Goal: Information Seeking & Learning: Learn about a topic

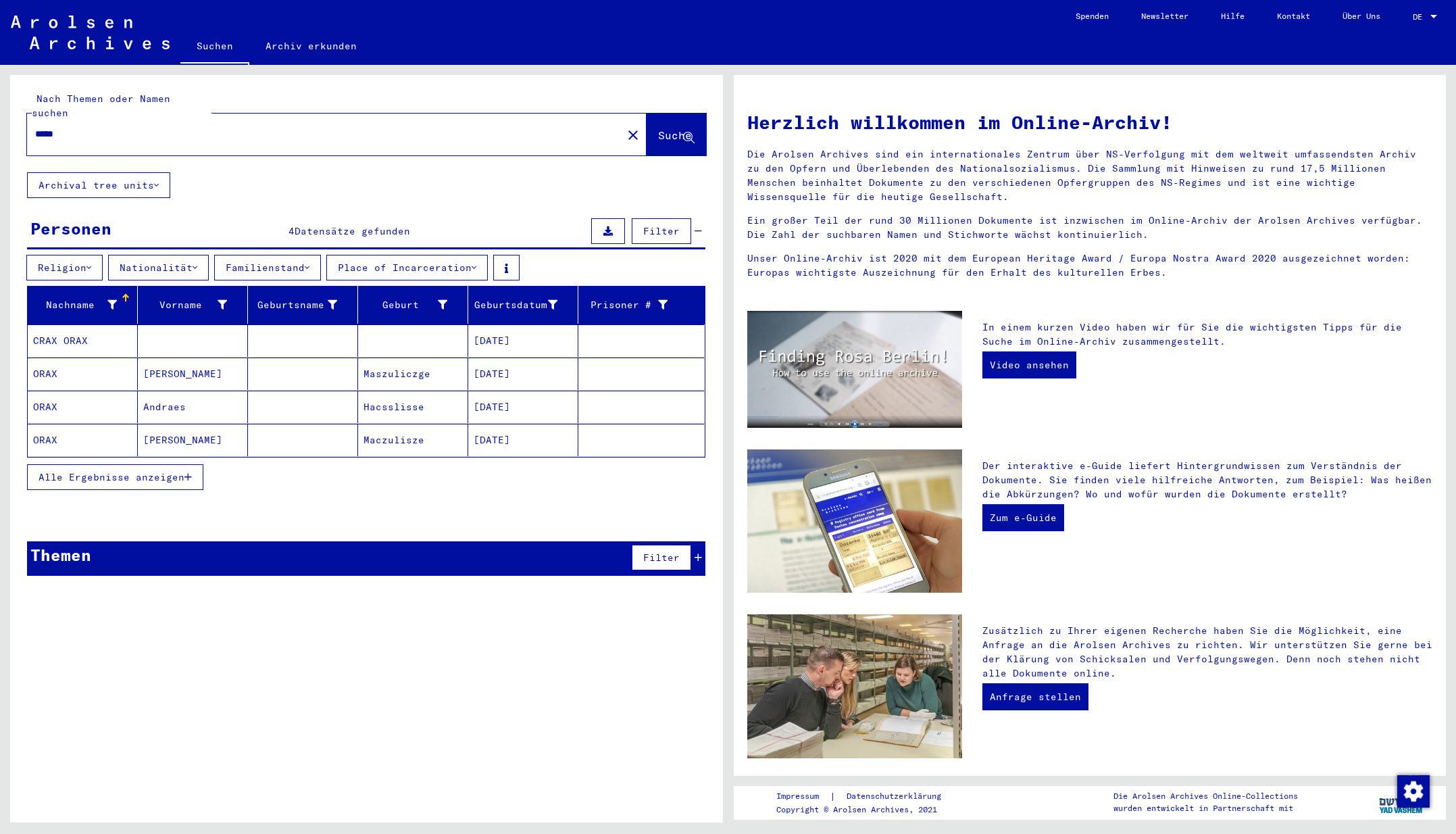
click at [72, 324] on mat-cell "CRAX ORAX" at bounding box center [83, 340] width 110 height 32
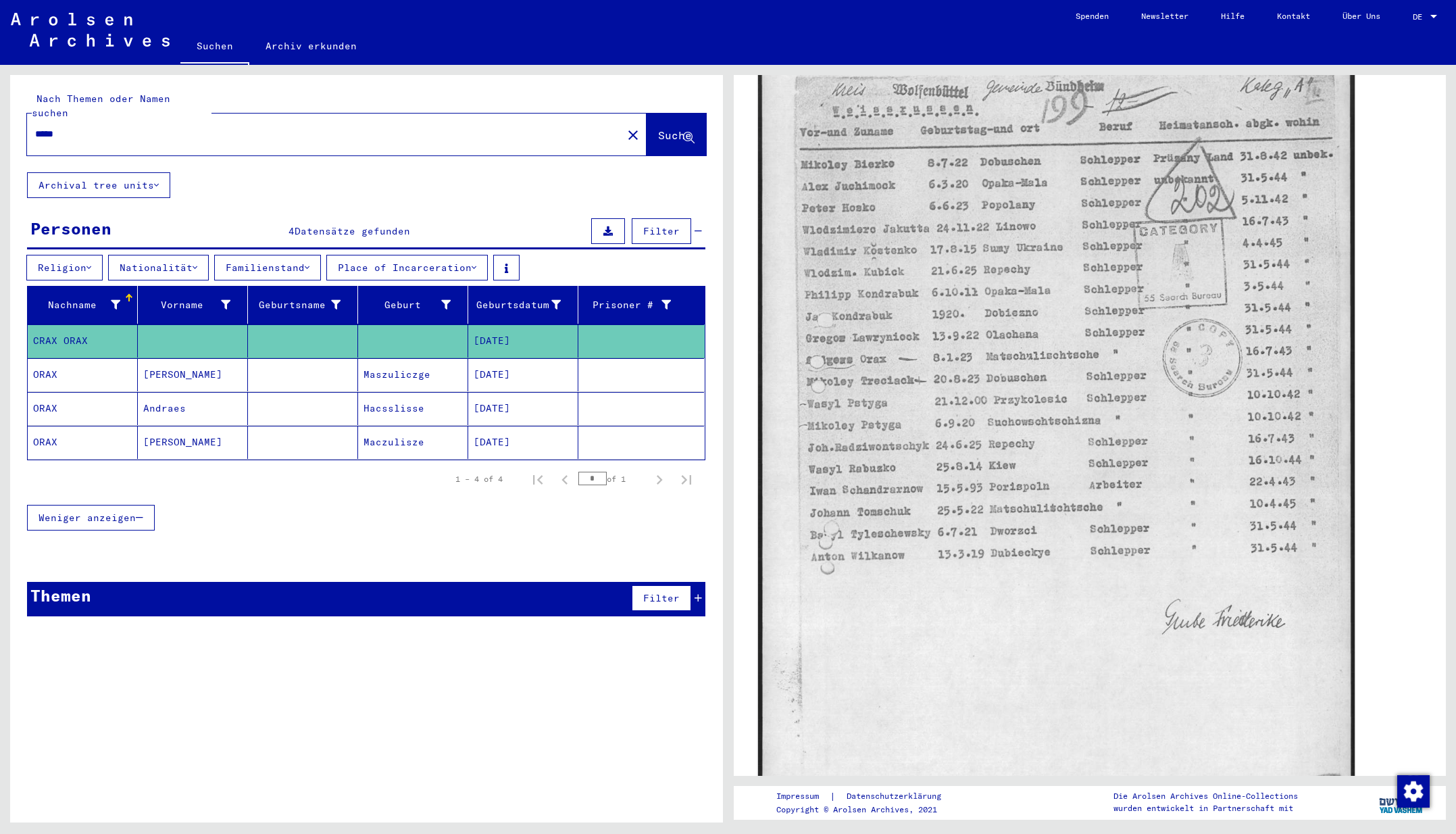
scroll to position [211, 0]
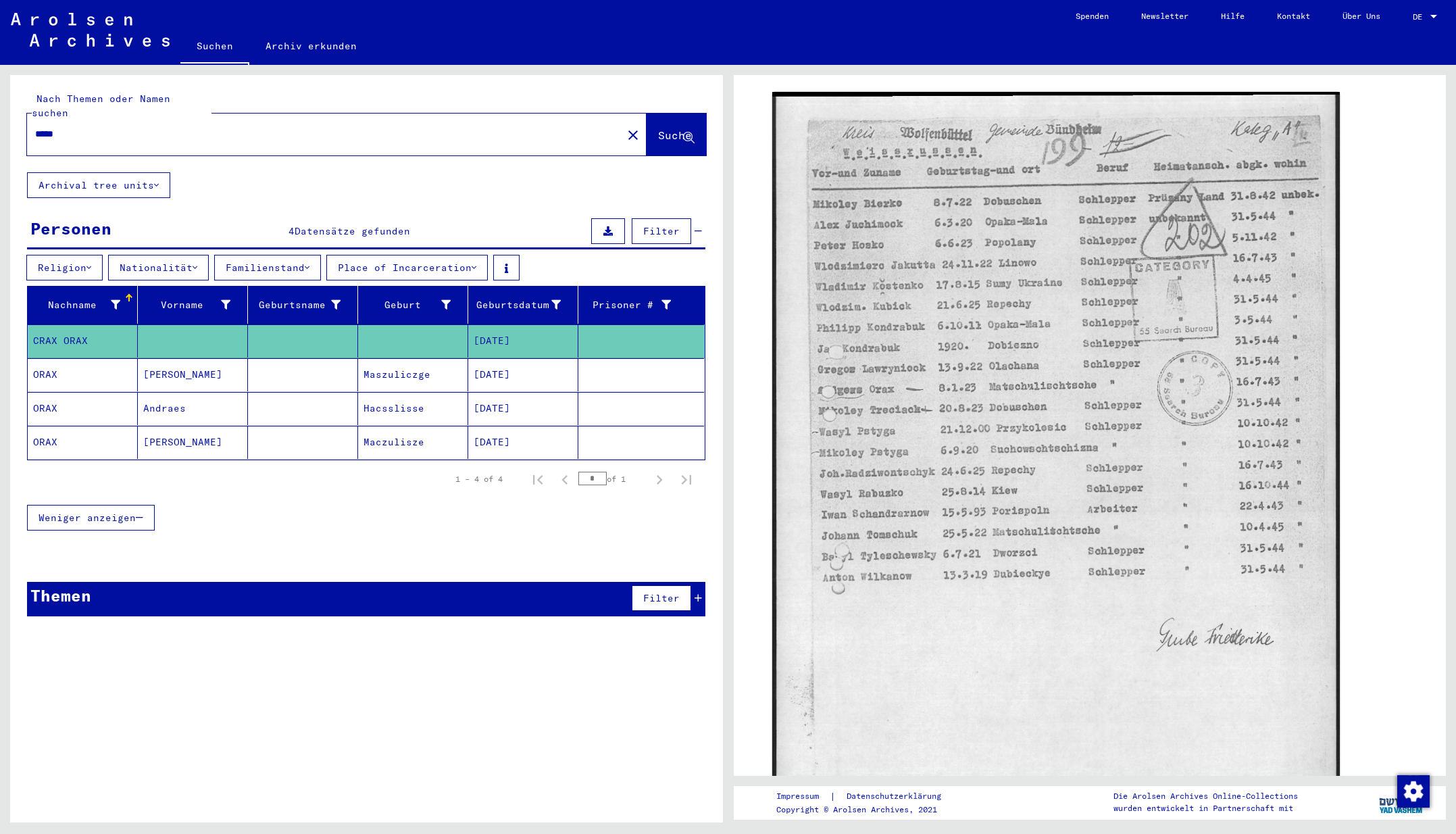
click at [49, 359] on mat-cell "ORAX" at bounding box center [83, 374] width 110 height 33
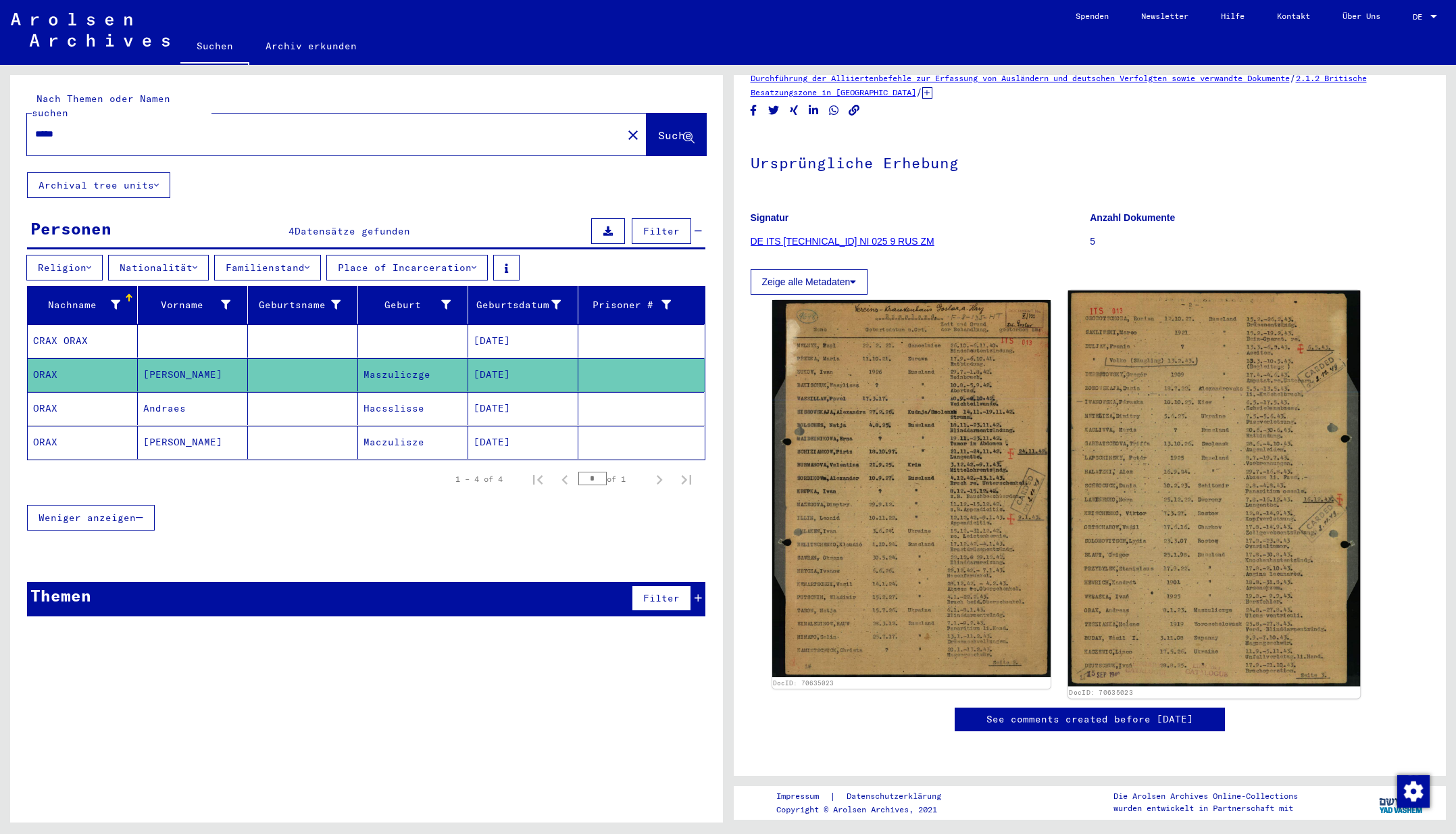
scroll to position [167, 0]
click at [1221, 477] on img at bounding box center [1214, 488] width 292 height 396
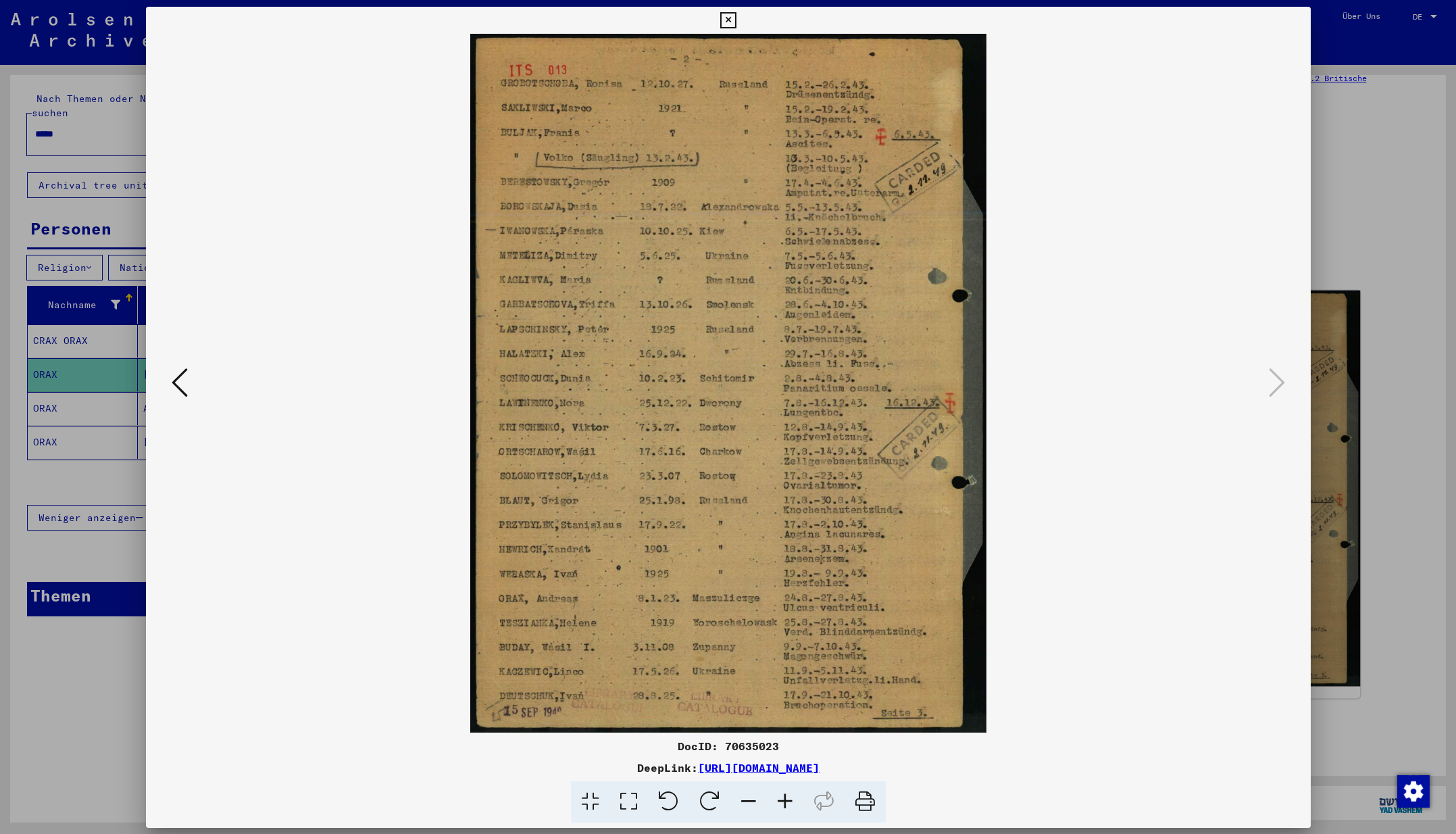
click at [1221, 477] on div at bounding box center [728, 383] width 1164 height 699
click at [180, 383] on icon at bounding box center [180, 381] width 16 height 32
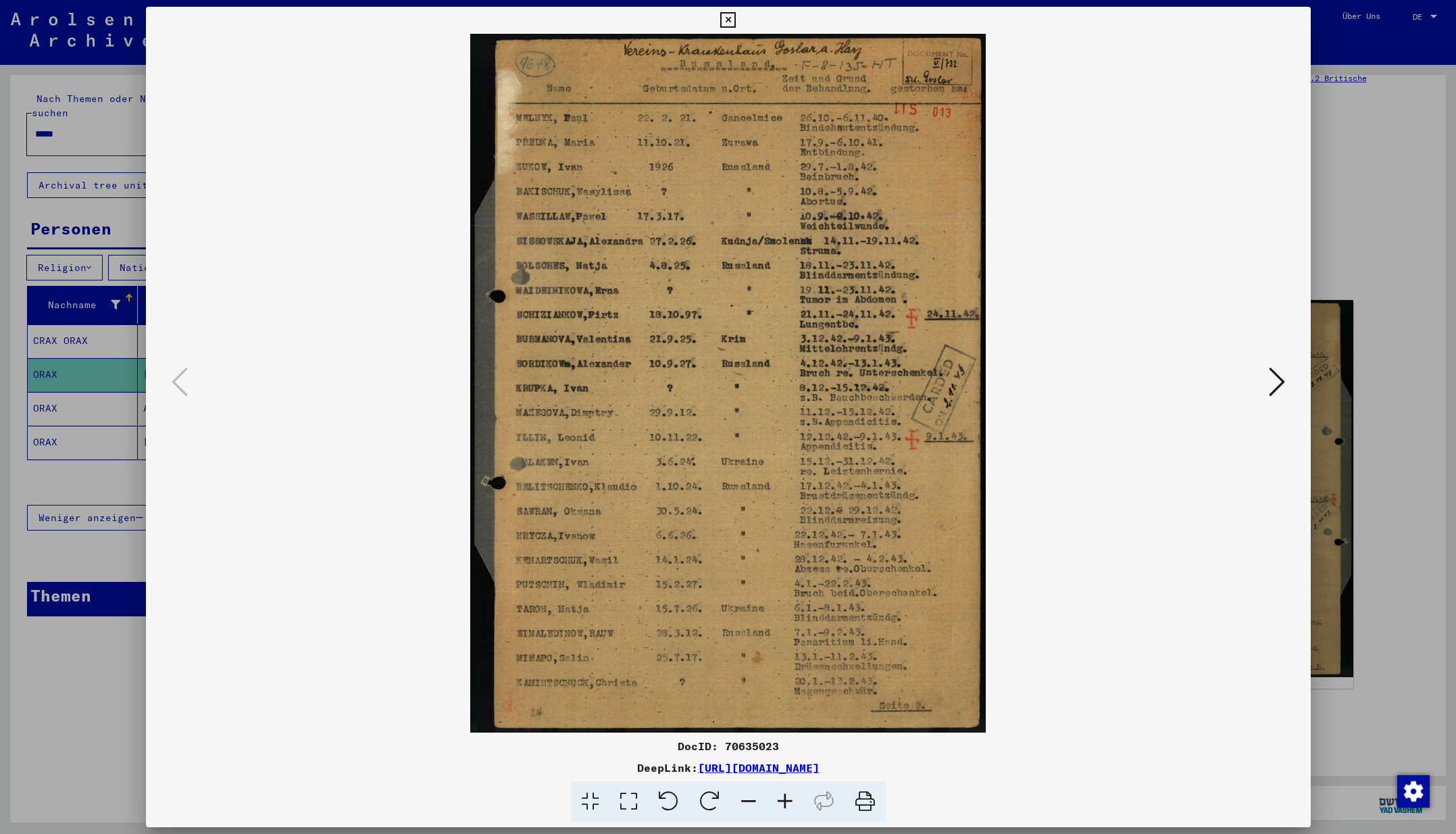
scroll to position [0, 0]
click at [736, 20] on icon at bounding box center [727, 20] width 16 height 16
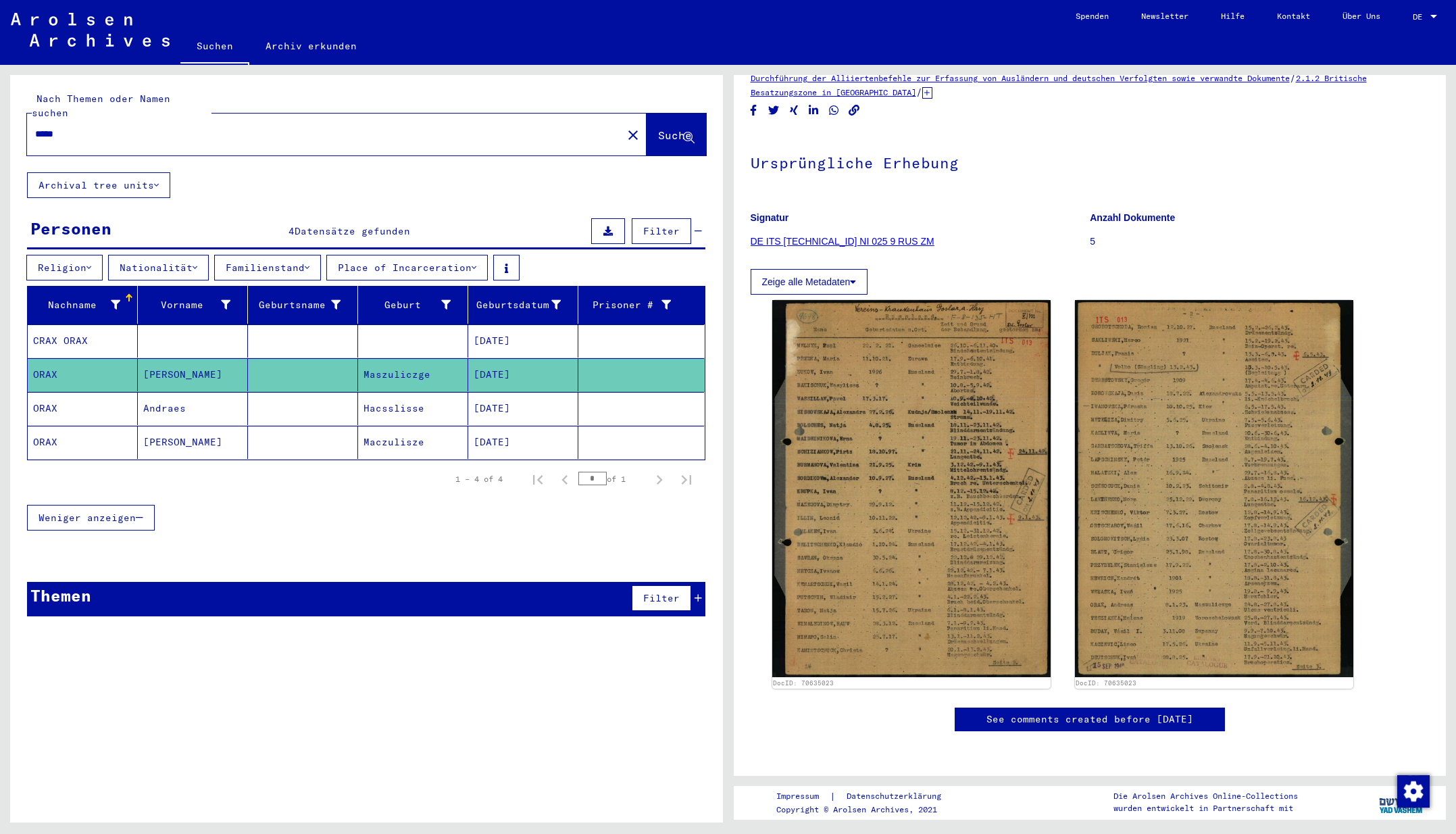
click at [41, 392] on mat-cell "ORAX" at bounding box center [83, 408] width 110 height 33
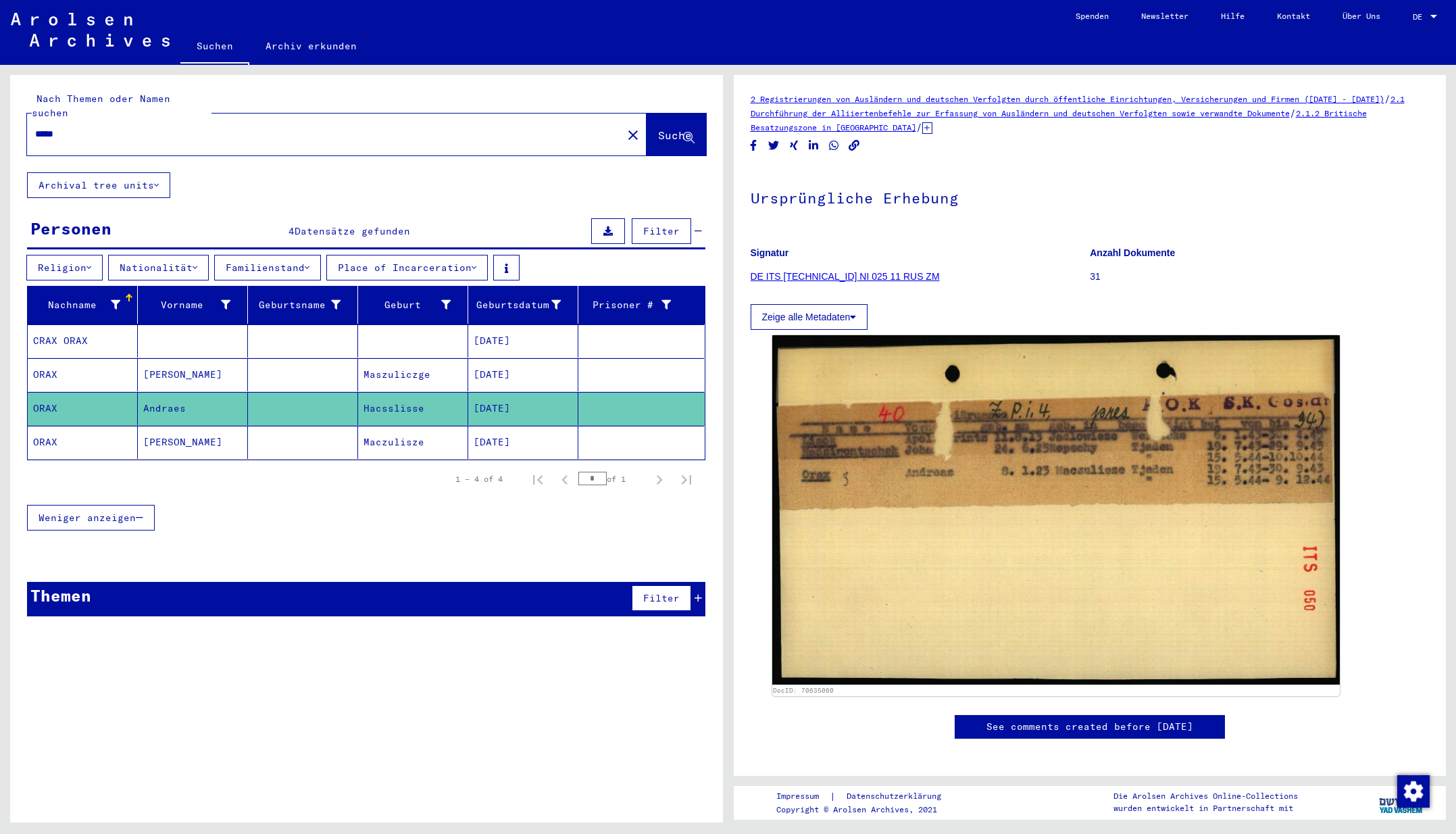
click at [70, 325] on mat-cell "CRAX ORAX" at bounding box center [83, 341] width 110 height 33
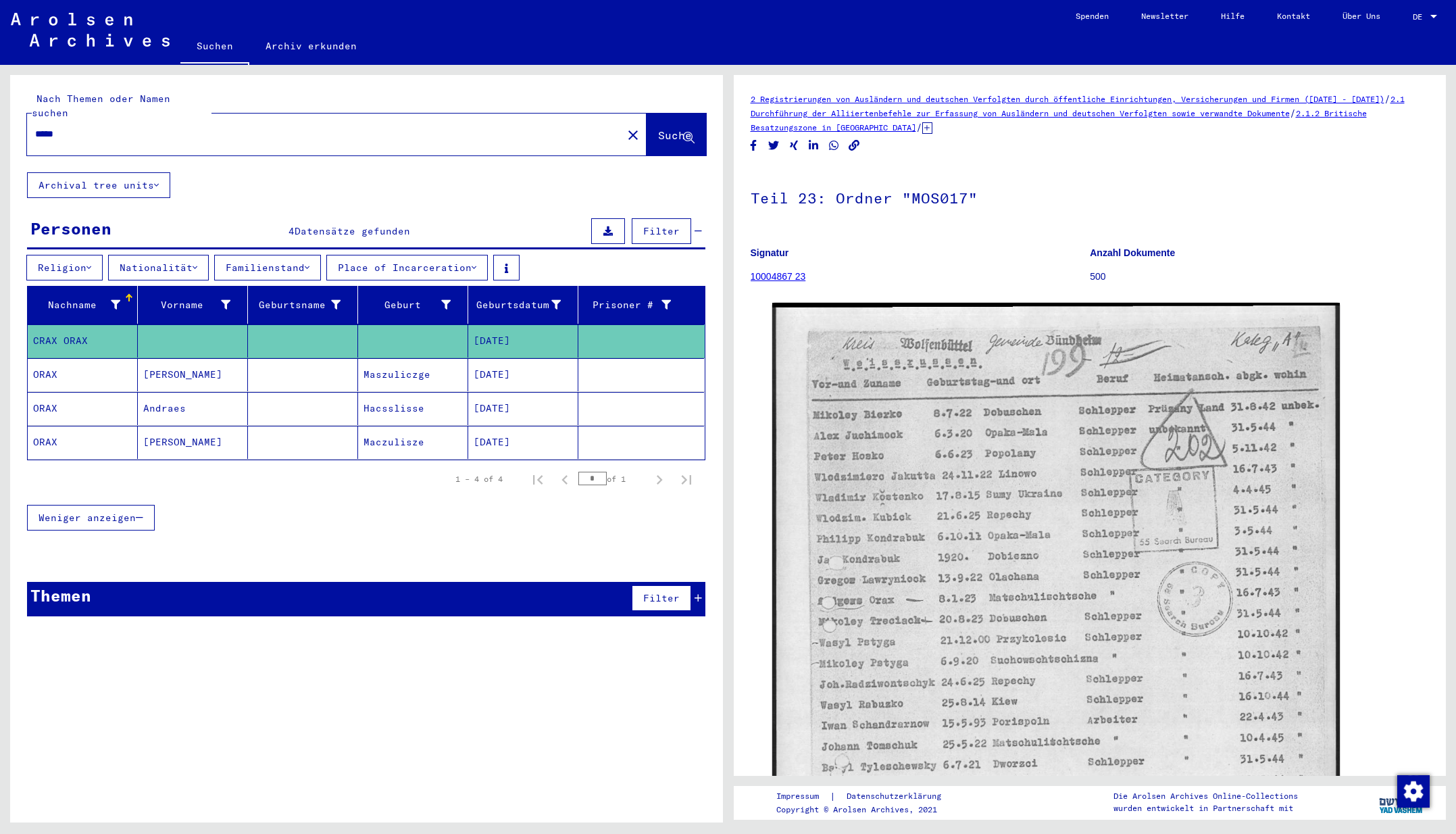
click at [193, 392] on mat-cell "Andraes" at bounding box center [193, 408] width 110 height 33
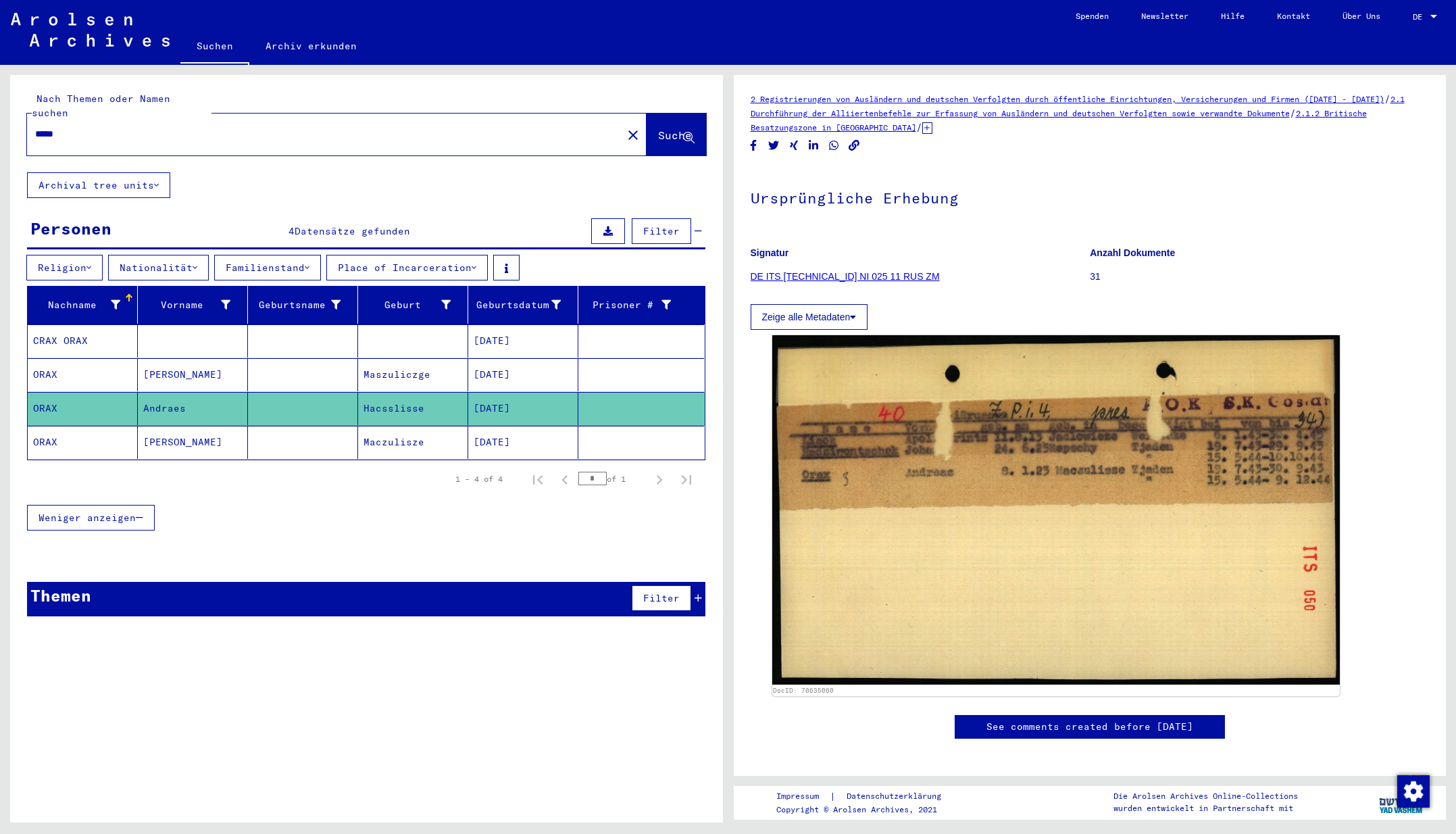
click at [169, 430] on mat-cell "[PERSON_NAME]" at bounding box center [193, 442] width 110 height 33
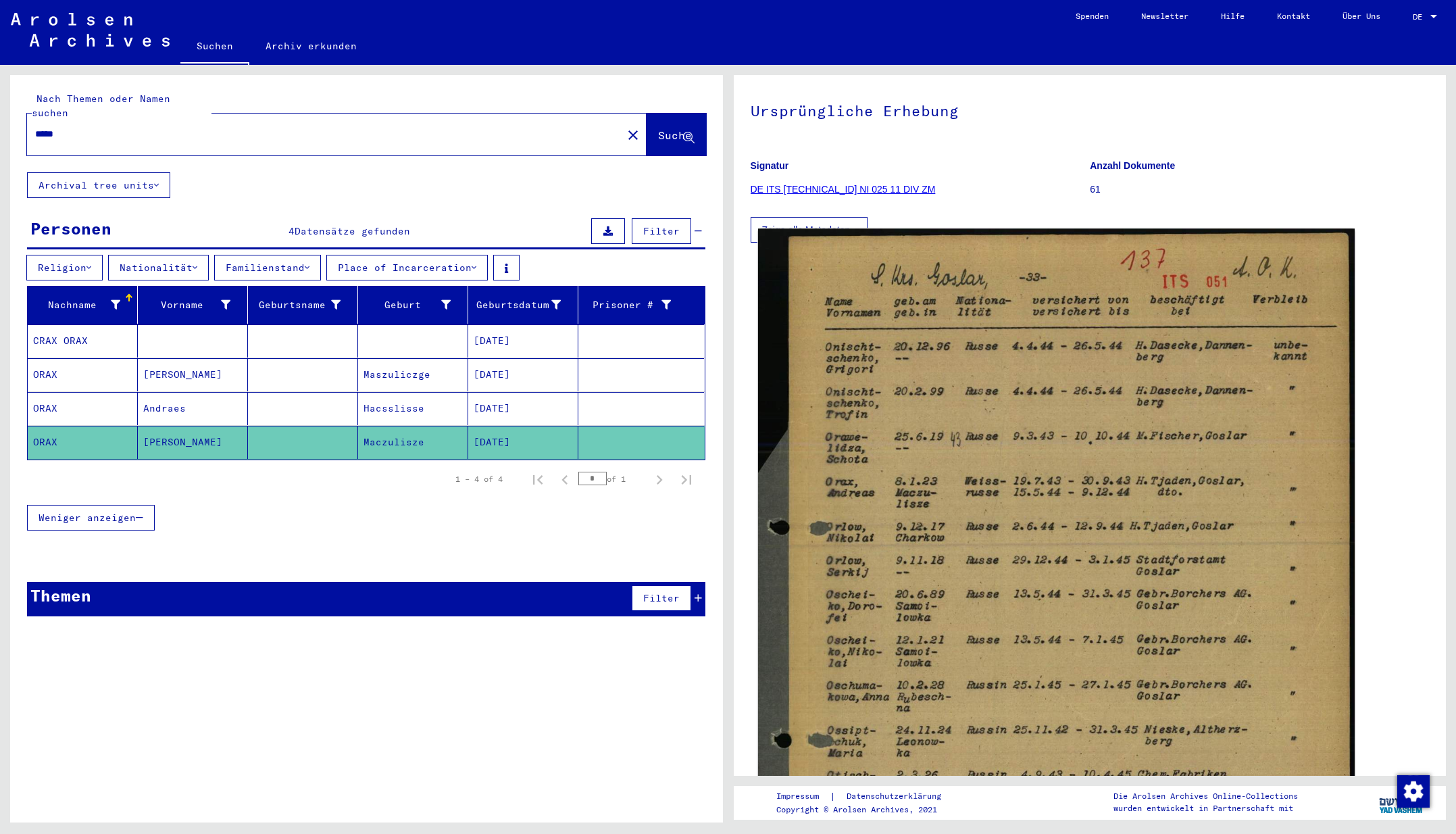
scroll to position [81, 0]
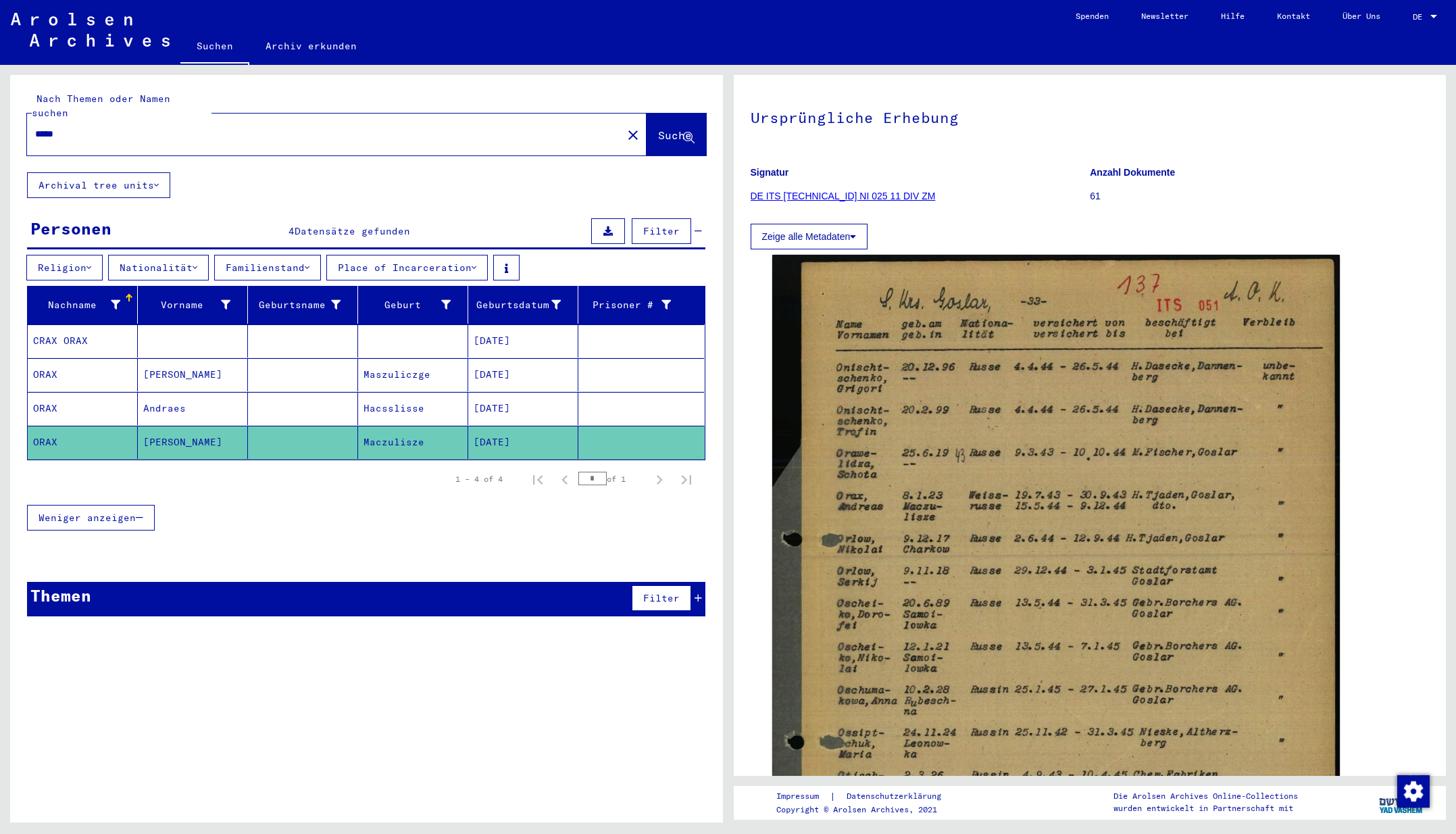
click at [805, 195] on link "DE ITS [TECHNICAL_ID] NI 025 11 DIV ZM" at bounding box center [843, 196] width 185 height 11
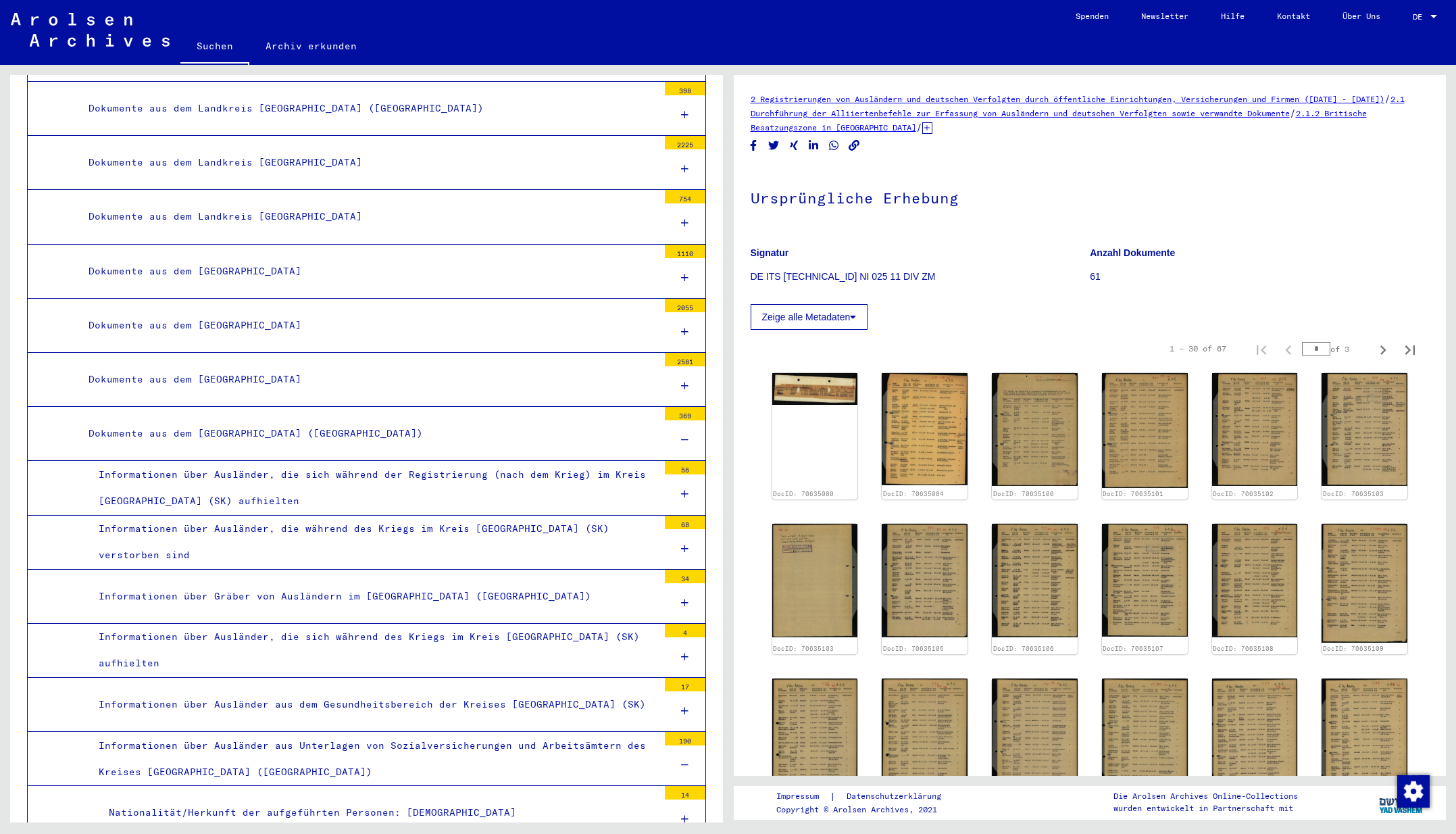
scroll to position [1641, 0]
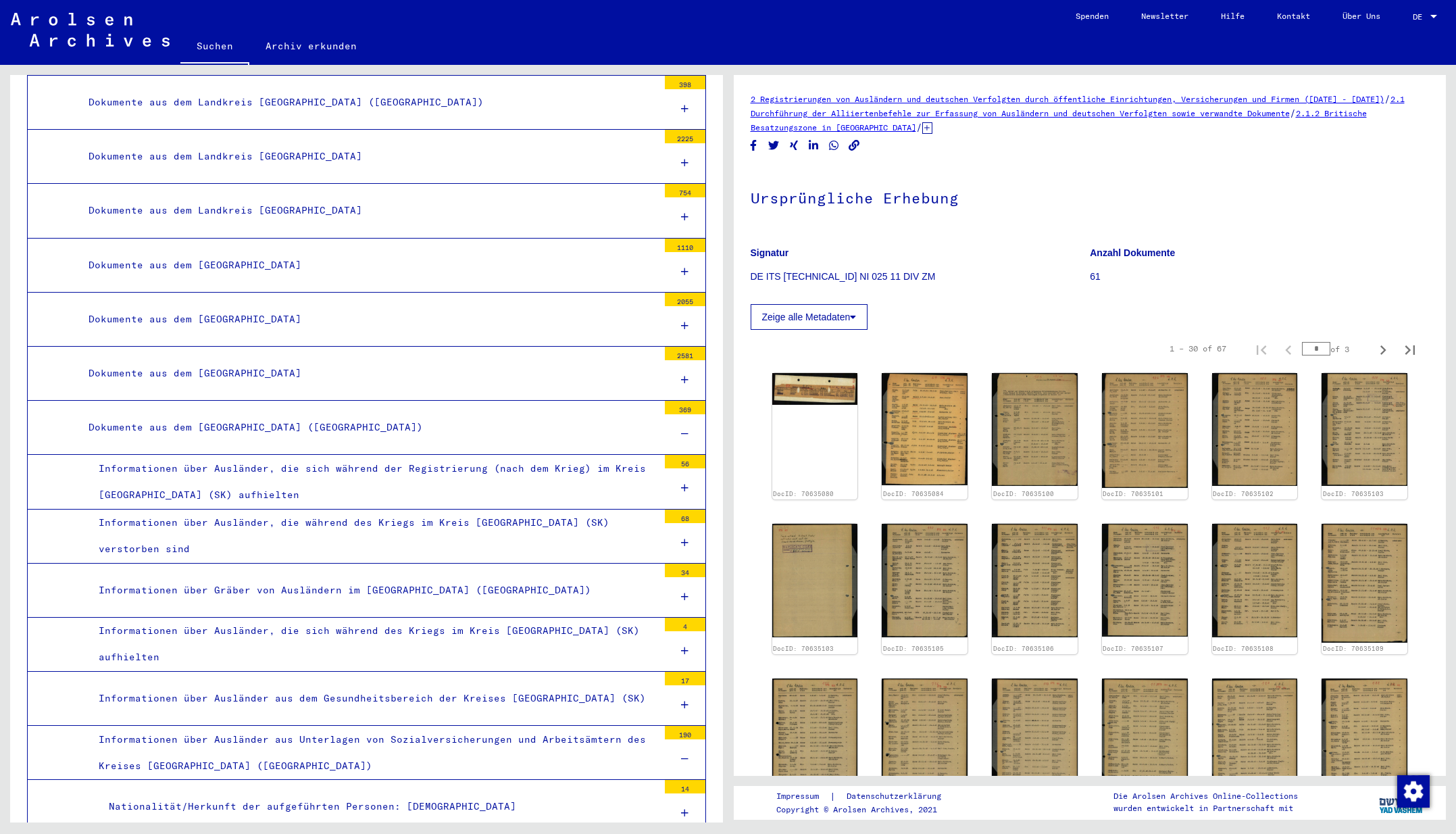
click at [489, 517] on div "Informationen über Ausländer, die während des Kriegs im Kreis [GEOGRAPHIC_DATA]…" at bounding box center [374, 536] width 570 height 53
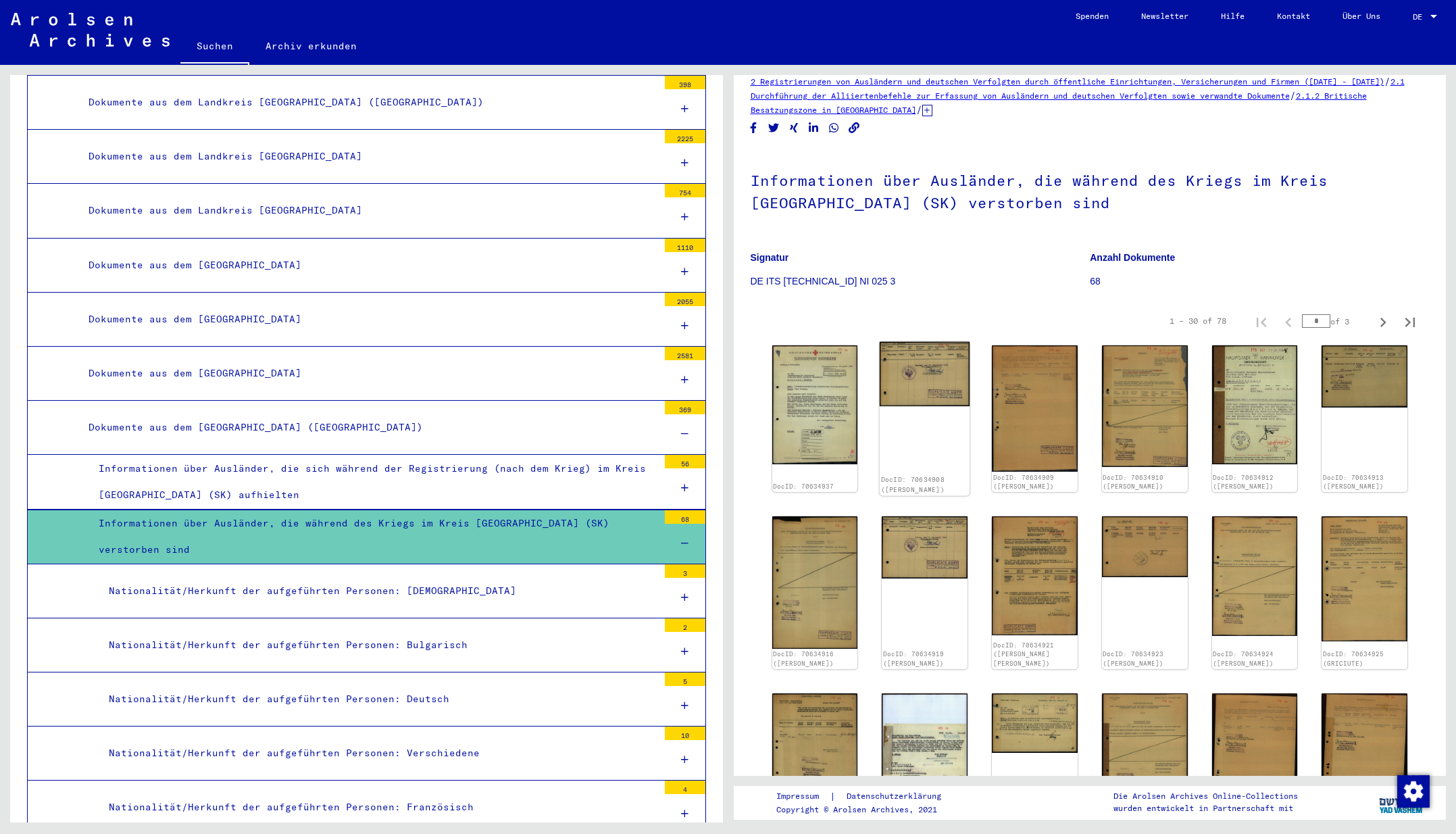
scroll to position [22, 0]
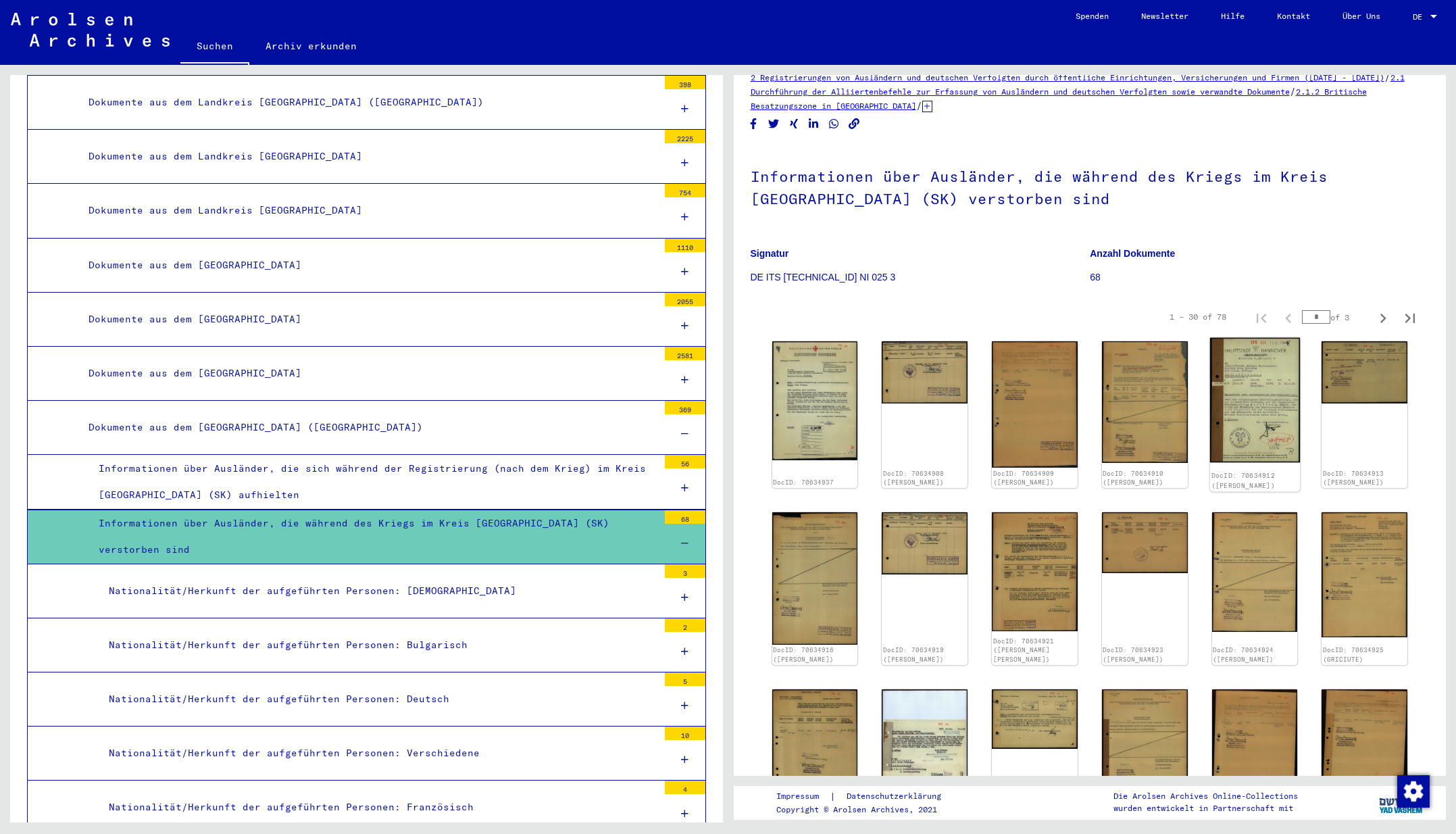
click at [1248, 436] on img at bounding box center [1255, 400] width 90 height 125
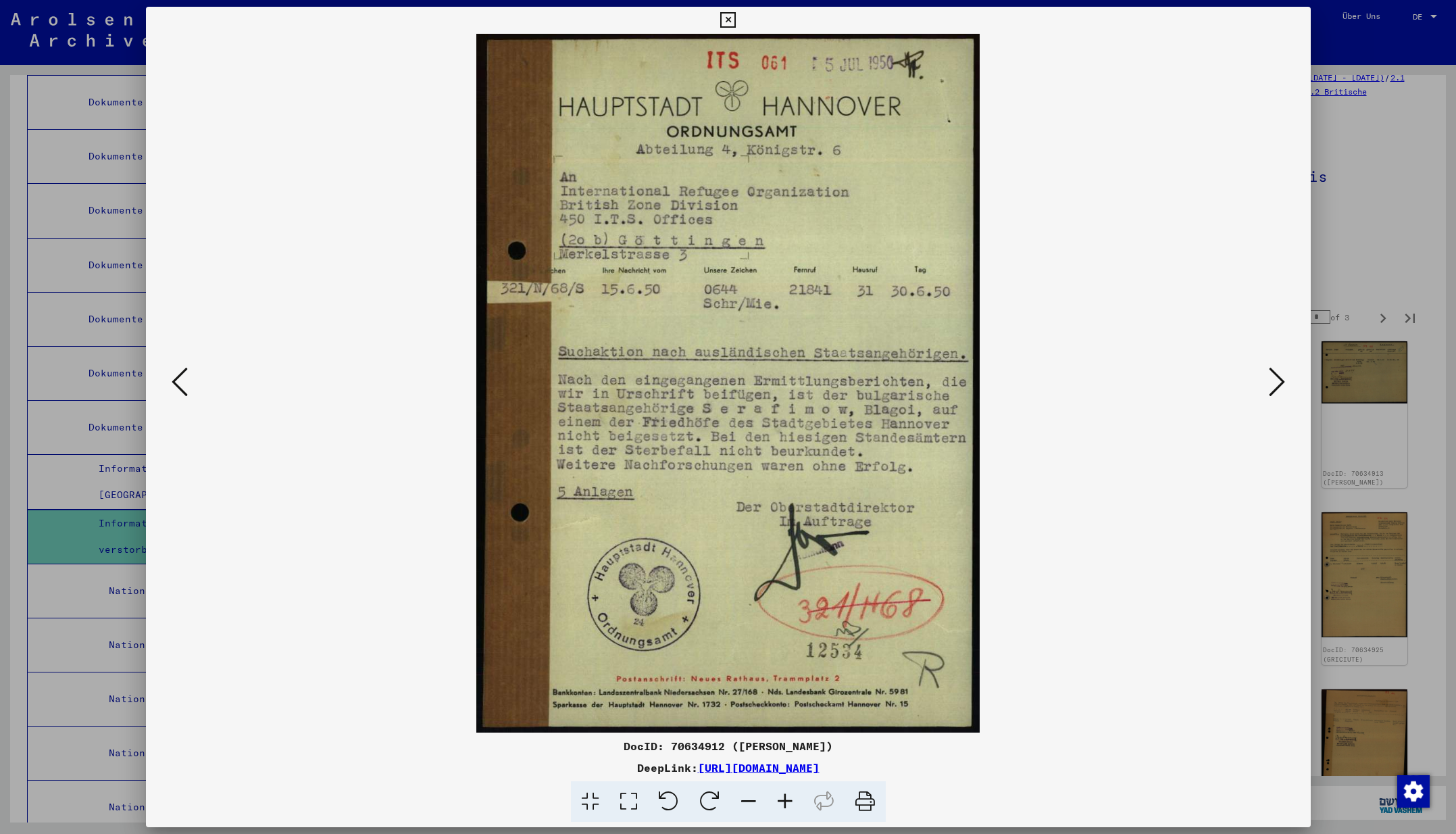
click at [1273, 384] on icon at bounding box center [1277, 381] width 16 height 32
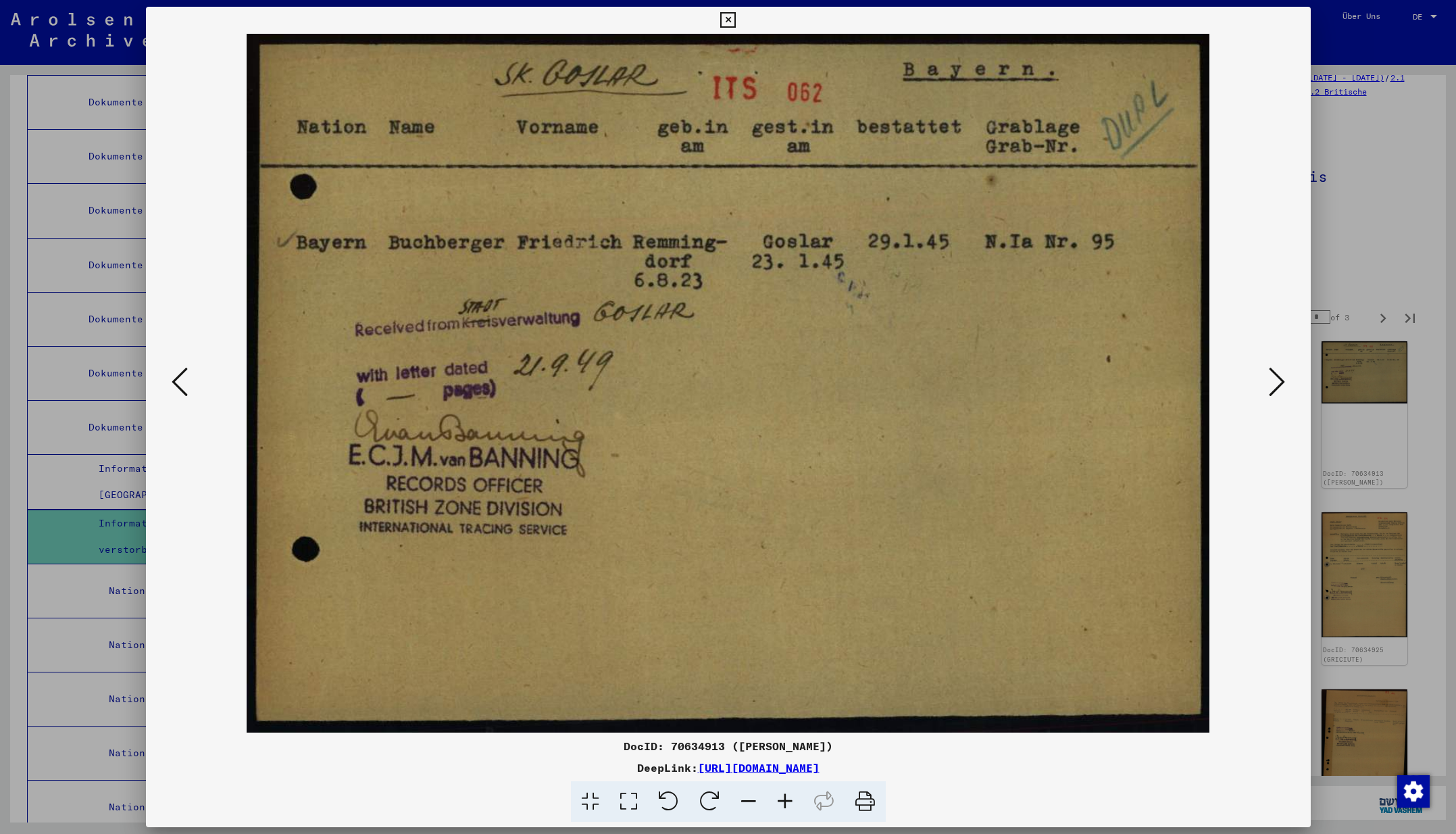
click at [1277, 385] on icon at bounding box center [1277, 381] width 16 height 32
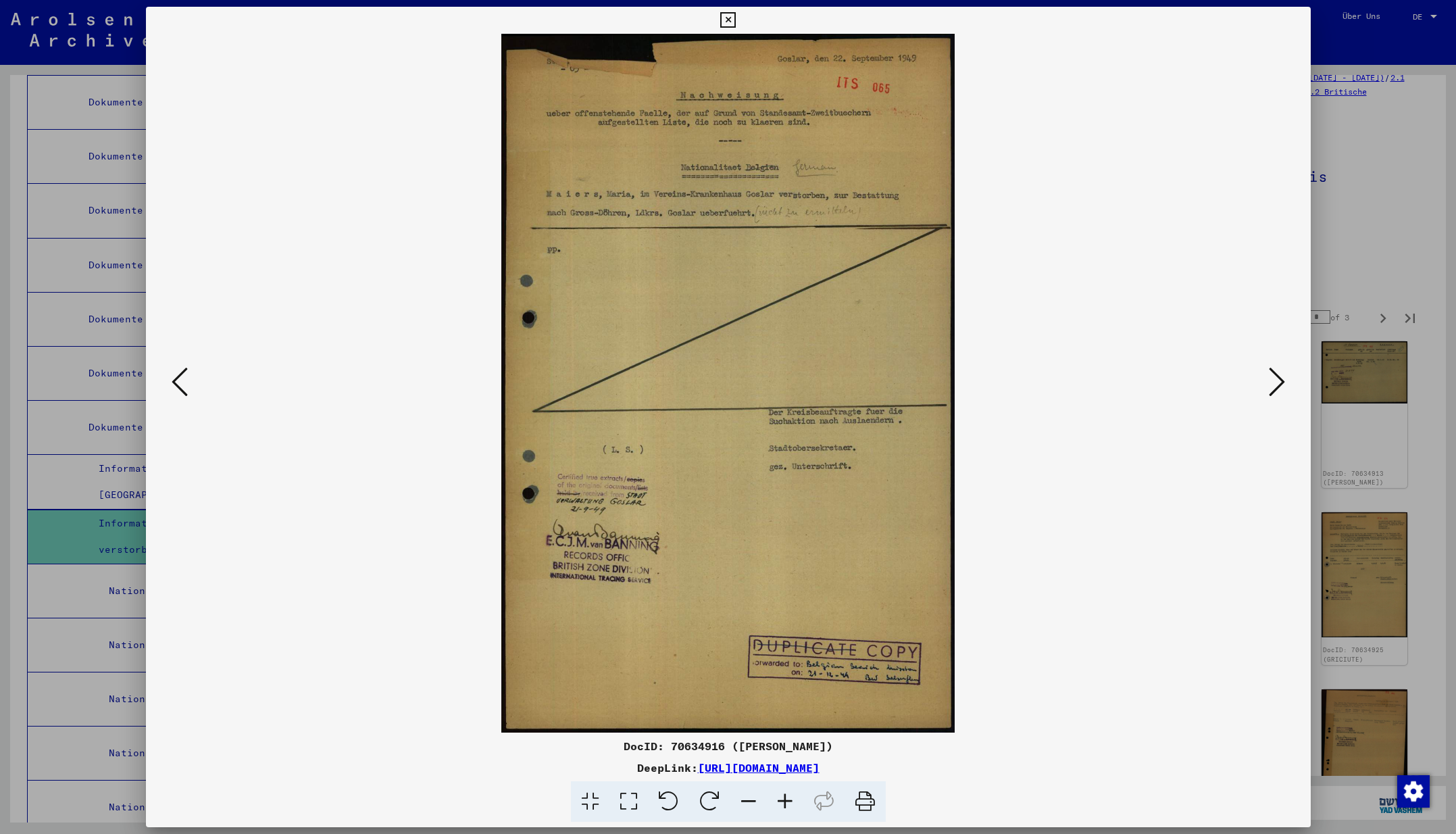
click at [1277, 385] on icon at bounding box center [1277, 381] width 16 height 32
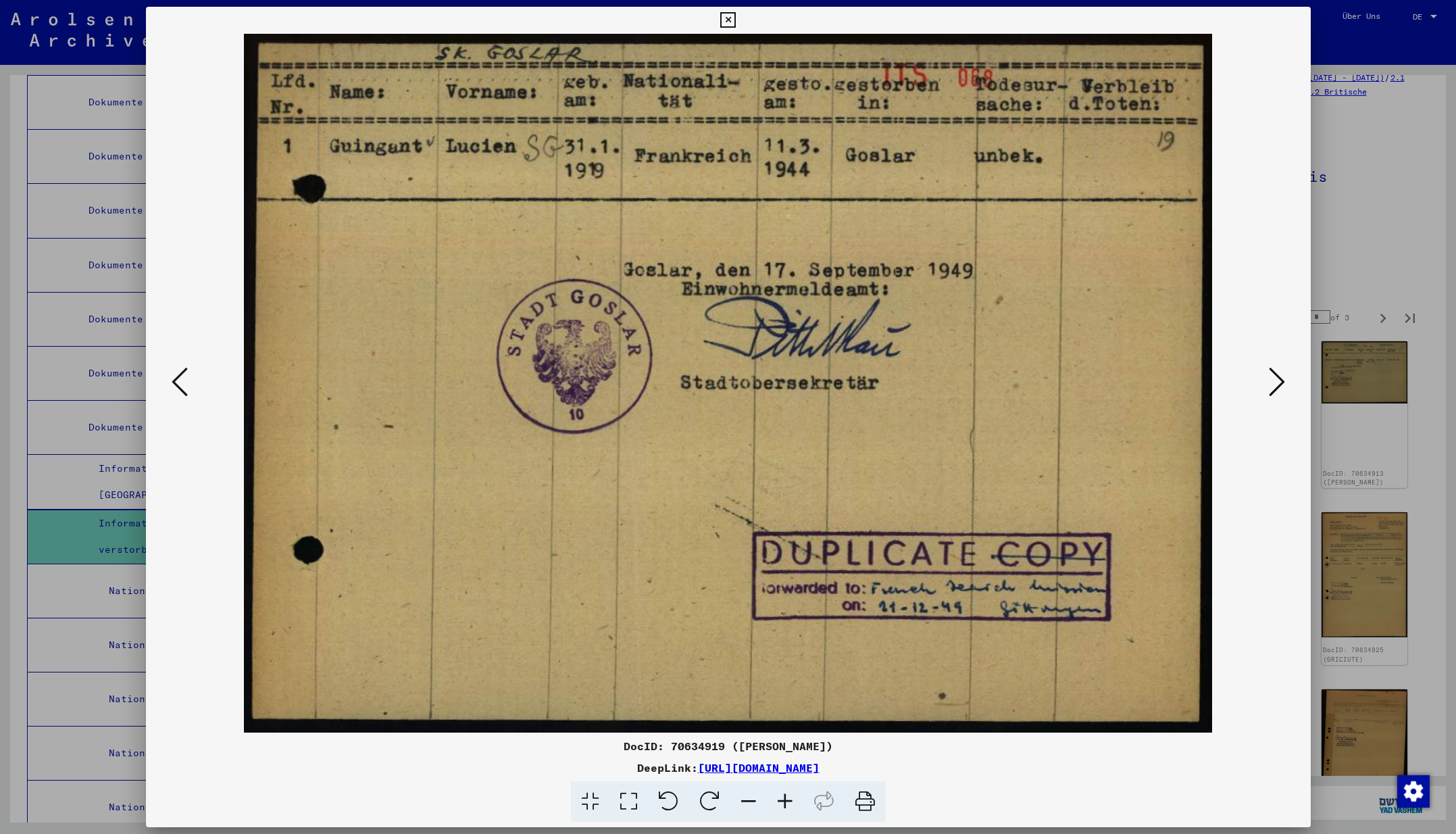
click at [1277, 385] on icon at bounding box center [1277, 381] width 16 height 32
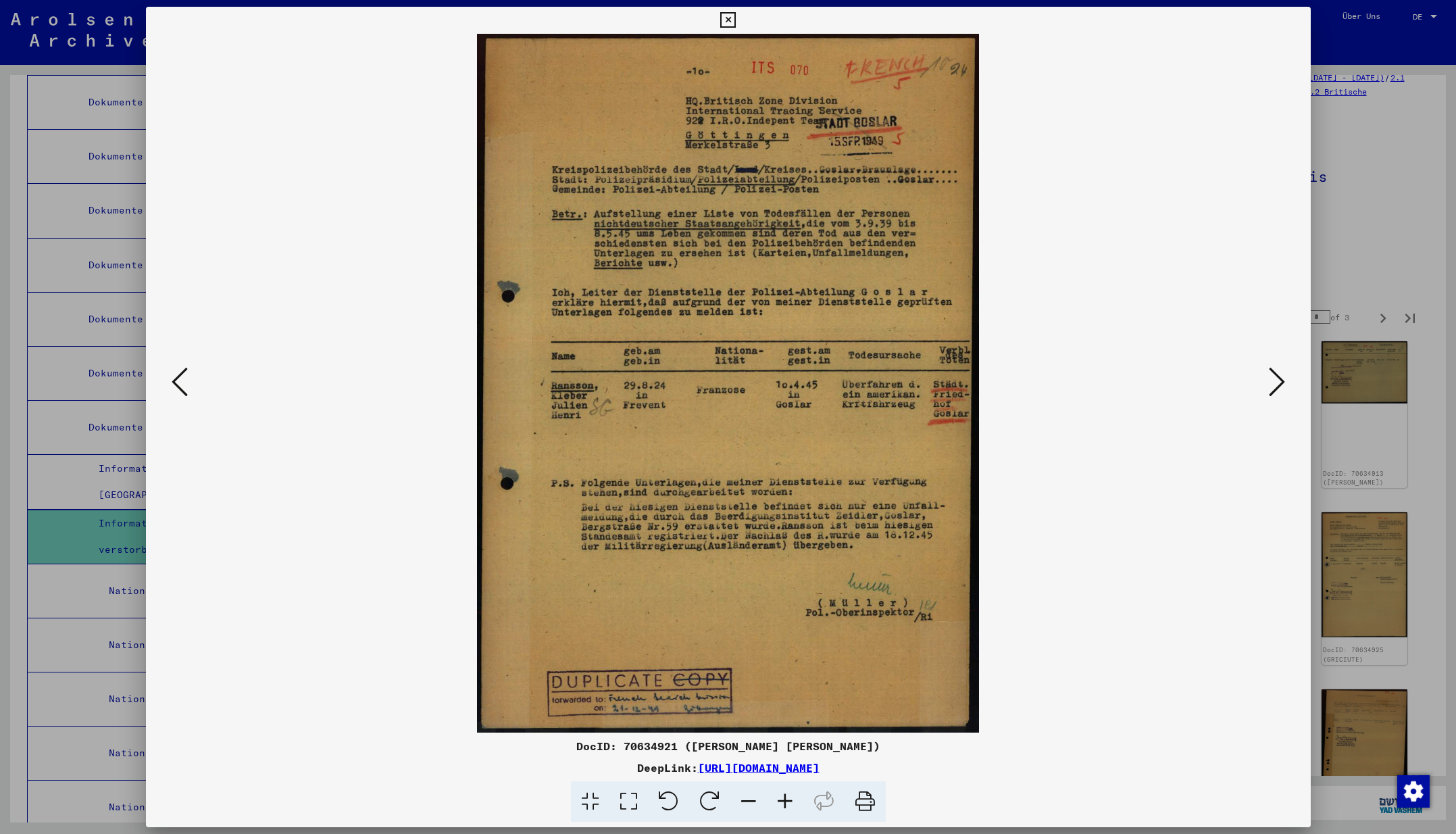
click at [1278, 383] on icon at bounding box center [1277, 381] width 16 height 32
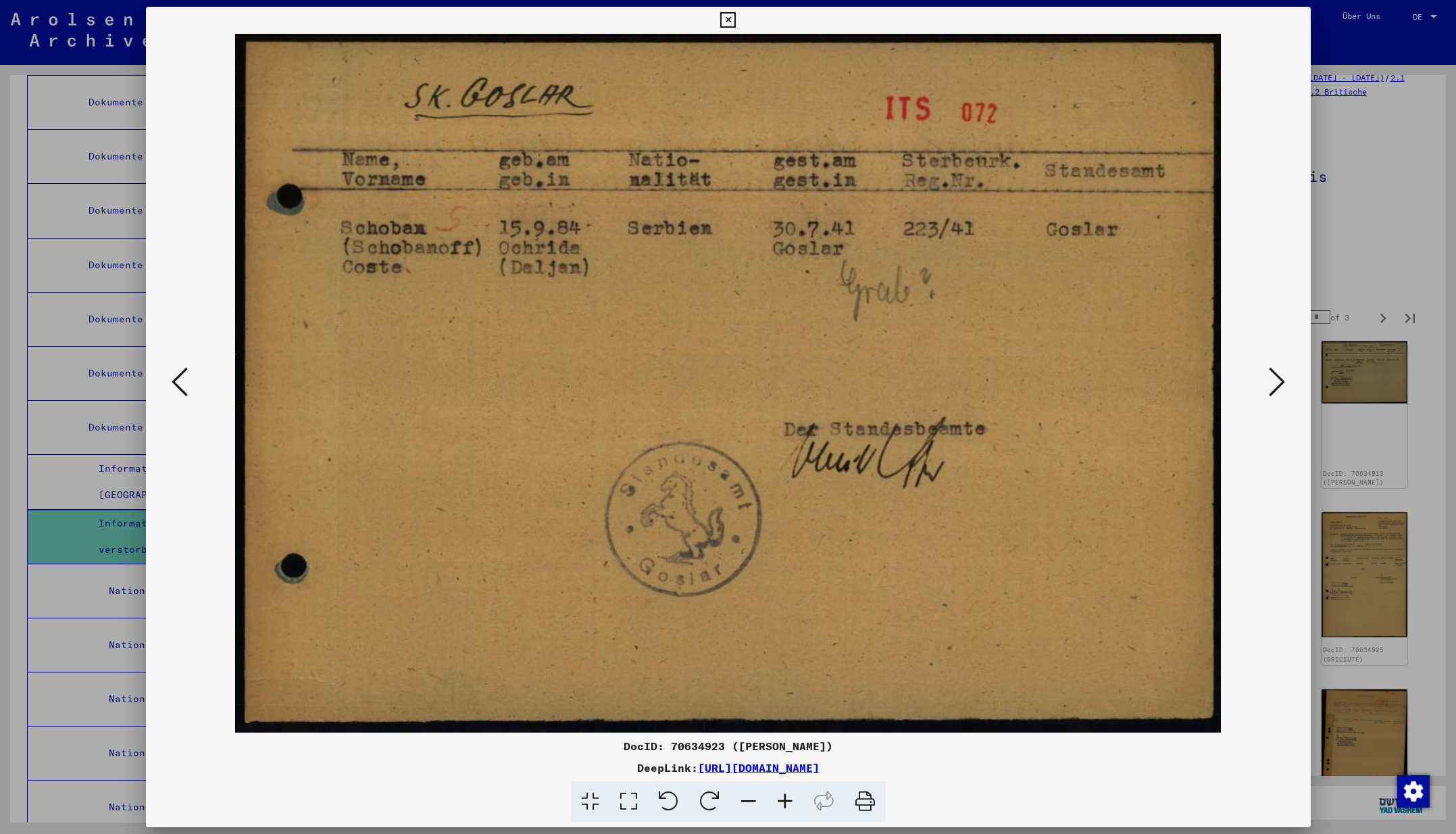
click at [1279, 382] on icon at bounding box center [1277, 381] width 16 height 32
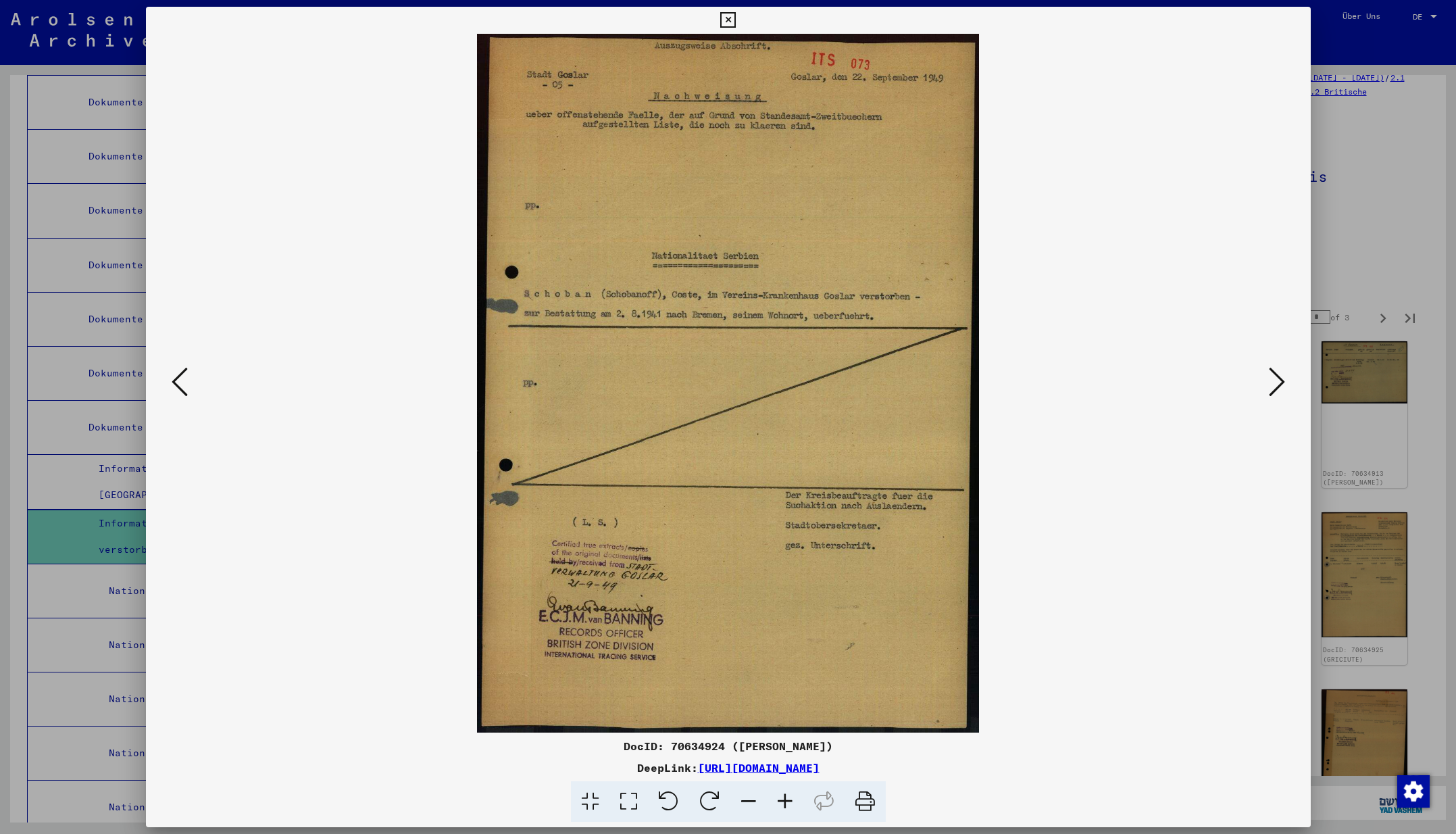
click at [1279, 382] on icon at bounding box center [1277, 381] width 16 height 32
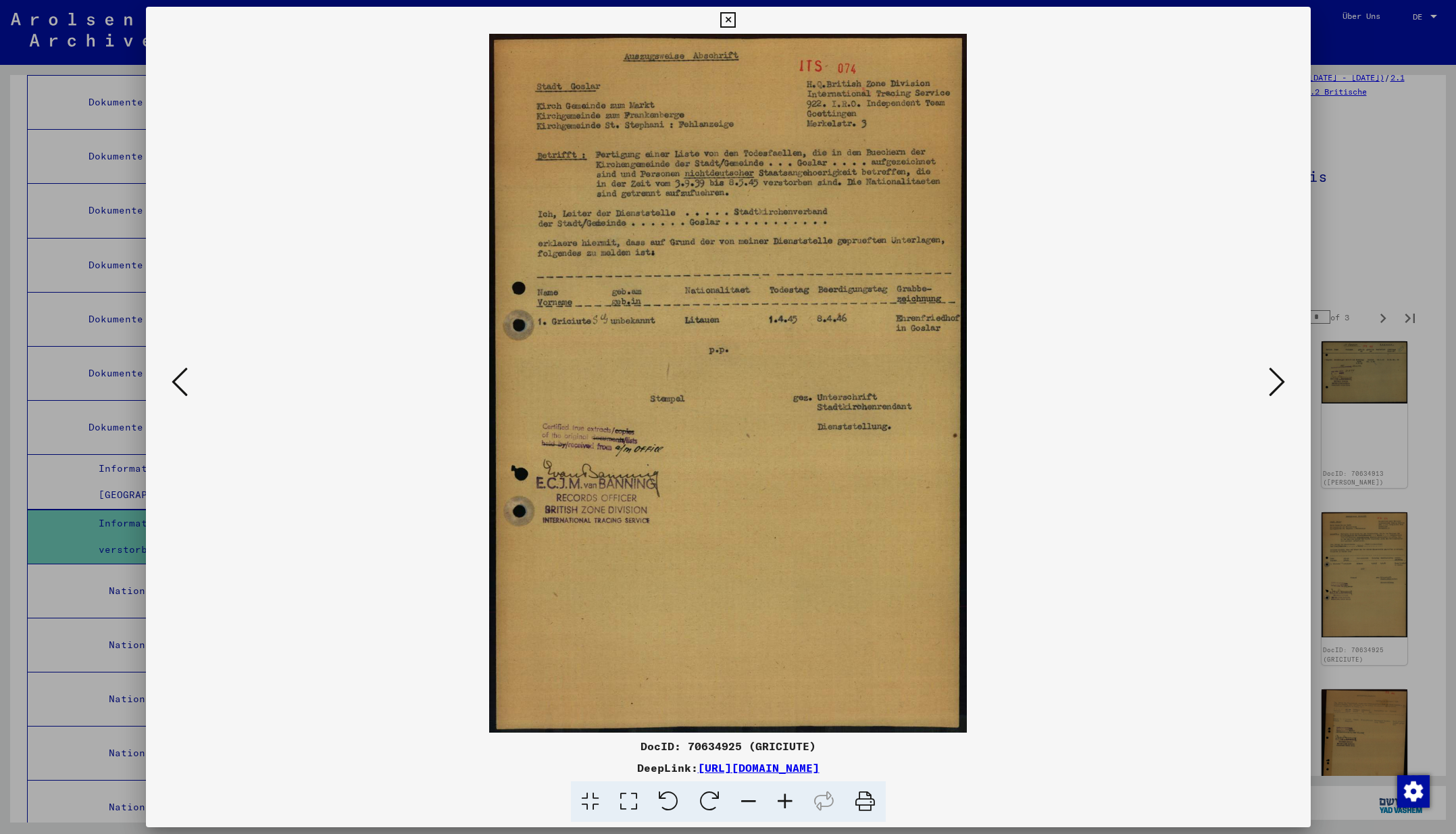
click at [1279, 382] on icon at bounding box center [1277, 381] width 16 height 32
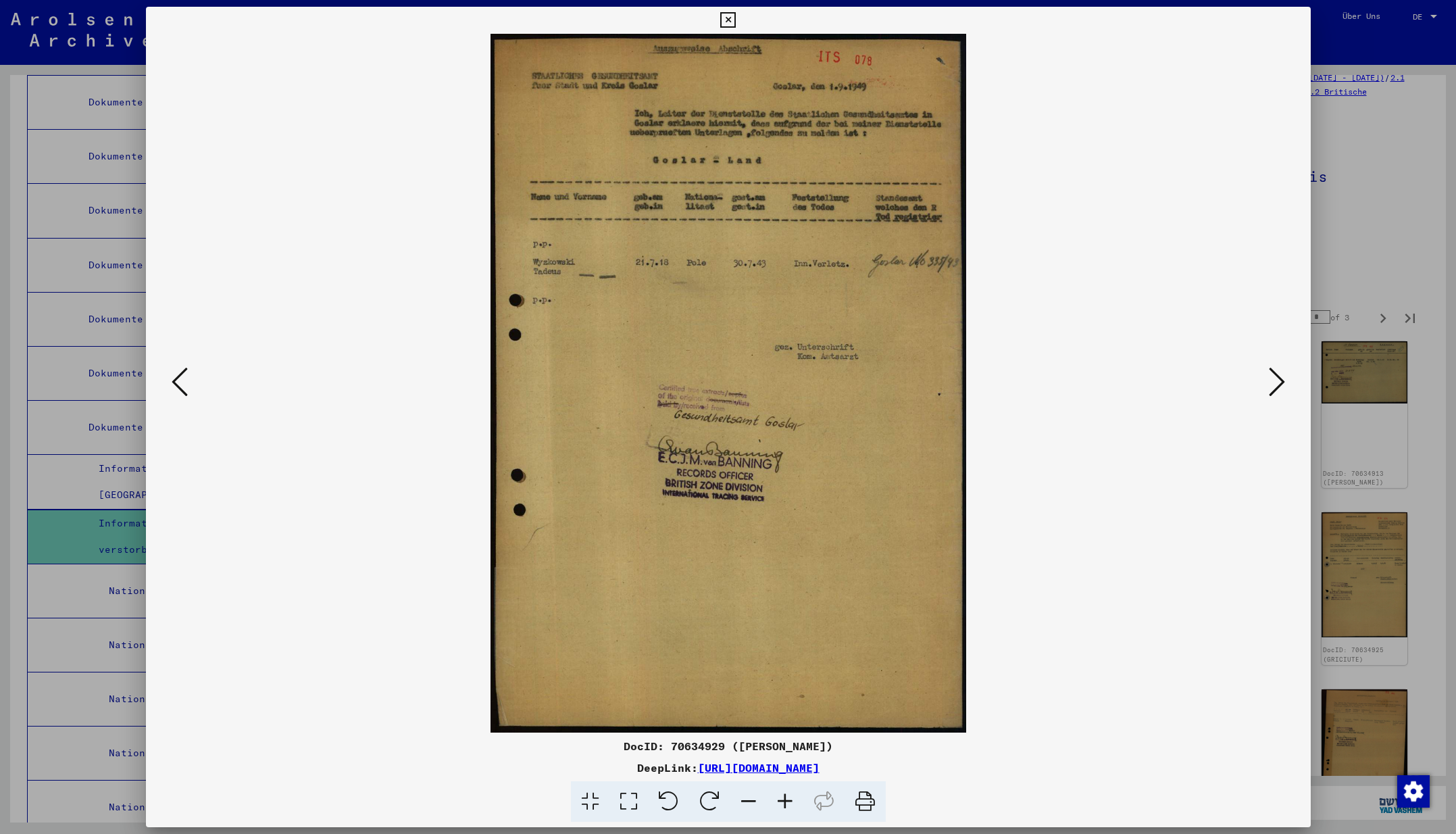
click at [1279, 382] on icon at bounding box center [1277, 381] width 16 height 32
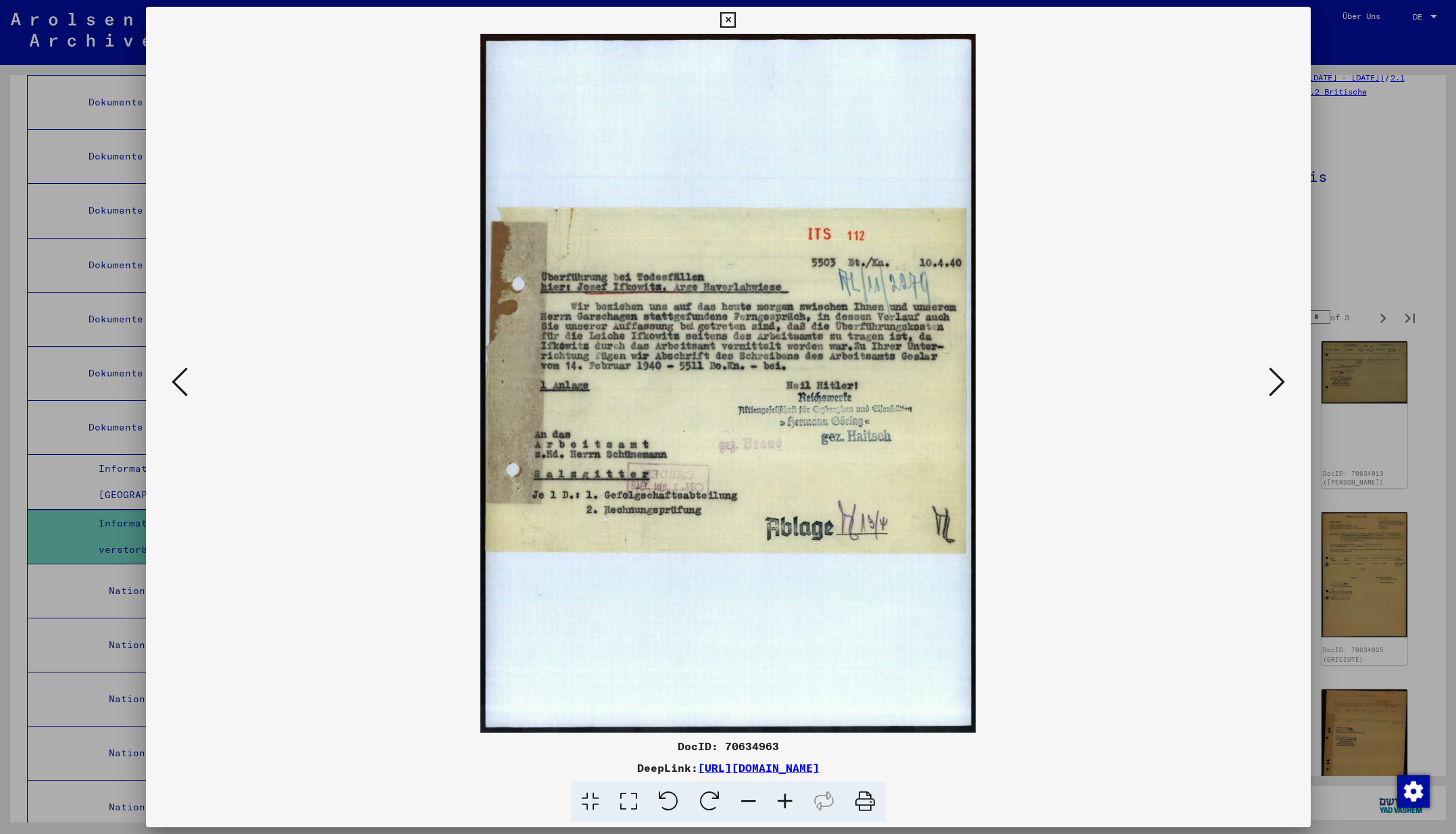
click at [1279, 382] on icon at bounding box center [1277, 381] width 16 height 32
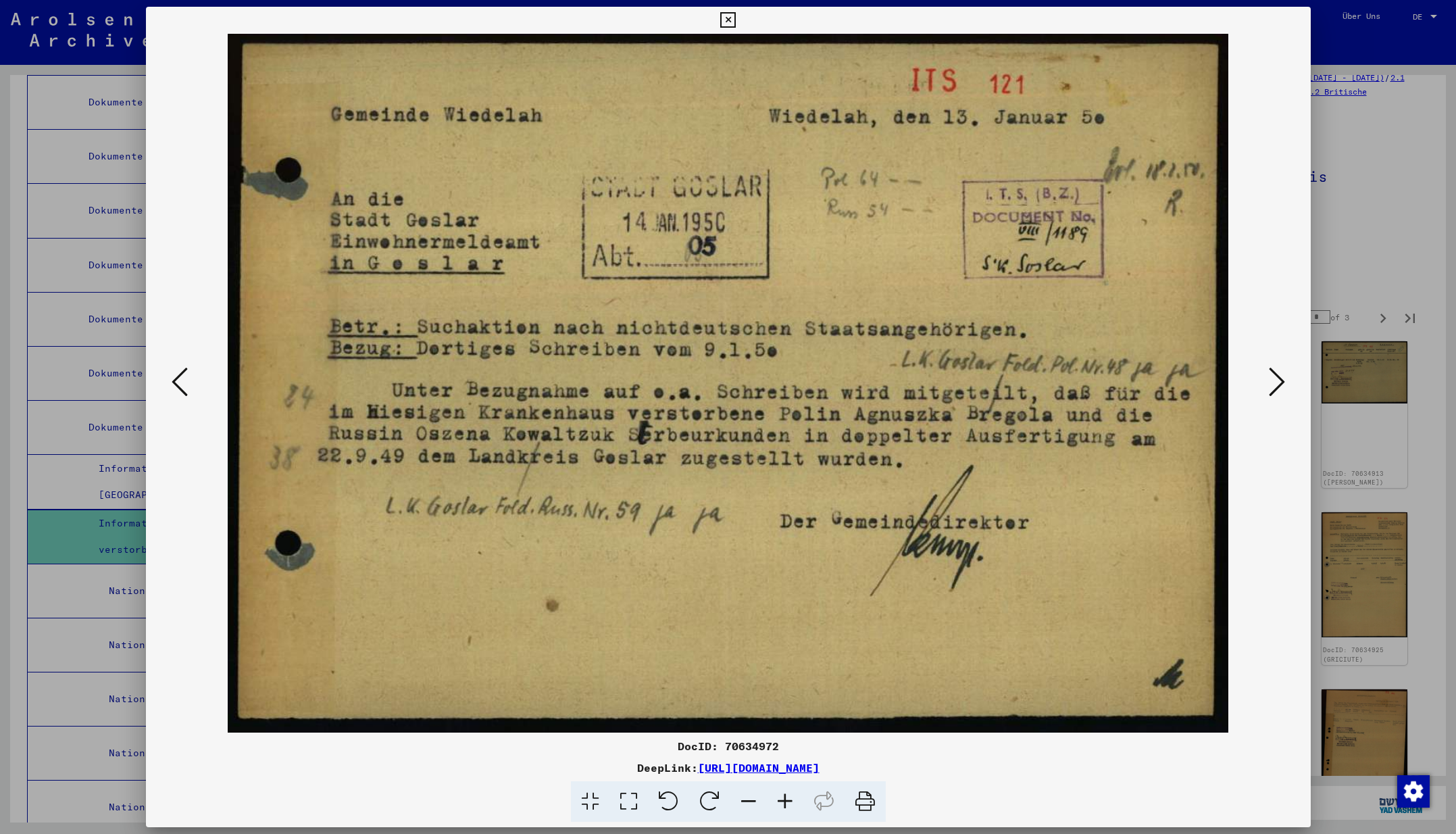
click at [1279, 382] on icon at bounding box center [1277, 381] width 16 height 32
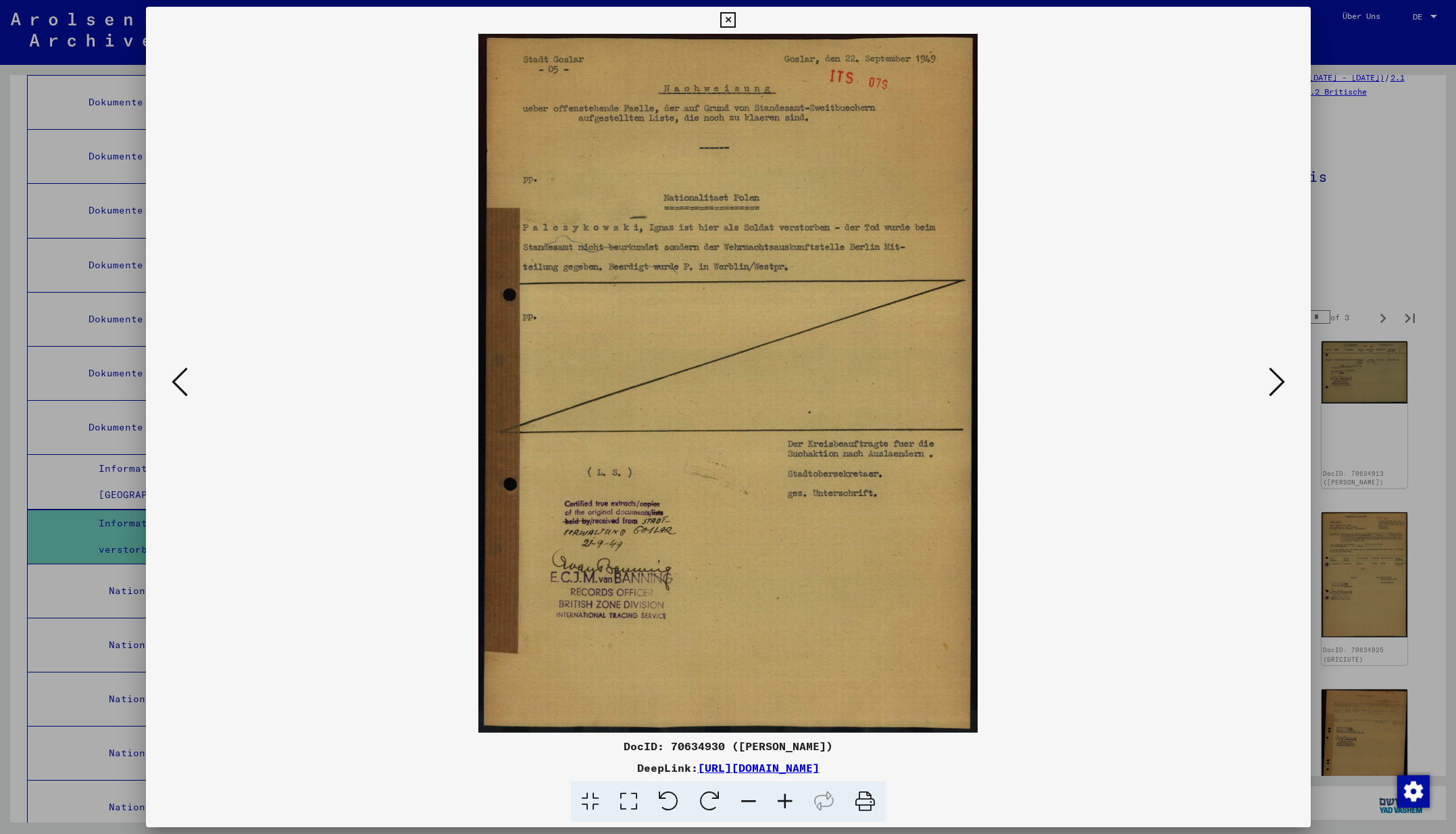
click at [1279, 382] on icon at bounding box center [1277, 381] width 16 height 32
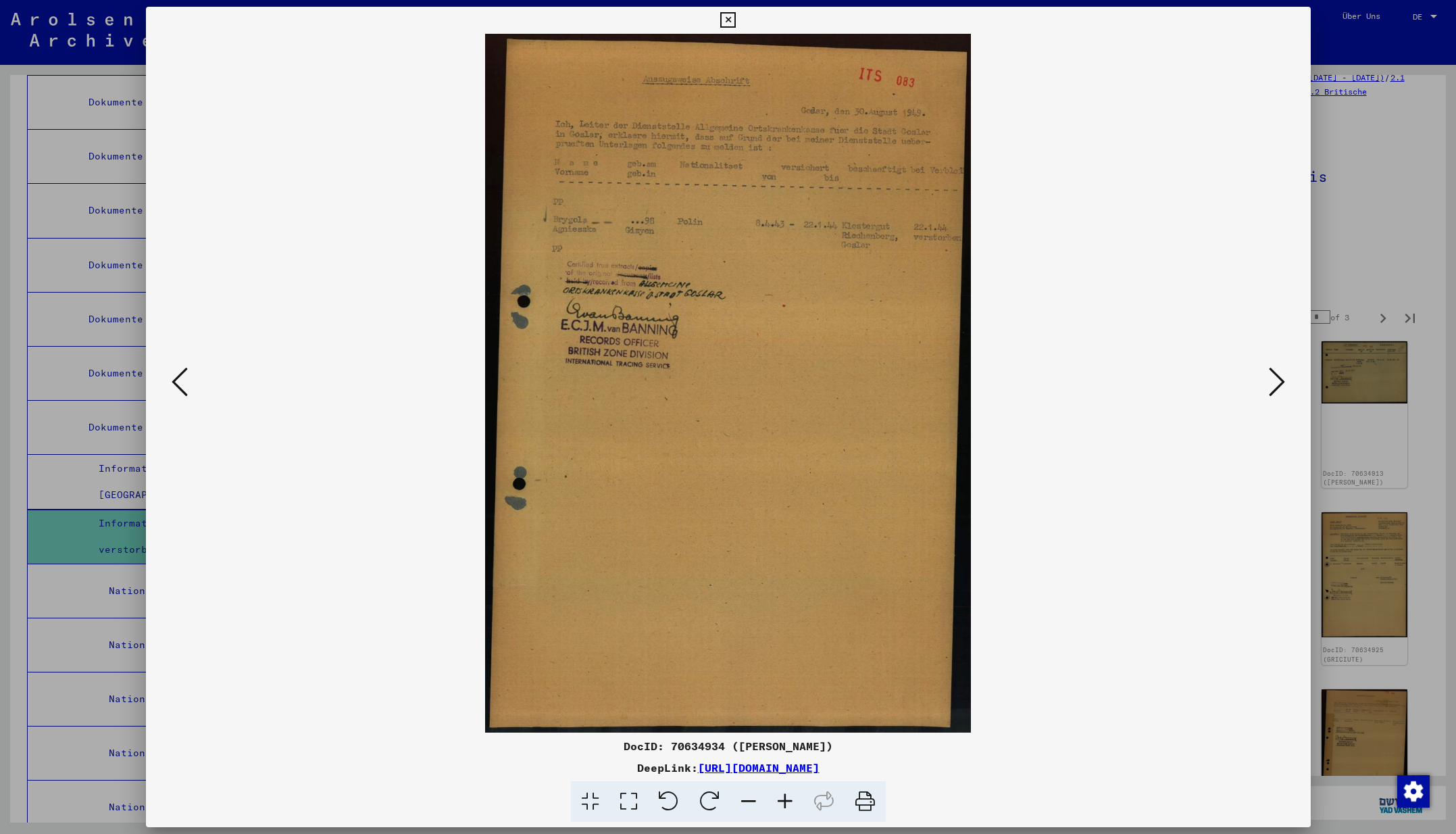
click at [1279, 382] on icon at bounding box center [1277, 381] width 16 height 32
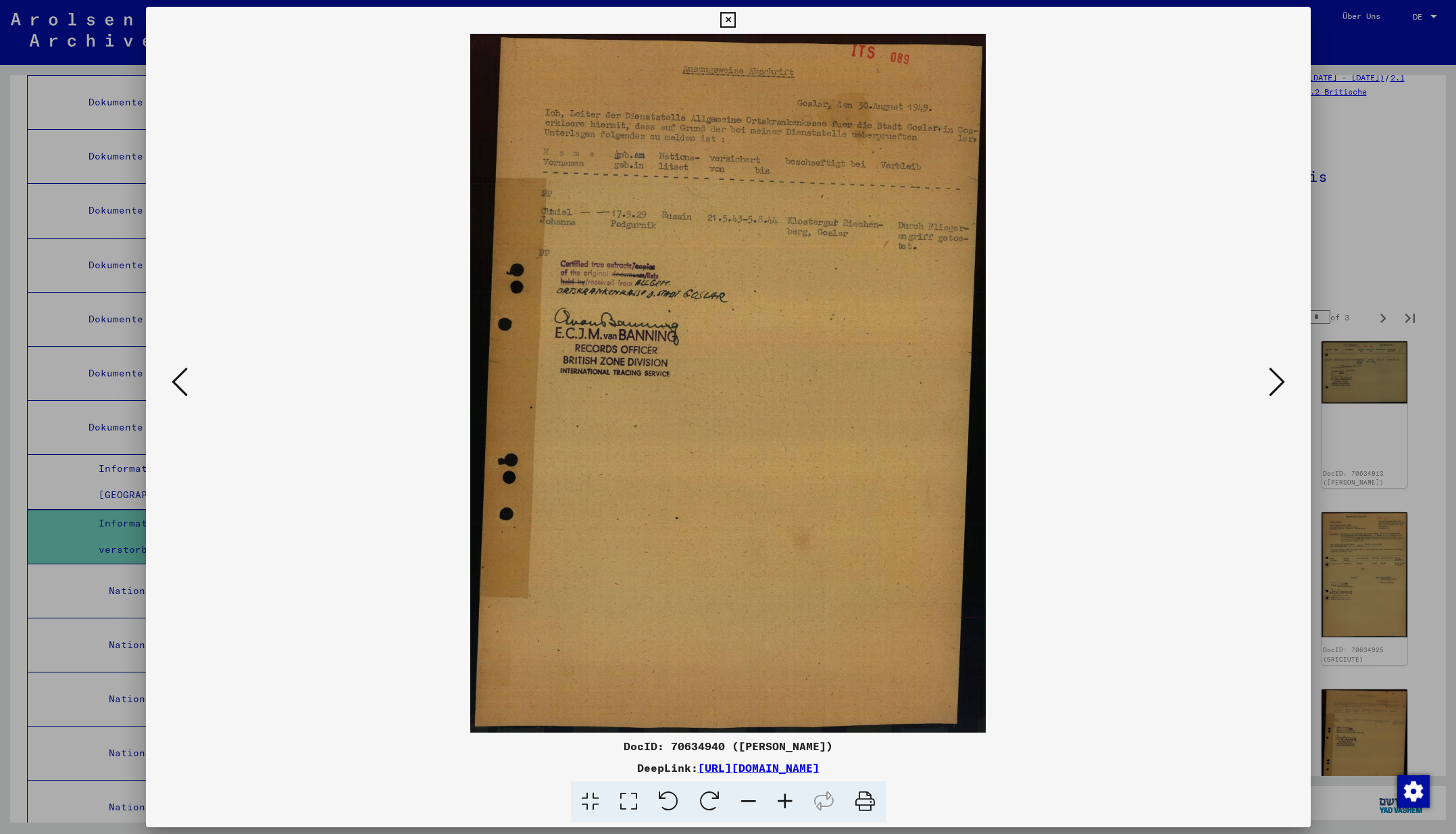
click at [1279, 382] on icon at bounding box center [1277, 381] width 16 height 32
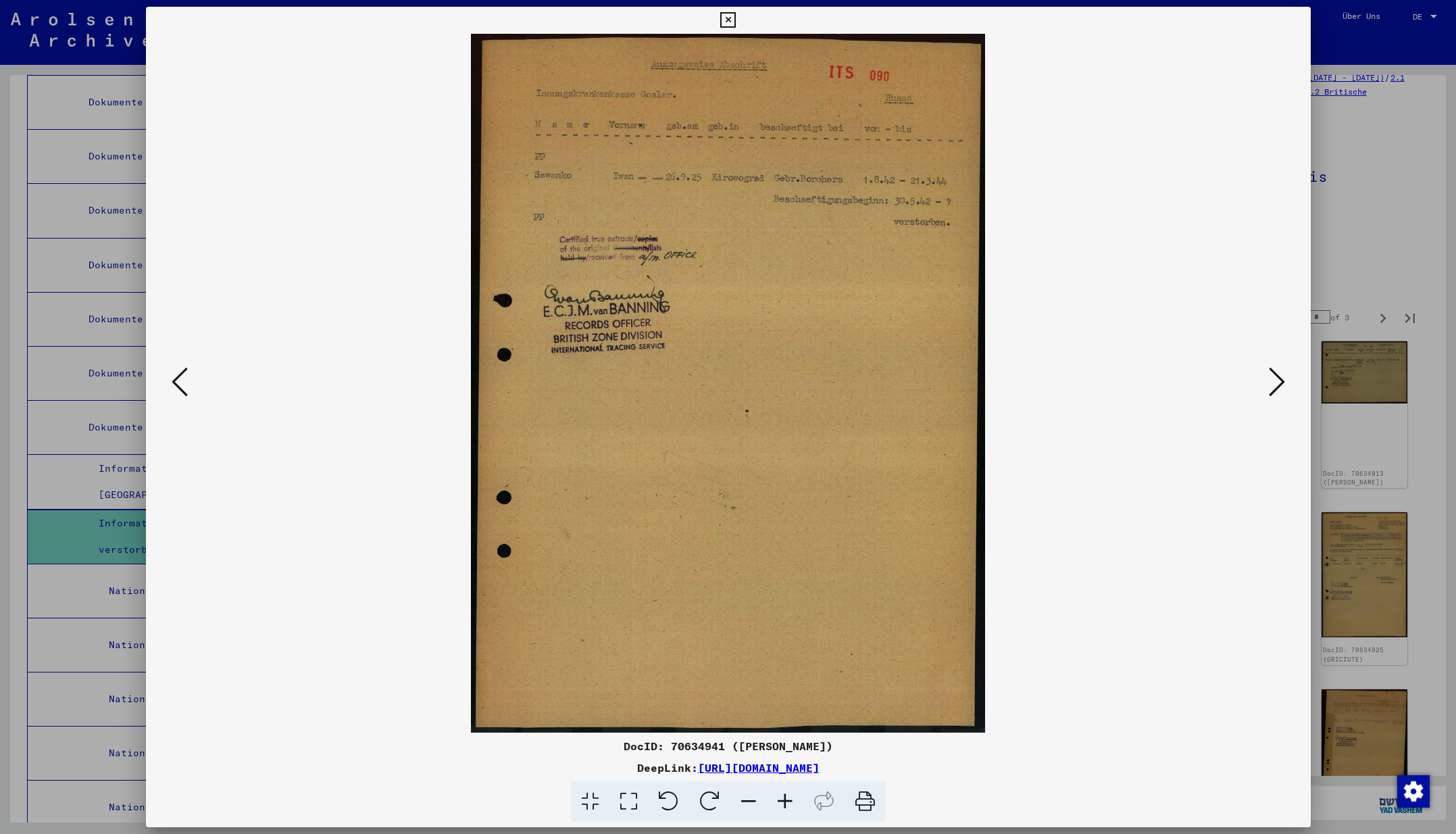
click at [1279, 382] on icon at bounding box center [1277, 381] width 16 height 32
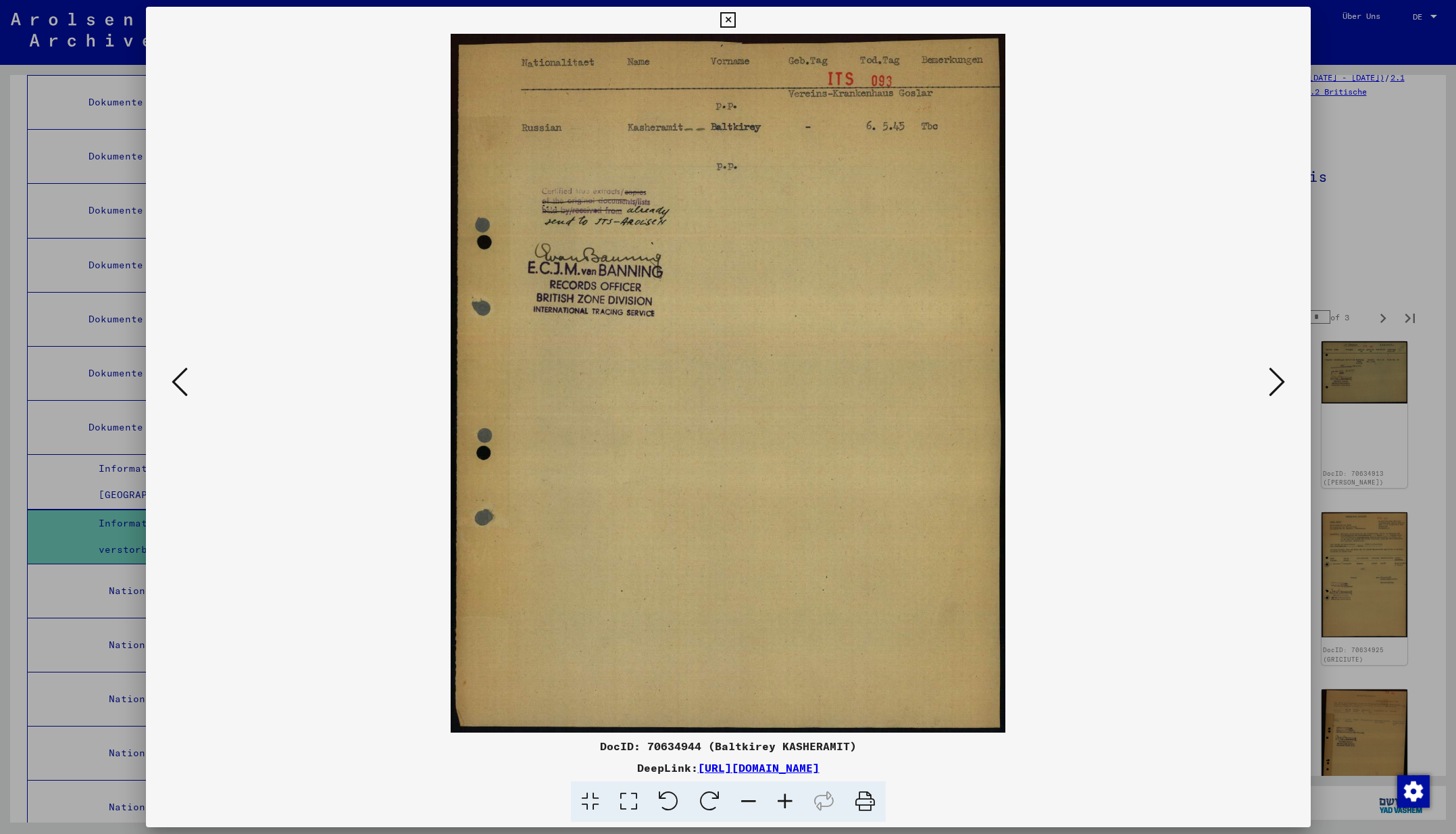
click at [1279, 382] on icon at bounding box center [1277, 381] width 16 height 32
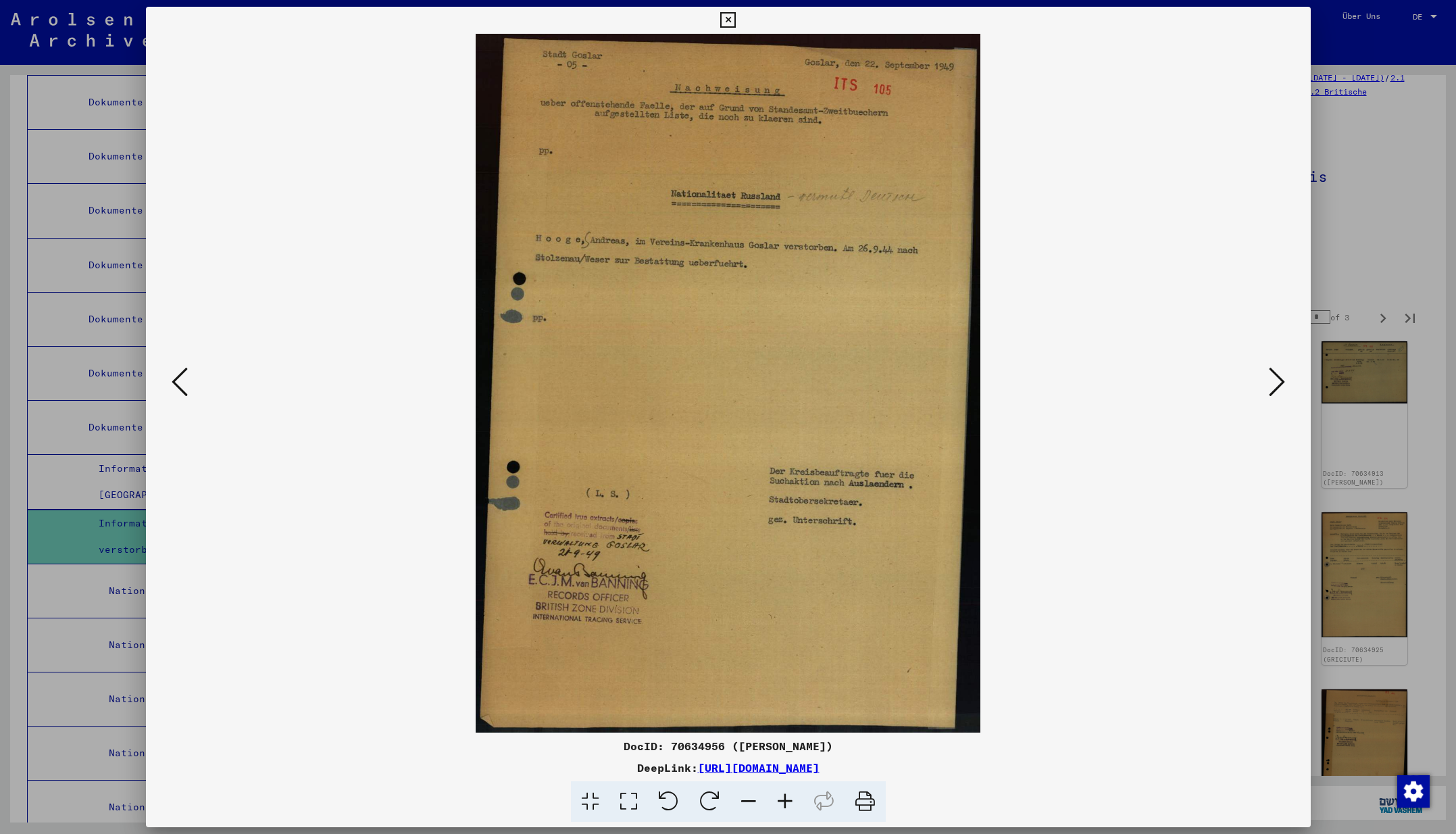
click at [1279, 382] on icon at bounding box center [1277, 381] width 16 height 32
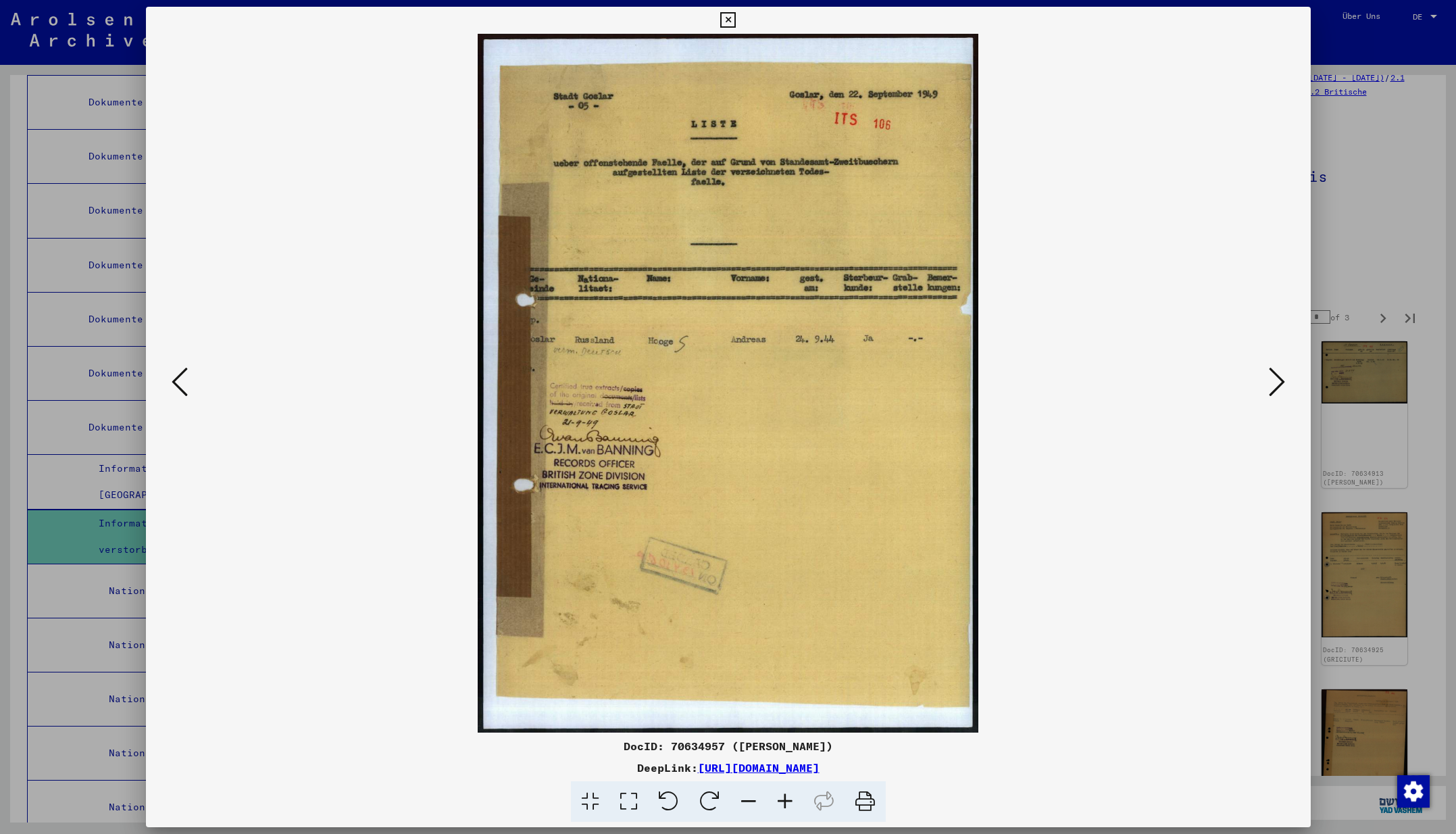
click at [1279, 382] on icon at bounding box center [1277, 381] width 16 height 32
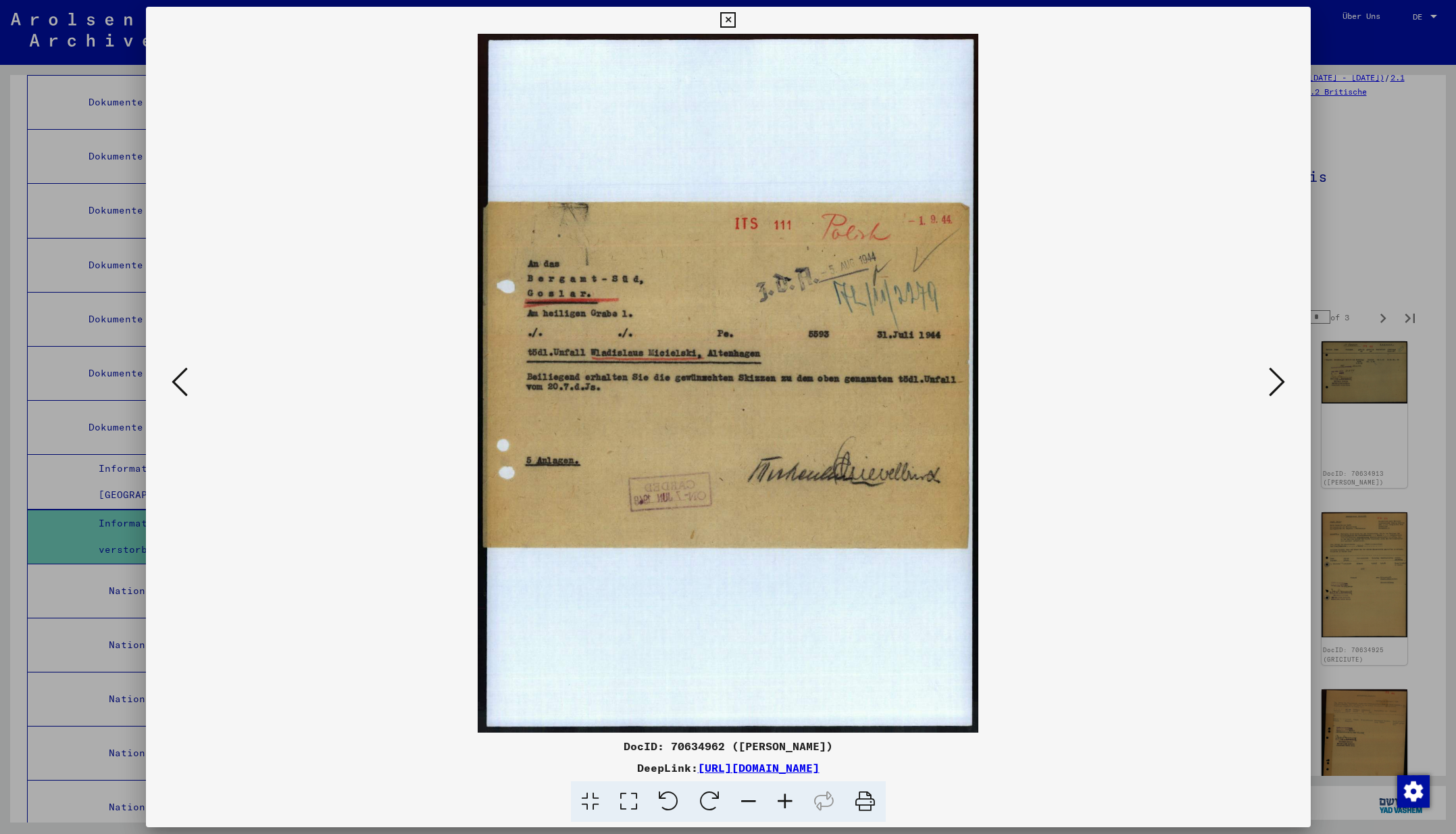
click at [1279, 382] on icon at bounding box center [1277, 381] width 16 height 32
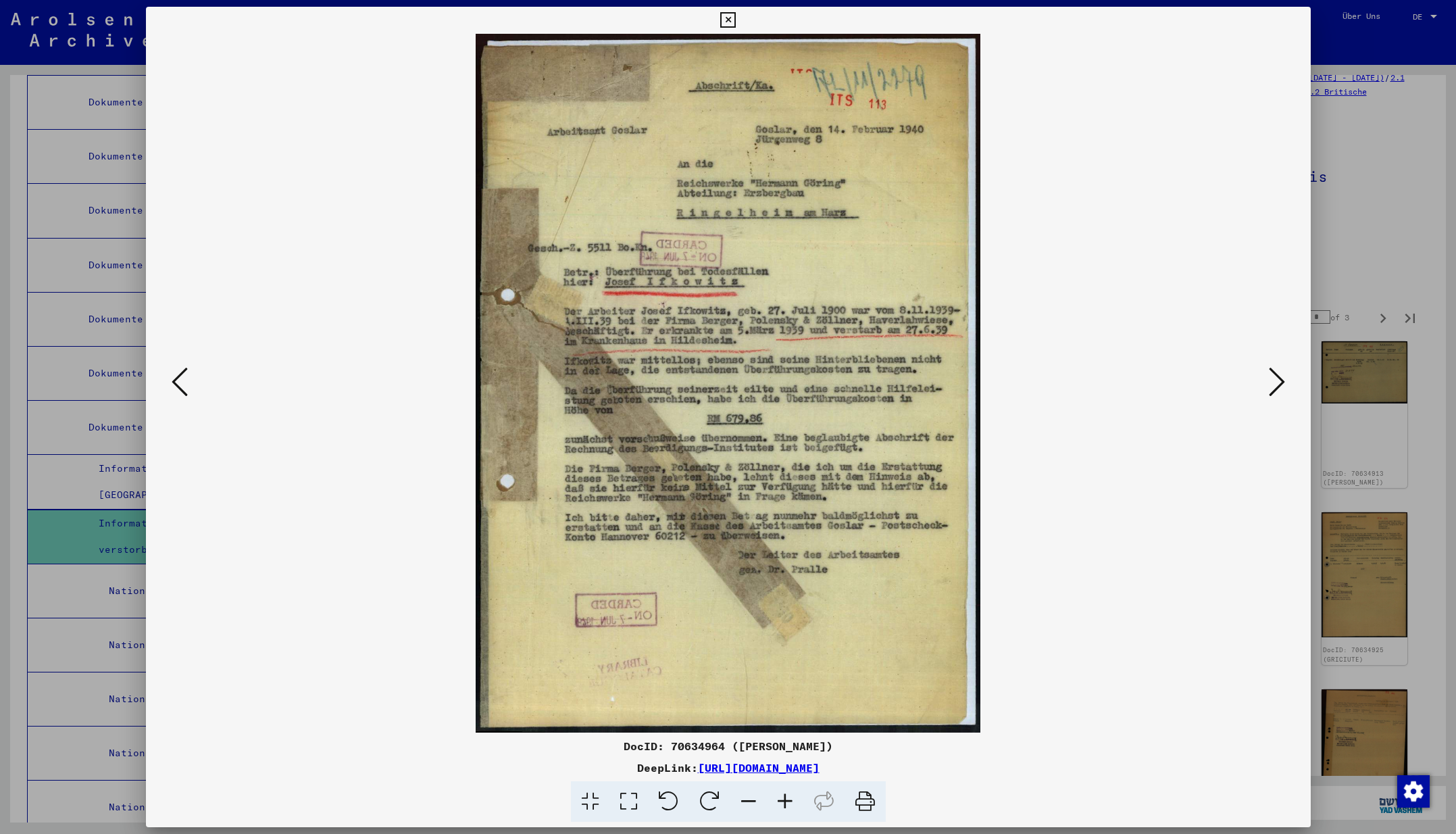
click at [178, 383] on icon at bounding box center [180, 381] width 16 height 32
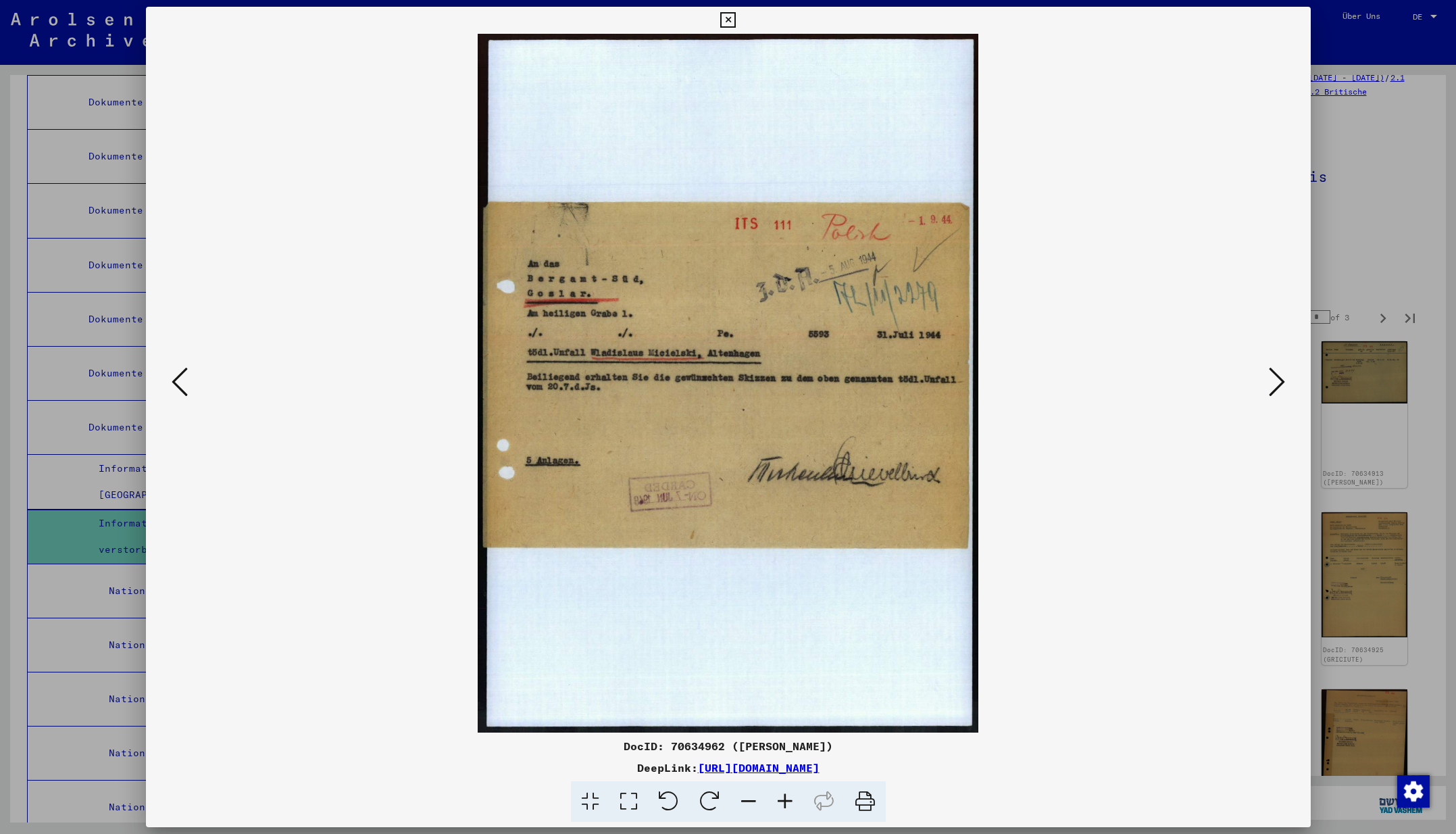
click at [1277, 385] on icon at bounding box center [1277, 381] width 16 height 32
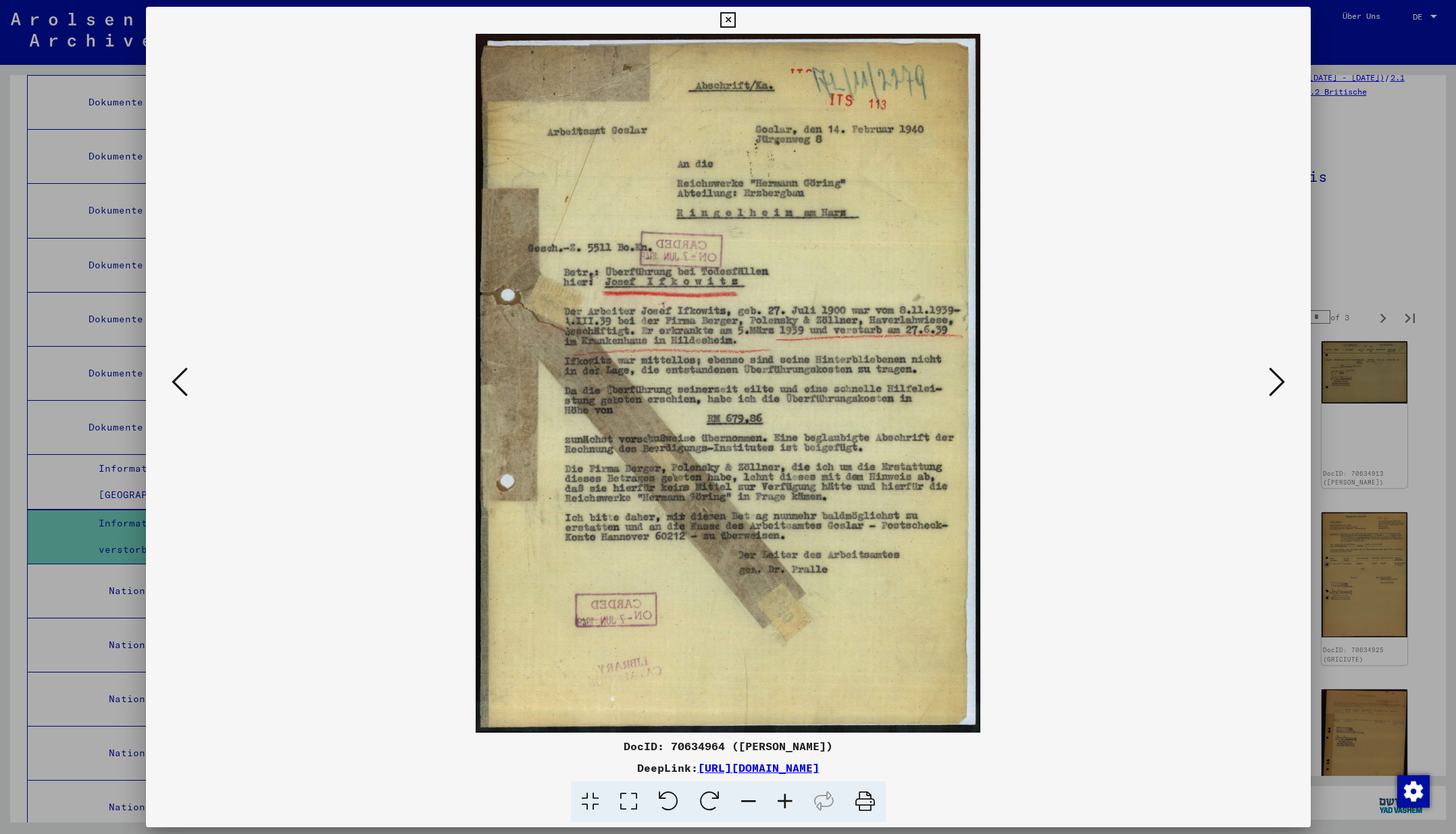
click at [1277, 385] on icon at bounding box center [1277, 381] width 16 height 32
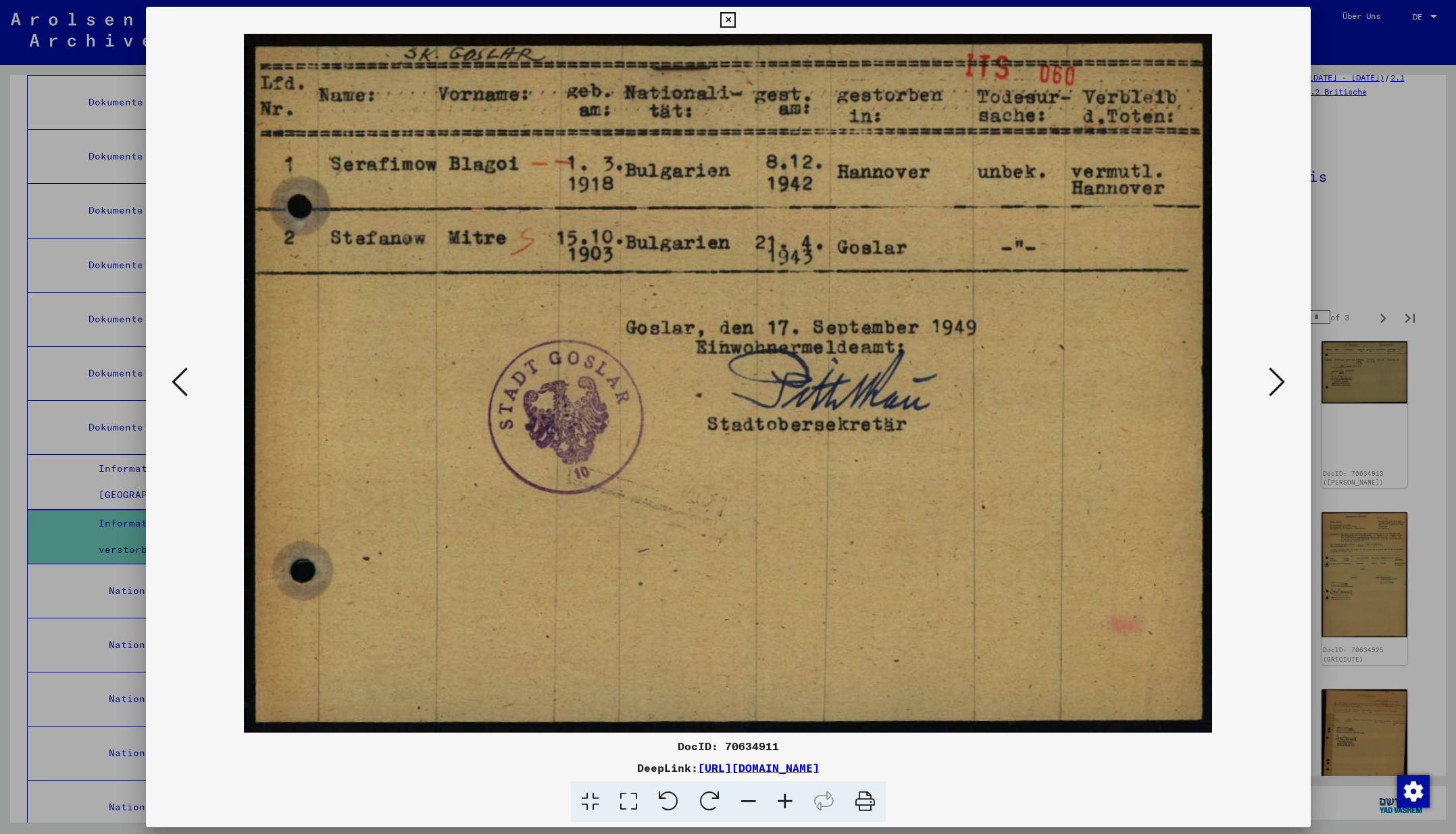
click at [1277, 385] on icon at bounding box center [1277, 381] width 16 height 32
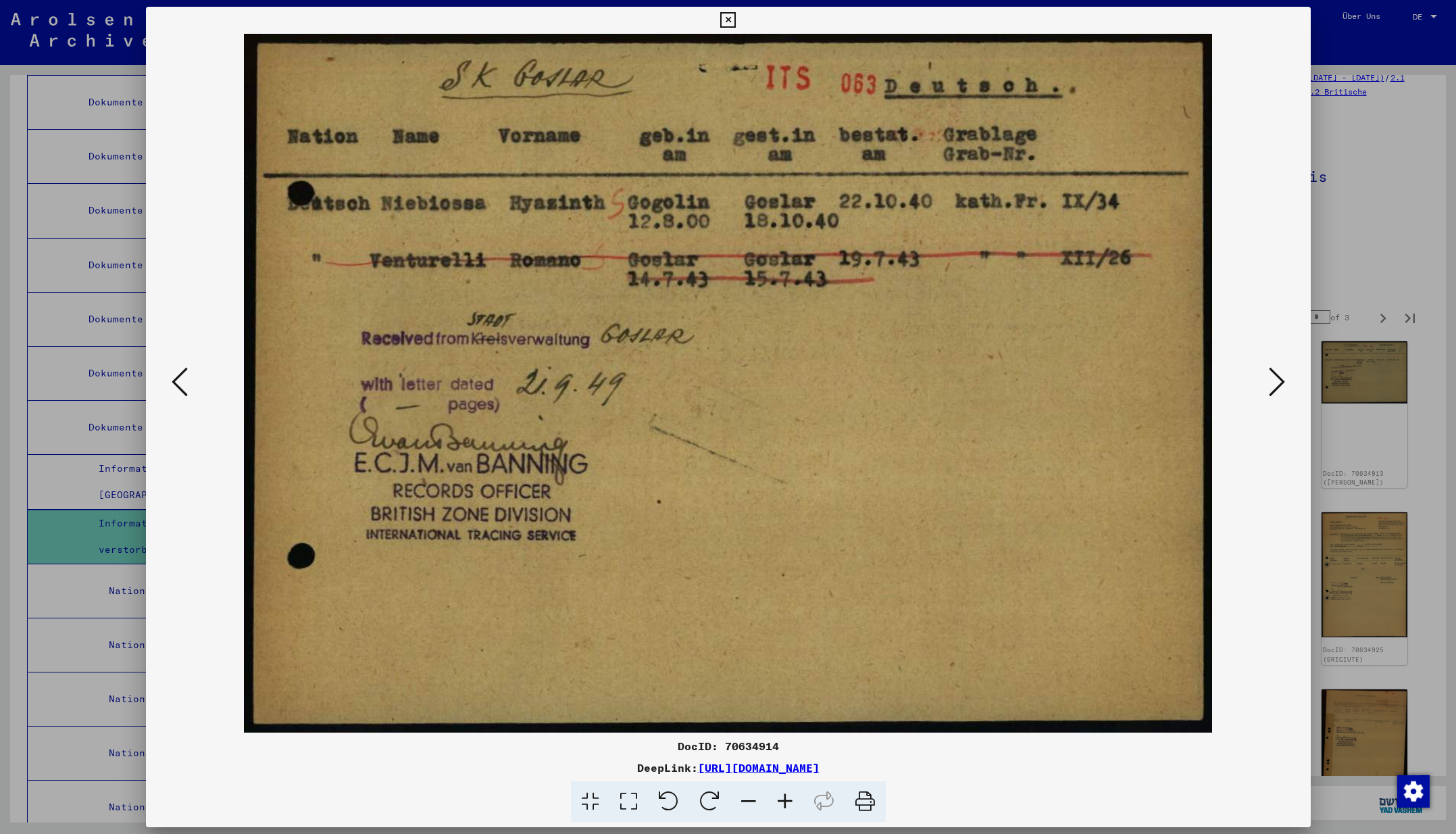
click at [182, 385] on icon at bounding box center [180, 381] width 16 height 32
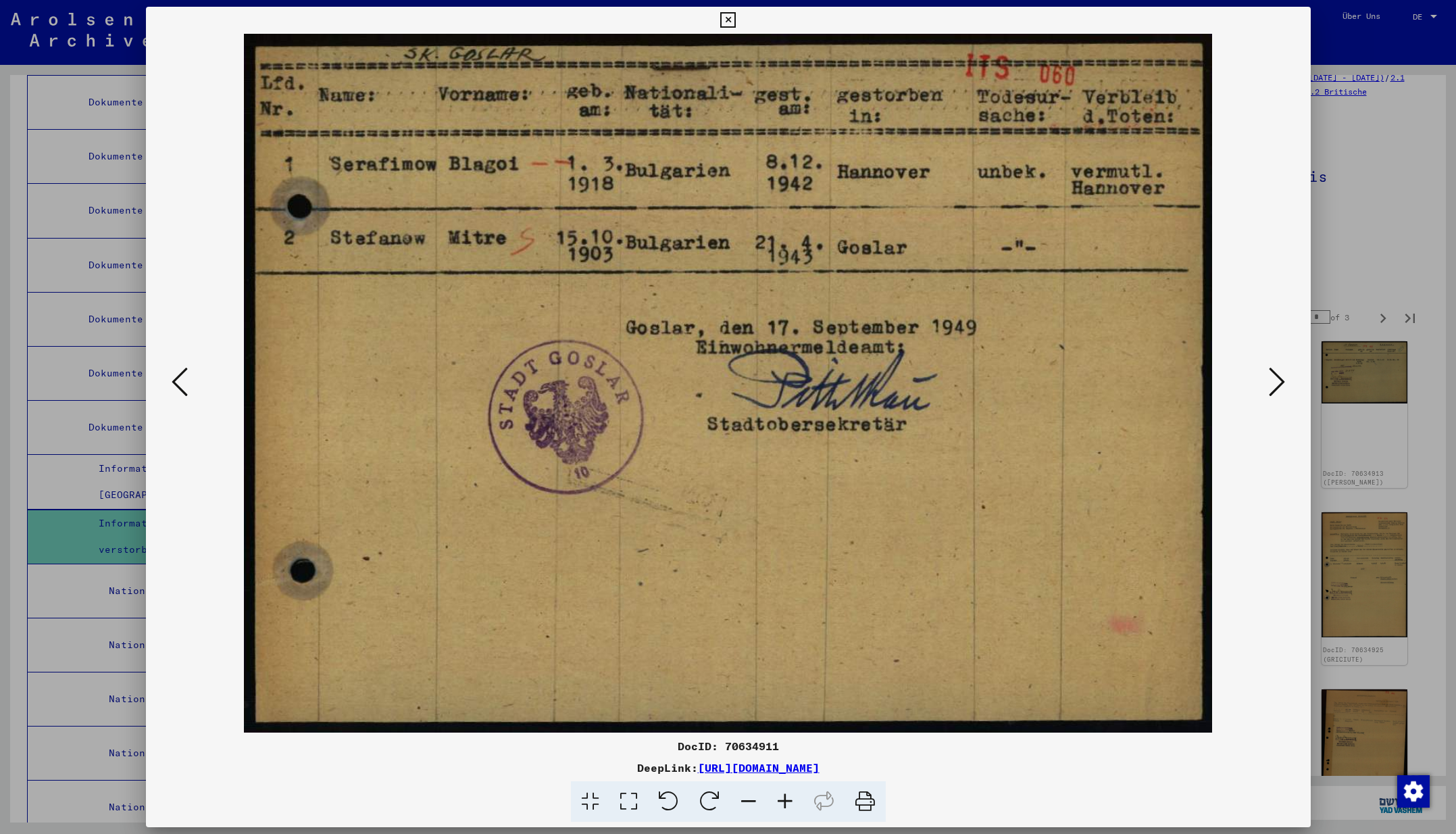
click at [1278, 382] on icon at bounding box center [1277, 381] width 16 height 32
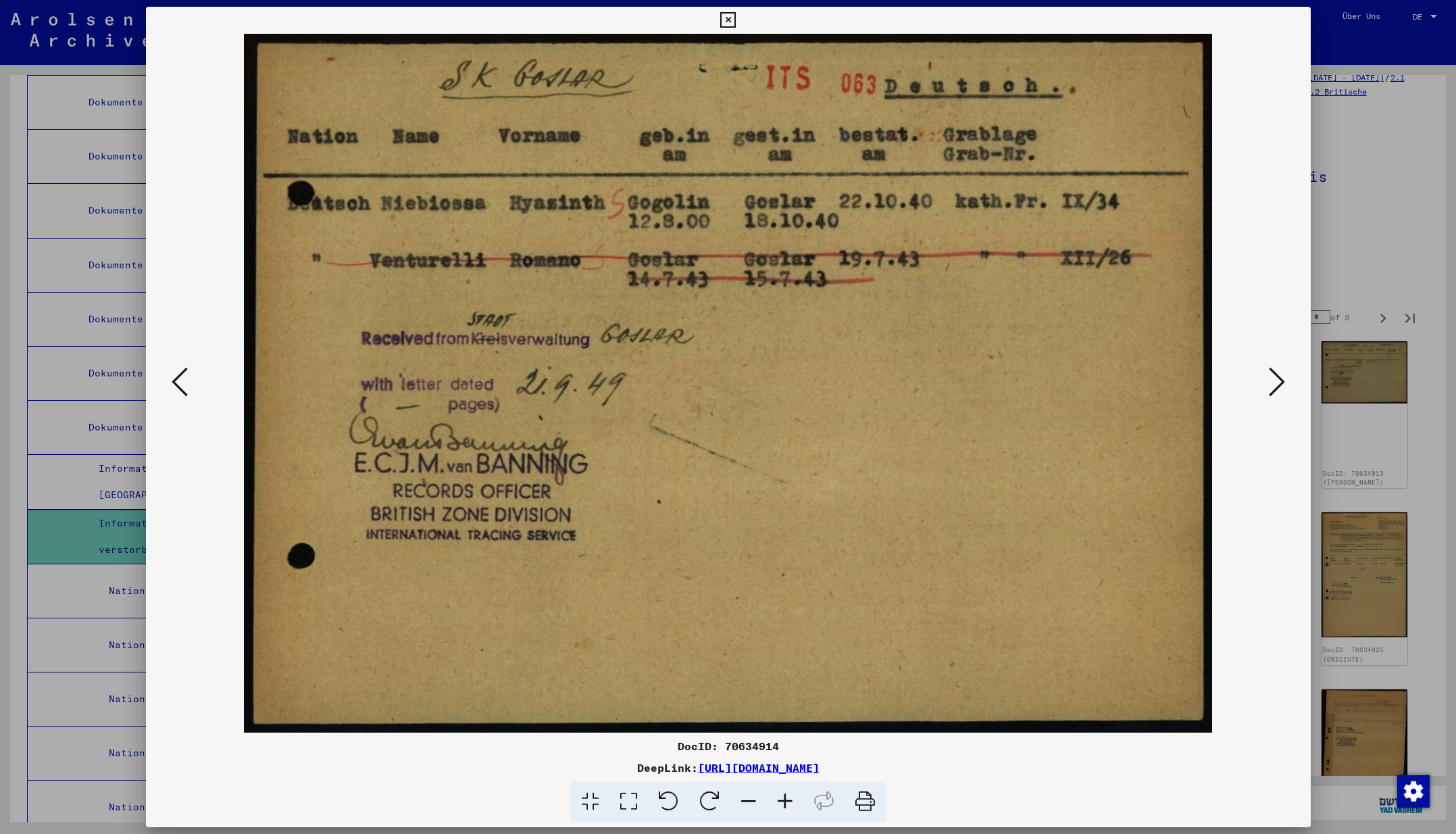
click at [1281, 385] on icon at bounding box center [1277, 381] width 16 height 32
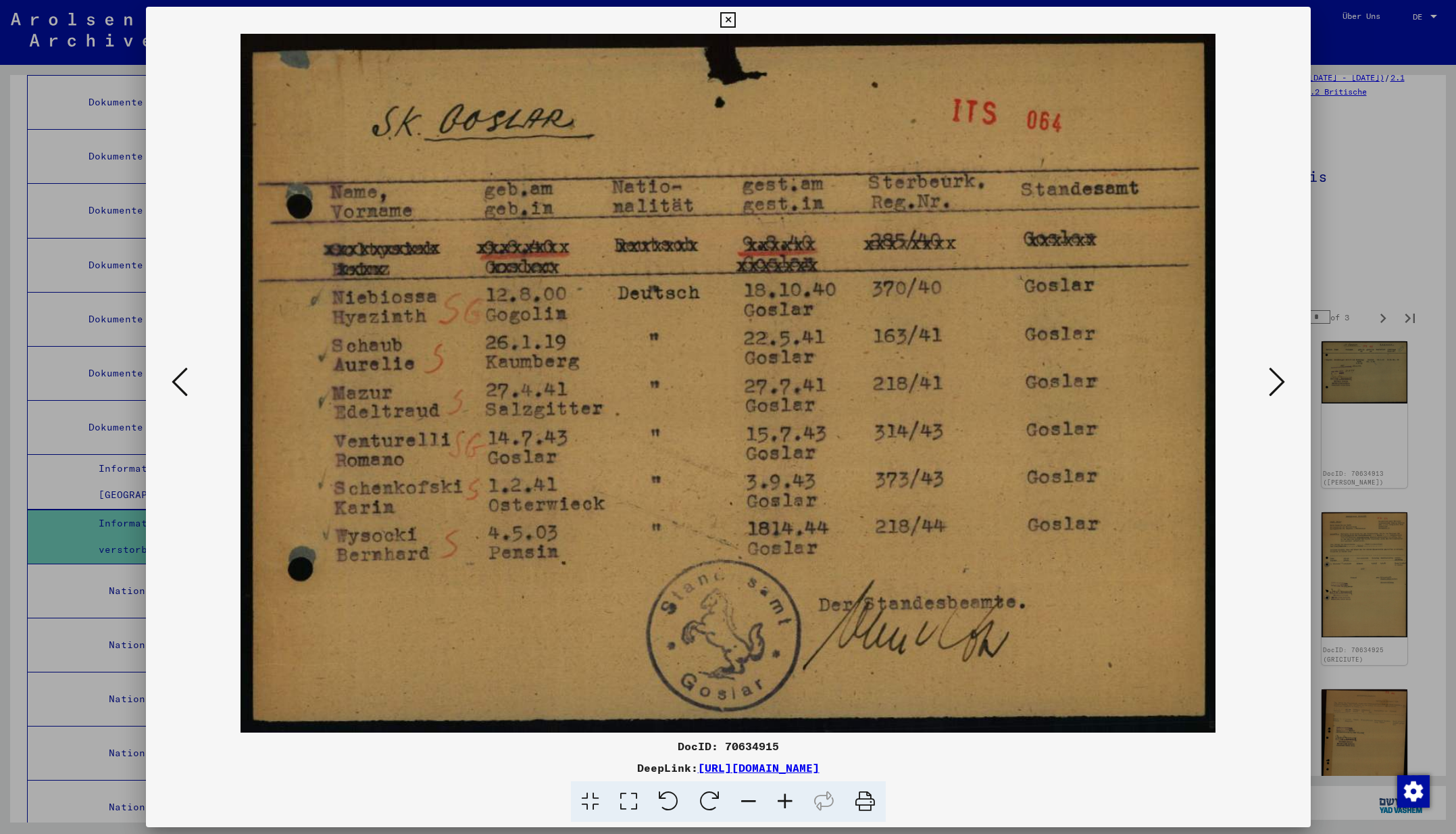
click at [1278, 386] on icon at bounding box center [1277, 381] width 16 height 32
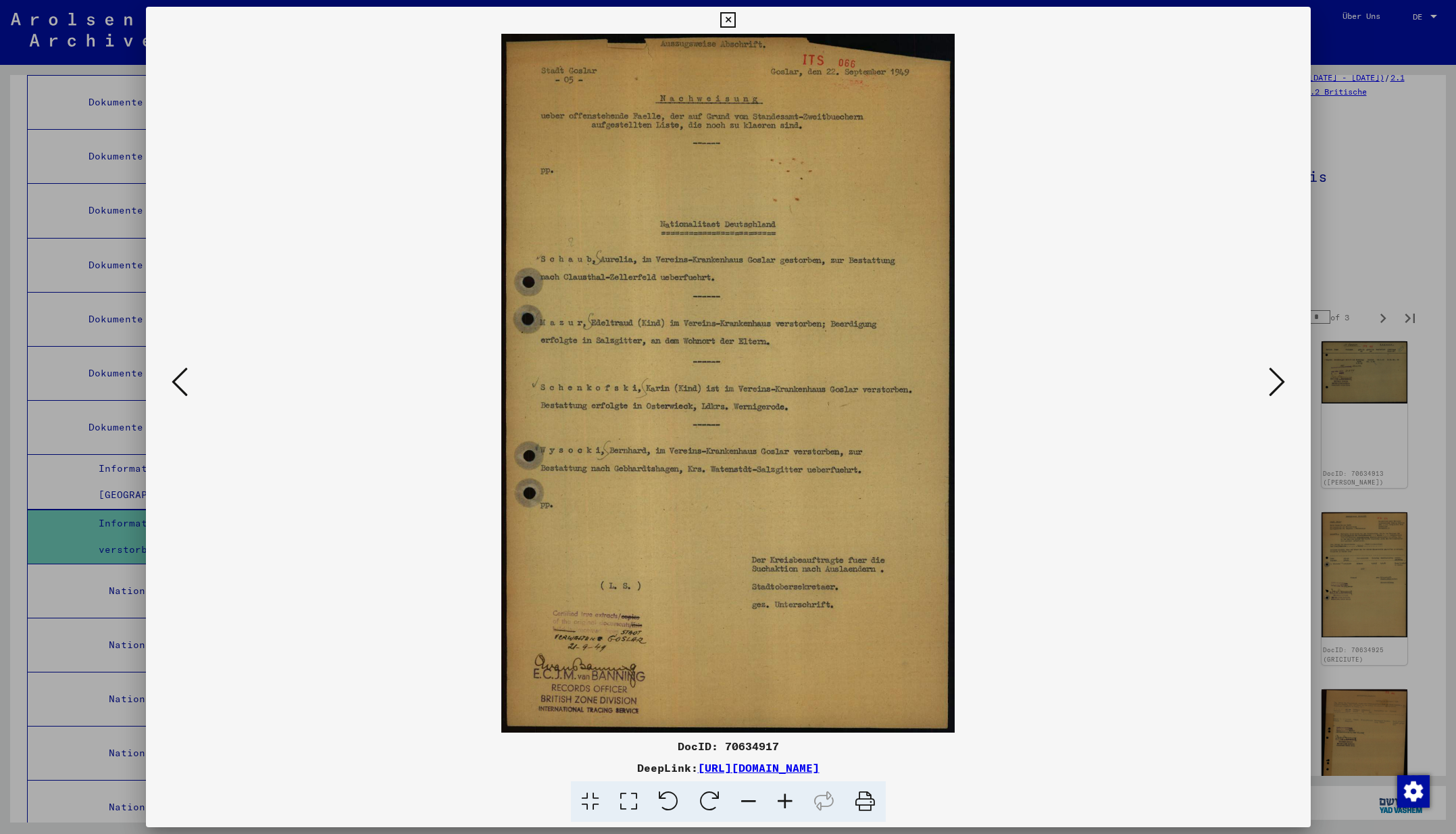
click at [1278, 386] on icon at bounding box center [1277, 381] width 16 height 32
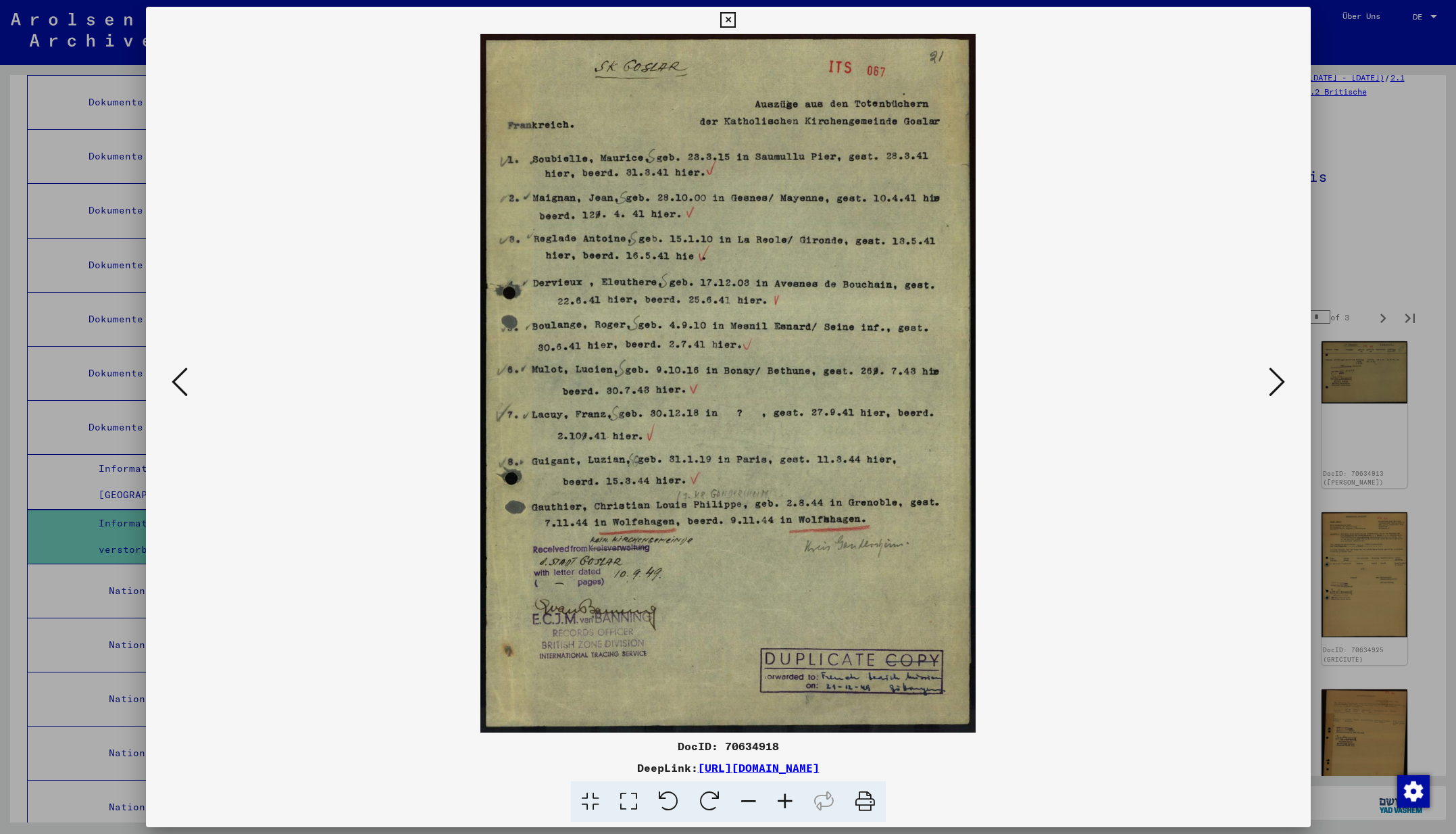
click at [1278, 386] on icon at bounding box center [1277, 381] width 16 height 32
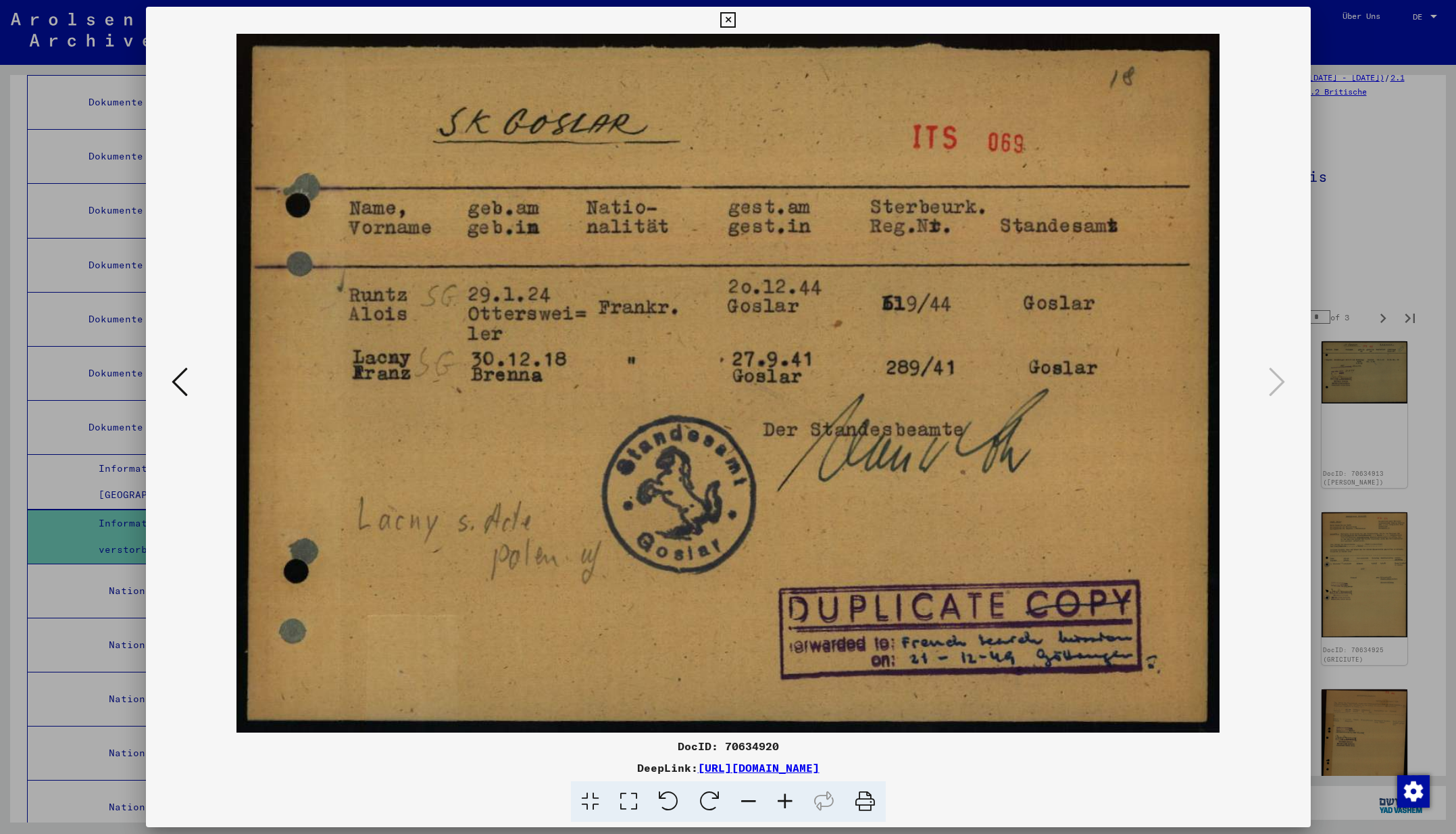
click at [736, 23] on icon at bounding box center [727, 20] width 16 height 16
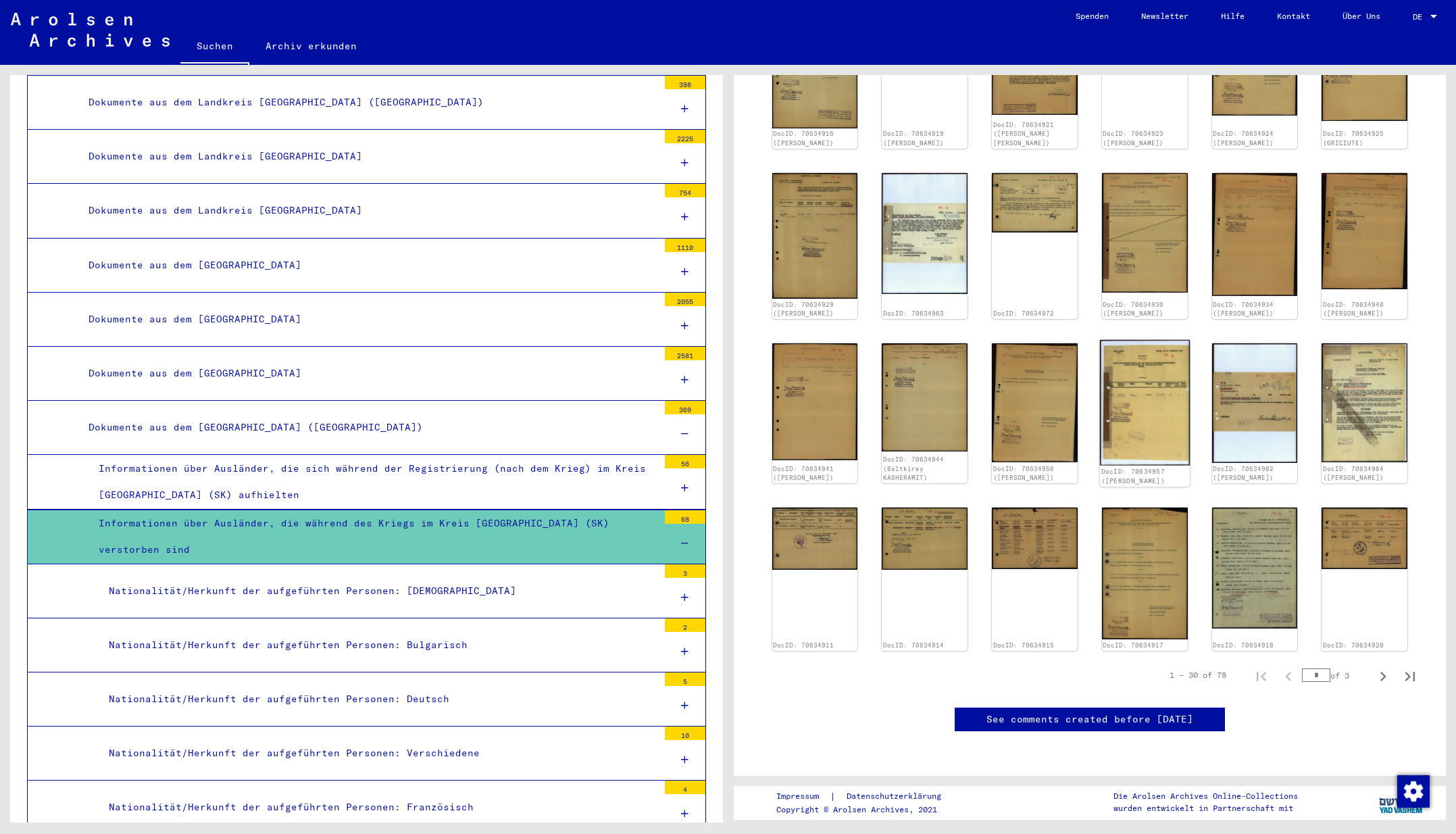
scroll to position [691, 0]
click at [1380, 671] on icon "Next page" at bounding box center [1383, 676] width 6 height 10
type input "*"
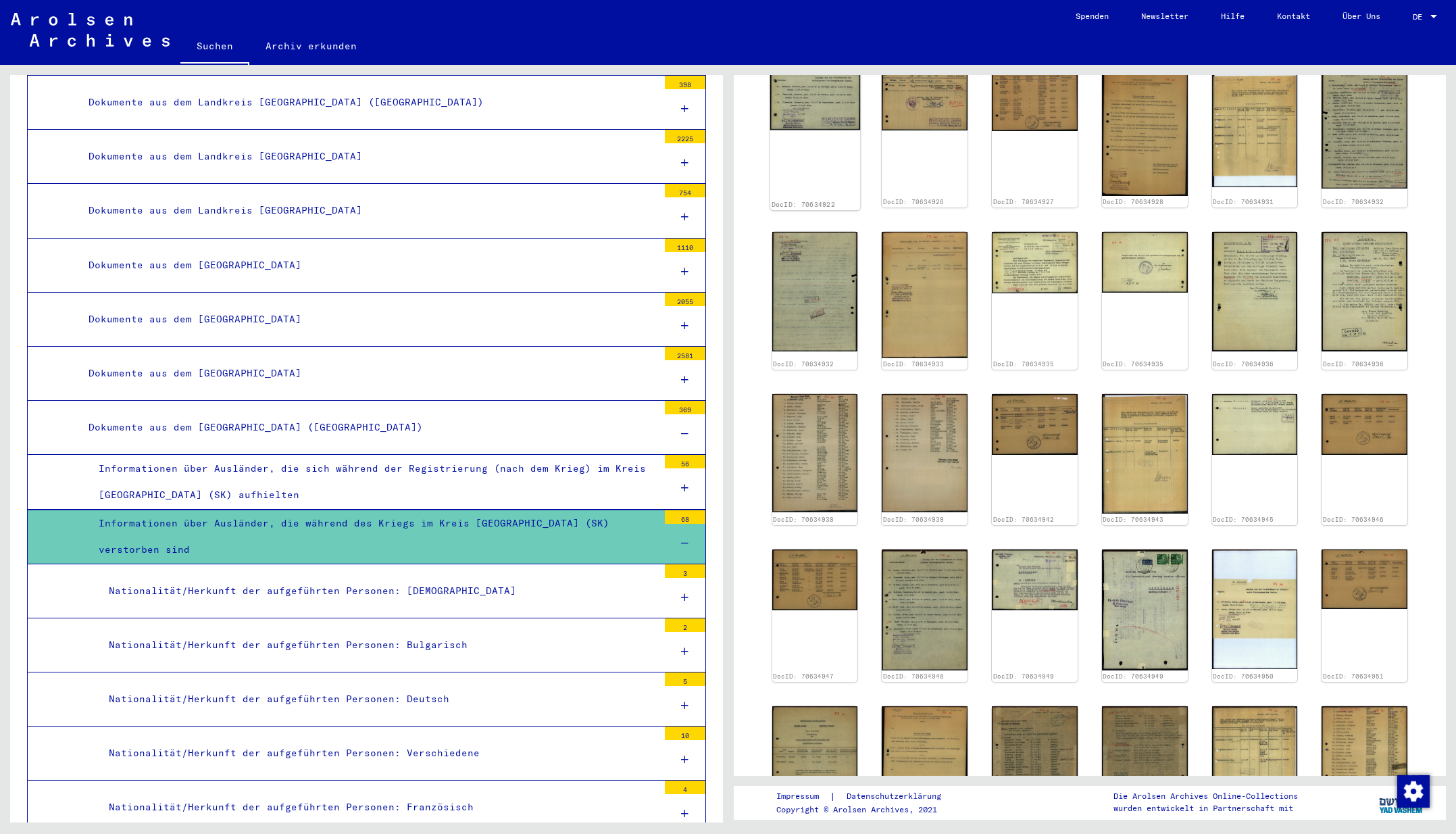
click at [825, 115] on img at bounding box center [815, 98] width 90 height 64
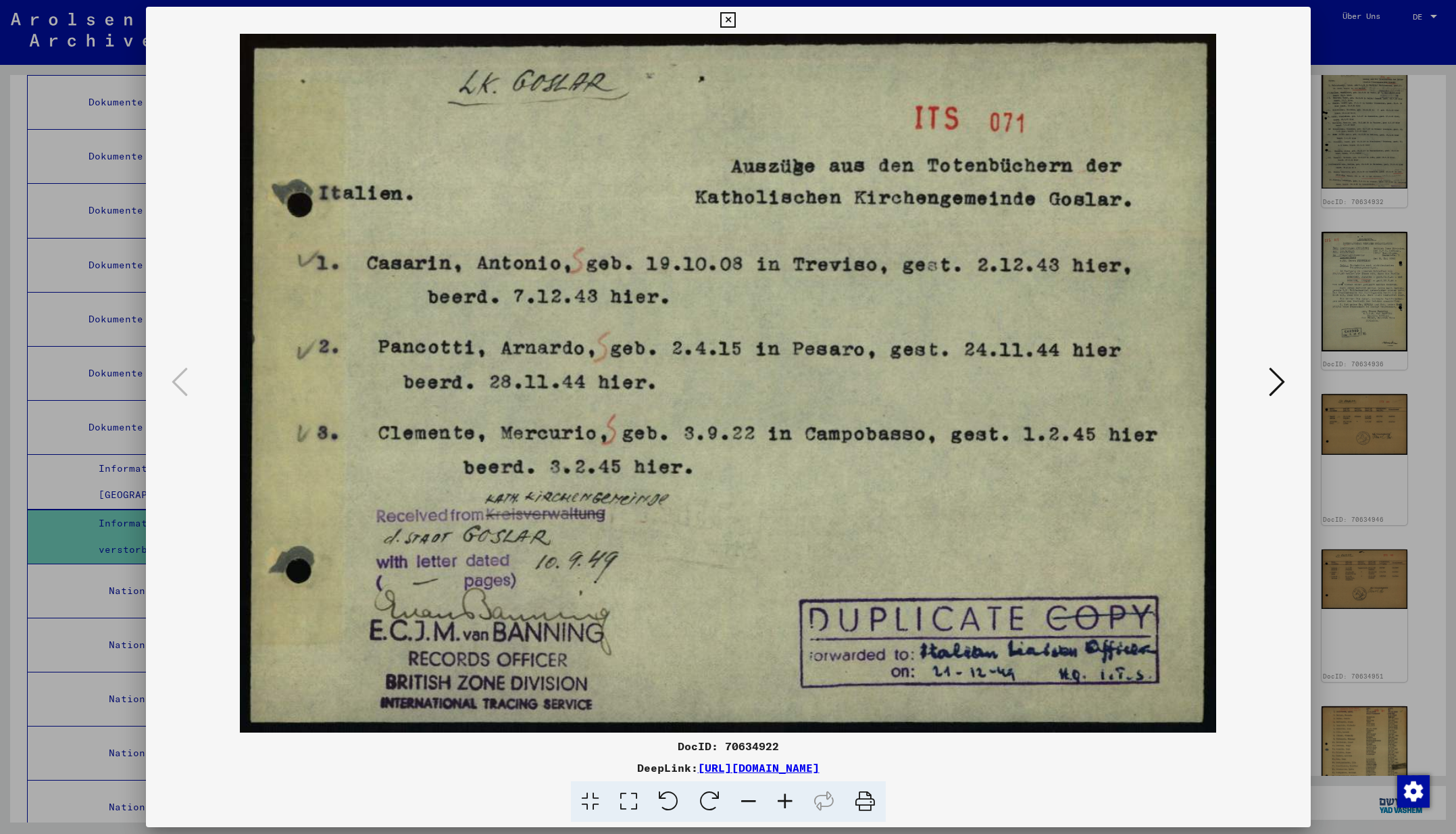
click at [1276, 385] on icon at bounding box center [1277, 381] width 16 height 32
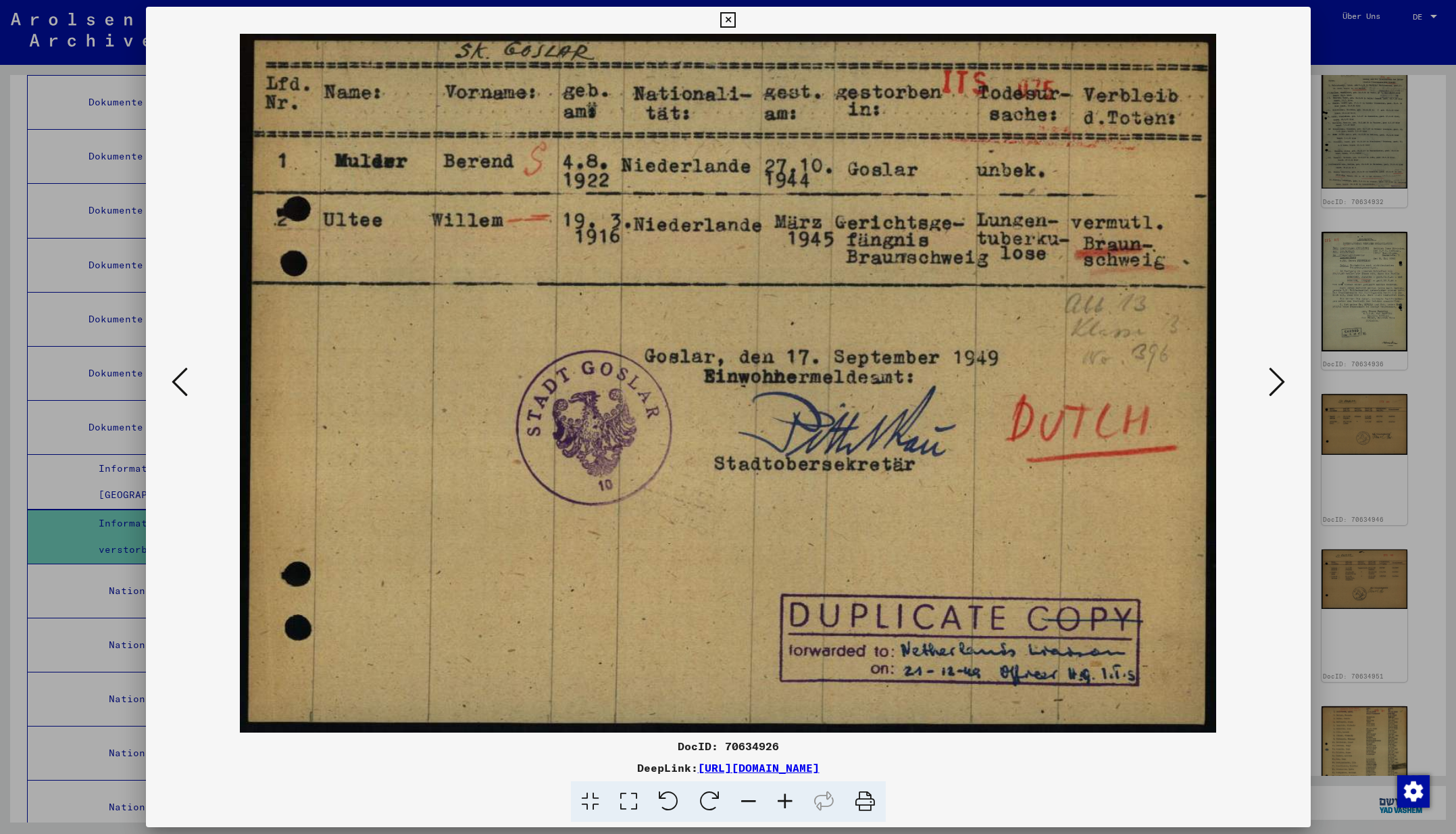
click at [1276, 385] on icon at bounding box center [1277, 381] width 16 height 32
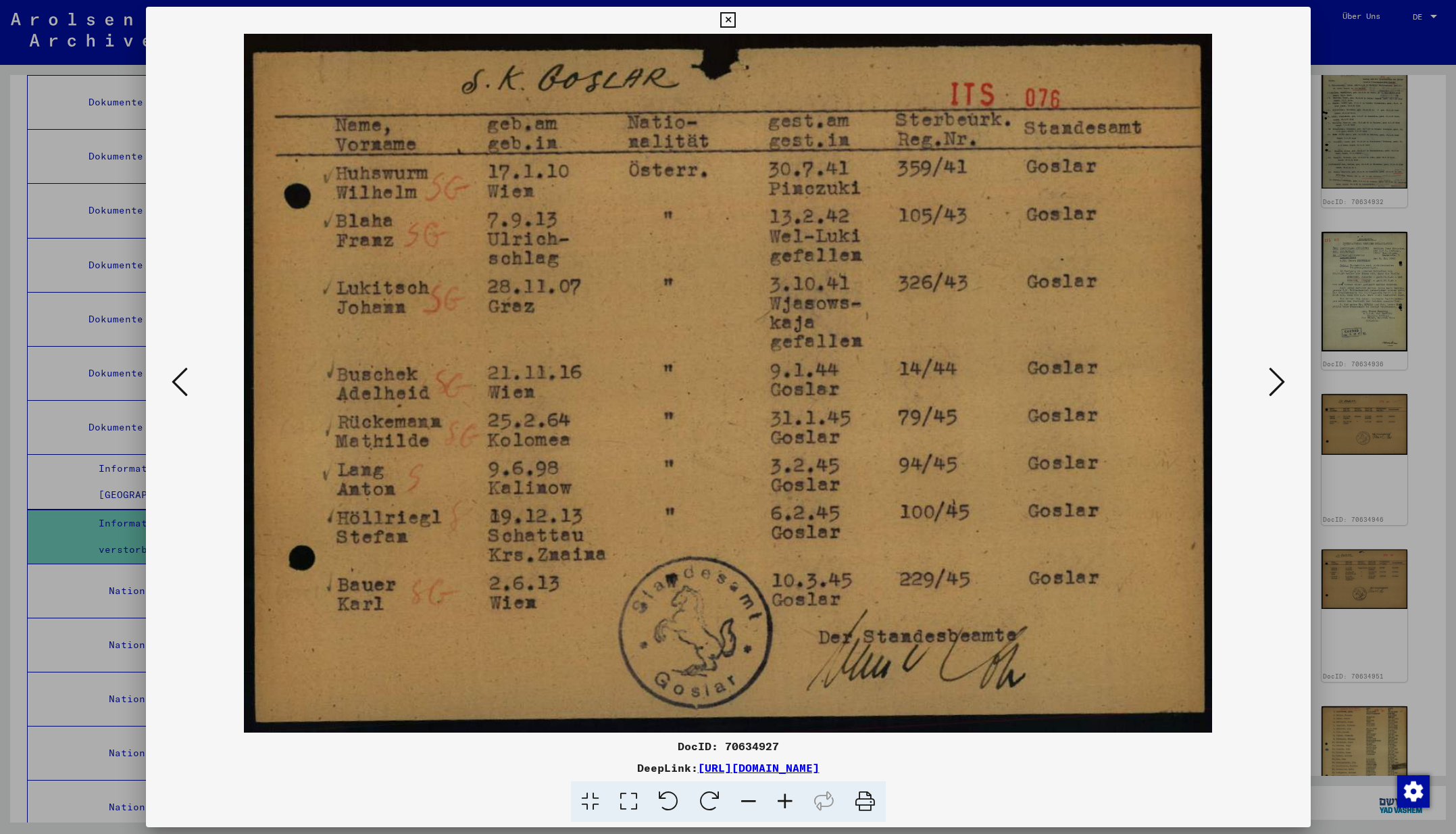
click at [1276, 385] on icon at bounding box center [1277, 381] width 16 height 32
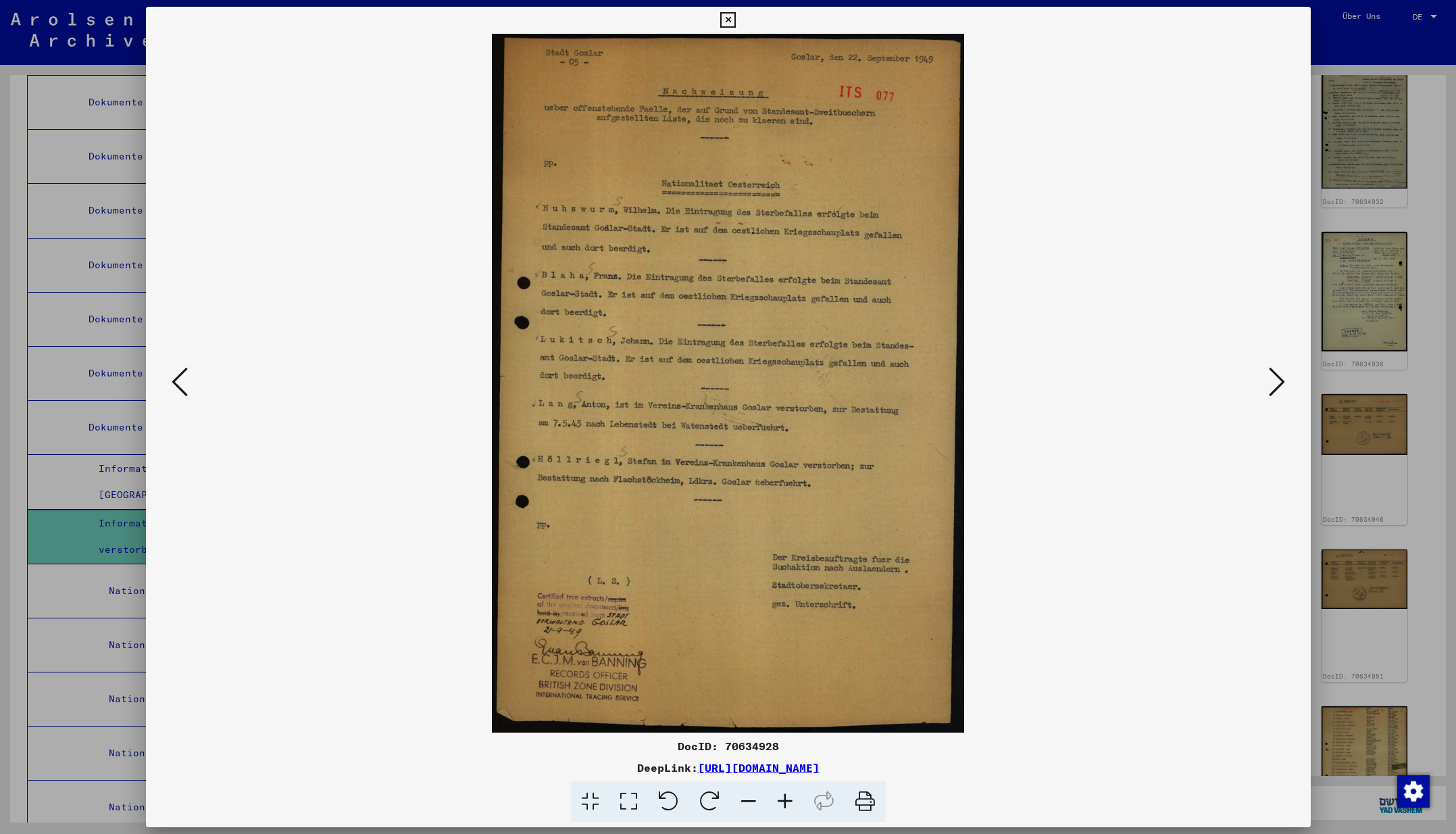
click at [1276, 385] on icon at bounding box center [1277, 381] width 16 height 32
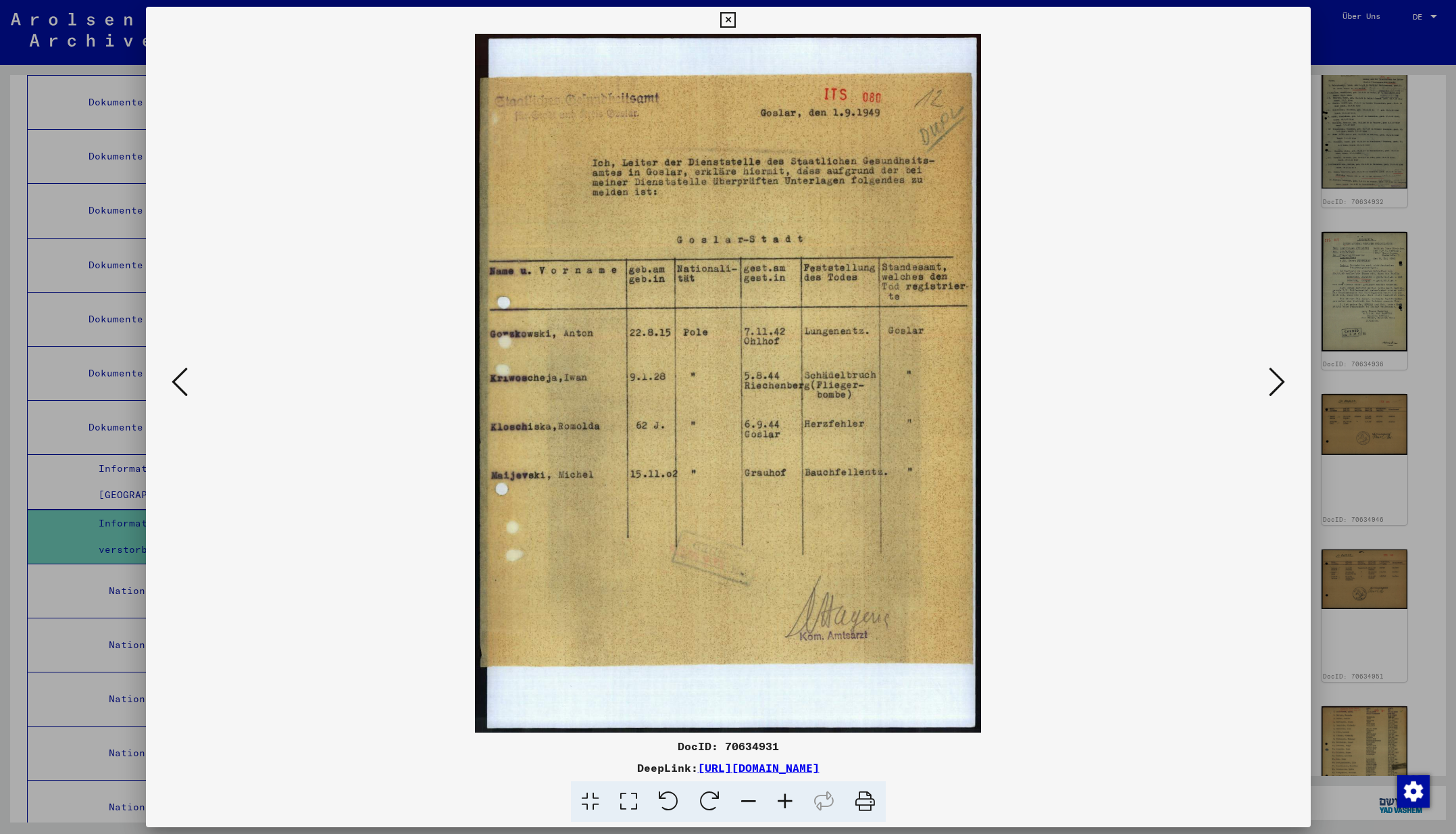
click at [1276, 385] on icon at bounding box center [1277, 381] width 16 height 32
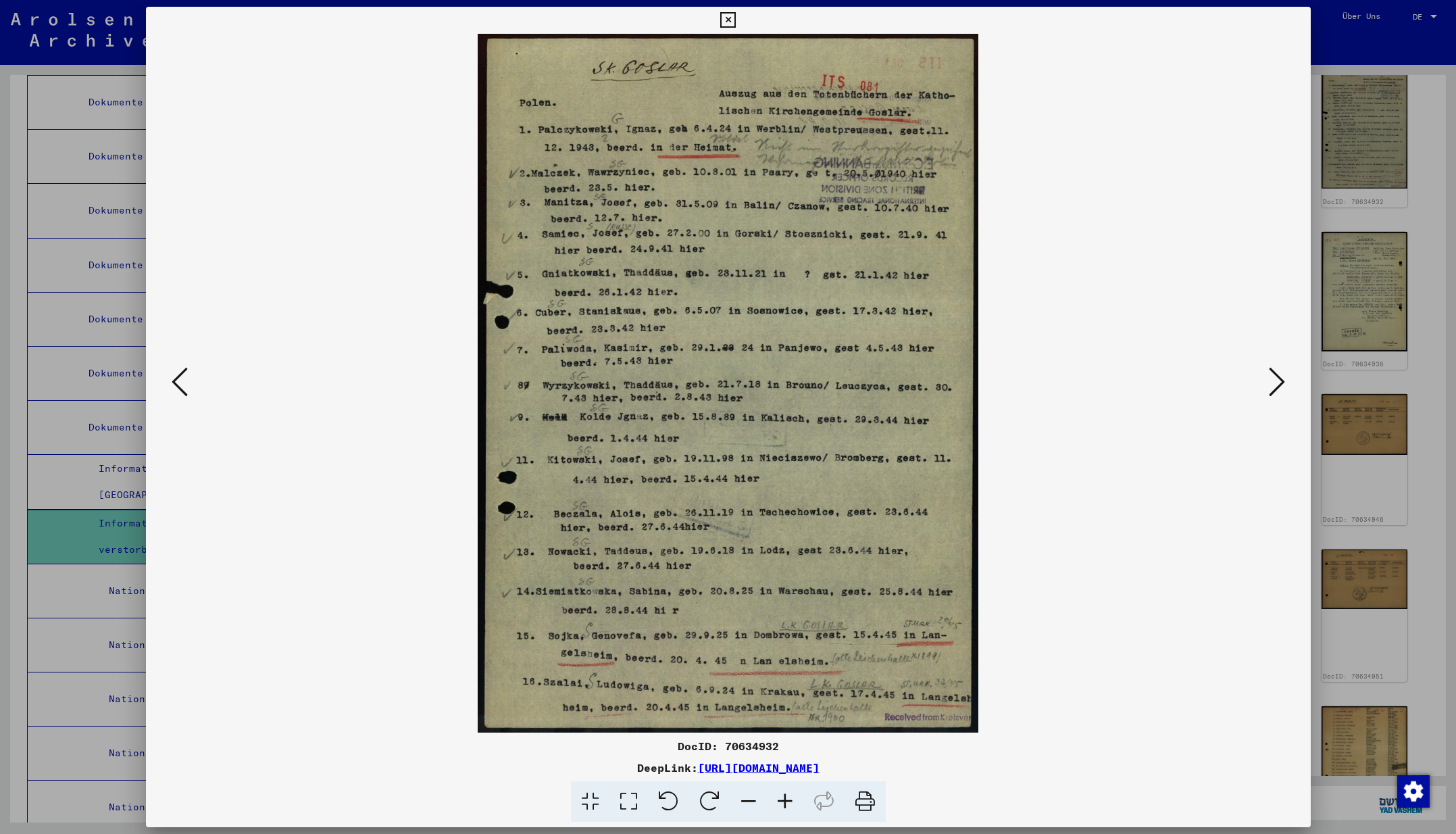
click at [1276, 385] on icon at bounding box center [1277, 381] width 16 height 32
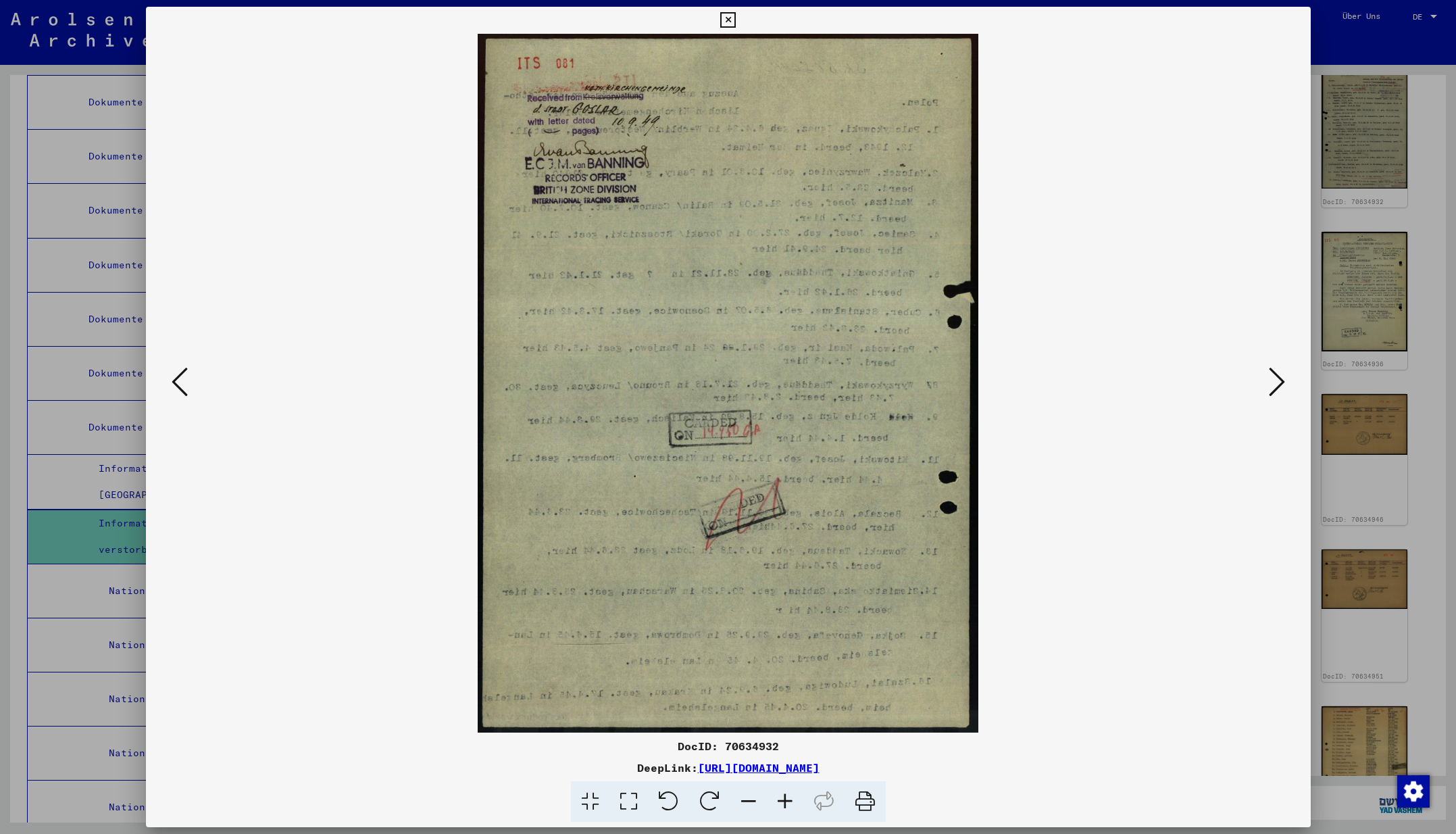
click at [1276, 385] on icon at bounding box center [1277, 381] width 16 height 32
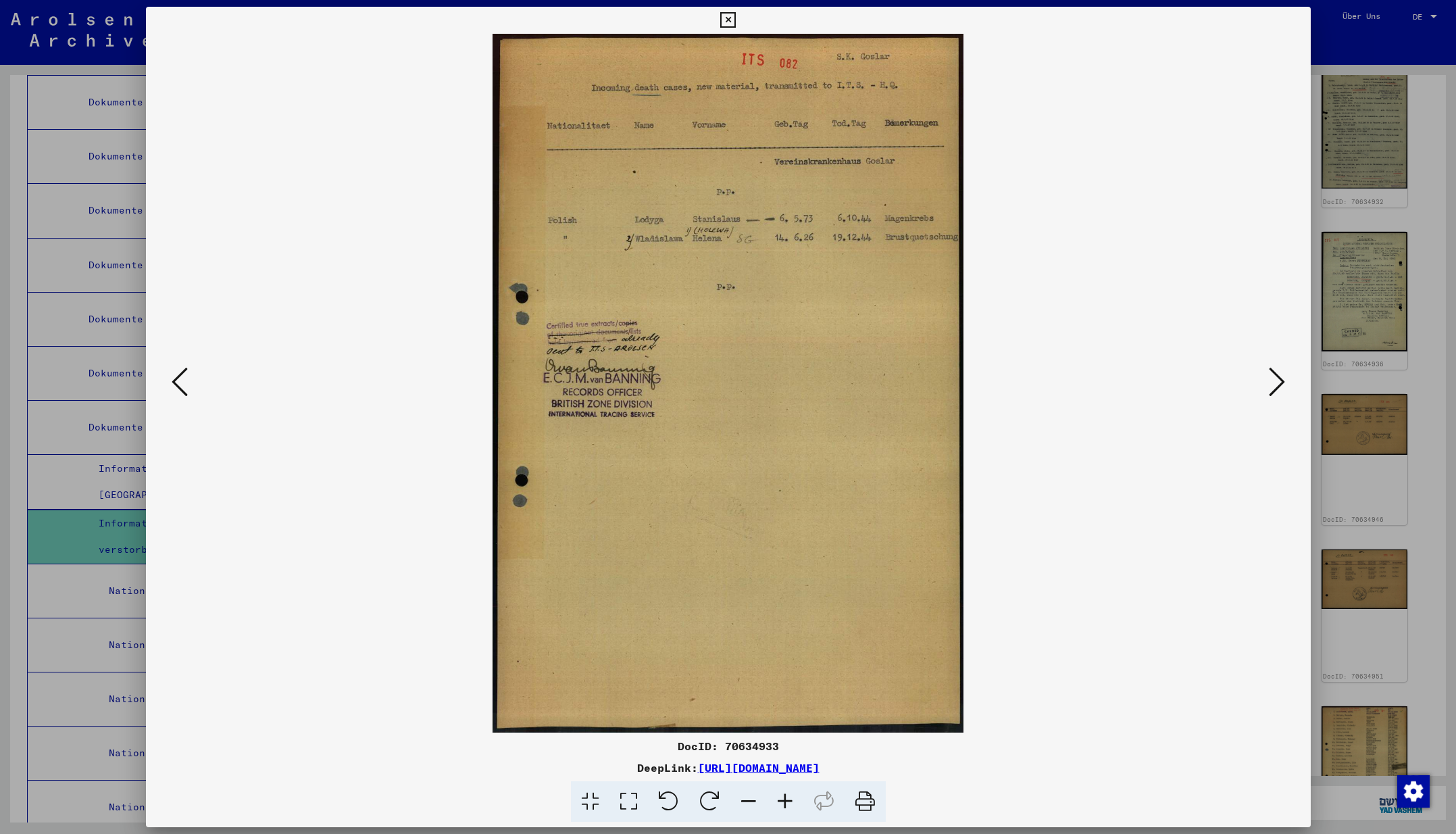
click at [1276, 385] on icon at bounding box center [1277, 381] width 16 height 32
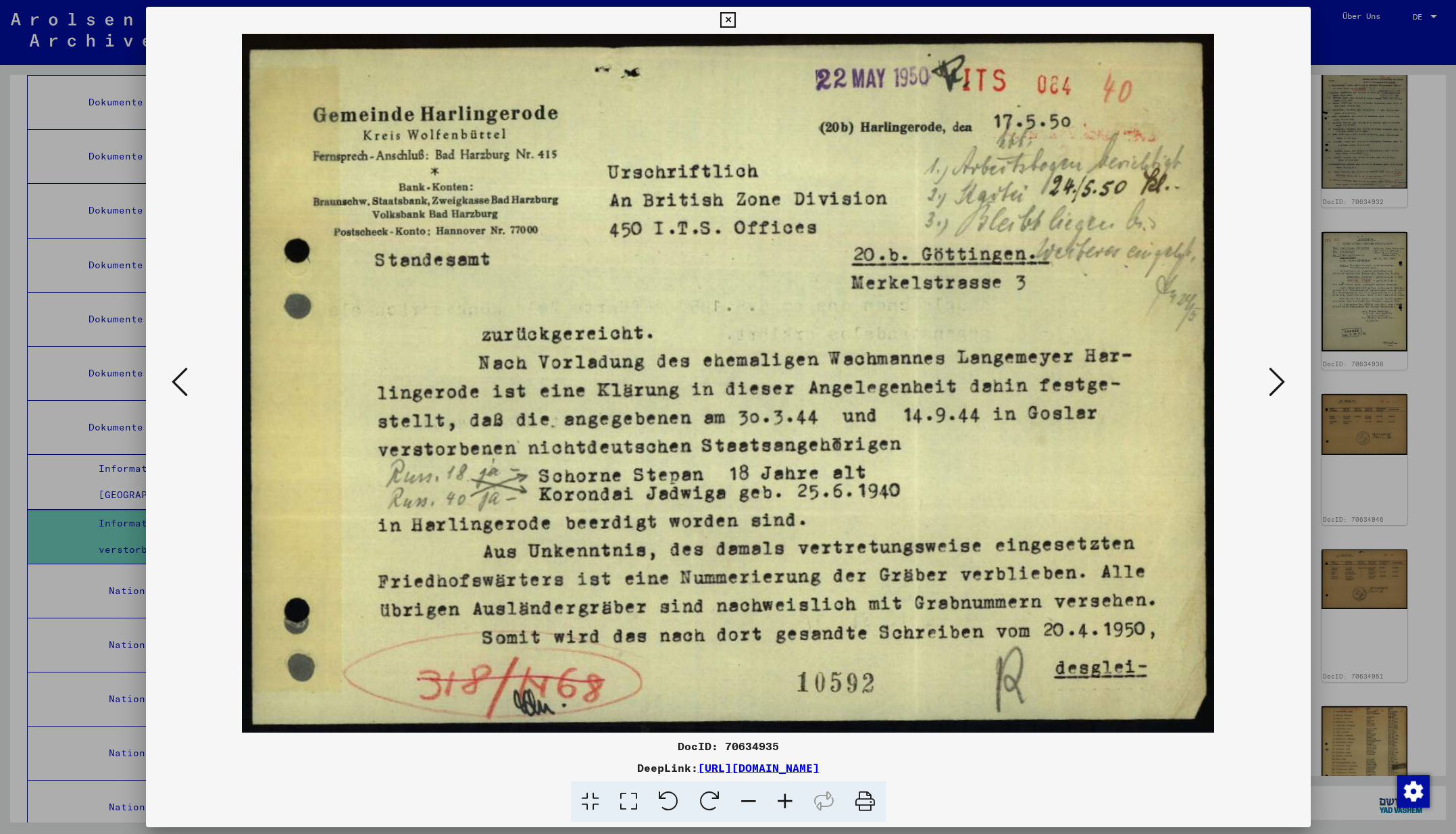
click at [1276, 385] on icon at bounding box center [1277, 381] width 16 height 32
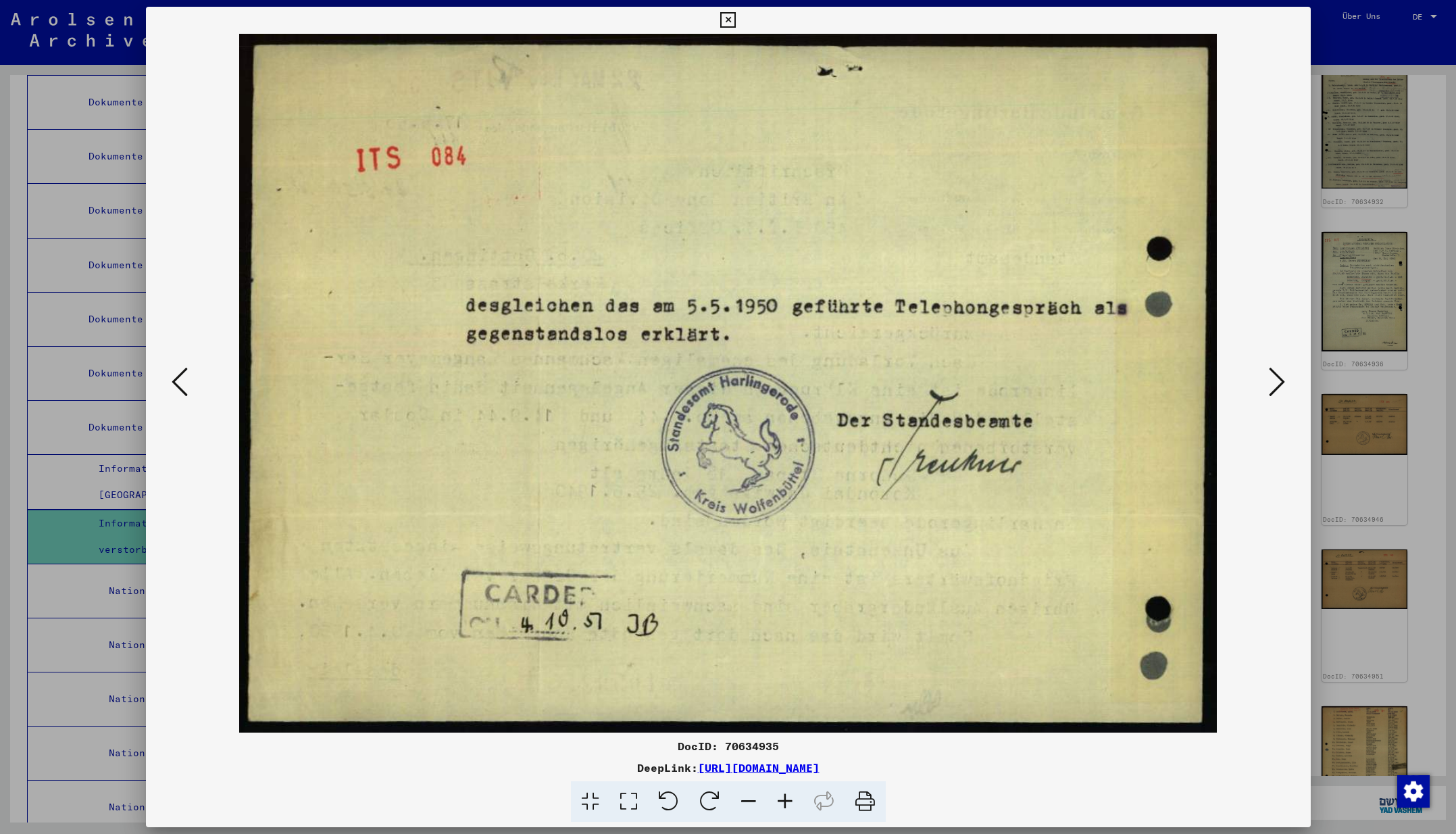
click at [1276, 385] on icon at bounding box center [1277, 381] width 16 height 32
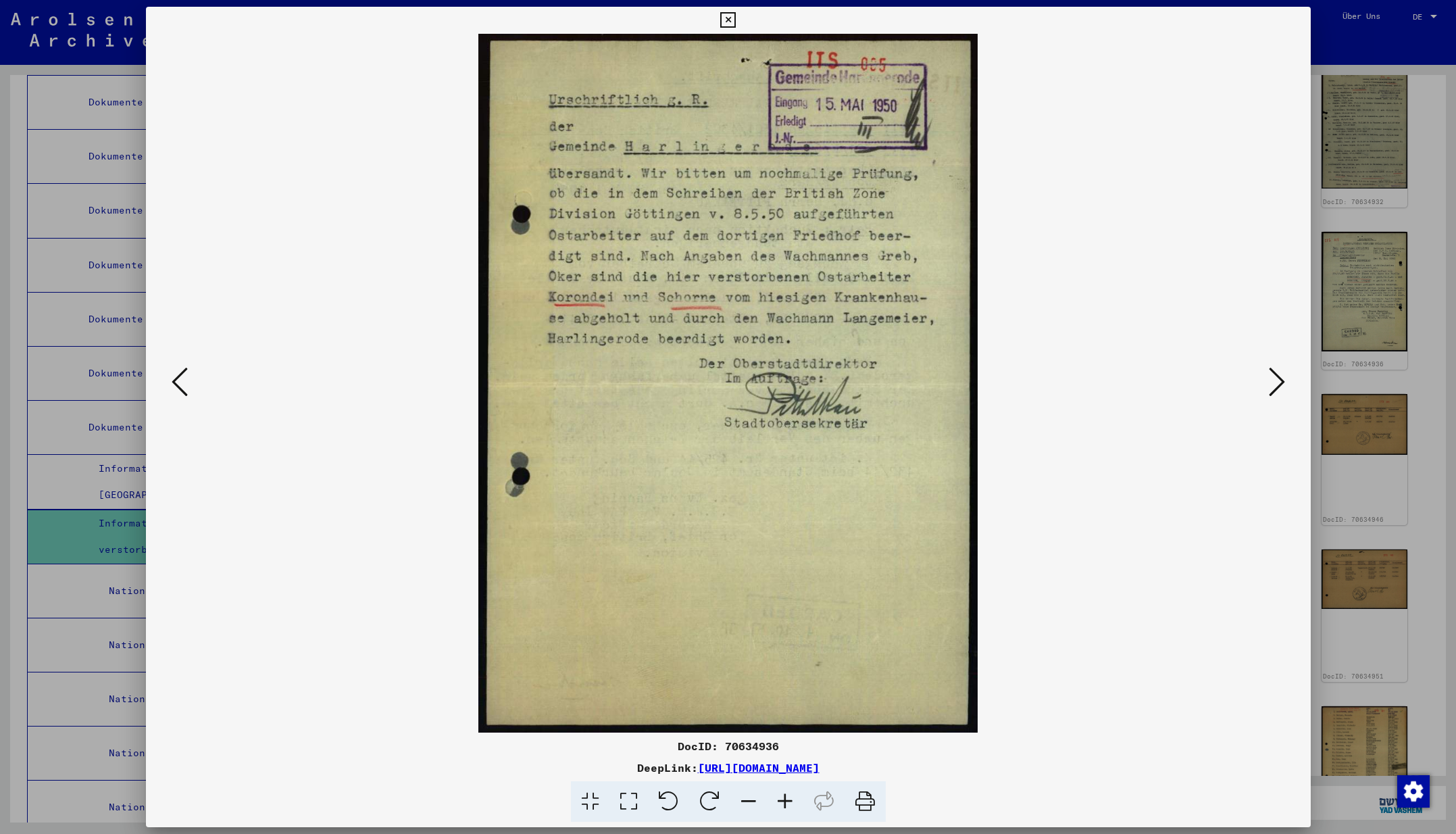
click at [1276, 385] on icon at bounding box center [1277, 381] width 16 height 32
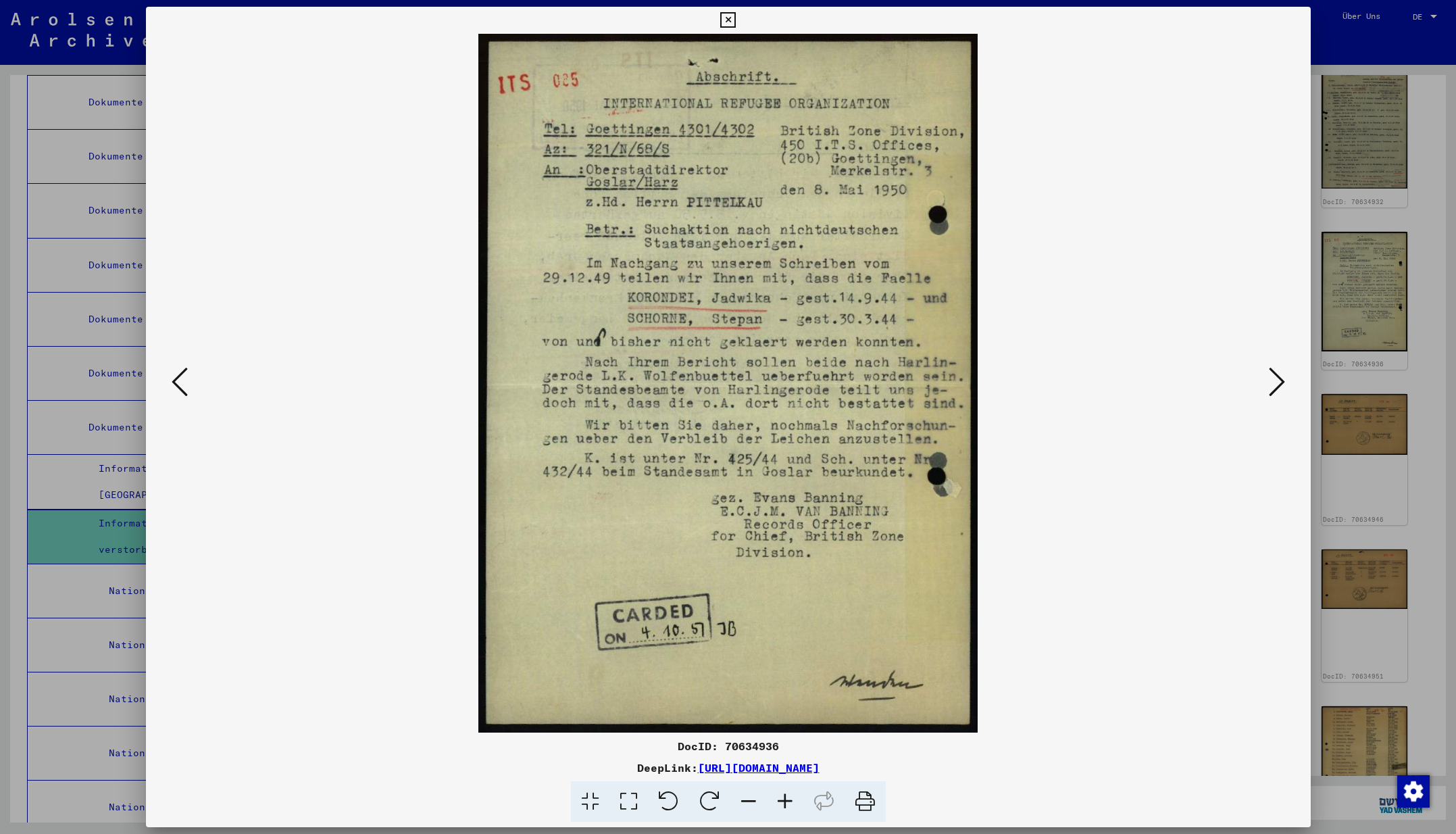
click at [1276, 385] on icon at bounding box center [1277, 381] width 16 height 32
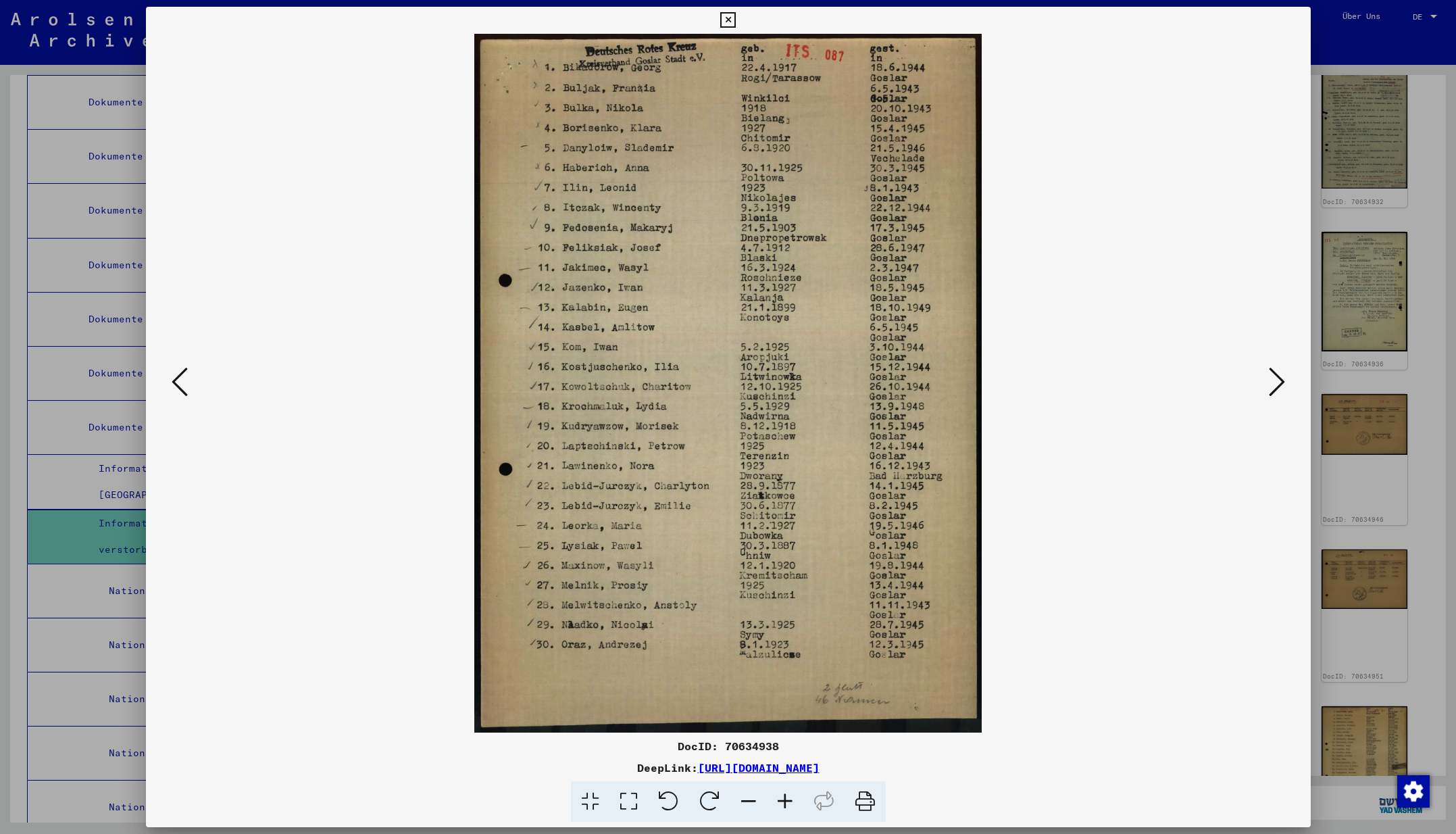
click at [1276, 379] on icon at bounding box center [1277, 381] width 16 height 32
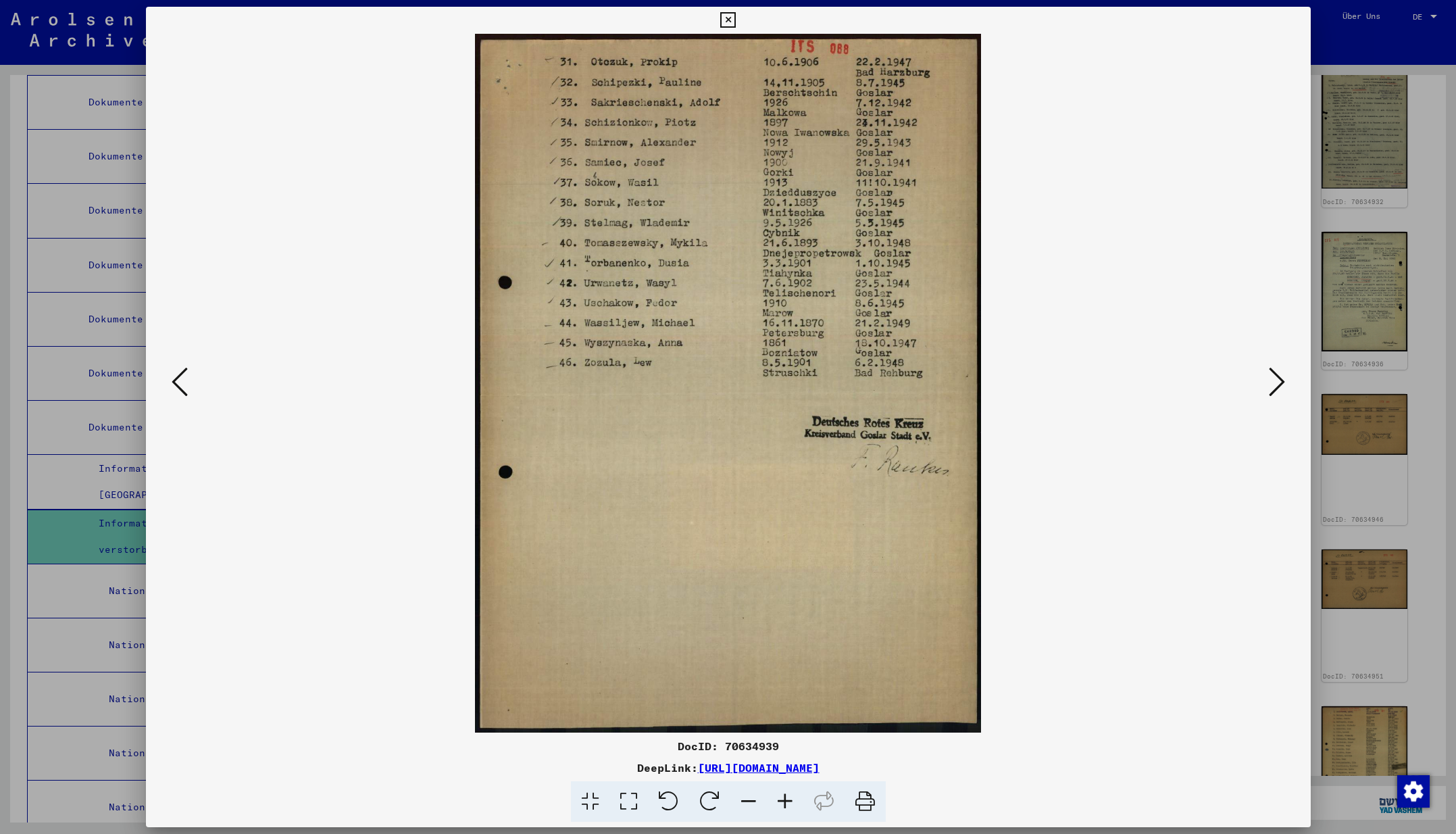
click at [1276, 384] on icon at bounding box center [1277, 381] width 16 height 32
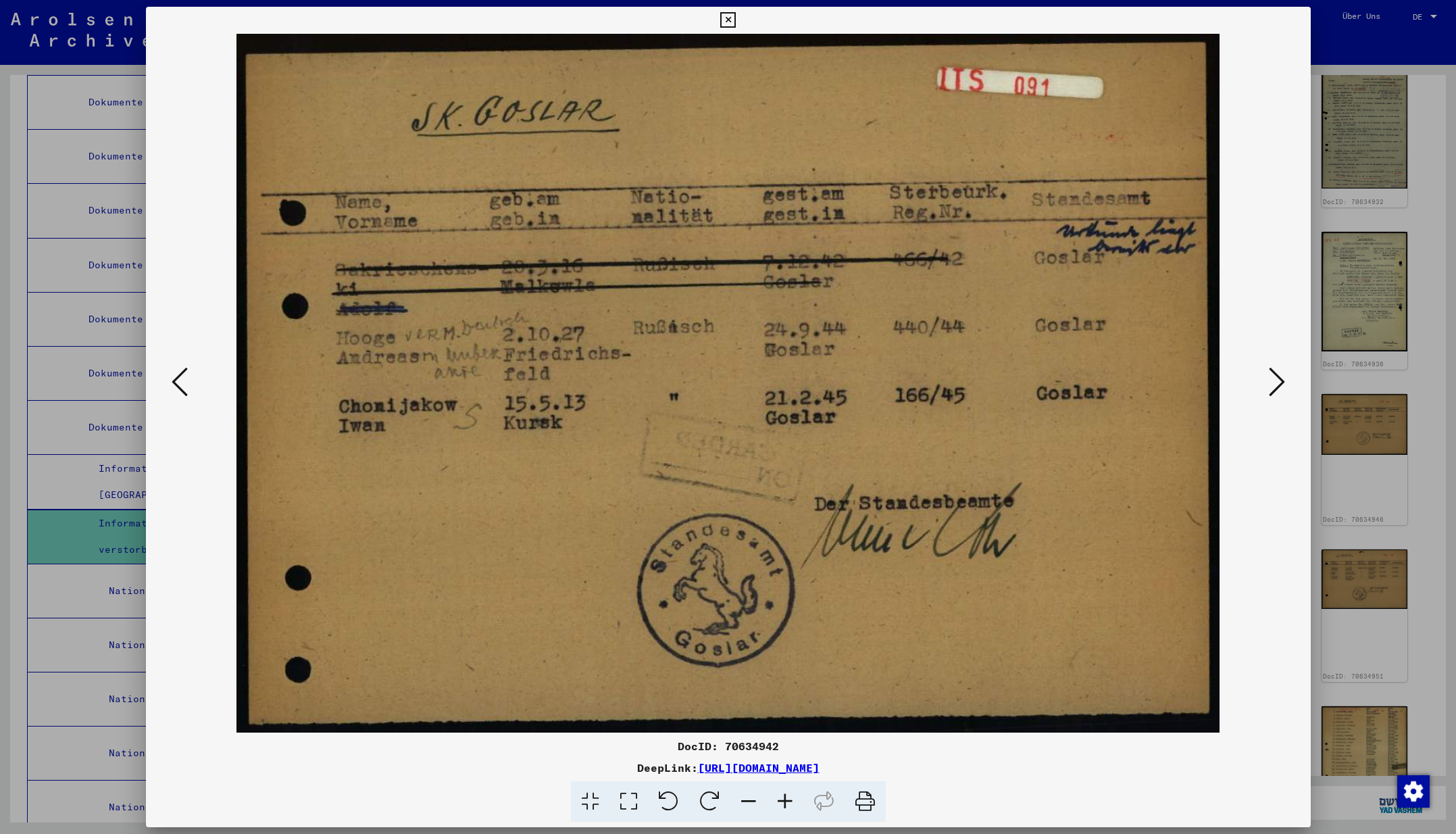
click at [1275, 384] on icon at bounding box center [1277, 381] width 16 height 32
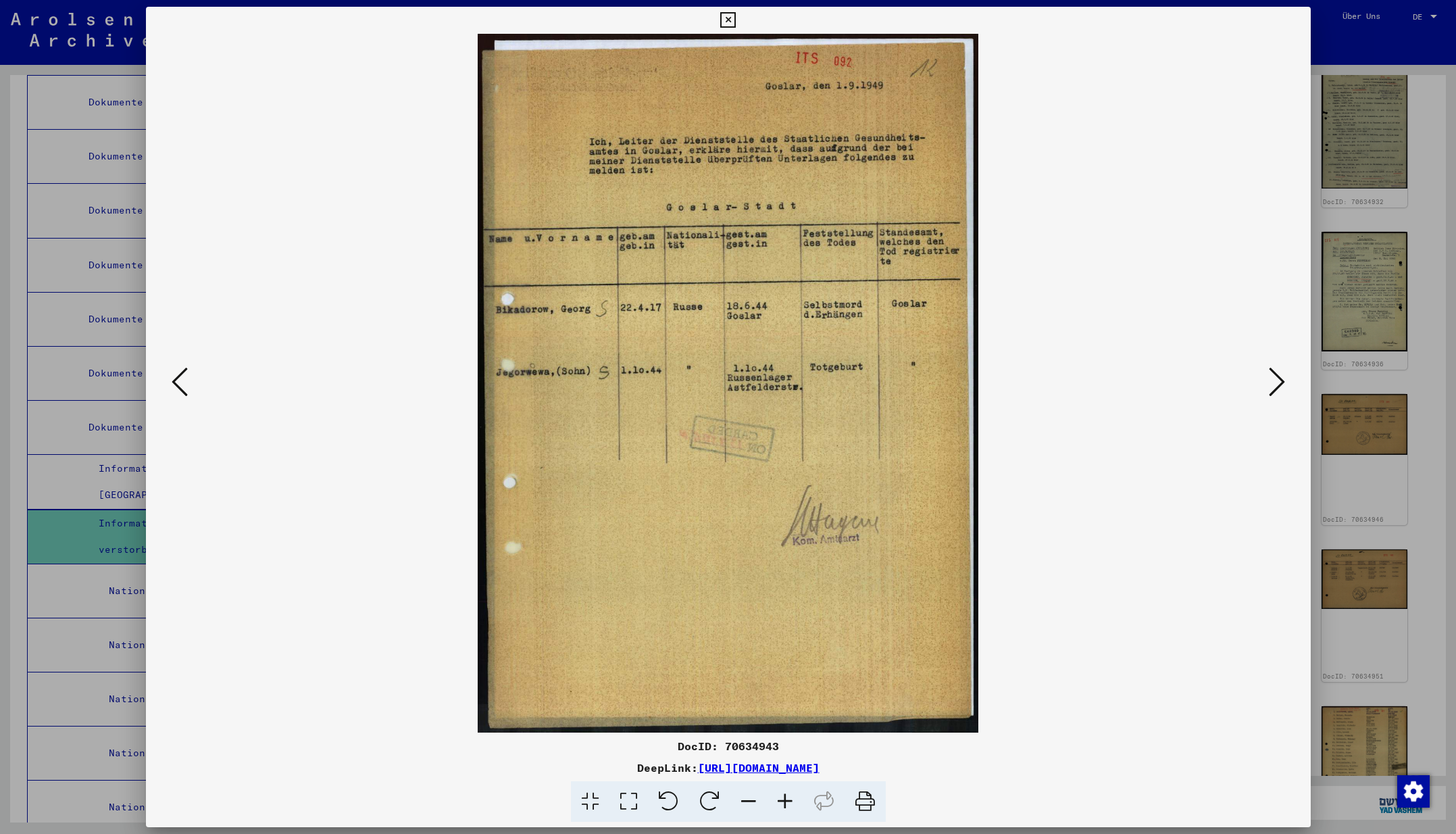
click at [1275, 384] on icon at bounding box center [1277, 381] width 16 height 32
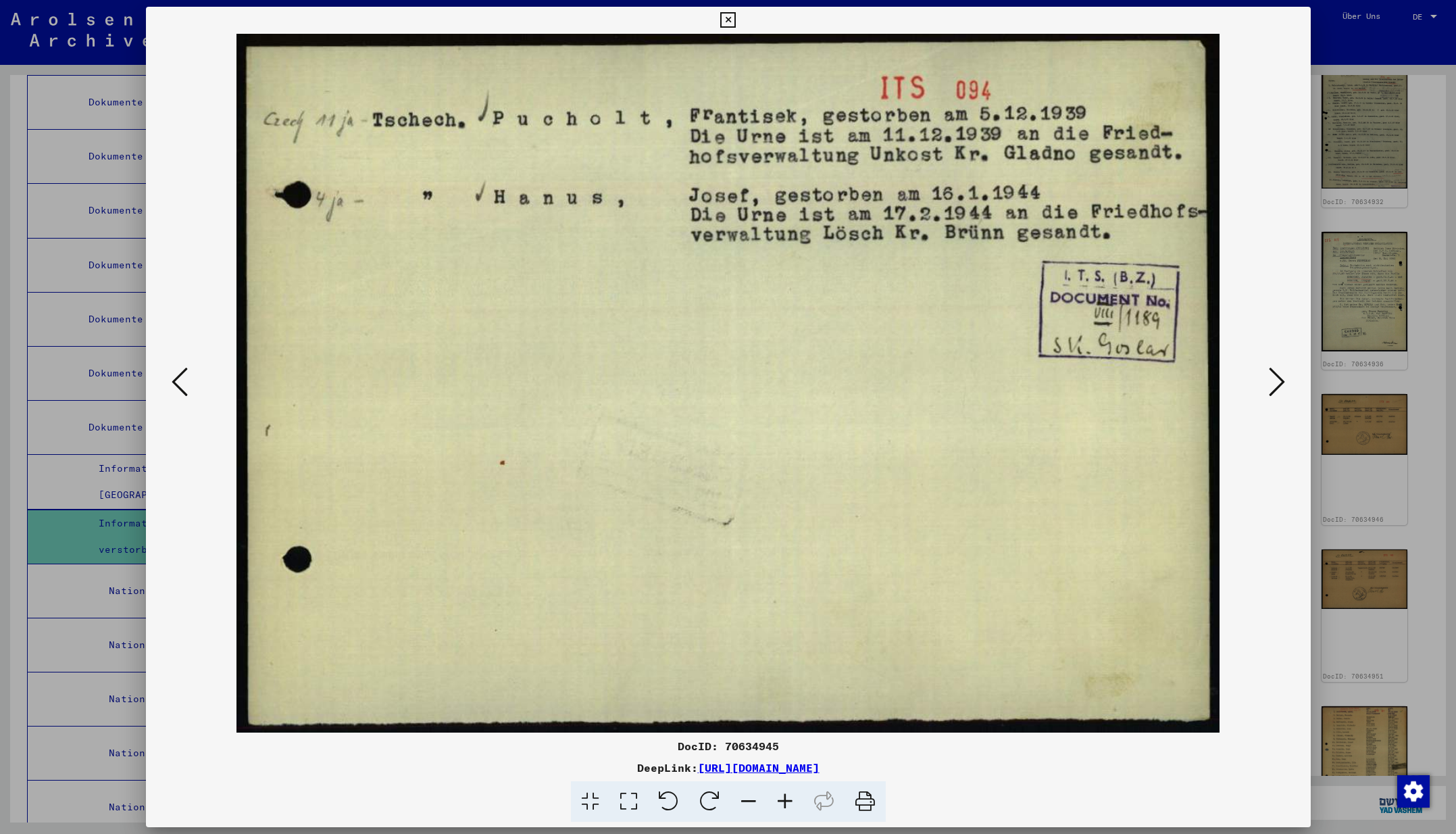
click at [1275, 384] on icon at bounding box center [1277, 381] width 16 height 32
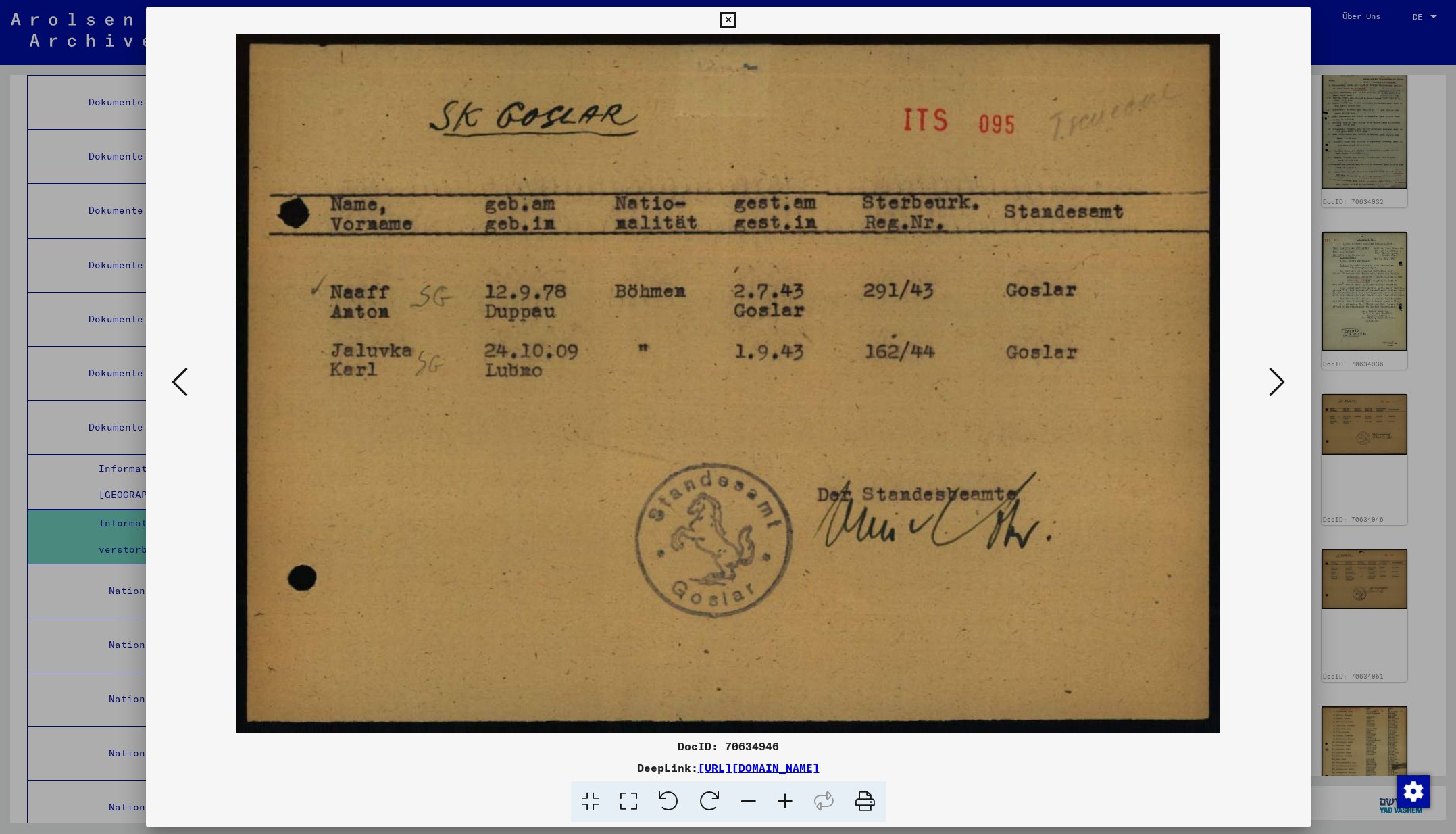
click at [1275, 384] on icon at bounding box center [1277, 381] width 16 height 32
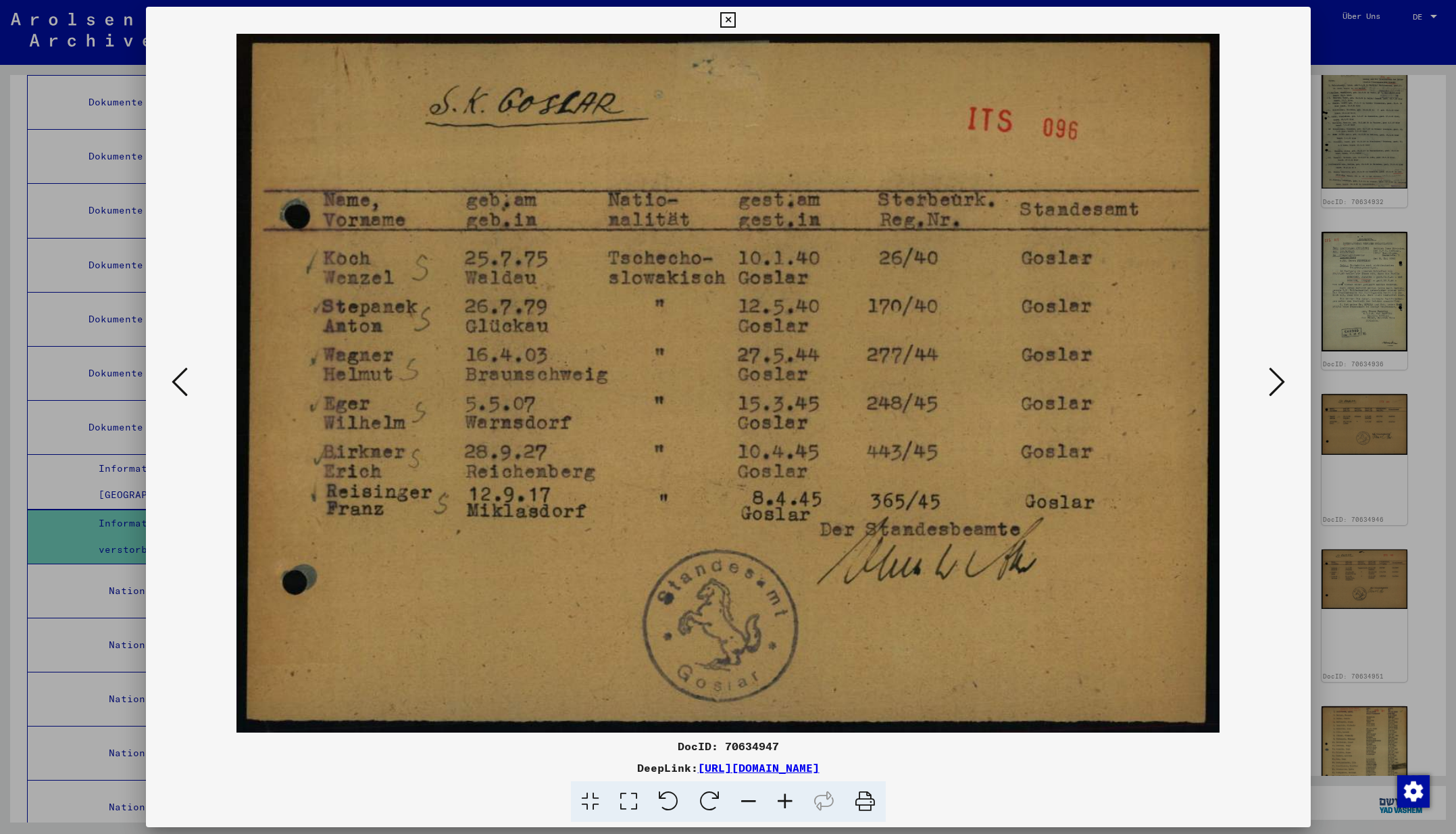
click at [1275, 384] on icon at bounding box center [1277, 381] width 16 height 32
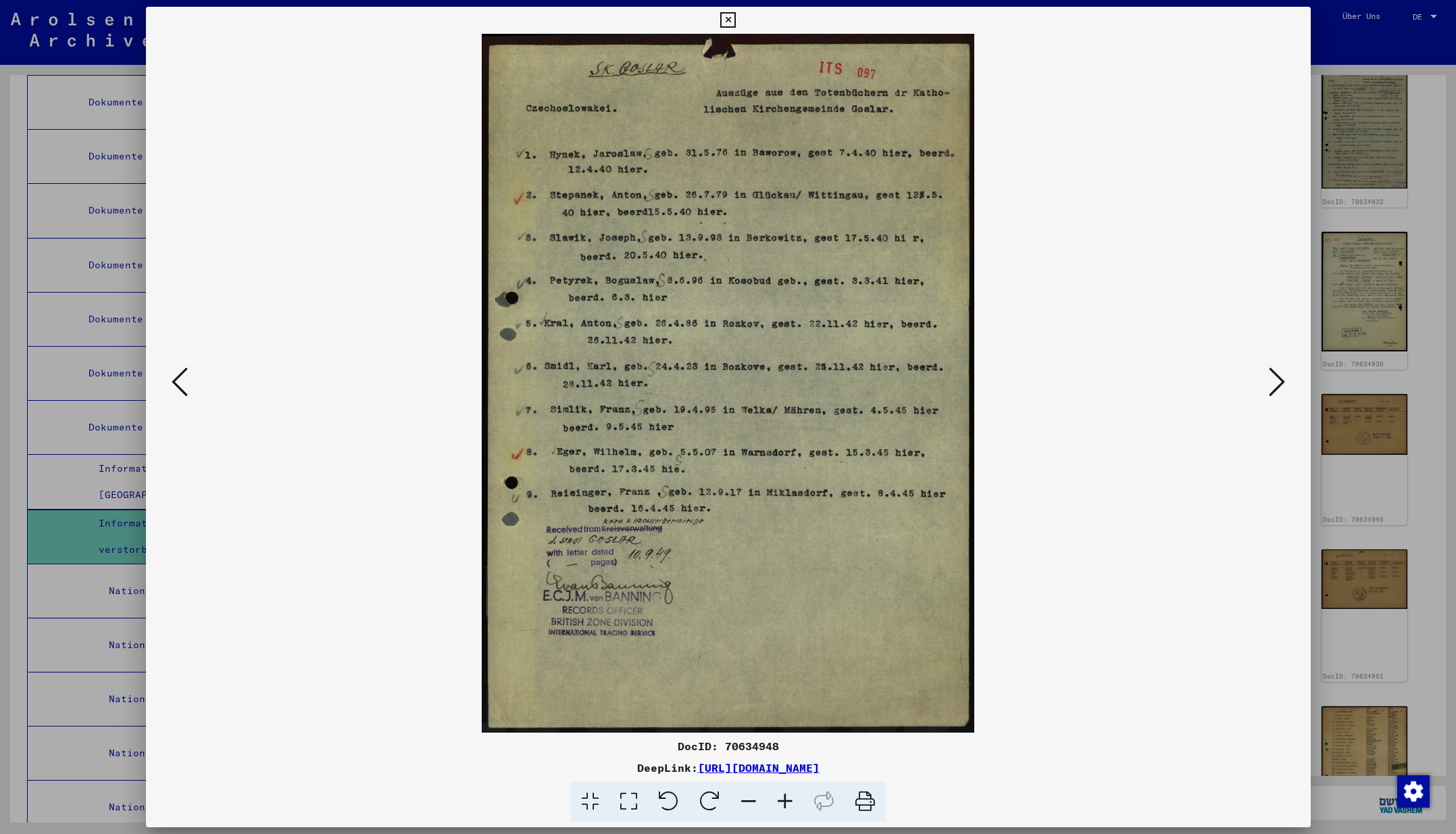
click at [1275, 384] on icon at bounding box center [1277, 381] width 16 height 32
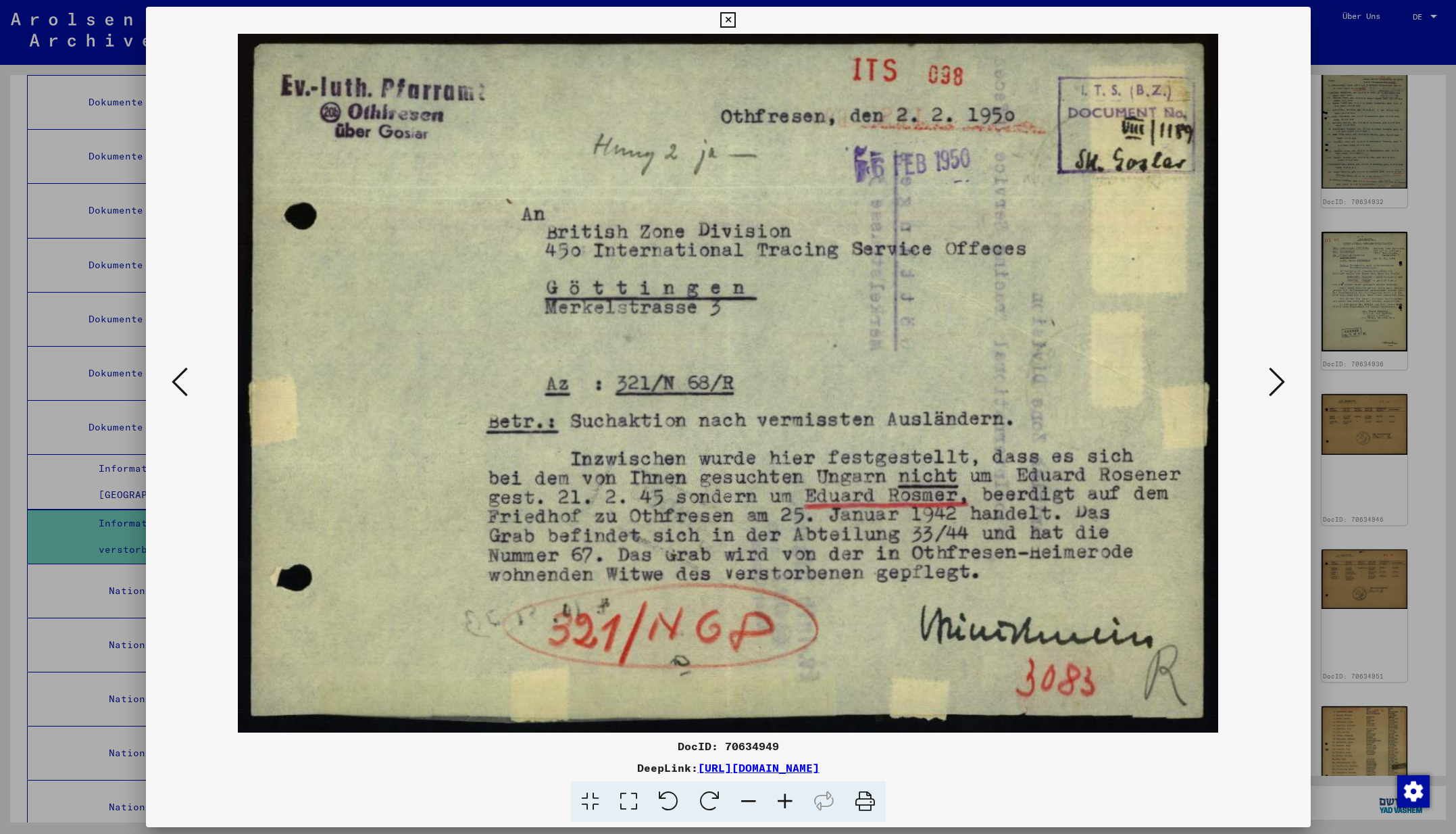
click at [1275, 384] on icon at bounding box center [1277, 381] width 16 height 32
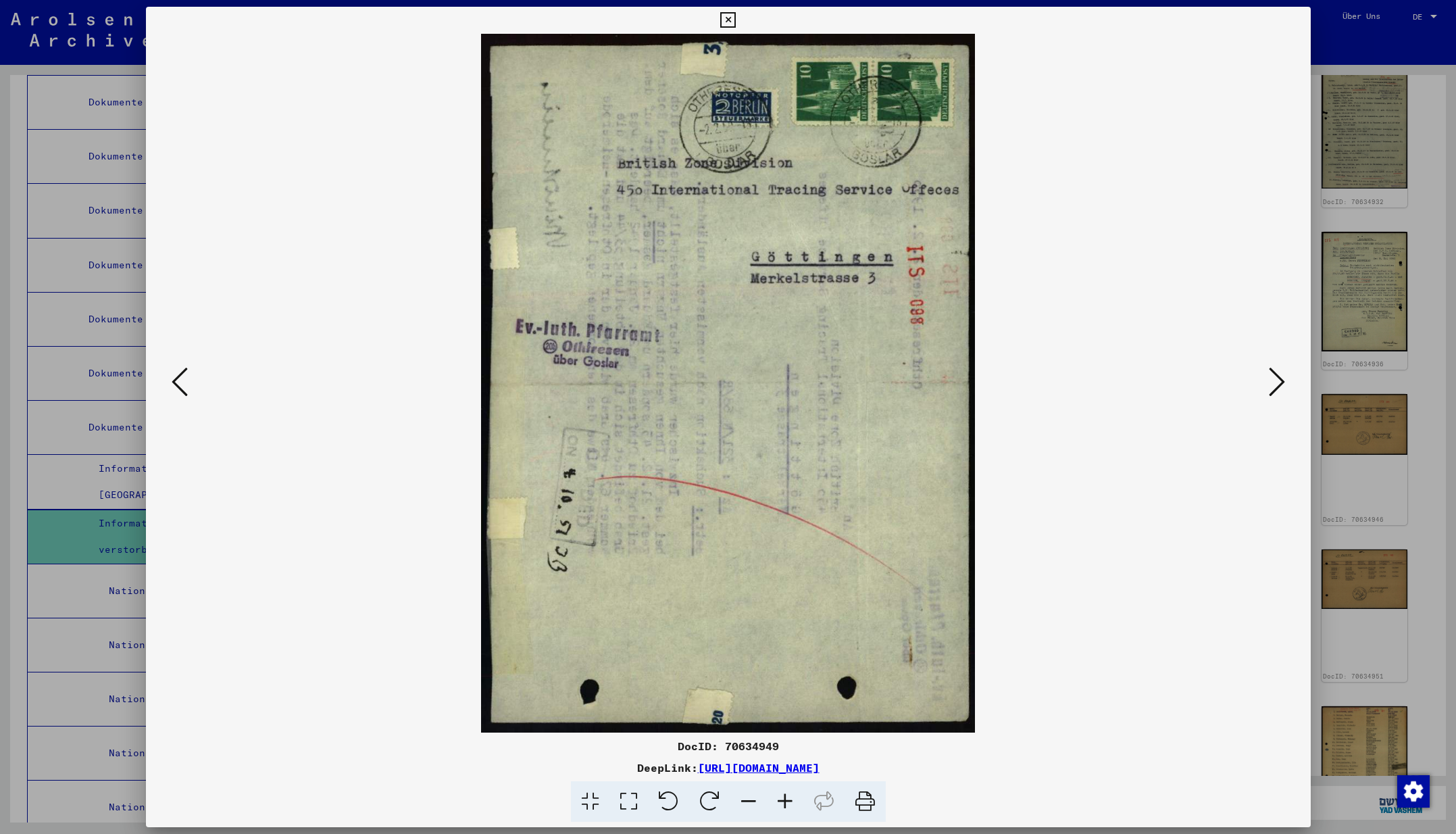
click at [1275, 384] on icon at bounding box center [1277, 381] width 16 height 32
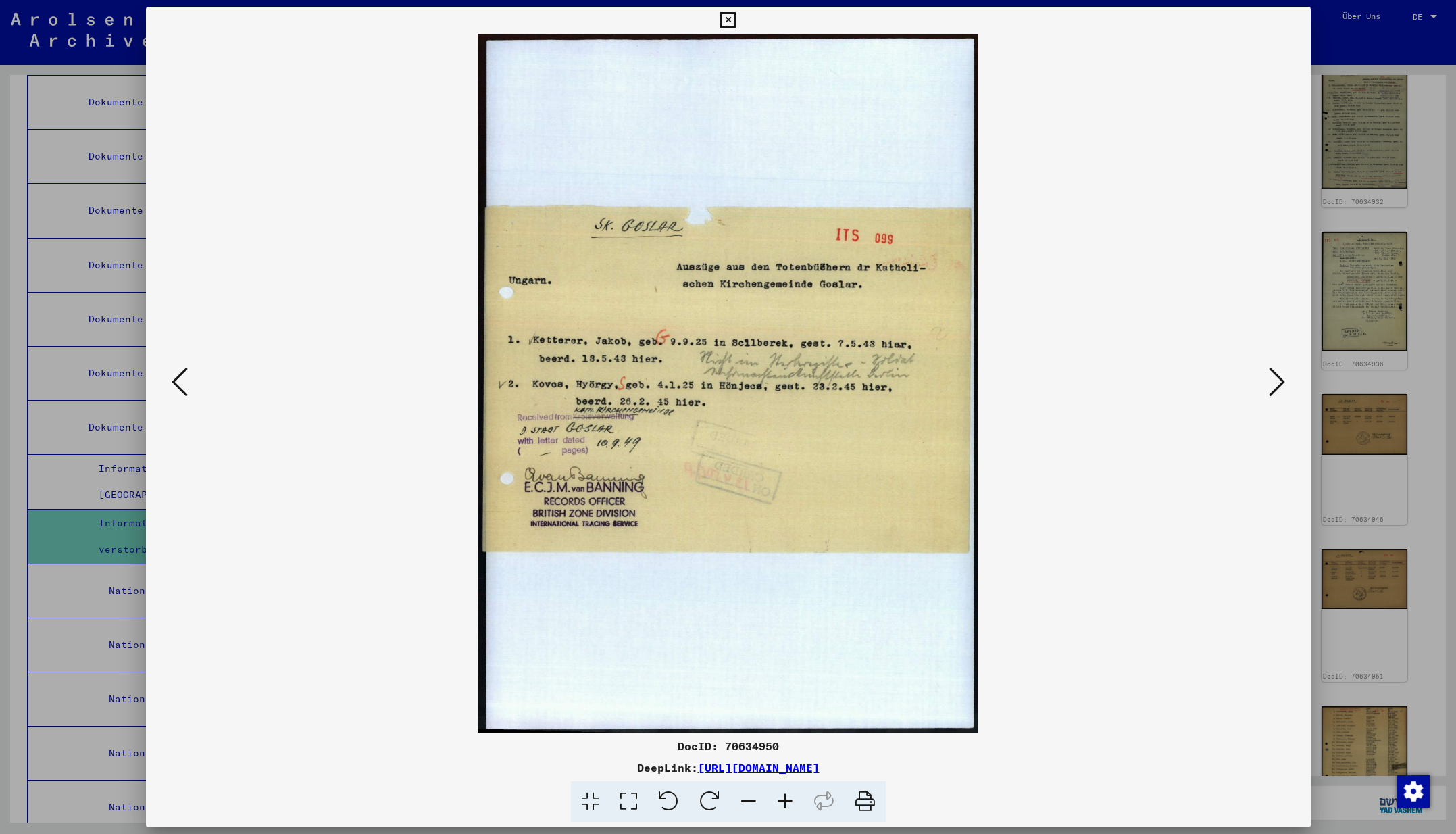
click at [1275, 384] on icon at bounding box center [1277, 381] width 16 height 32
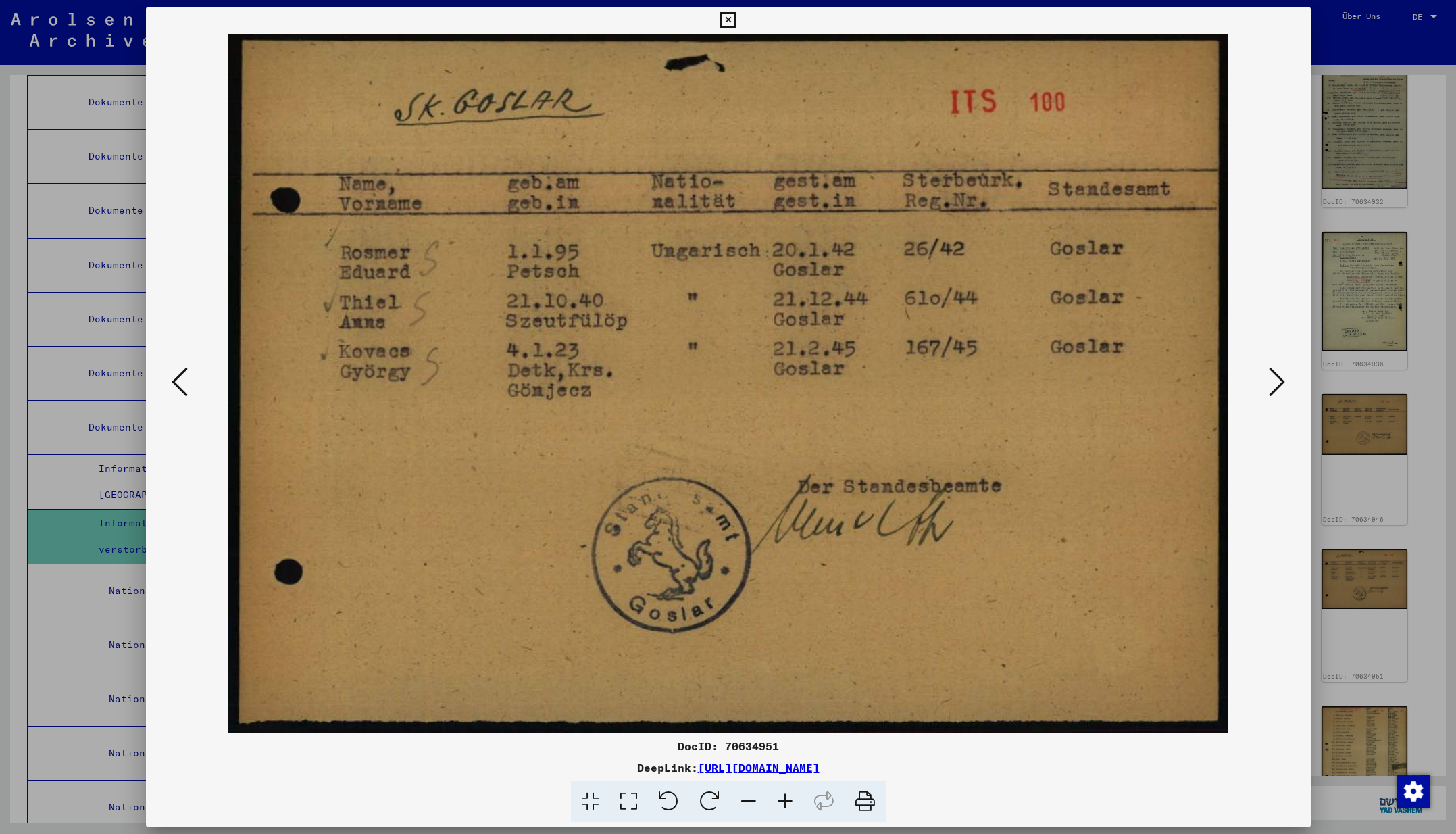
click at [1275, 384] on icon at bounding box center [1277, 381] width 16 height 32
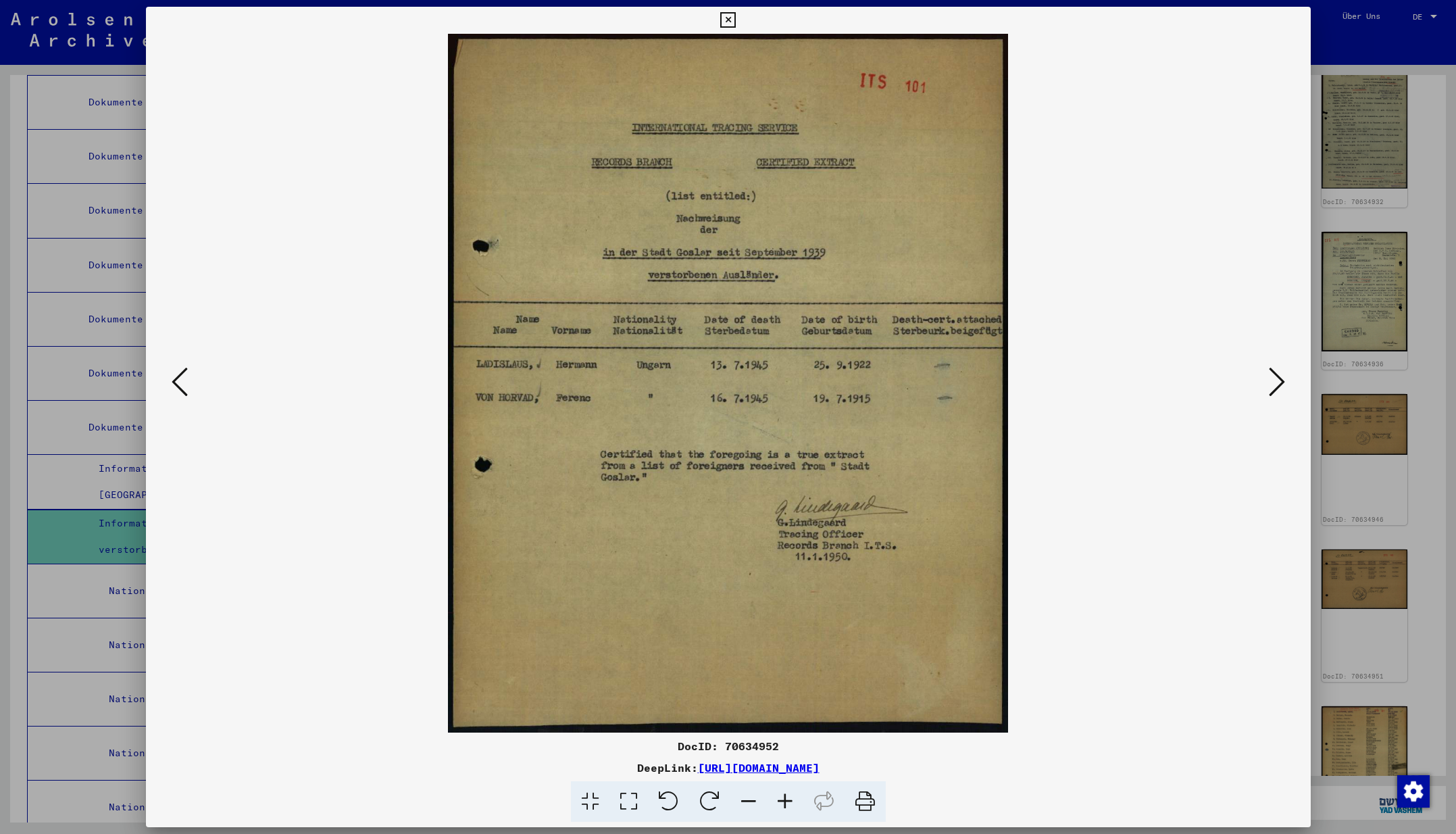
click at [1275, 384] on icon at bounding box center [1277, 381] width 16 height 32
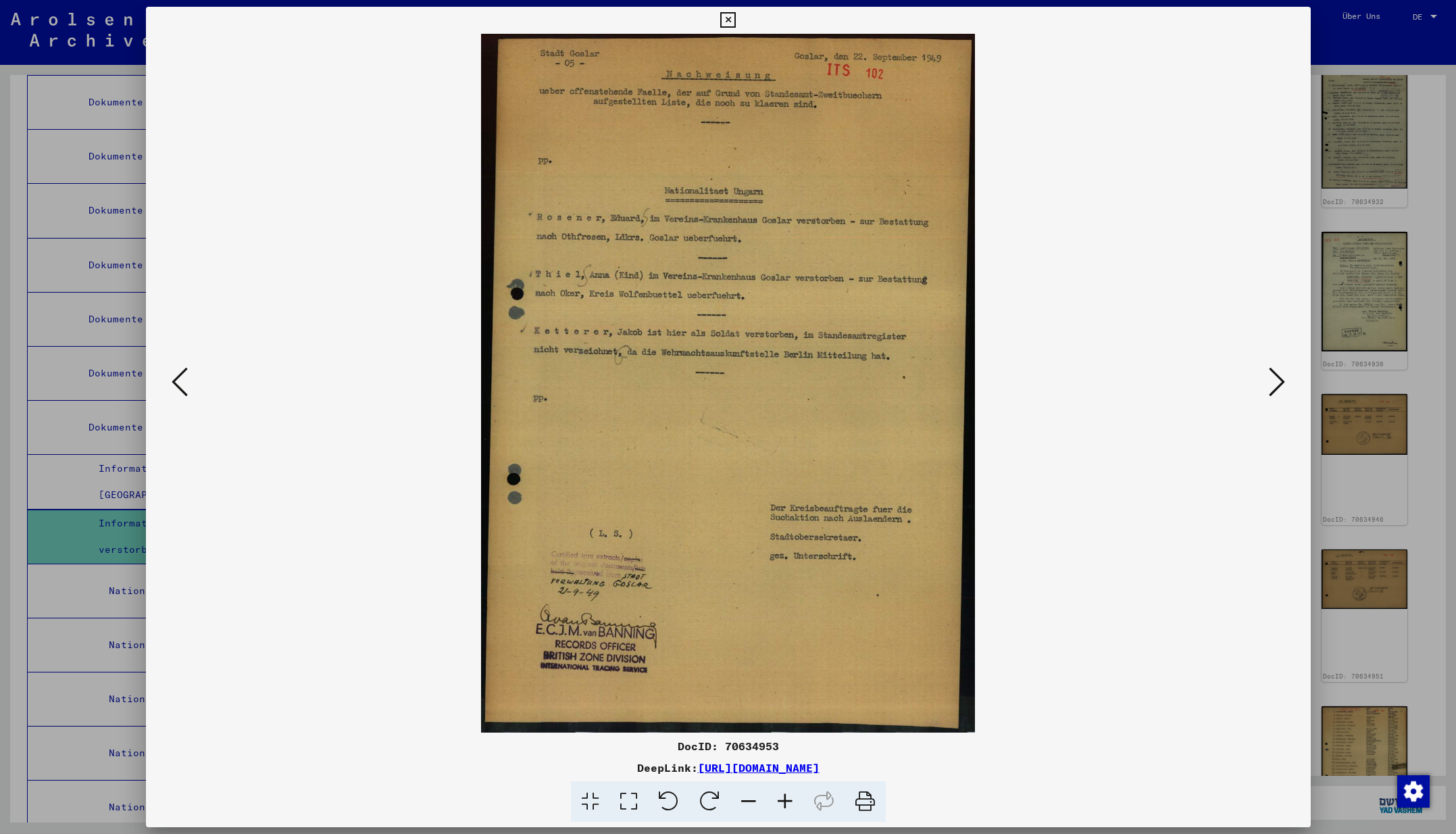
click at [1275, 384] on icon at bounding box center [1277, 381] width 16 height 32
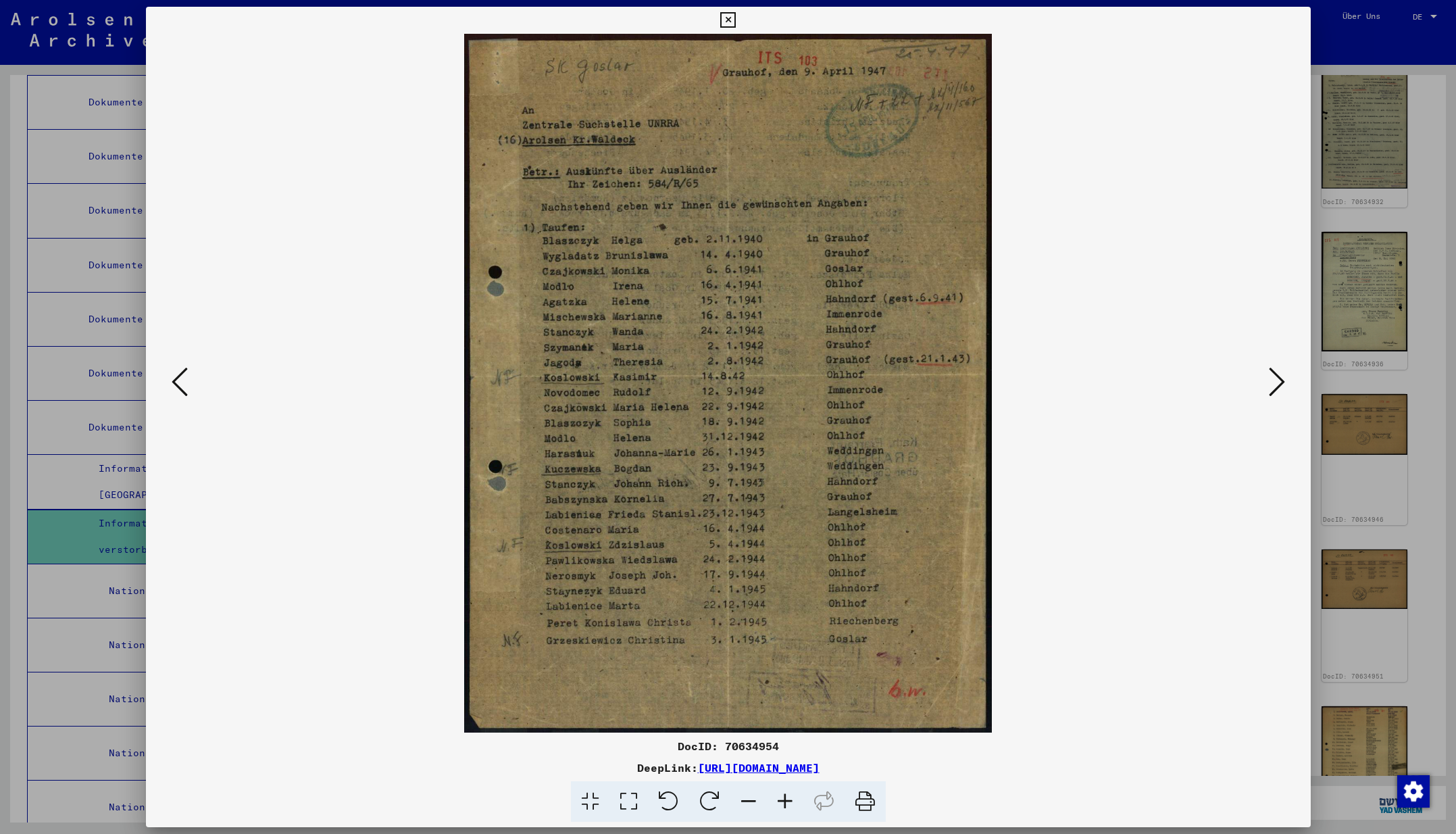
click at [1275, 384] on icon at bounding box center [1277, 381] width 16 height 32
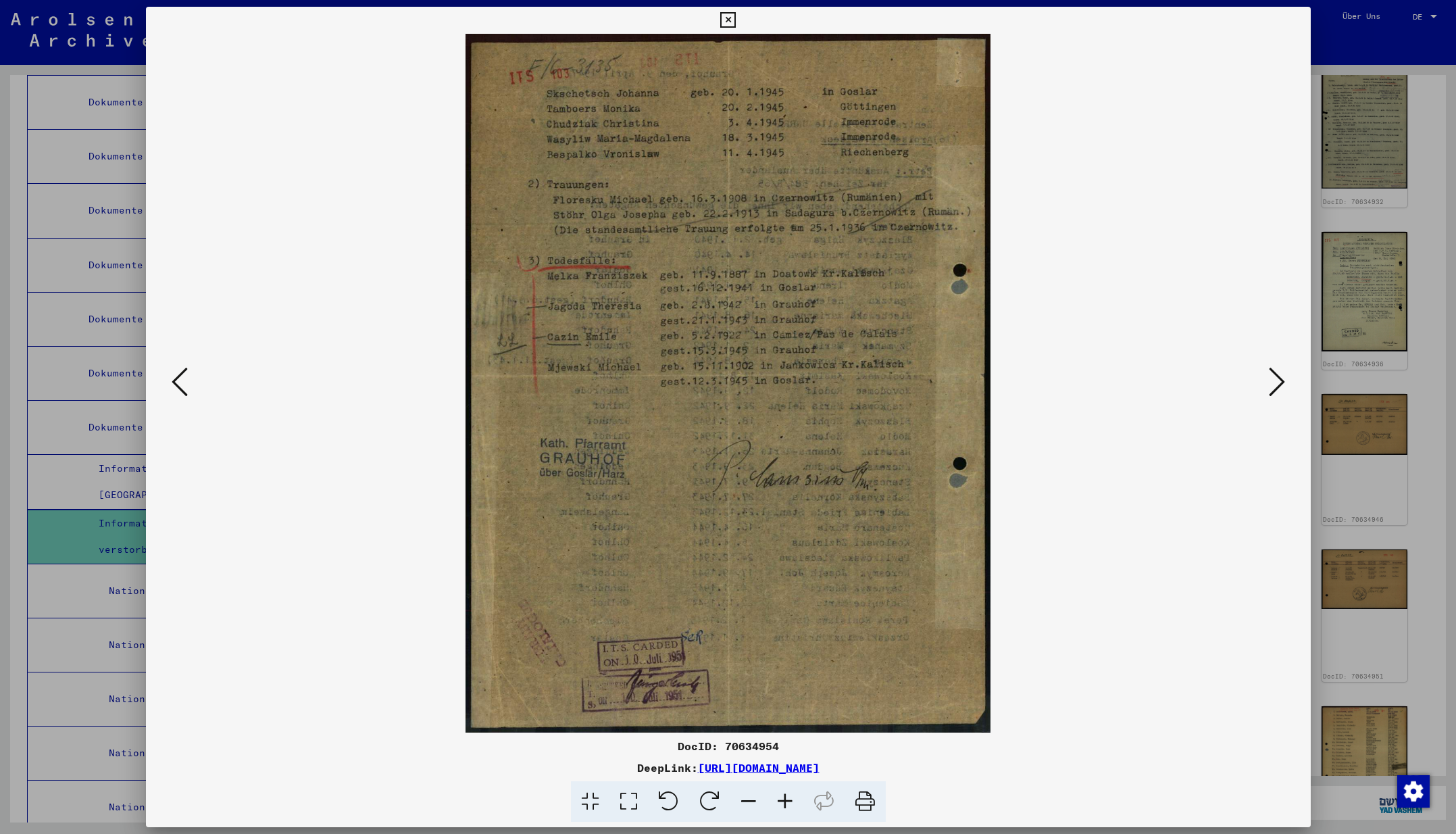
click at [1275, 384] on icon at bounding box center [1277, 381] width 16 height 32
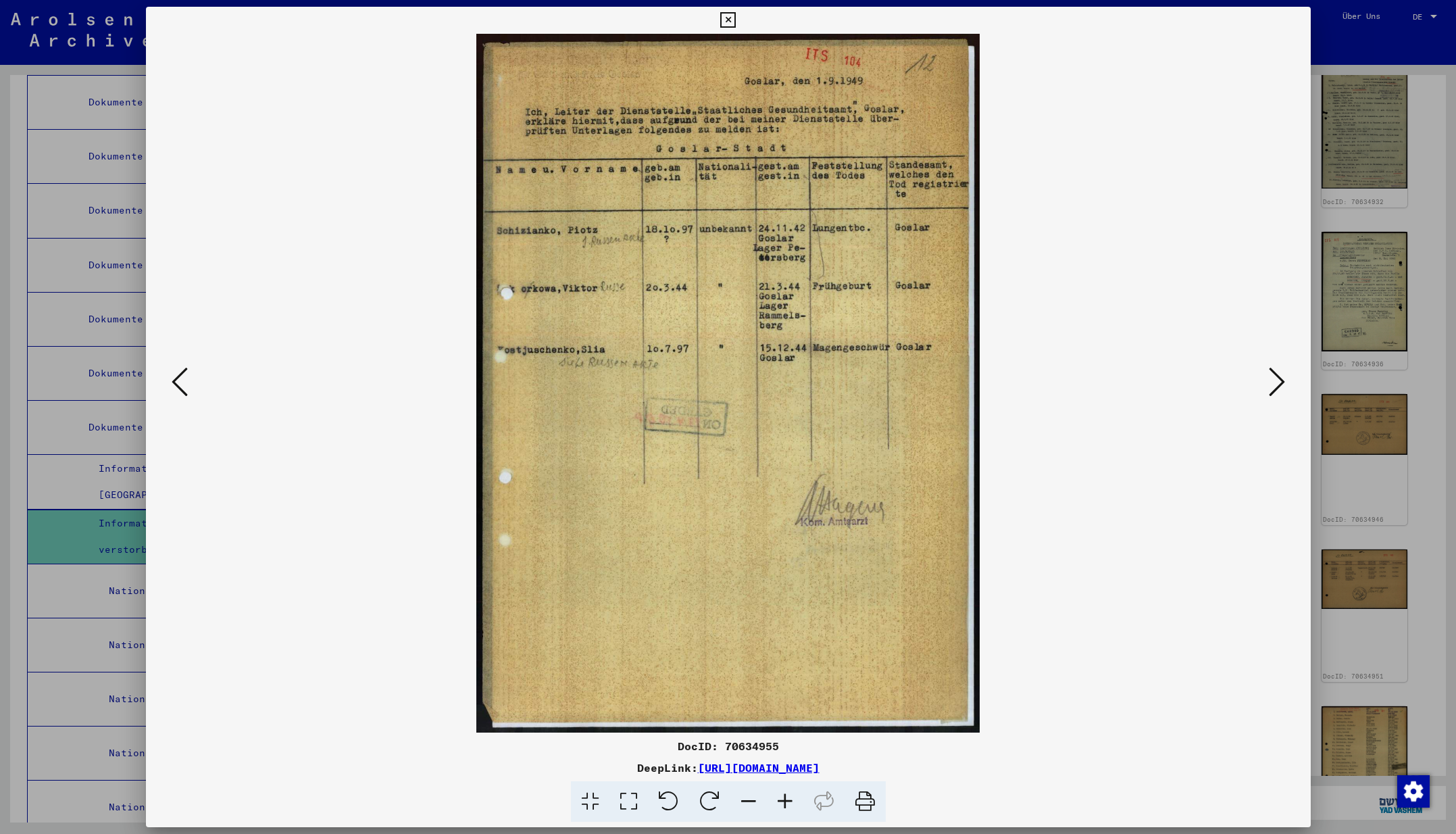
click at [1275, 384] on icon at bounding box center [1277, 381] width 16 height 32
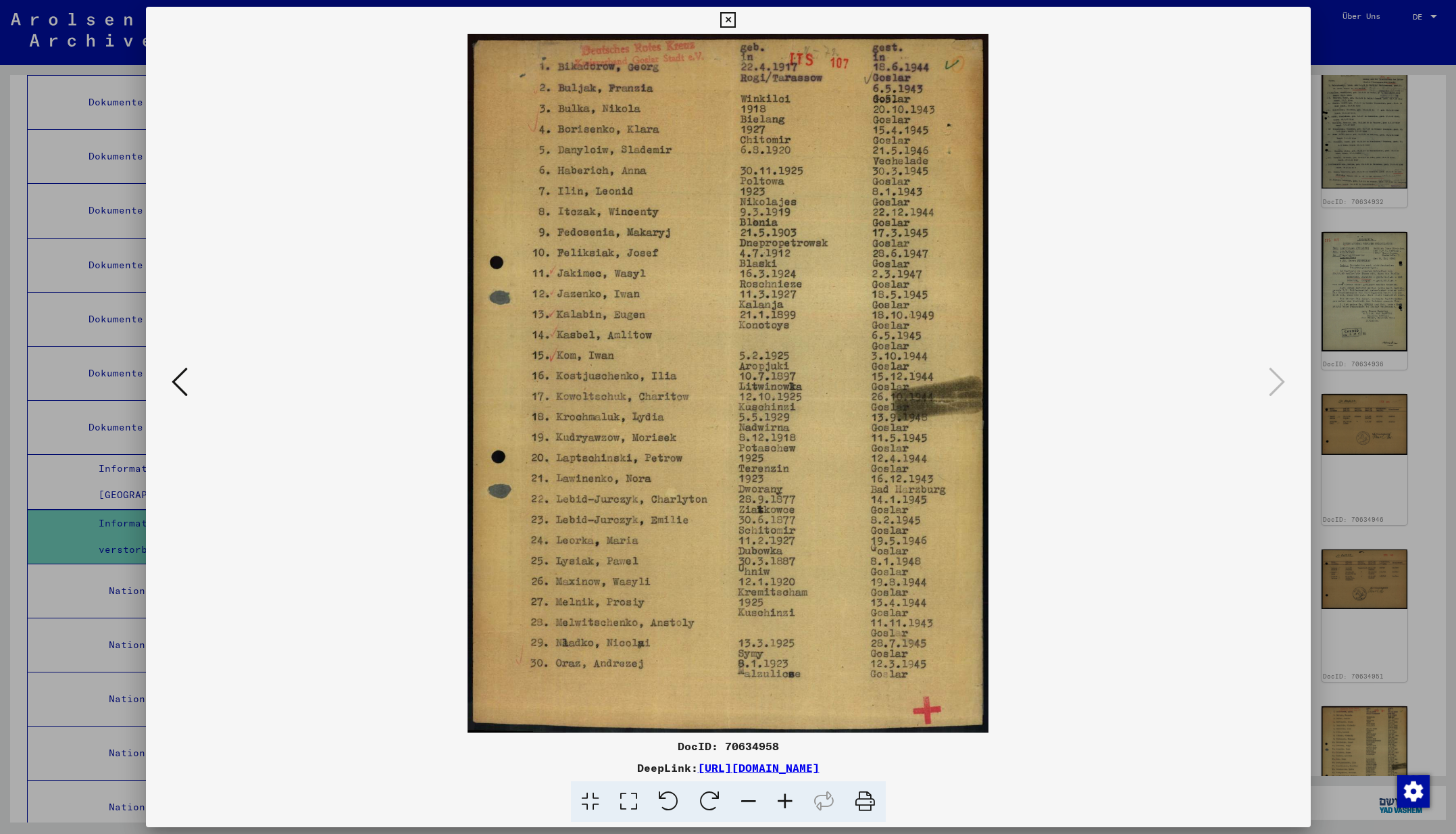
click at [736, 19] on icon at bounding box center [727, 20] width 16 height 16
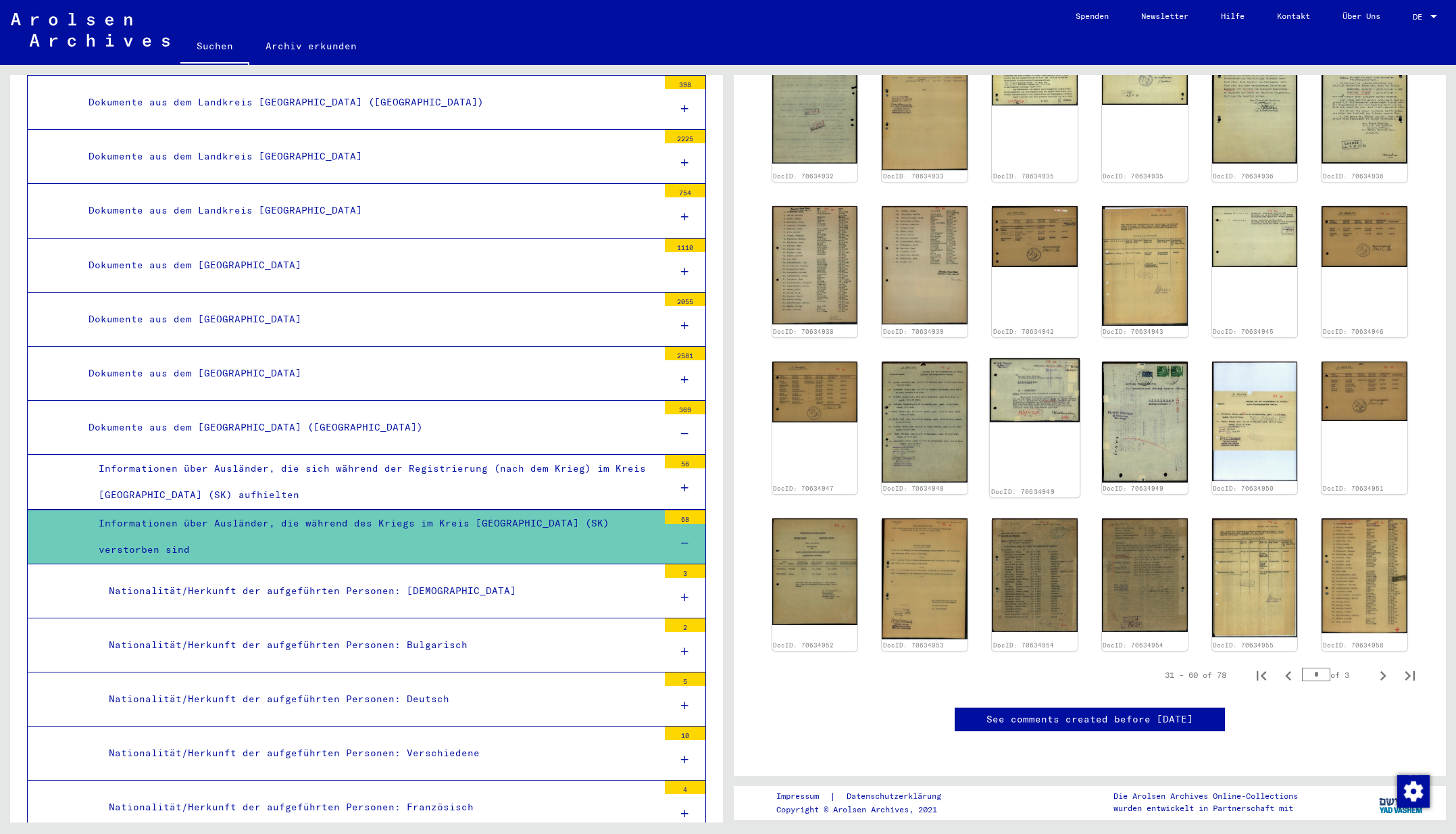
scroll to position [538, 0]
click at [1380, 671] on icon "Next page" at bounding box center [1383, 676] width 6 height 10
type input "*"
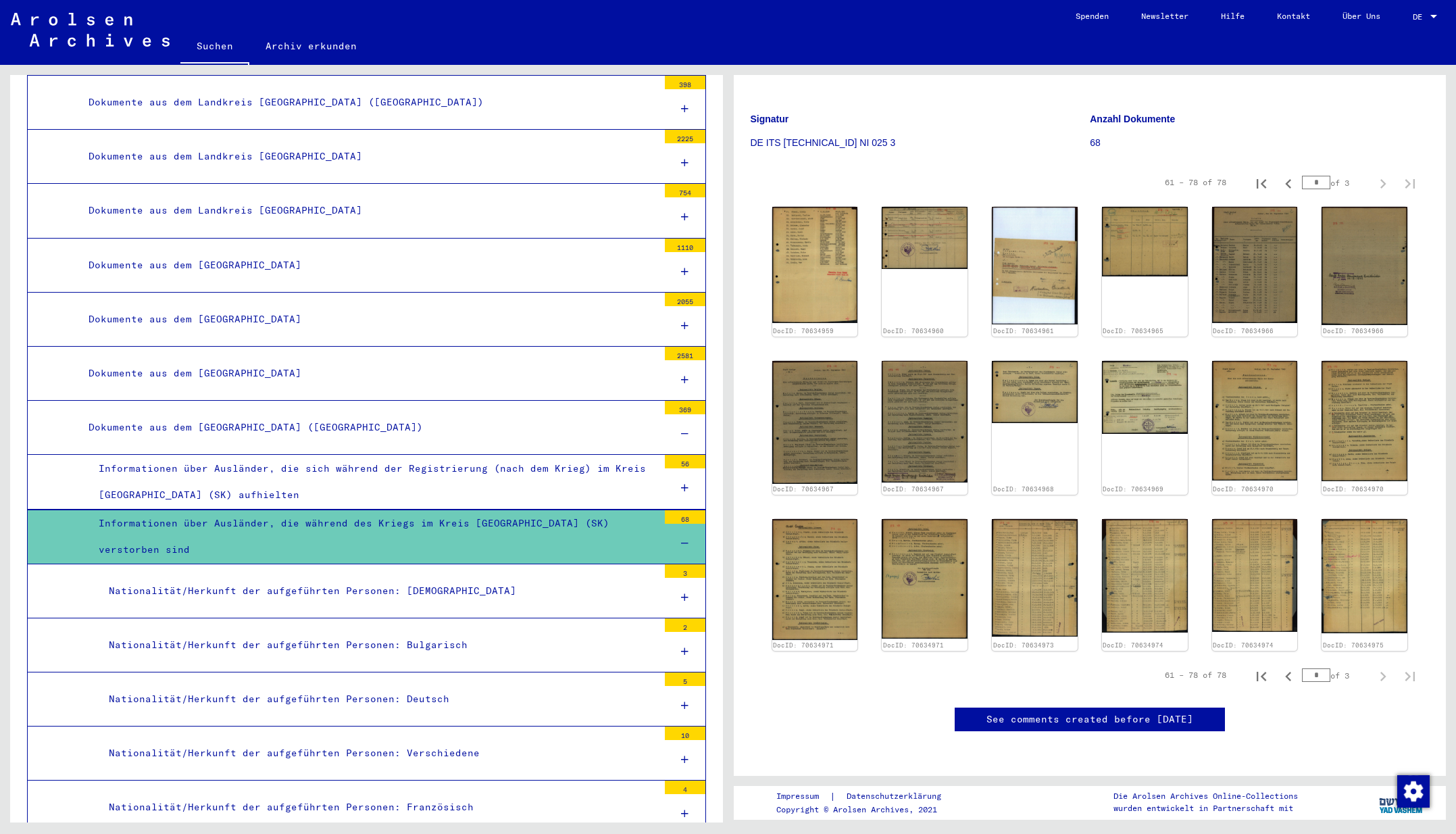
scroll to position [402, 0]
click at [812, 357] on img at bounding box center [815, 421] width 90 height 129
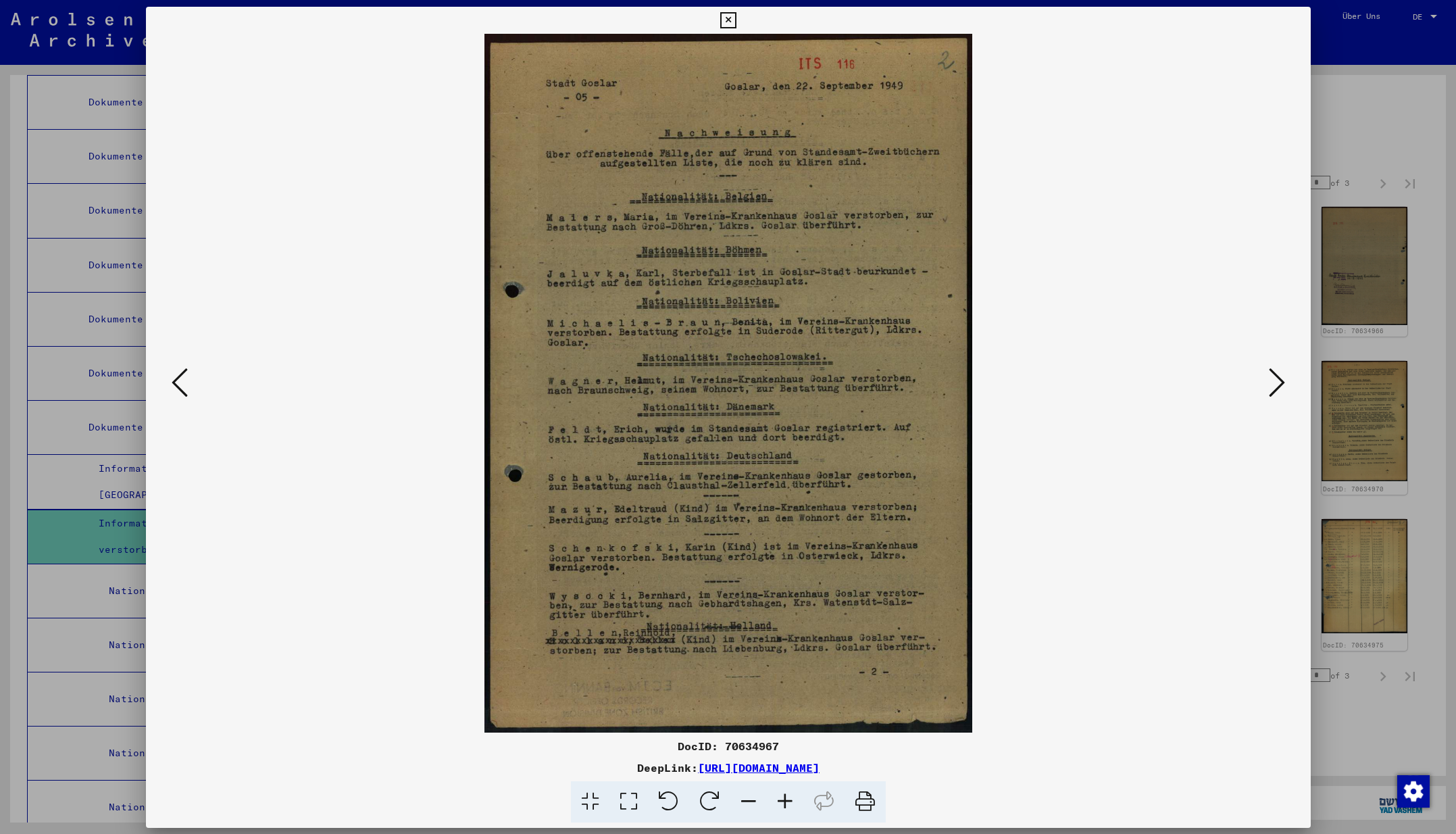
click at [812, 199] on img at bounding box center [728, 383] width 1073 height 699
click at [1278, 381] on icon at bounding box center [1277, 381] width 16 height 32
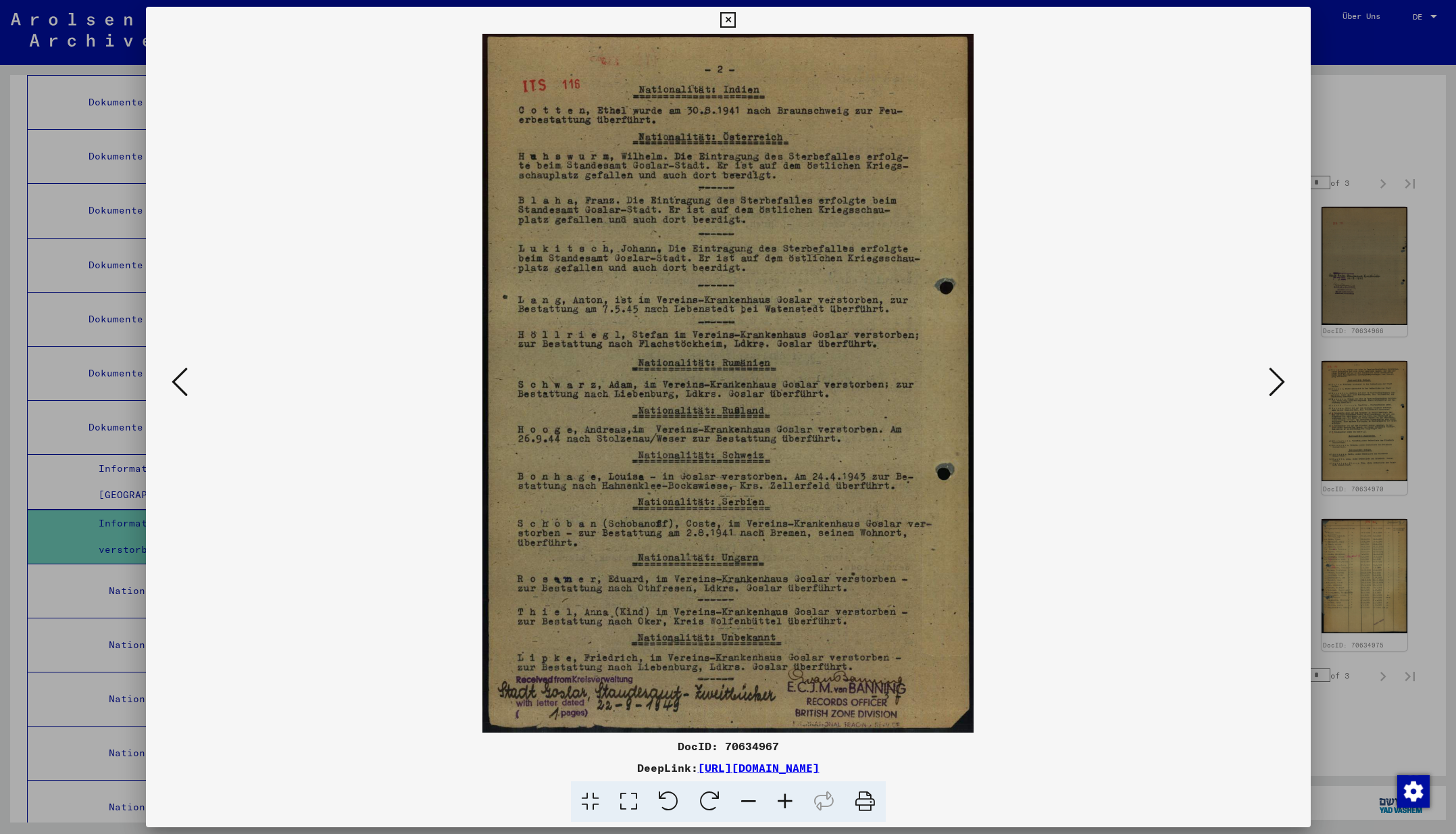
click at [1274, 382] on icon at bounding box center [1277, 381] width 16 height 32
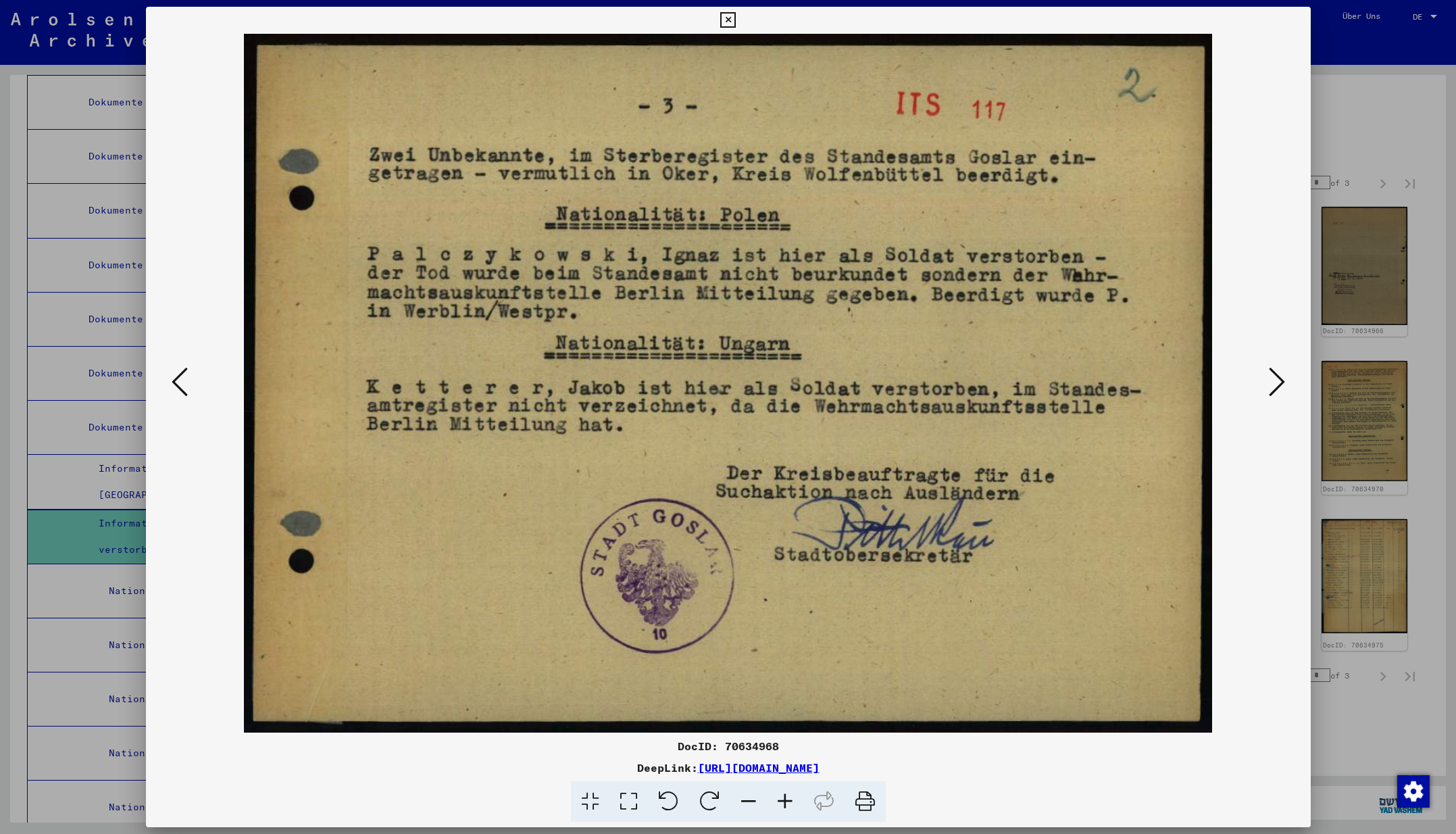
click at [1274, 382] on icon at bounding box center [1277, 381] width 16 height 32
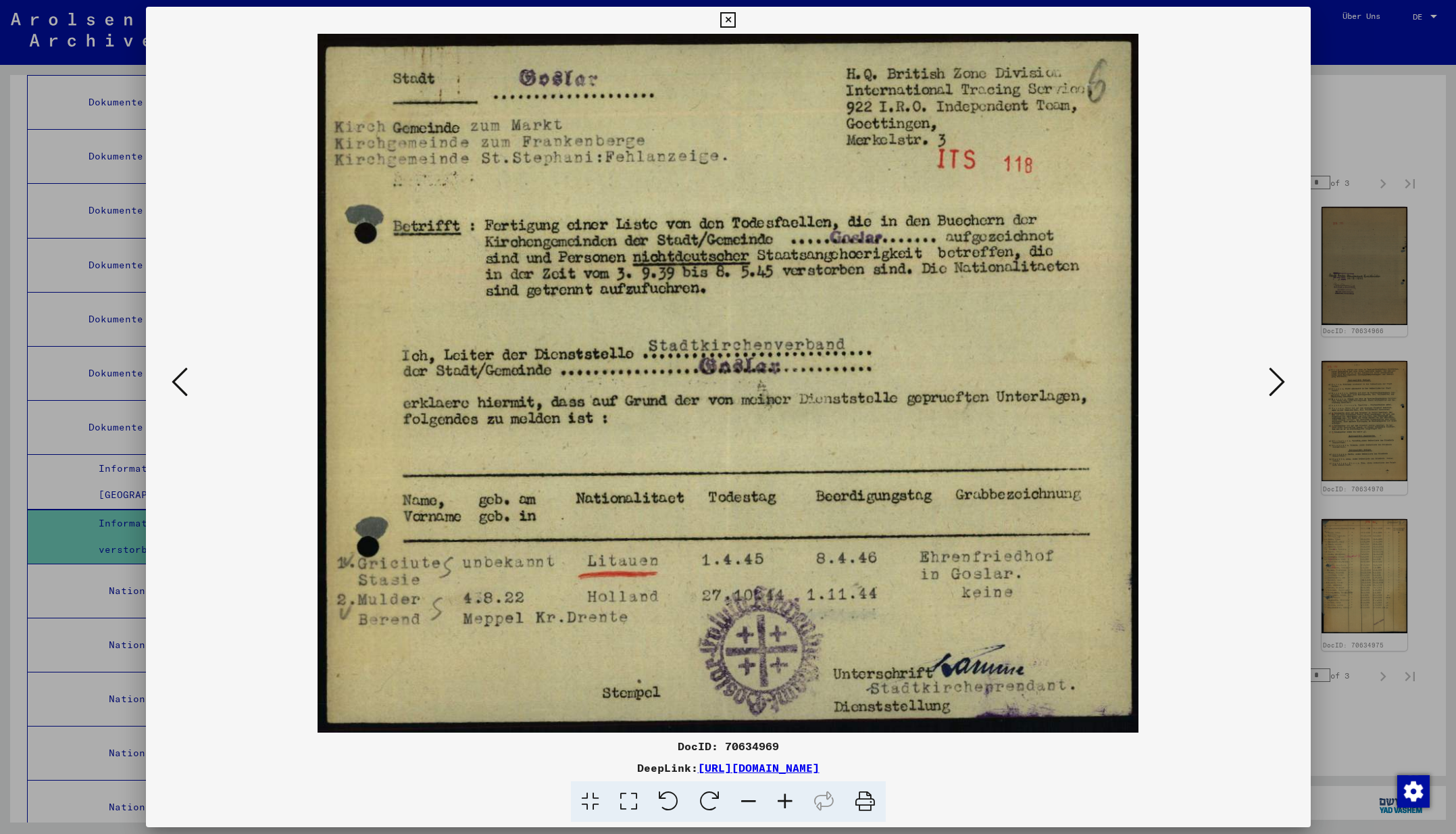
click at [1274, 382] on icon at bounding box center [1277, 381] width 16 height 32
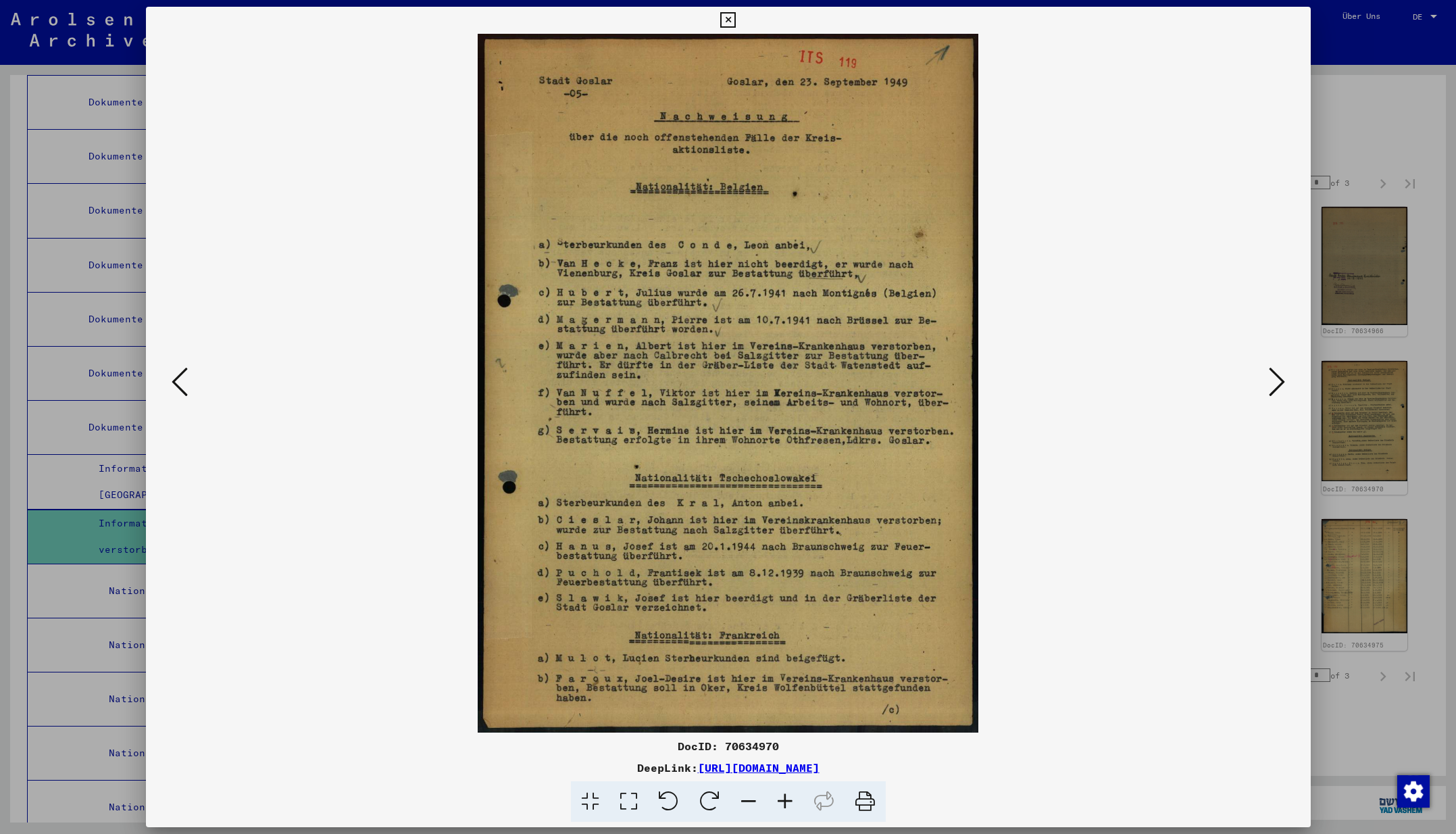
click at [1274, 382] on icon at bounding box center [1277, 381] width 16 height 32
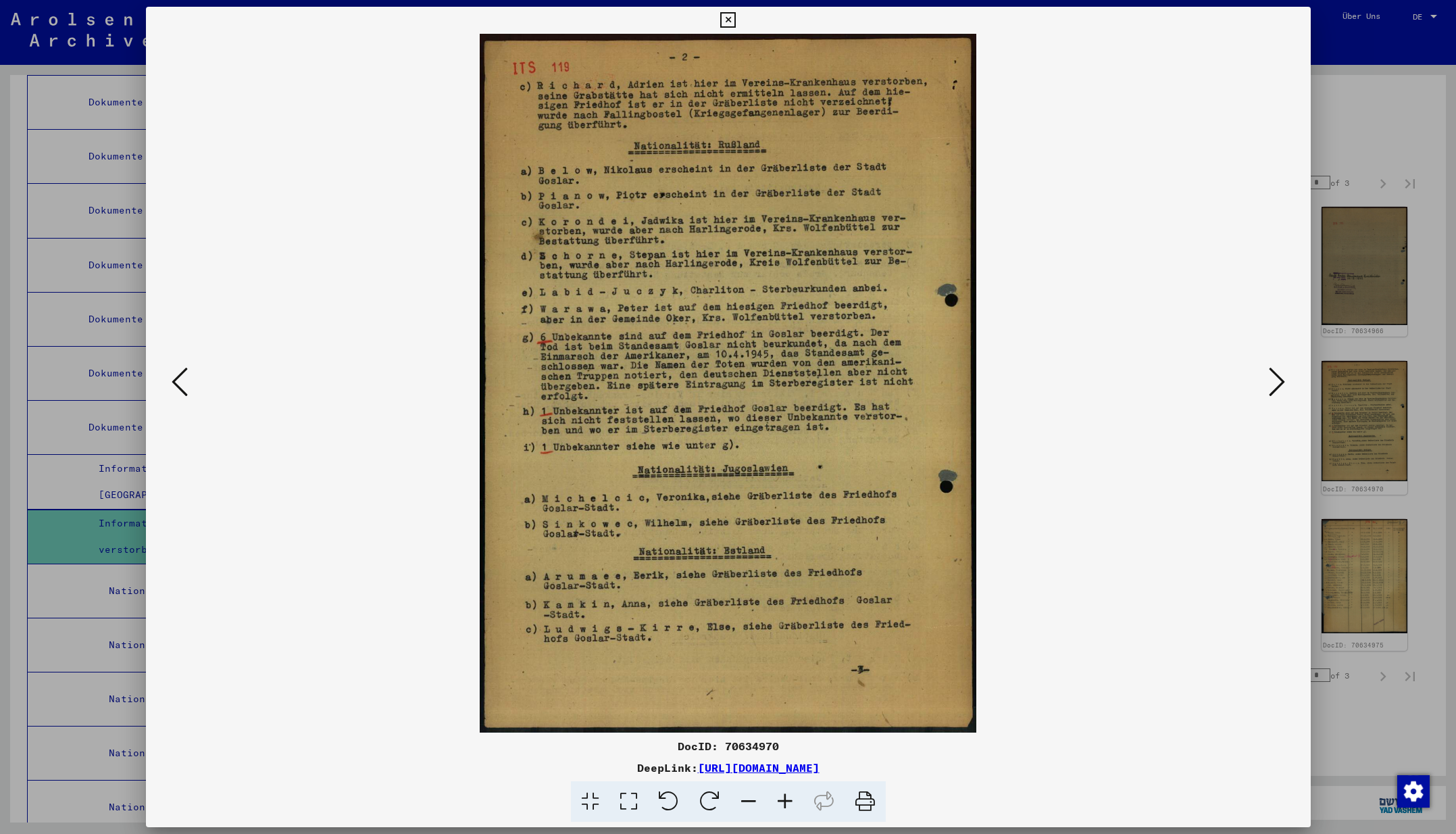
click at [1274, 382] on icon at bounding box center [1277, 381] width 16 height 32
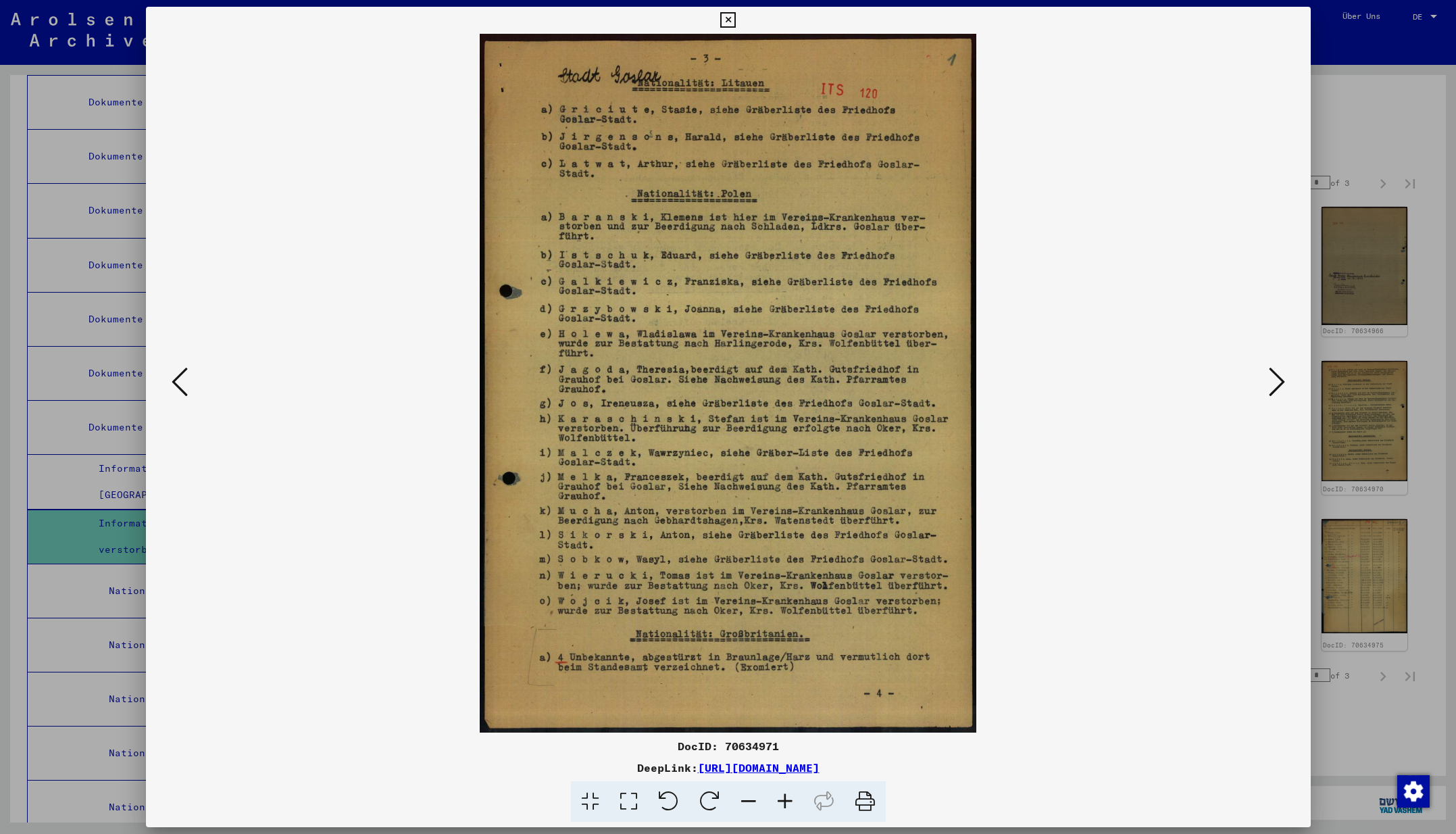
click at [1274, 382] on icon at bounding box center [1277, 381] width 16 height 32
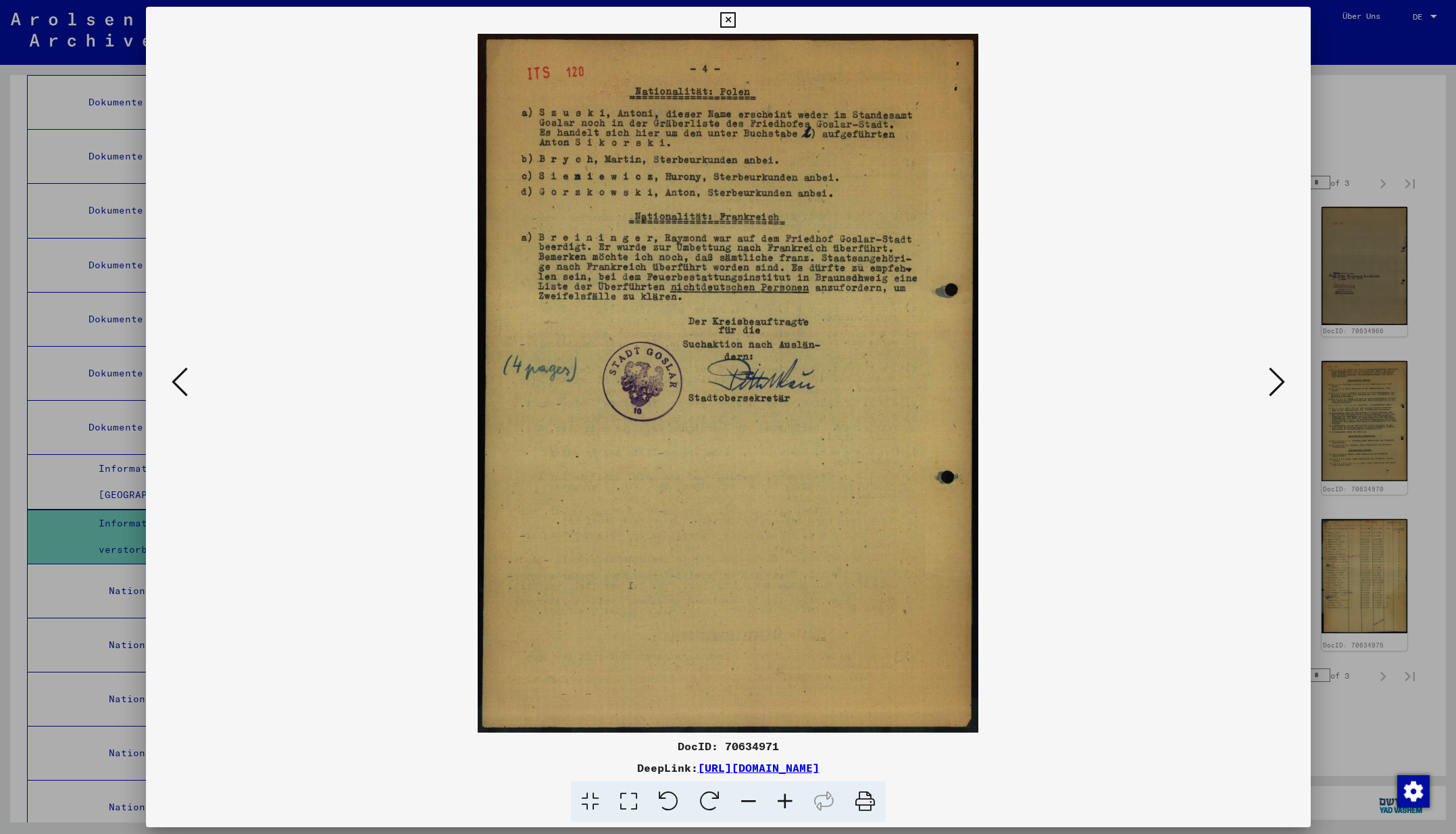
click at [1274, 382] on icon at bounding box center [1277, 381] width 16 height 32
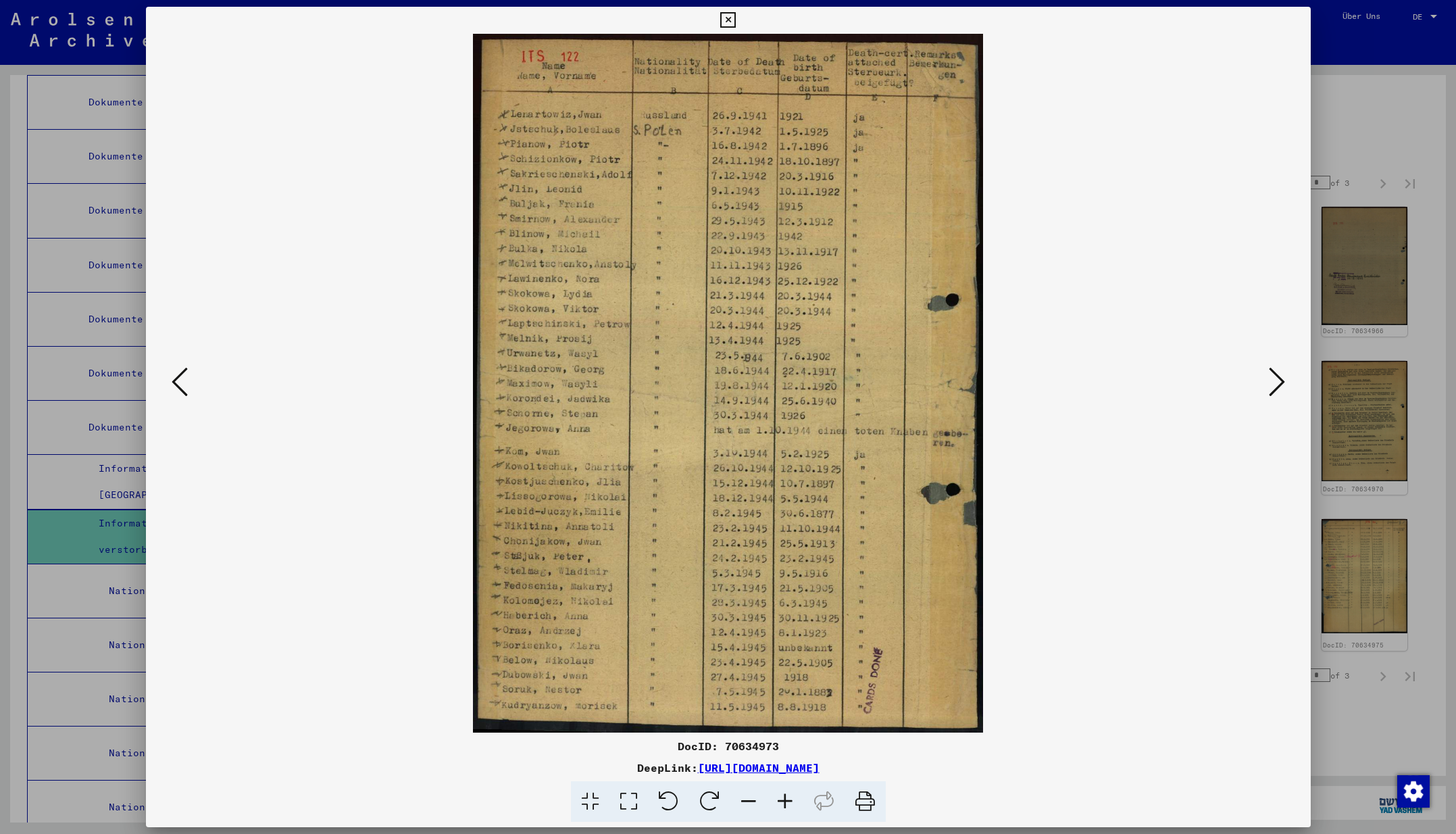
click at [1275, 386] on icon at bounding box center [1277, 381] width 16 height 32
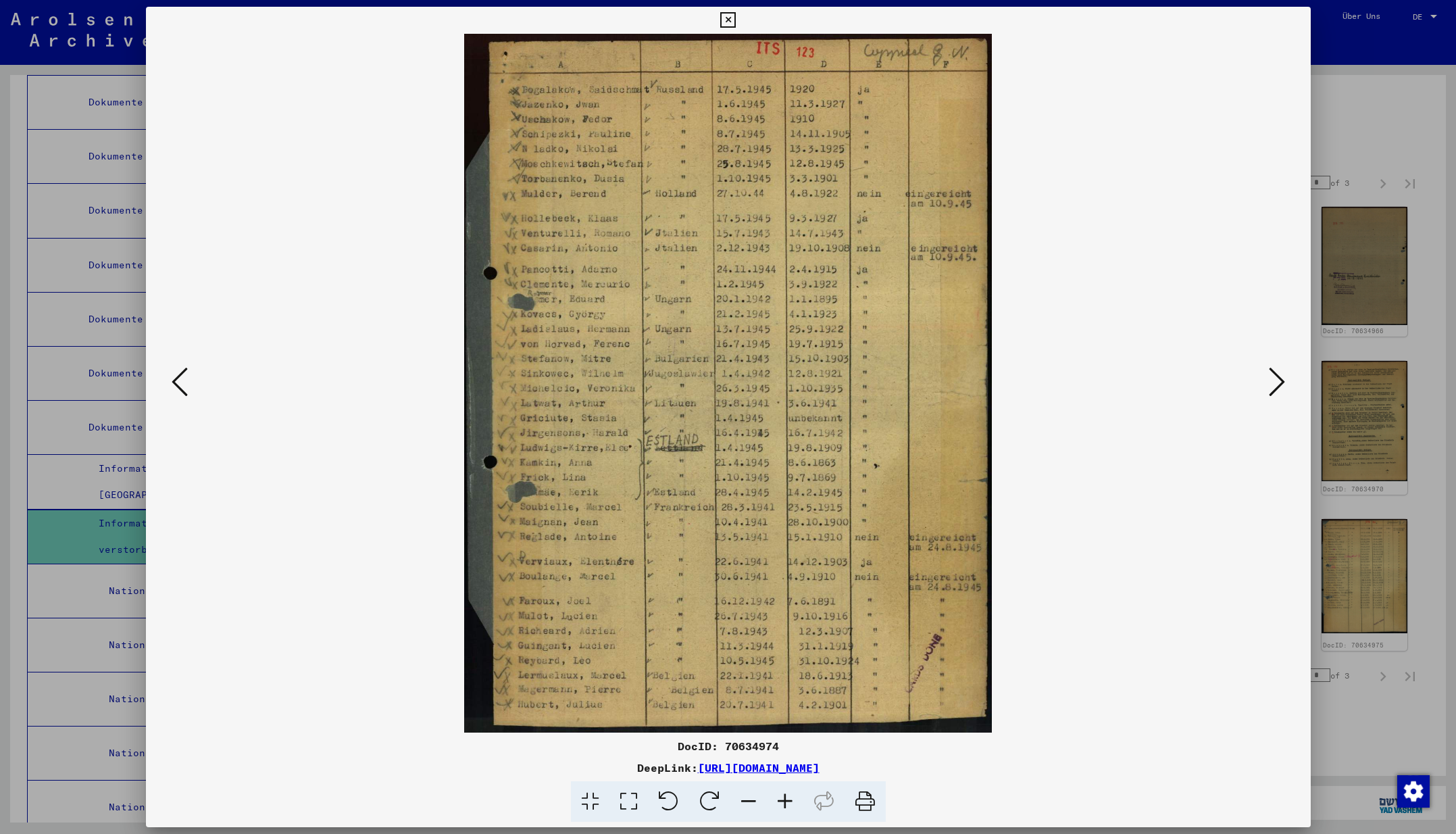
click at [1285, 385] on button at bounding box center [1277, 383] width 25 height 38
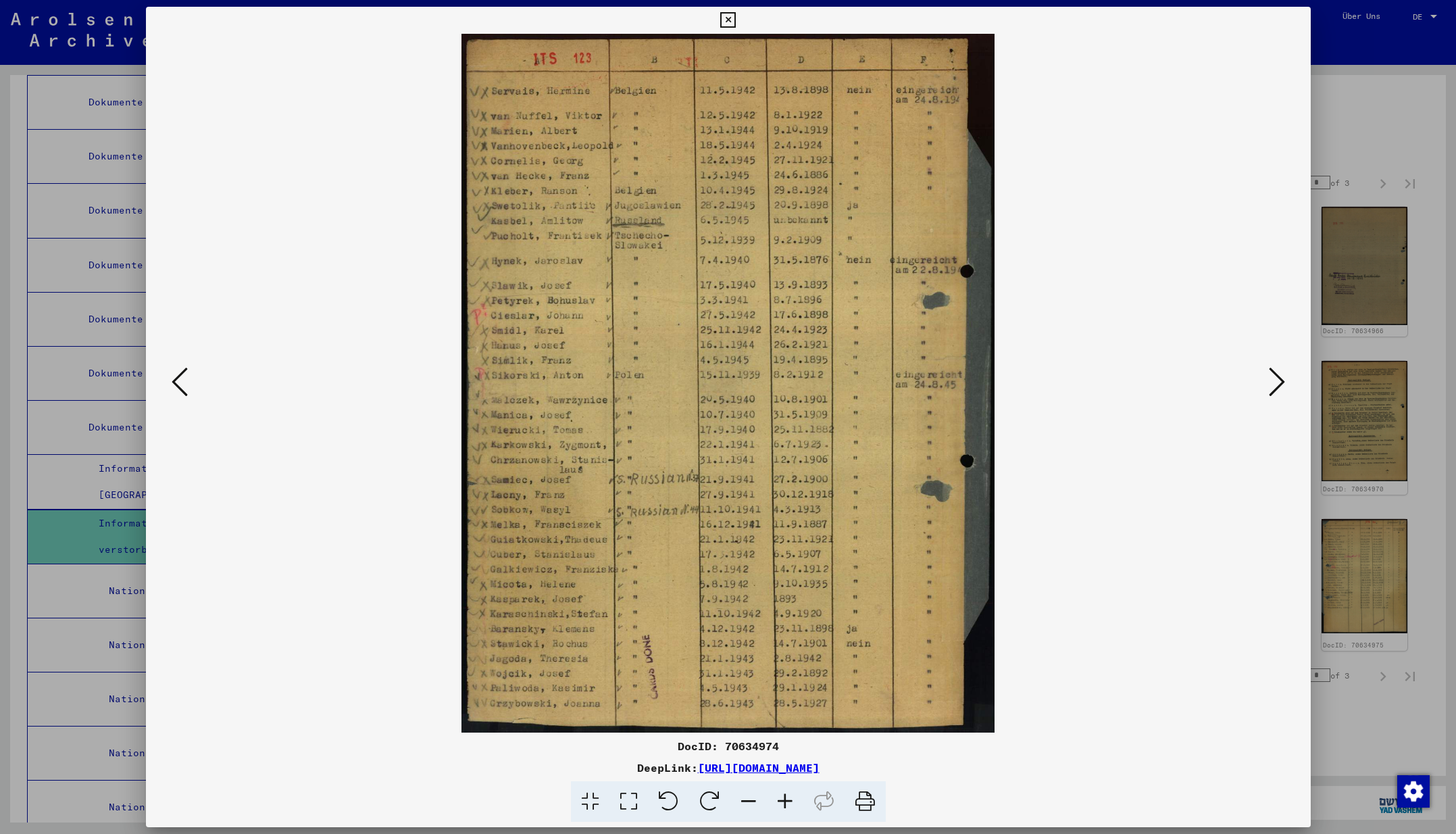
click at [1277, 383] on icon at bounding box center [1277, 381] width 16 height 32
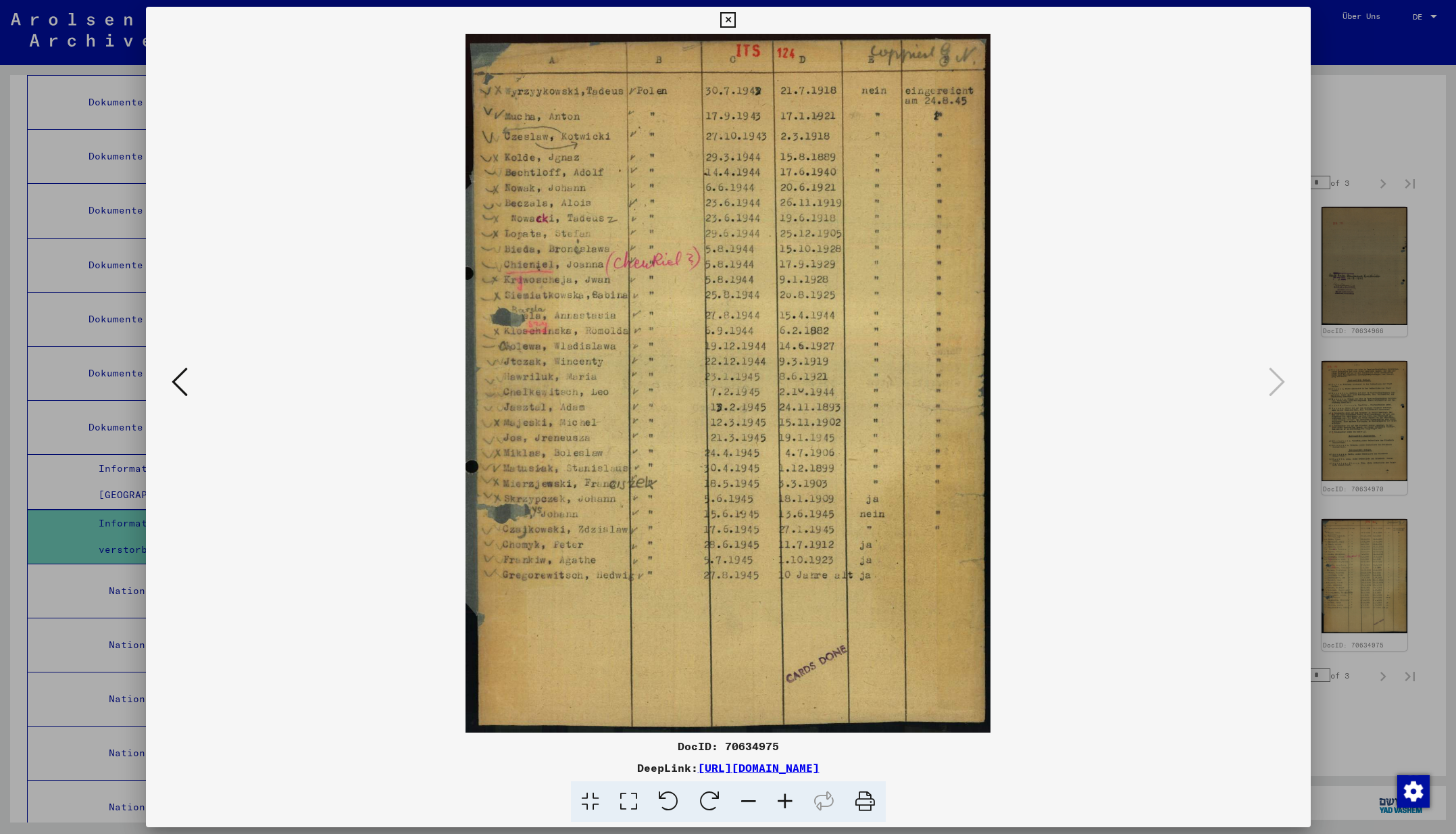
drag, startPoint x: 1300, startPoint y: 16, endPoint x: 1288, endPoint y: 40, distance: 26.8
click at [736, 16] on icon at bounding box center [727, 20] width 16 height 16
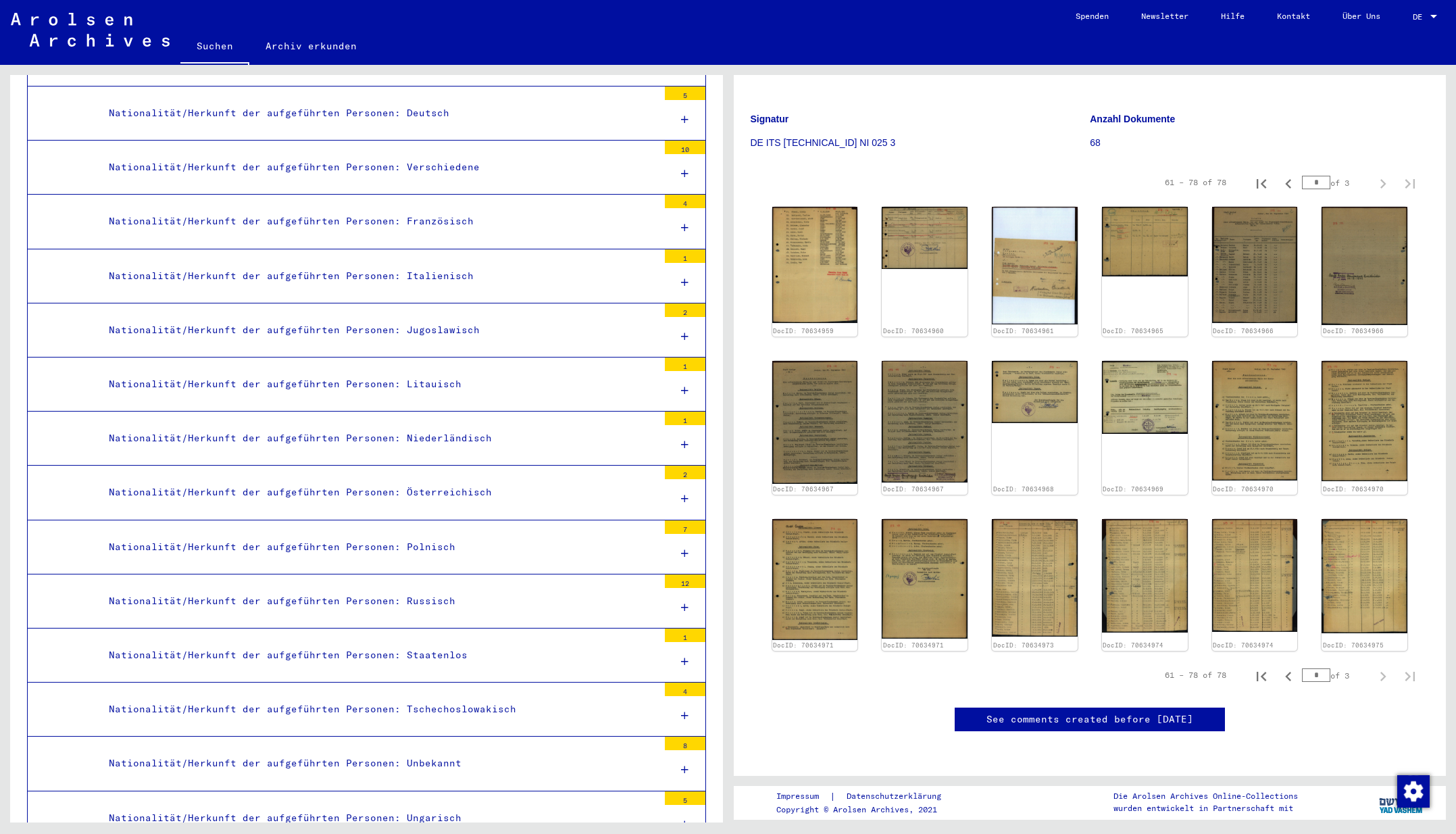
scroll to position [2236, 0]
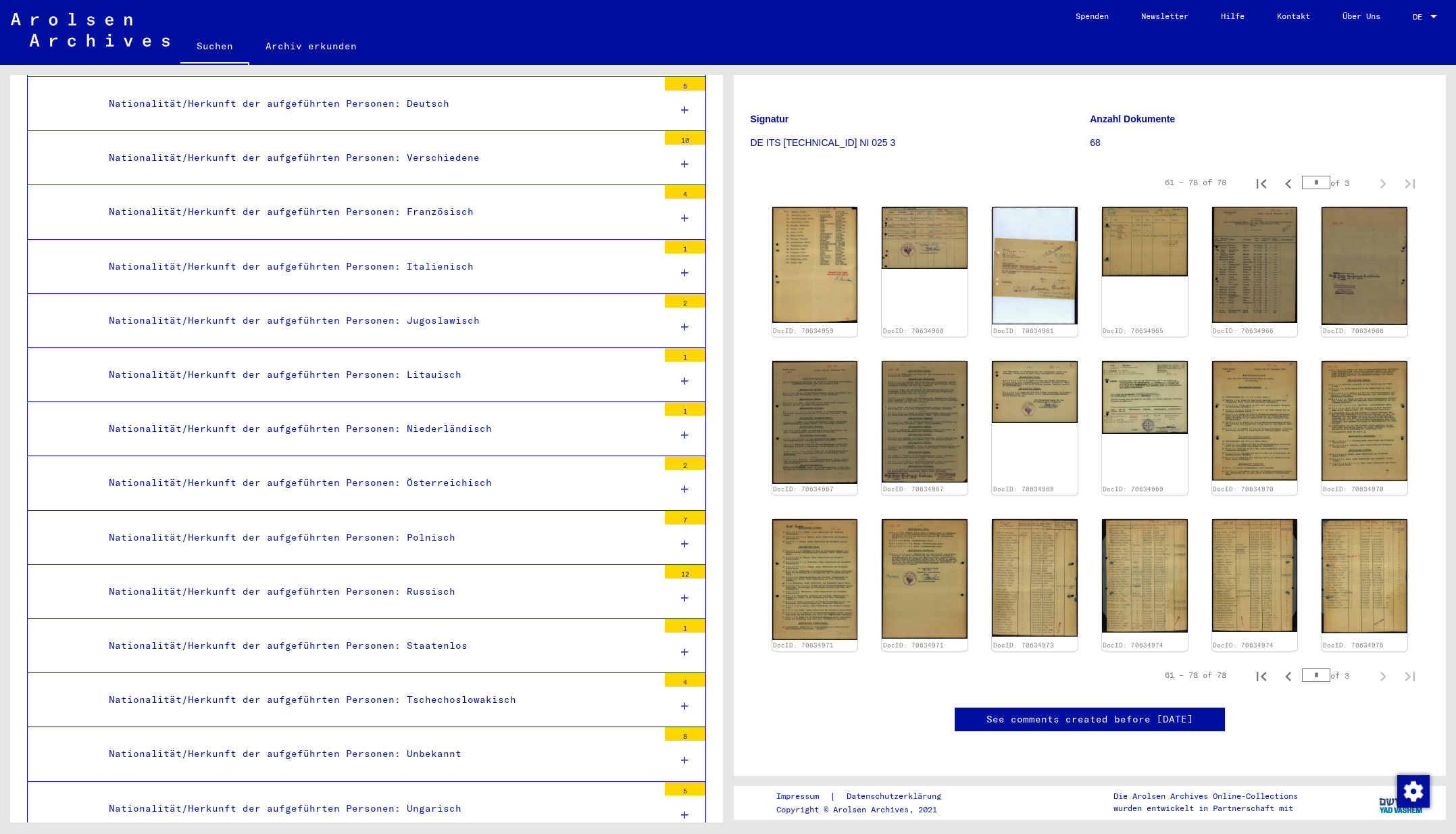
click at [376, 579] on div "Nationalität/Herkunft der aufgeführten Personen: Russisch" at bounding box center [378, 592] width 559 height 27
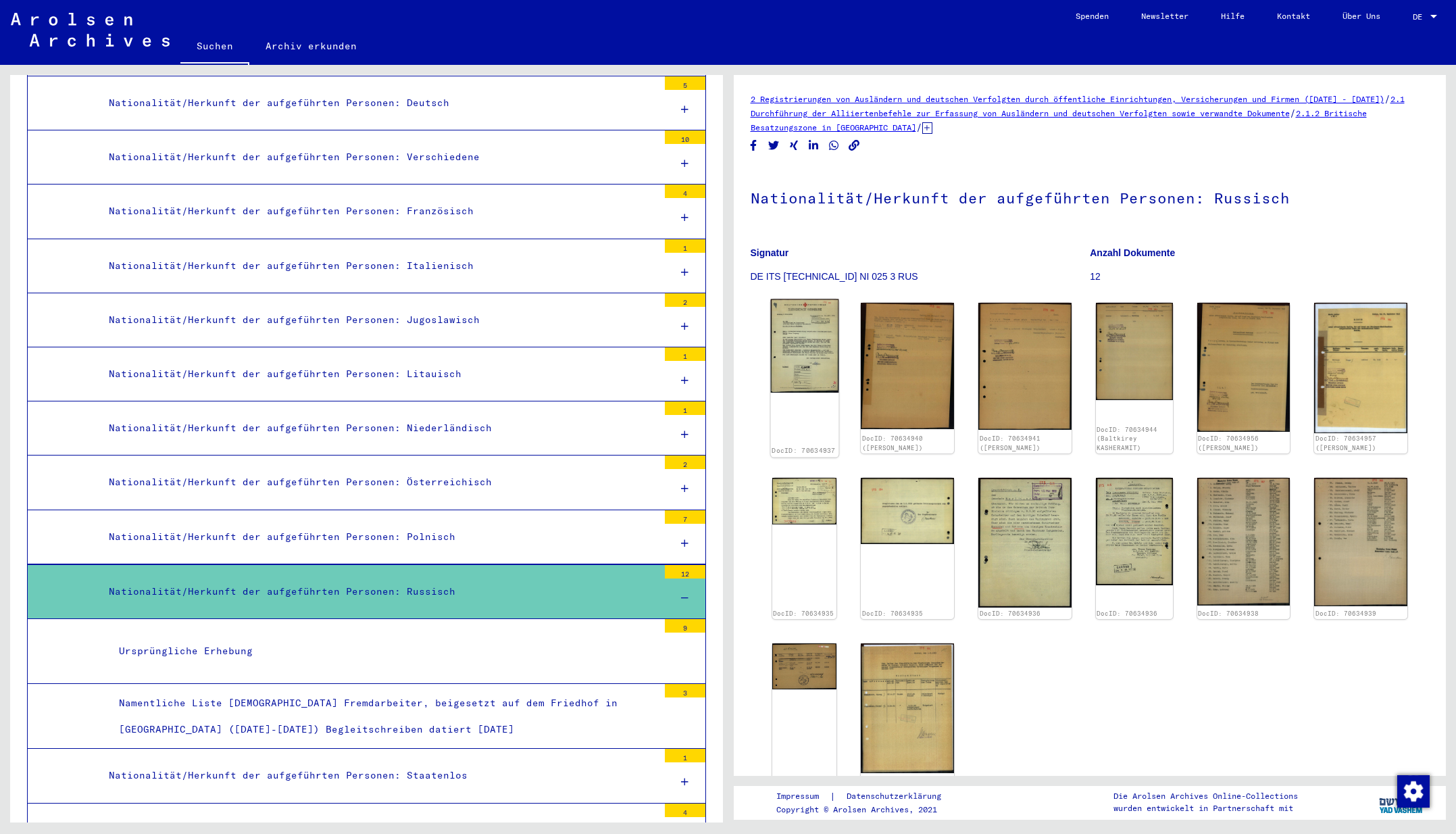
click at [814, 368] on img at bounding box center [804, 346] width 68 height 94
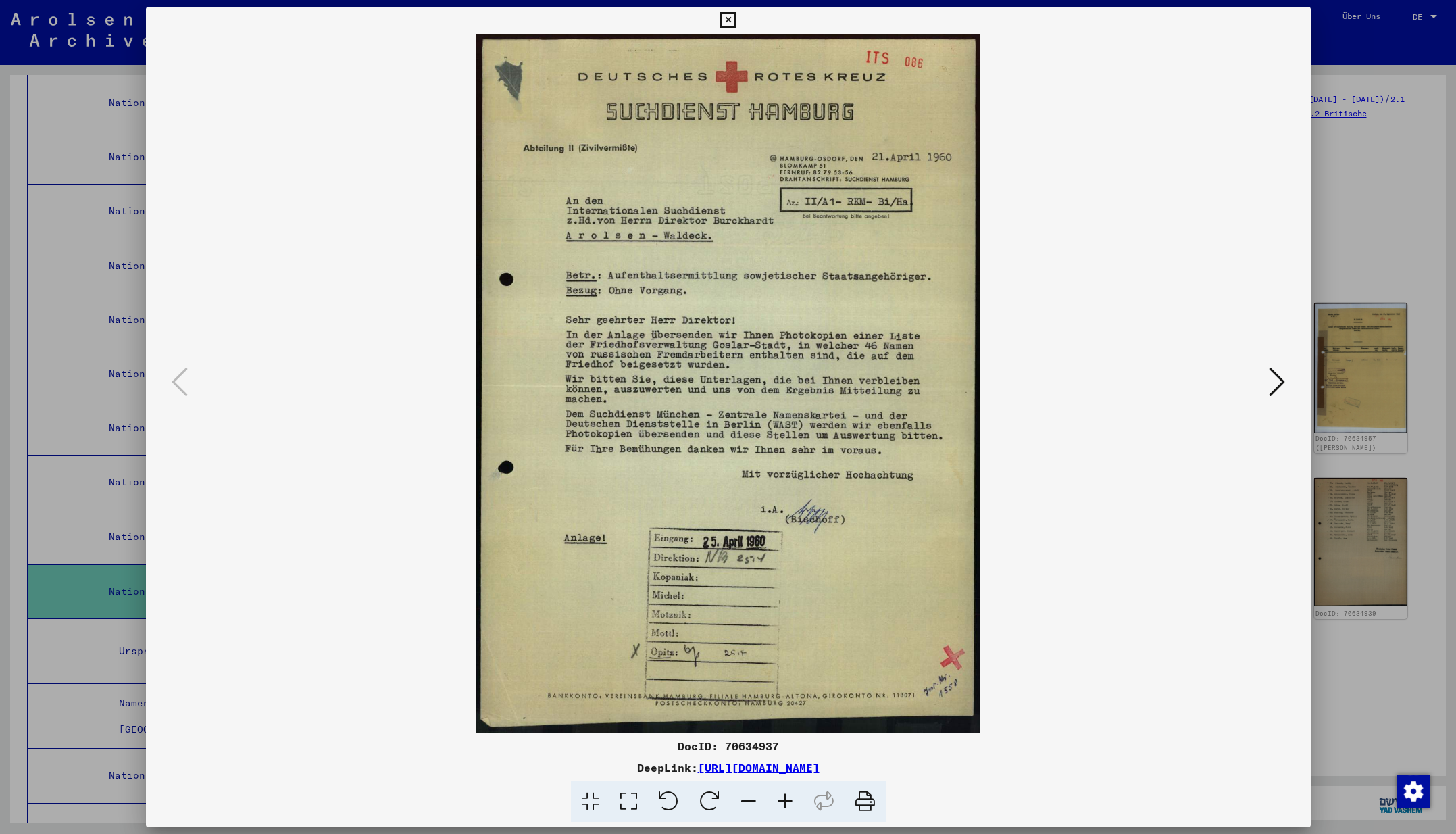
click at [1276, 383] on icon at bounding box center [1277, 381] width 16 height 32
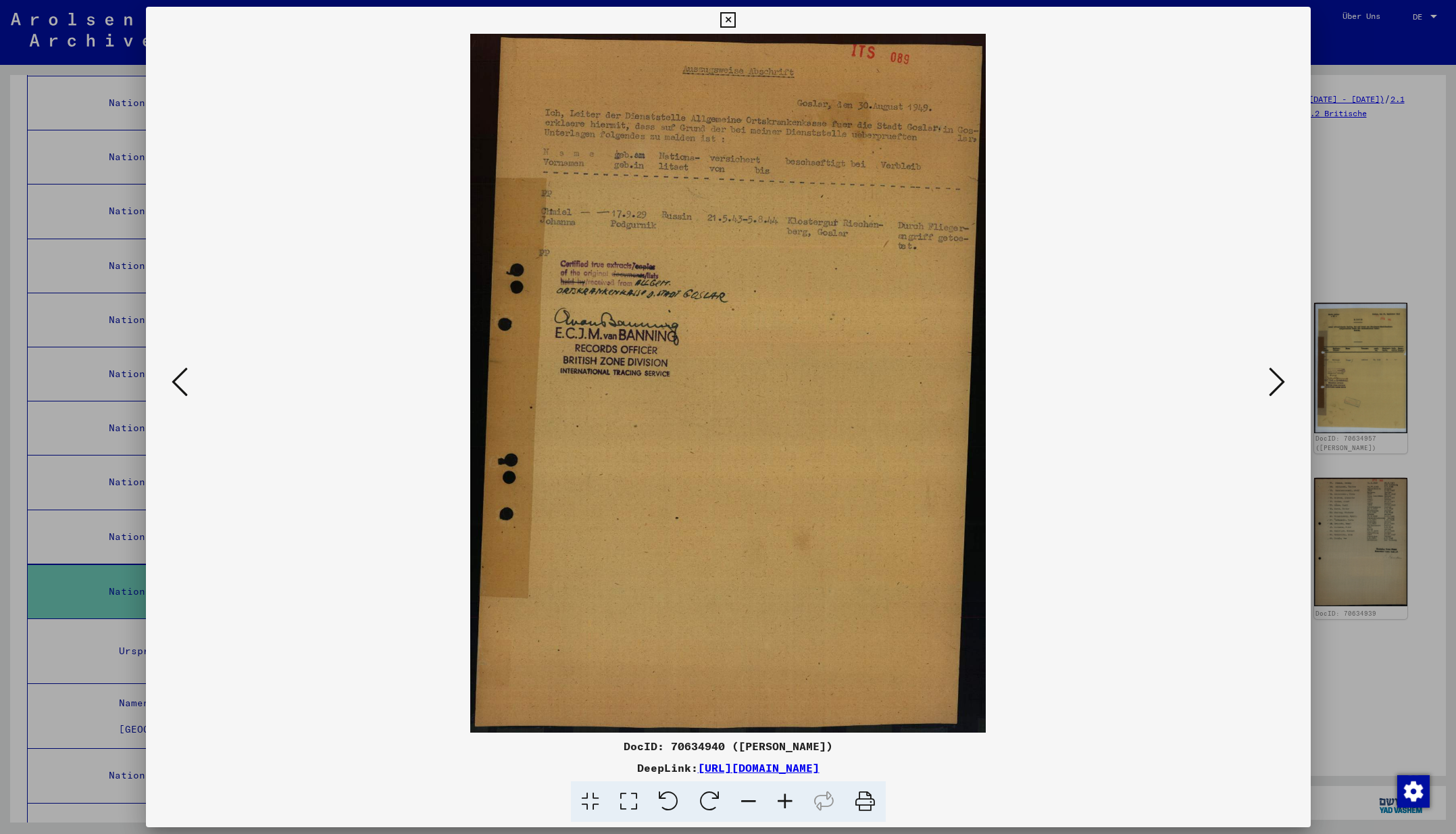
click at [1276, 383] on icon at bounding box center [1277, 381] width 16 height 32
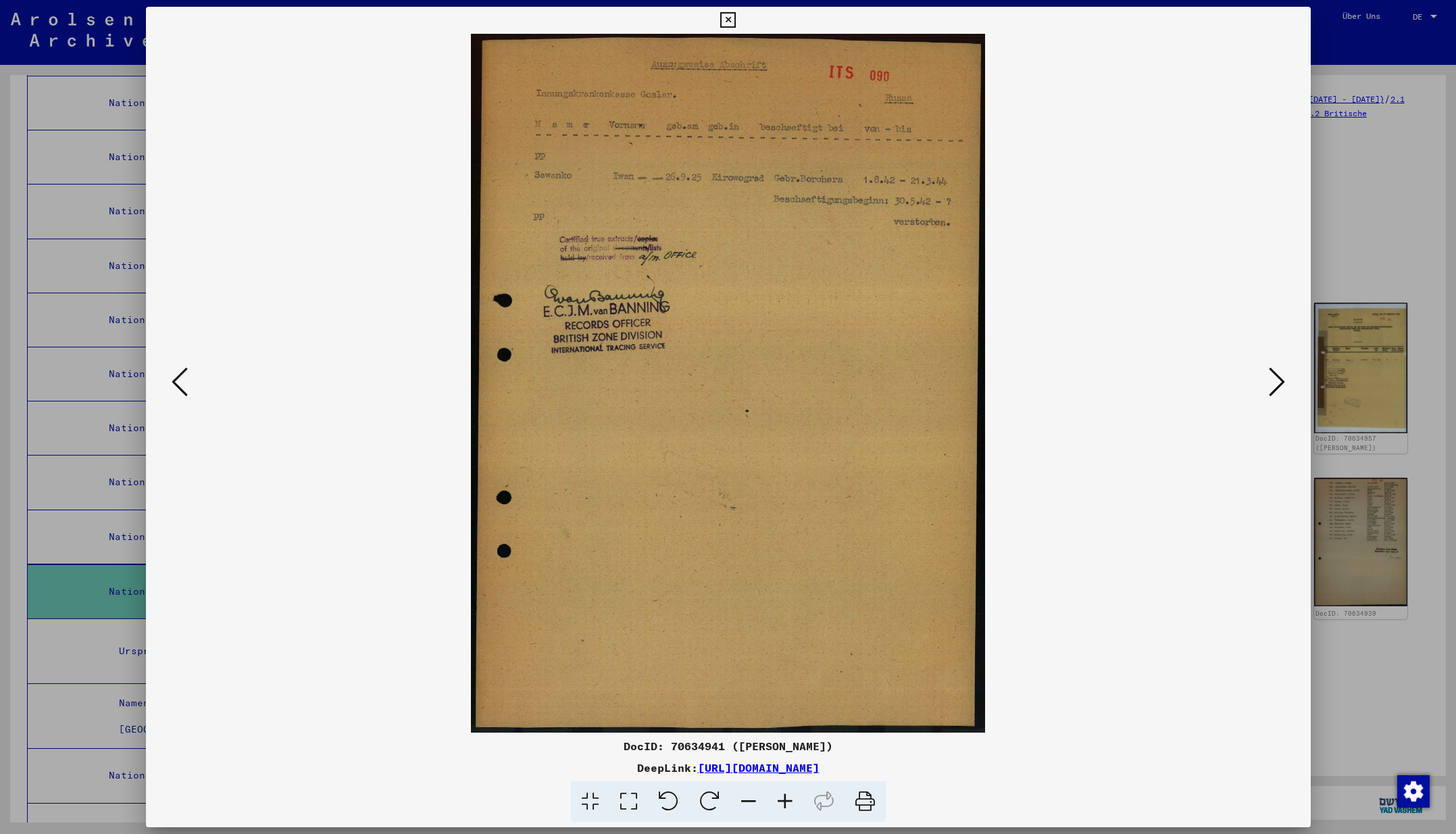
click at [1276, 383] on icon at bounding box center [1277, 381] width 16 height 32
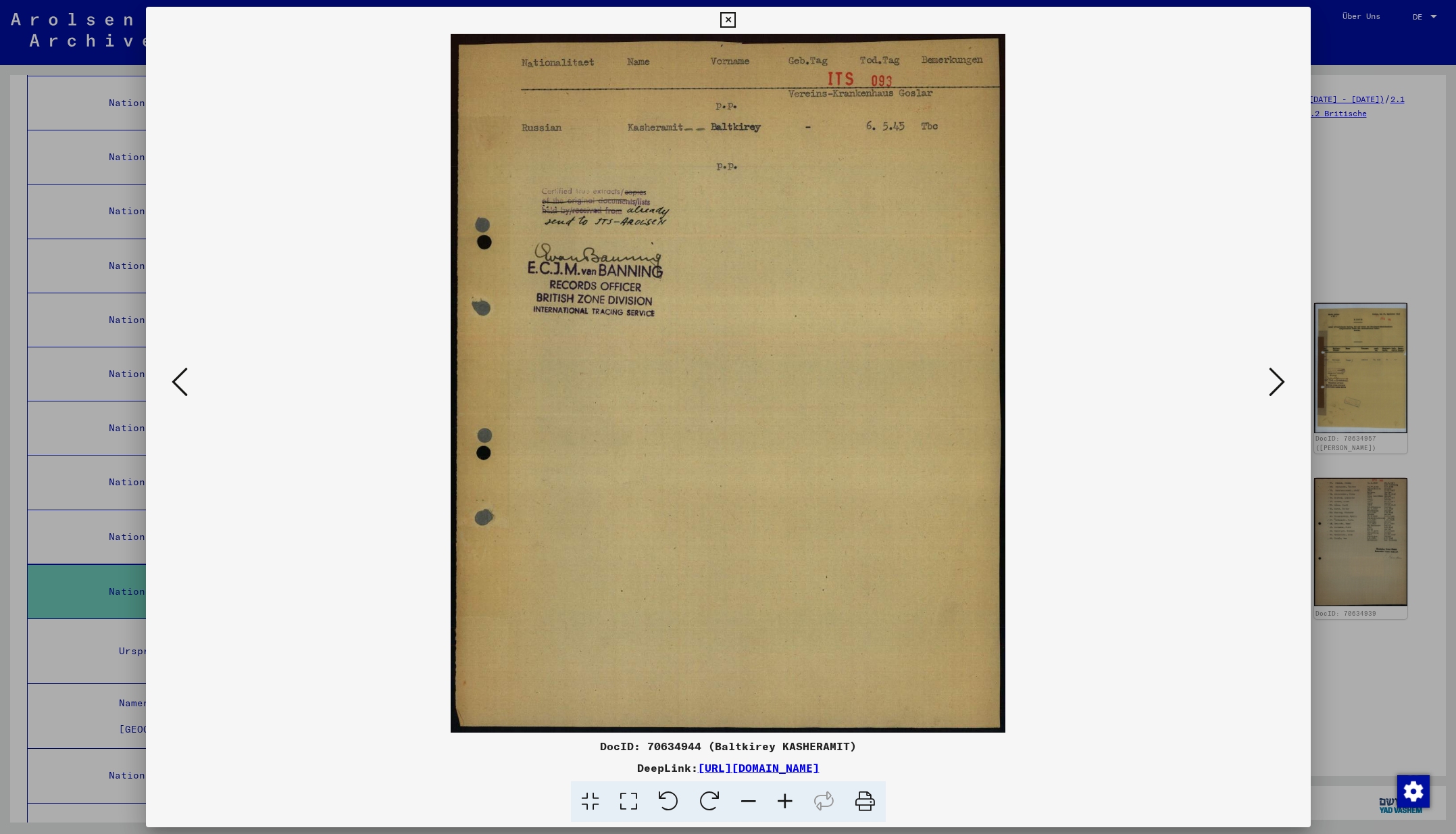
click at [1276, 383] on icon at bounding box center [1277, 381] width 16 height 32
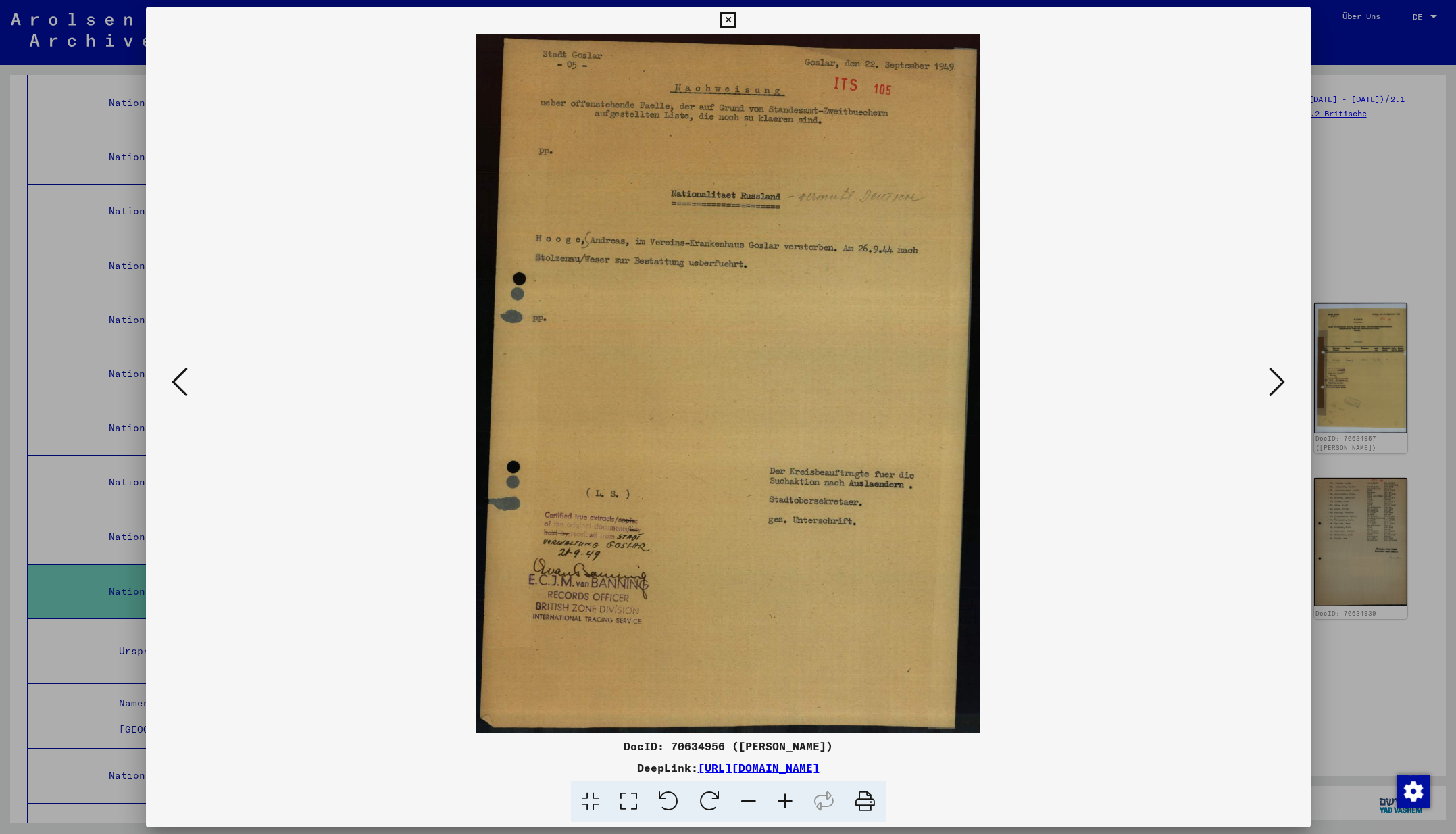
click at [1276, 383] on icon at bounding box center [1277, 381] width 16 height 32
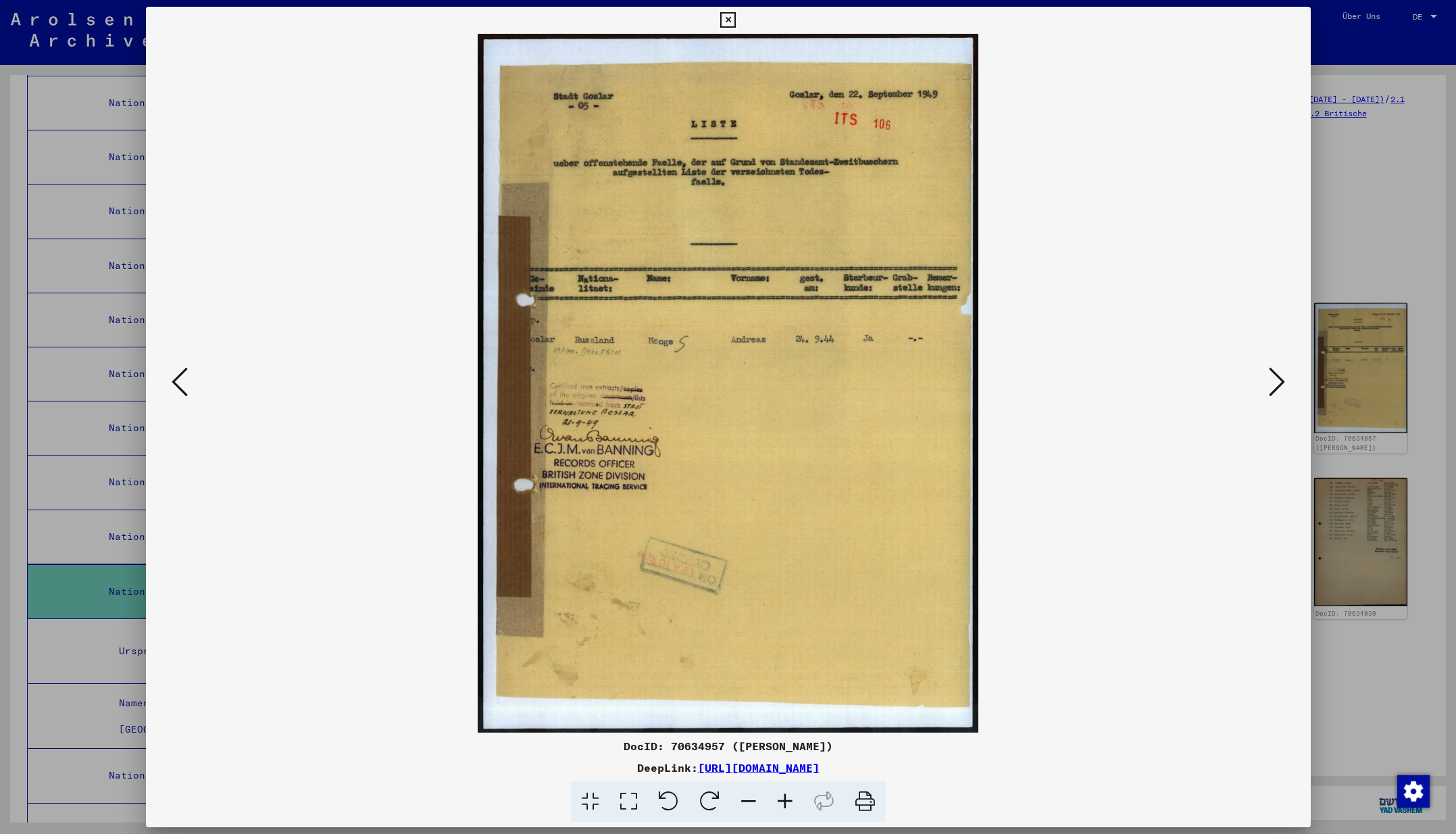
click at [1276, 383] on icon at bounding box center [1277, 381] width 16 height 32
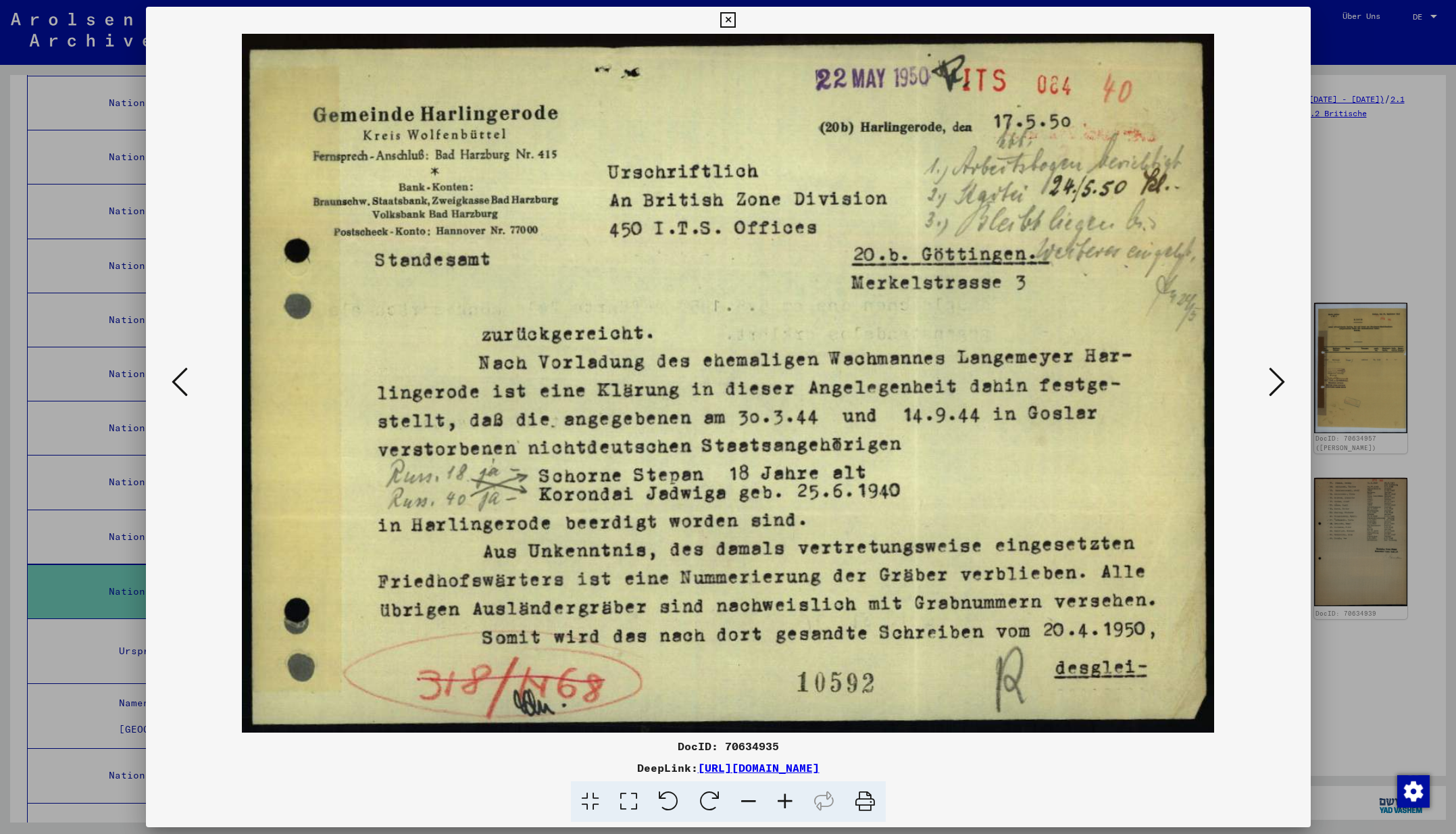
click at [1276, 383] on icon at bounding box center [1277, 381] width 16 height 32
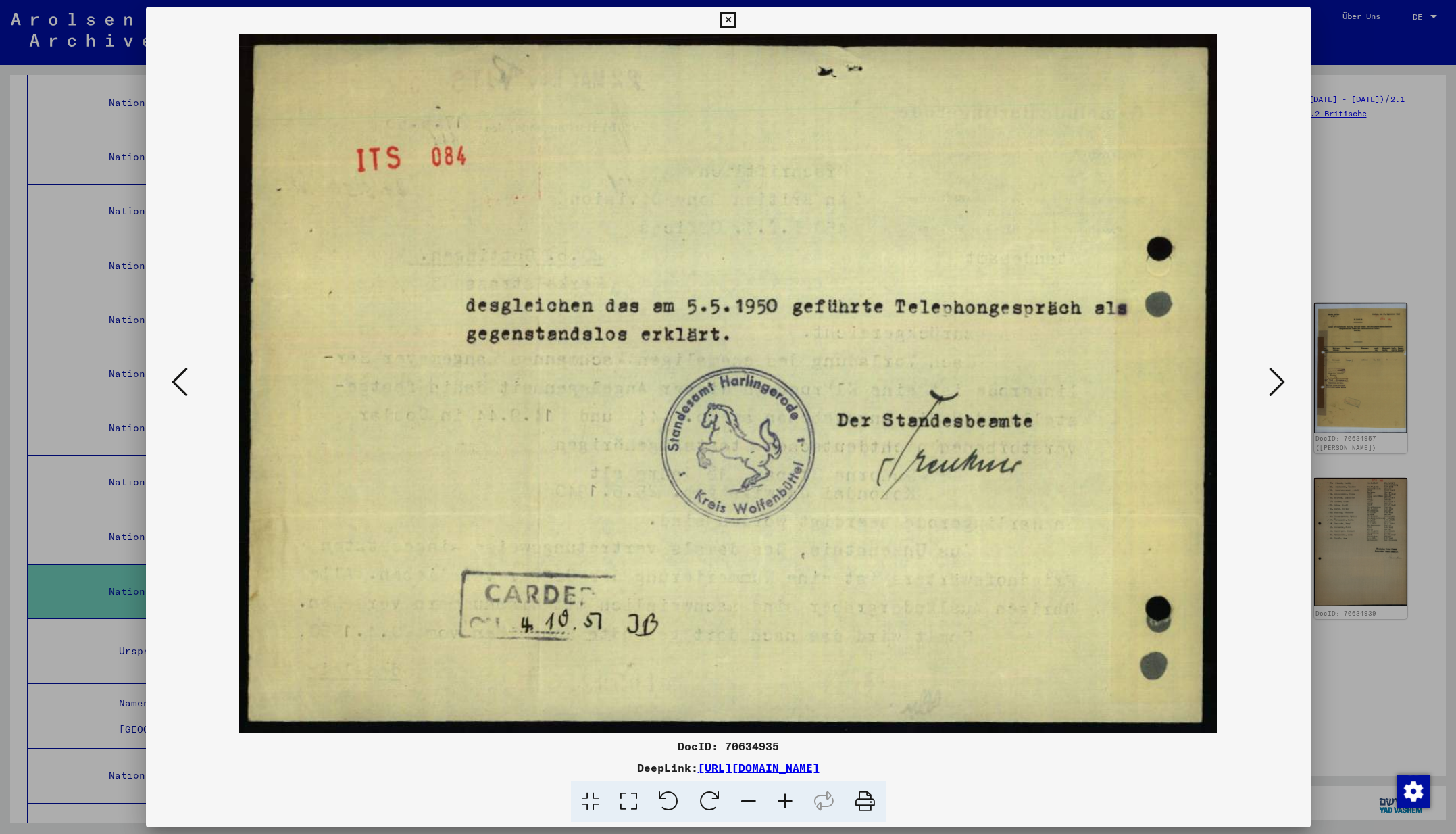
click at [1276, 383] on icon at bounding box center [1277, 381] width 16 height 32
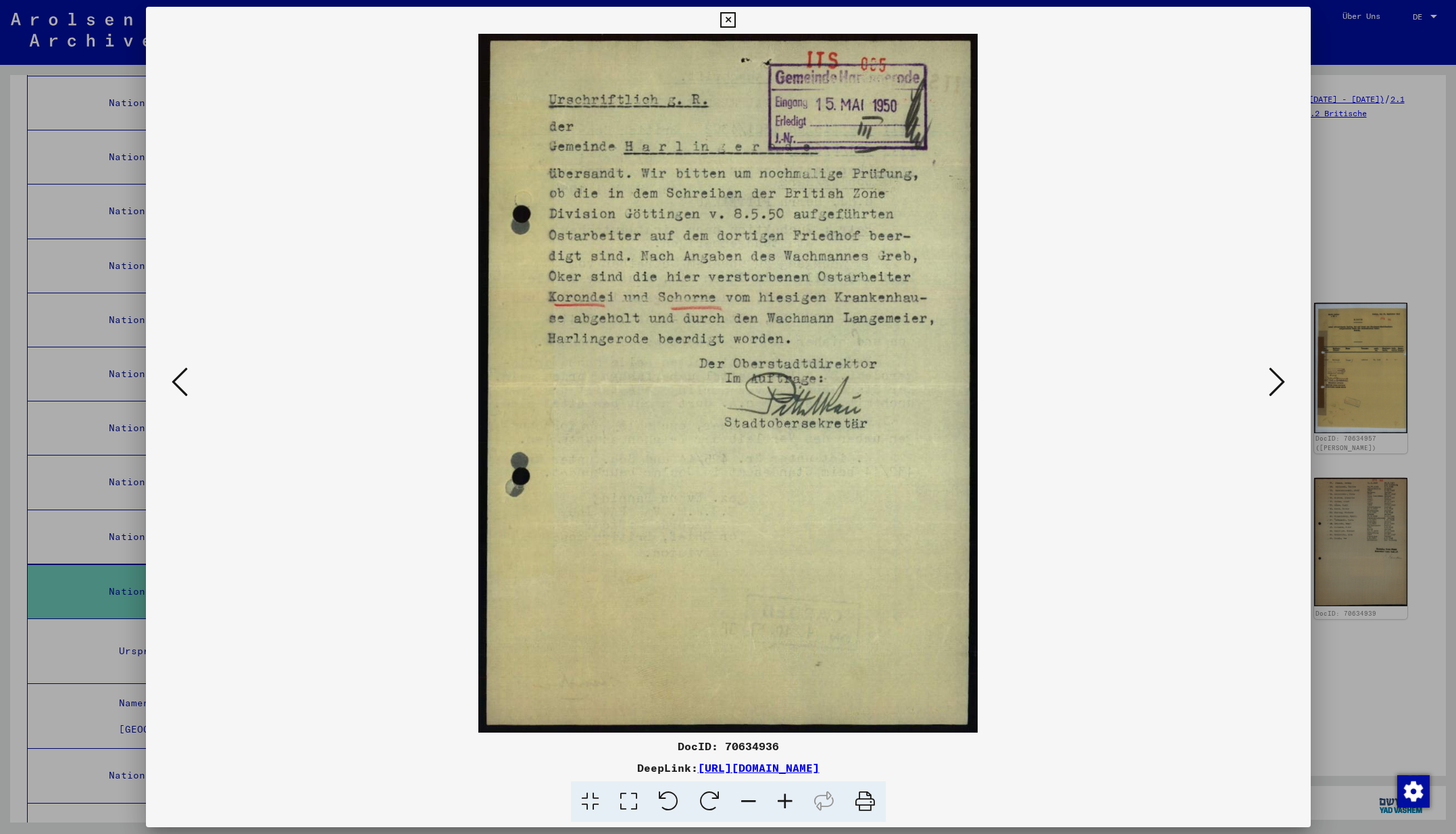
click at [1276, 383] on icon at bounding box center [1277, 381] width 16 height 32
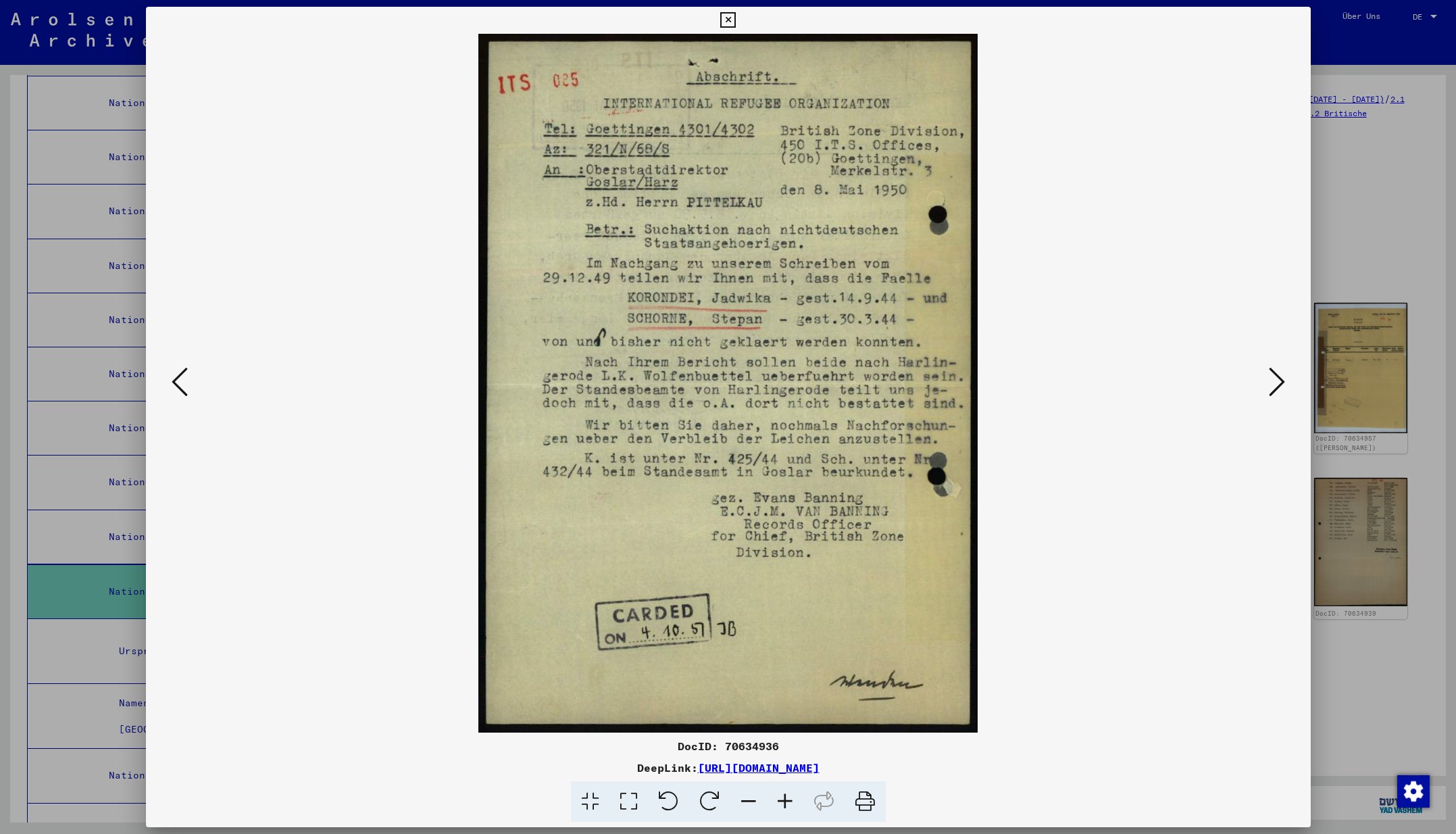
click at [1276, 383] on icon at bounding box center [1277, 381] width 16 height 32
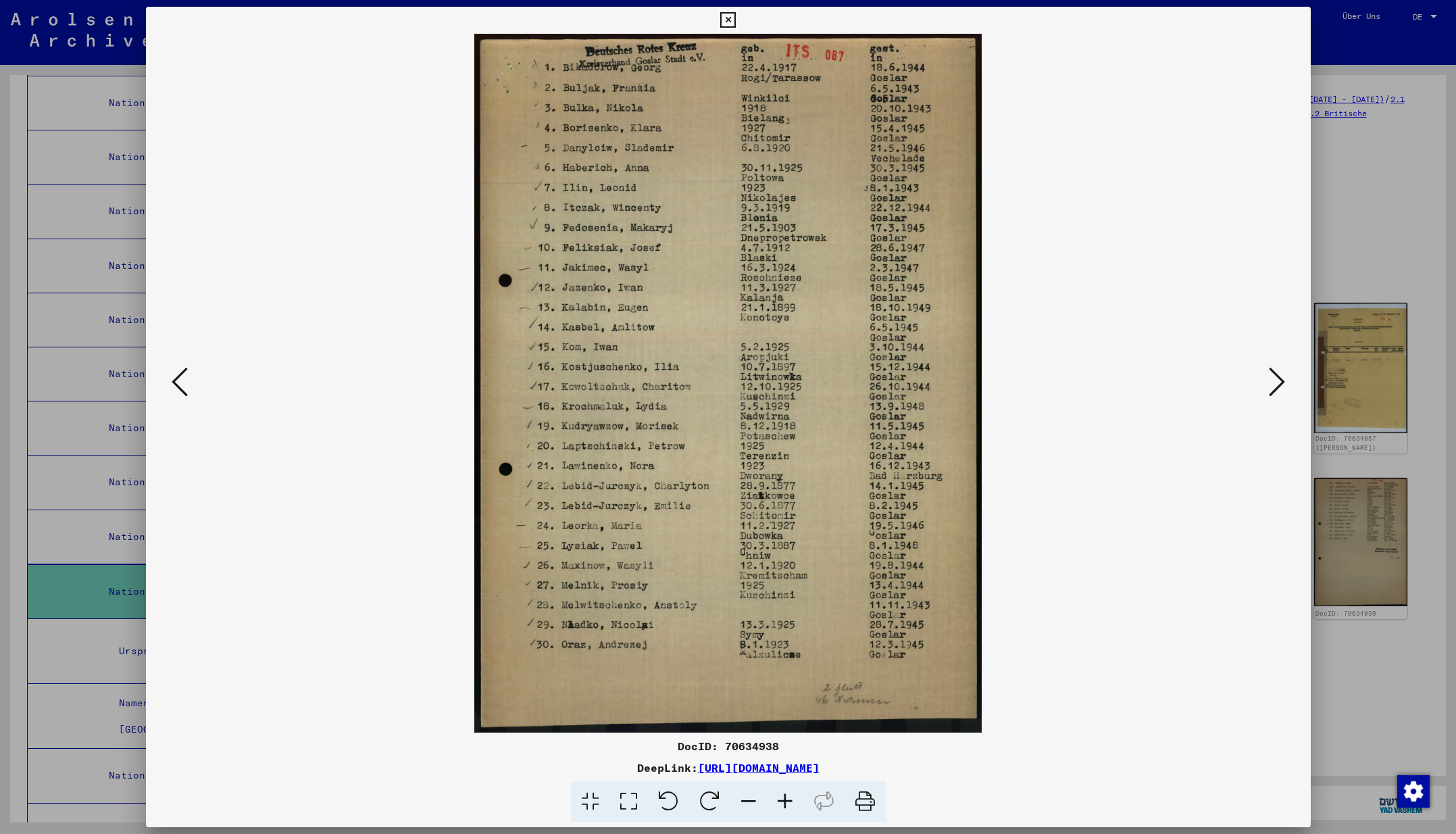
click at [1276, 383] on icon at bounding box center [1277, 381] width 16 height 32
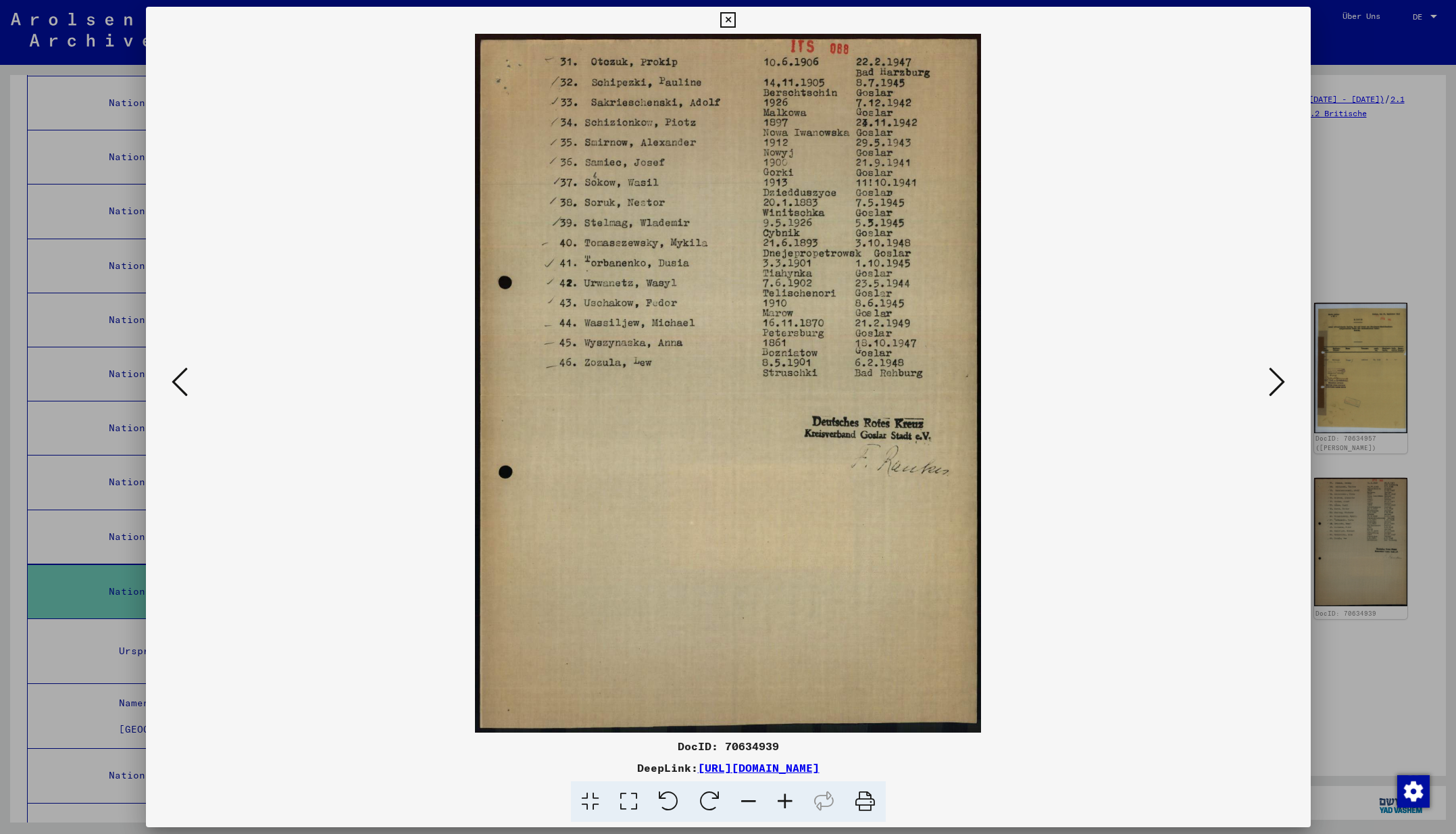
click at [1276, 383] on icon at bounding box center [1277, 381] width 16 height 32
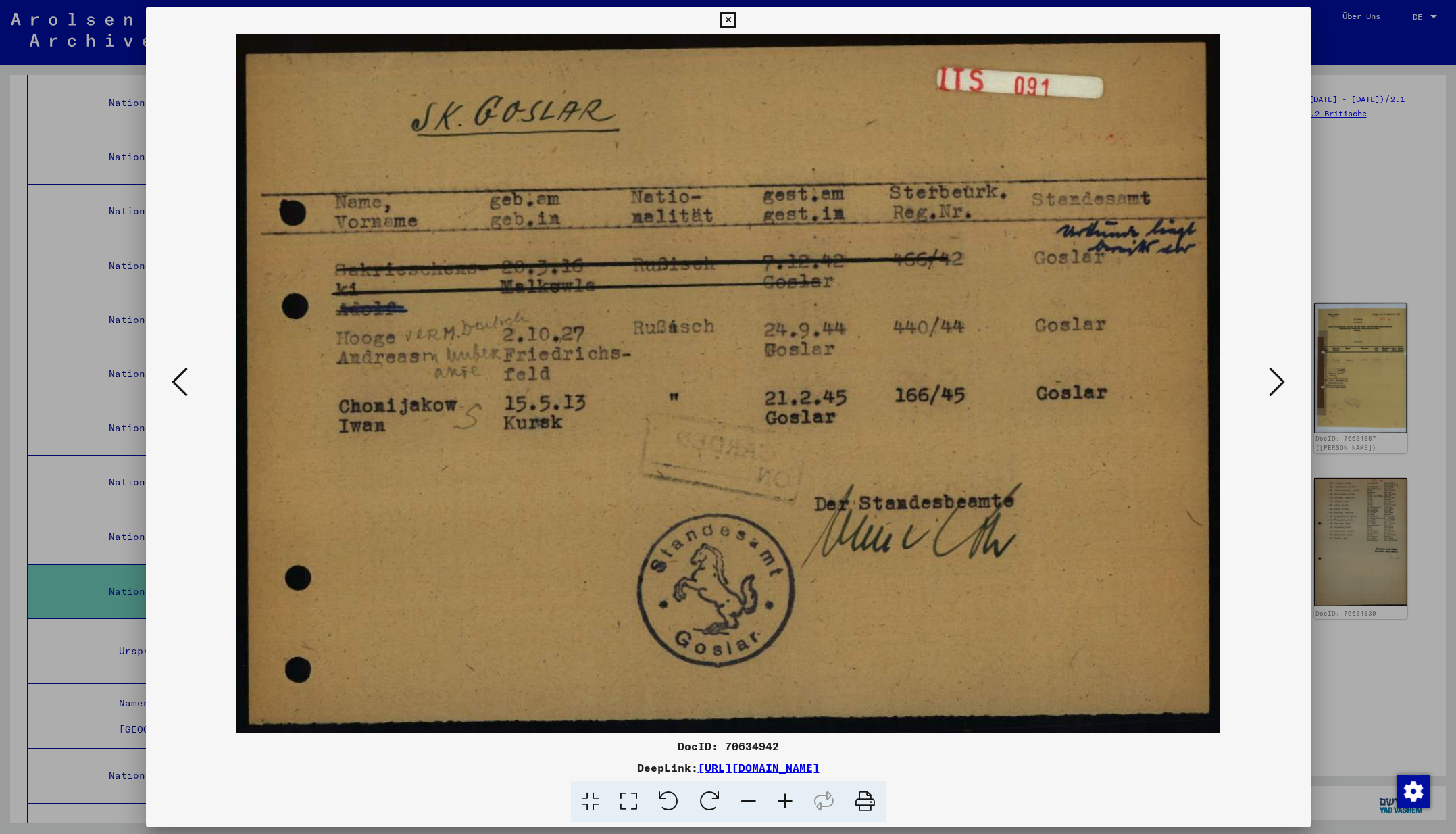
click at [1276, 383] on icon at bounding box center [1277, 381] width 16 height 32
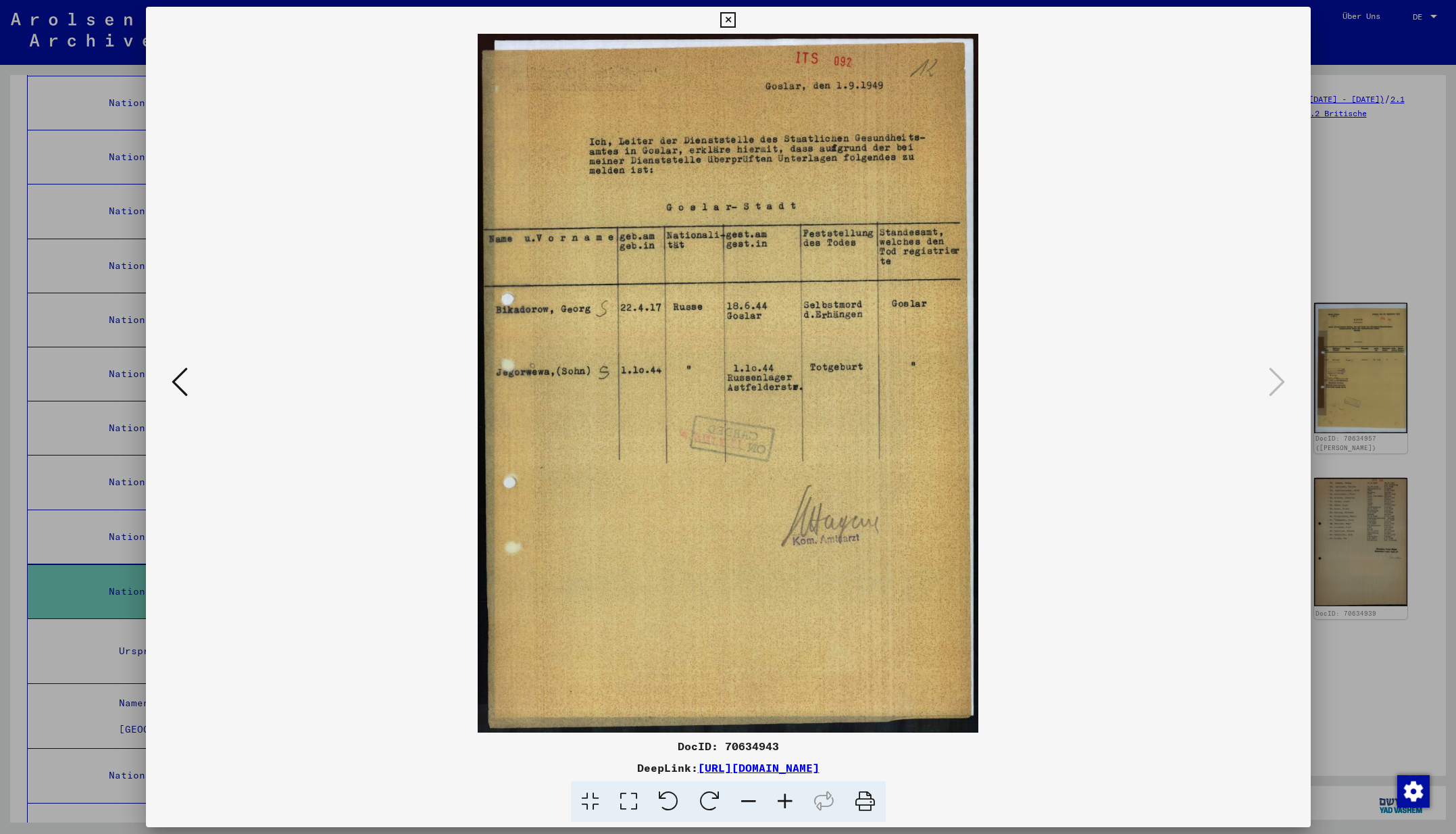
click at [736, 18] on icon at bounding box center [727, 20] width 16 height 16
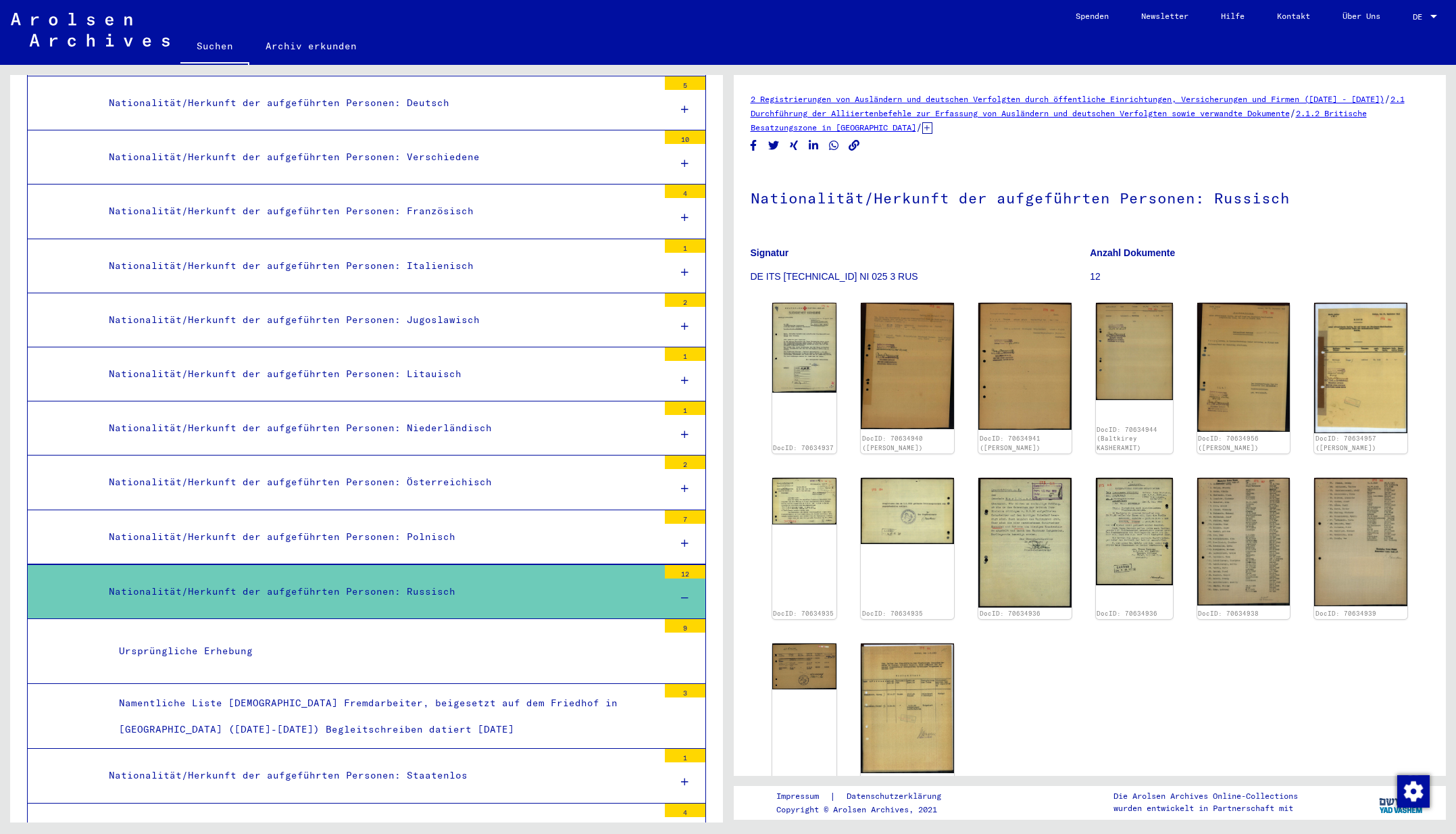
click at [224, 638] on div "Ursprüngliche Erhebung" at bounding box center [383, 651] width 549 height 27
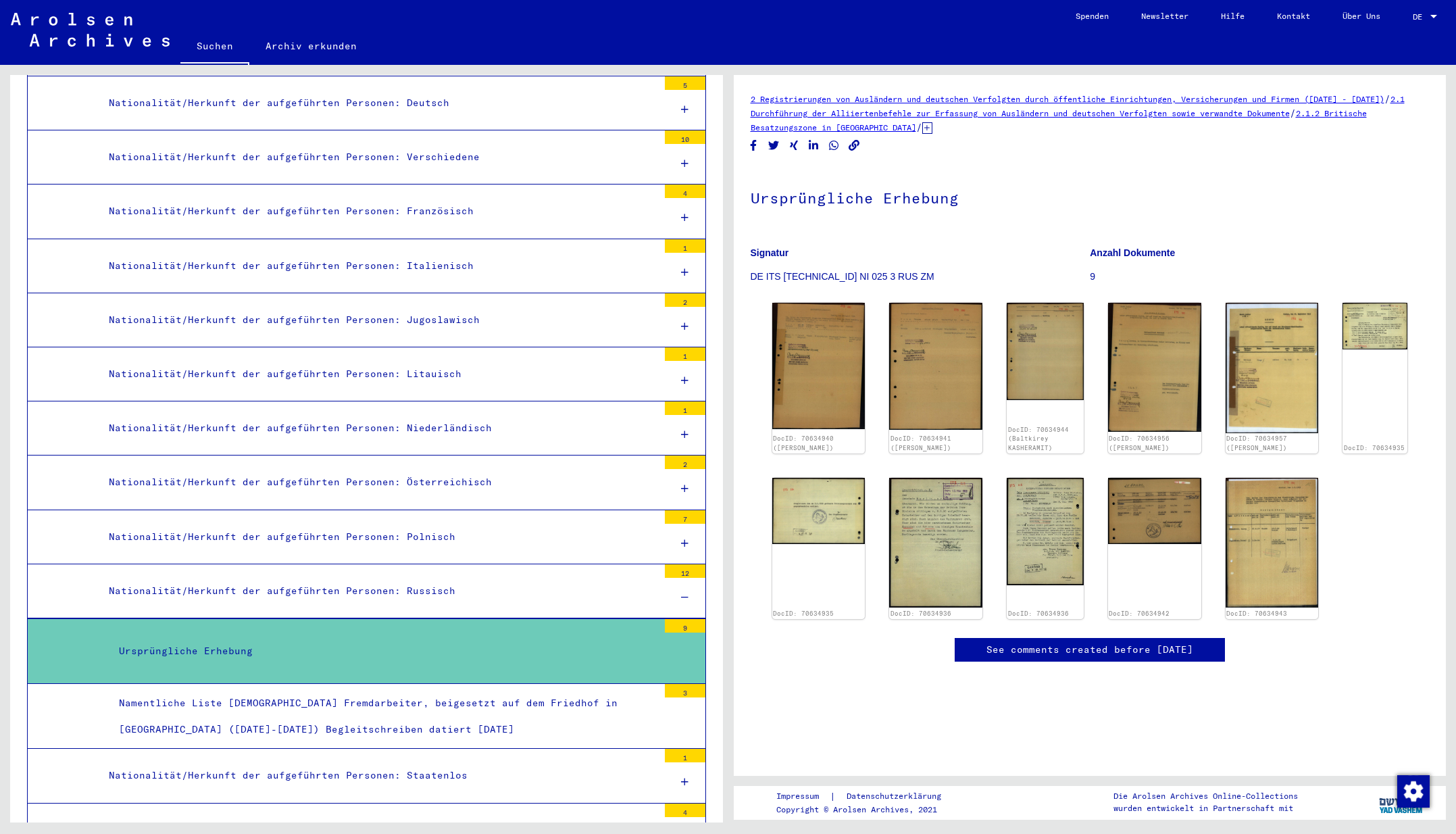
click at [253, 690] on div "Namentliche Liste [DEMOGRAPHIC_DATA] Fremdarbeiter, beigesetzt auf dem Friedhof…" at bounding box center [383, 716] width 549 height 53
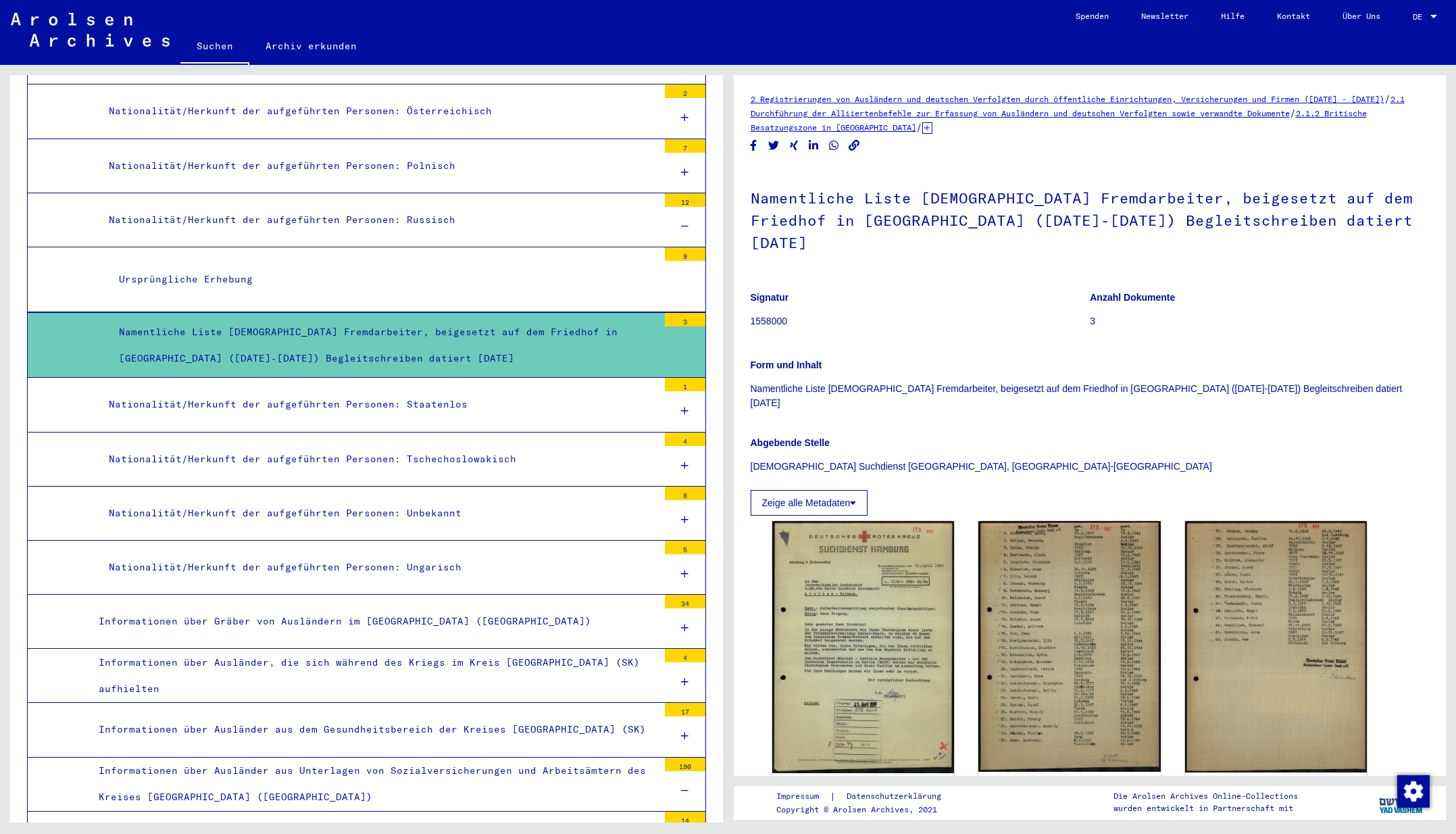
scroll to position [2608, 0]
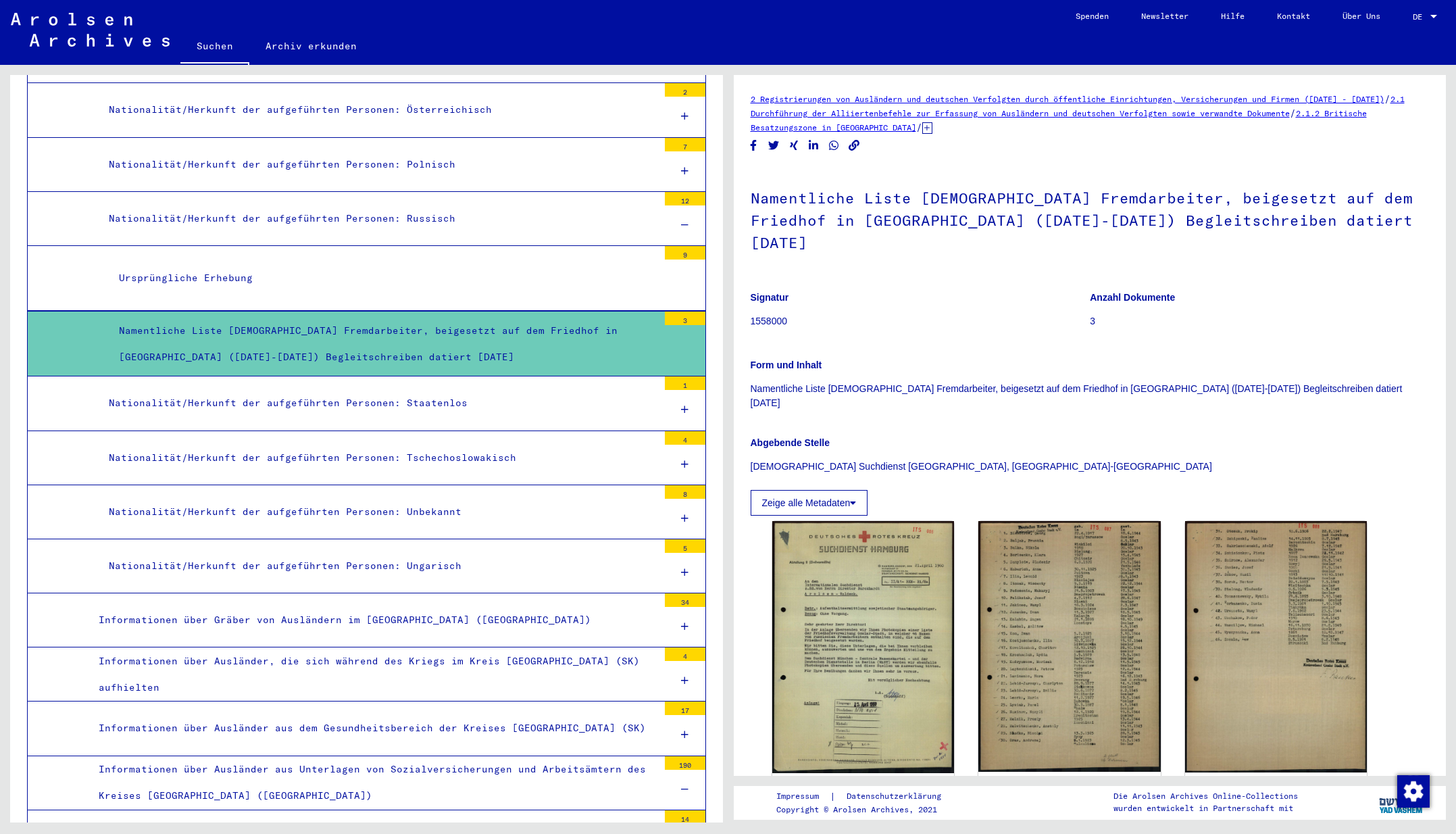
click at [497, 648] on div "Informationen über Ausländer, die sich während des Kriegs im Kreis [GEOGRAPHIC_…" at bounding box center [374, 674] width 570 height 53
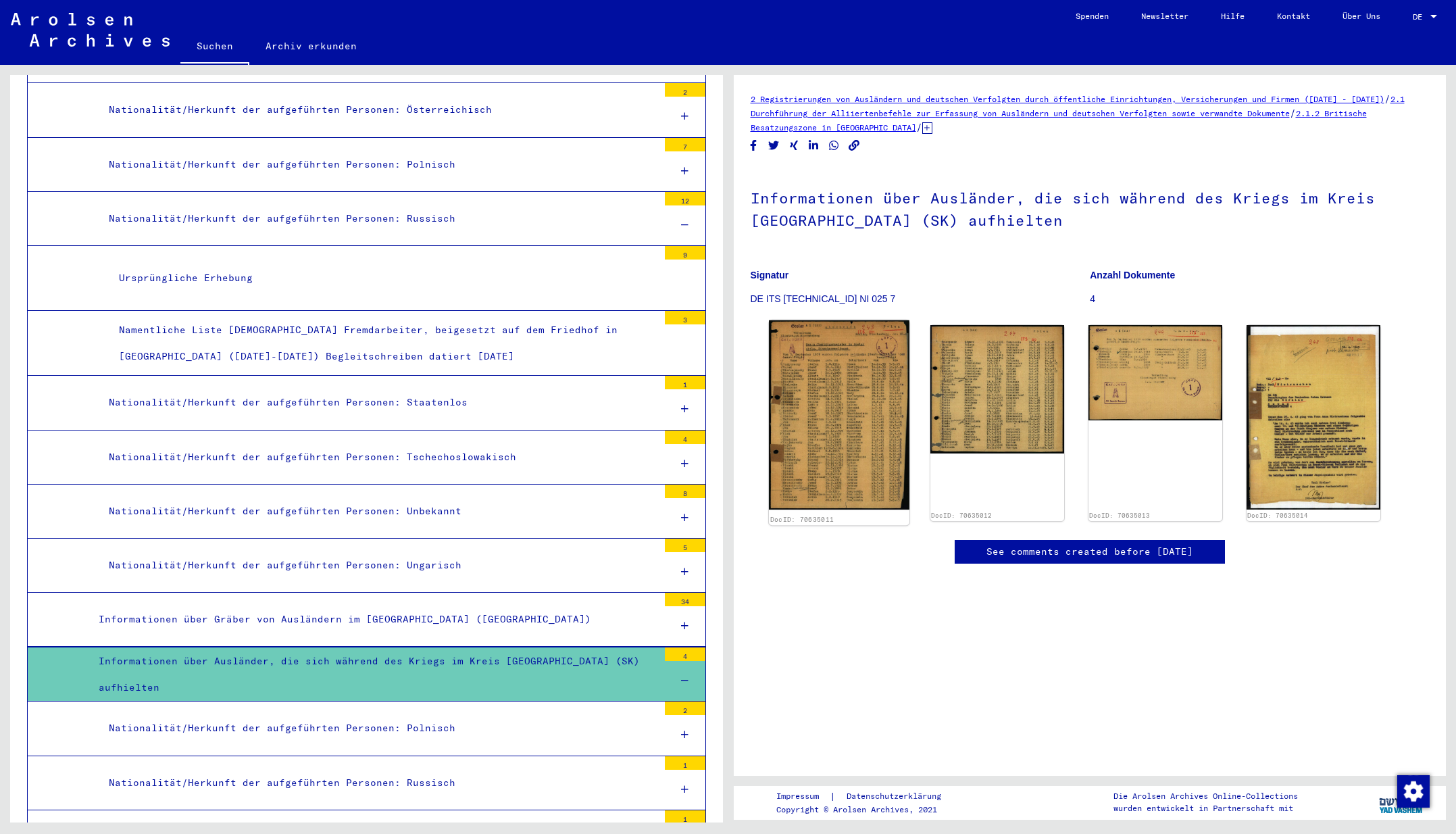
click at [822, 432] on img at bounding box center [839, 415] width 141 height 190
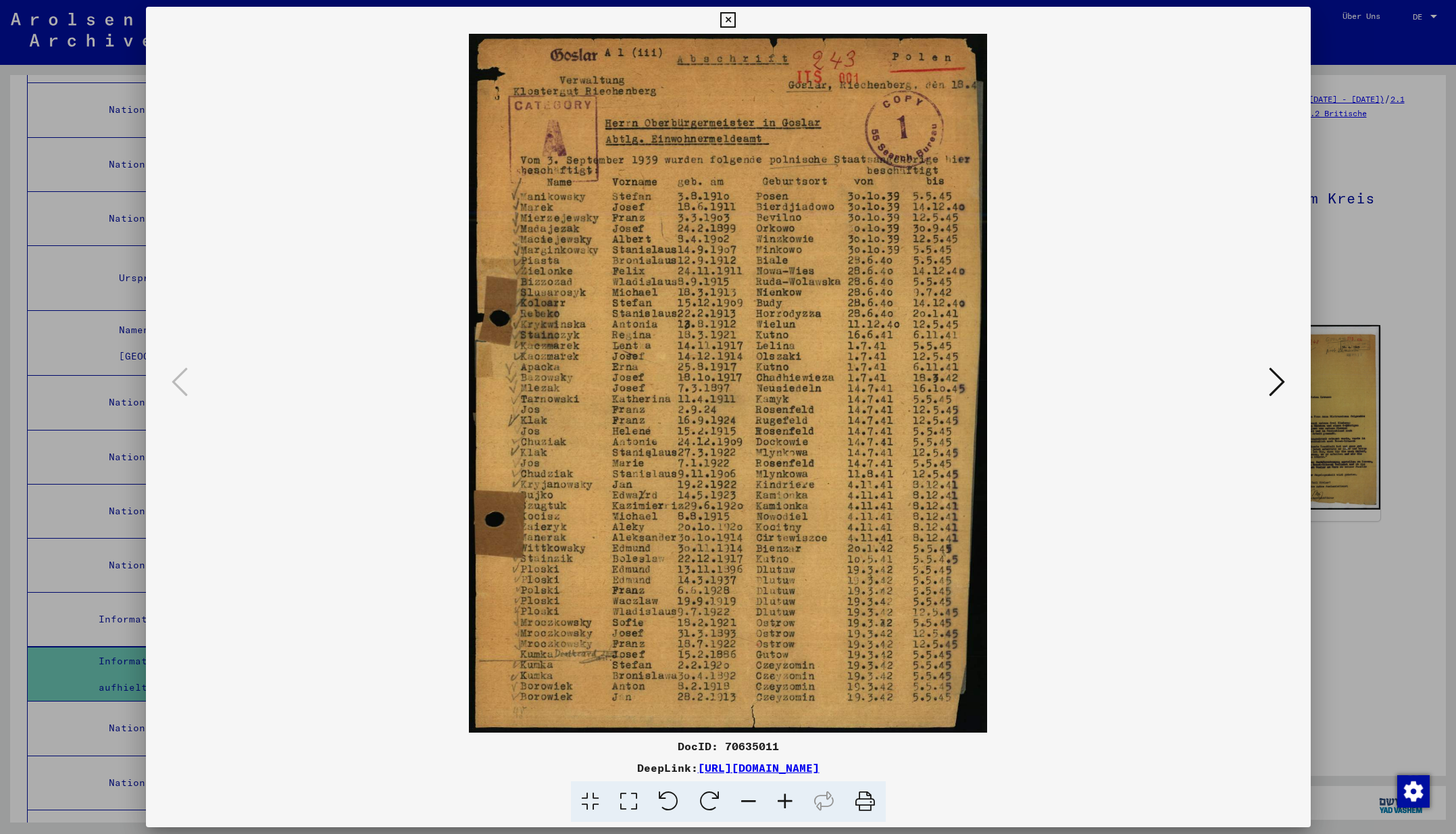
click at [1280, 380] on icon at bounding box center [1277, 381] width 16 height 32
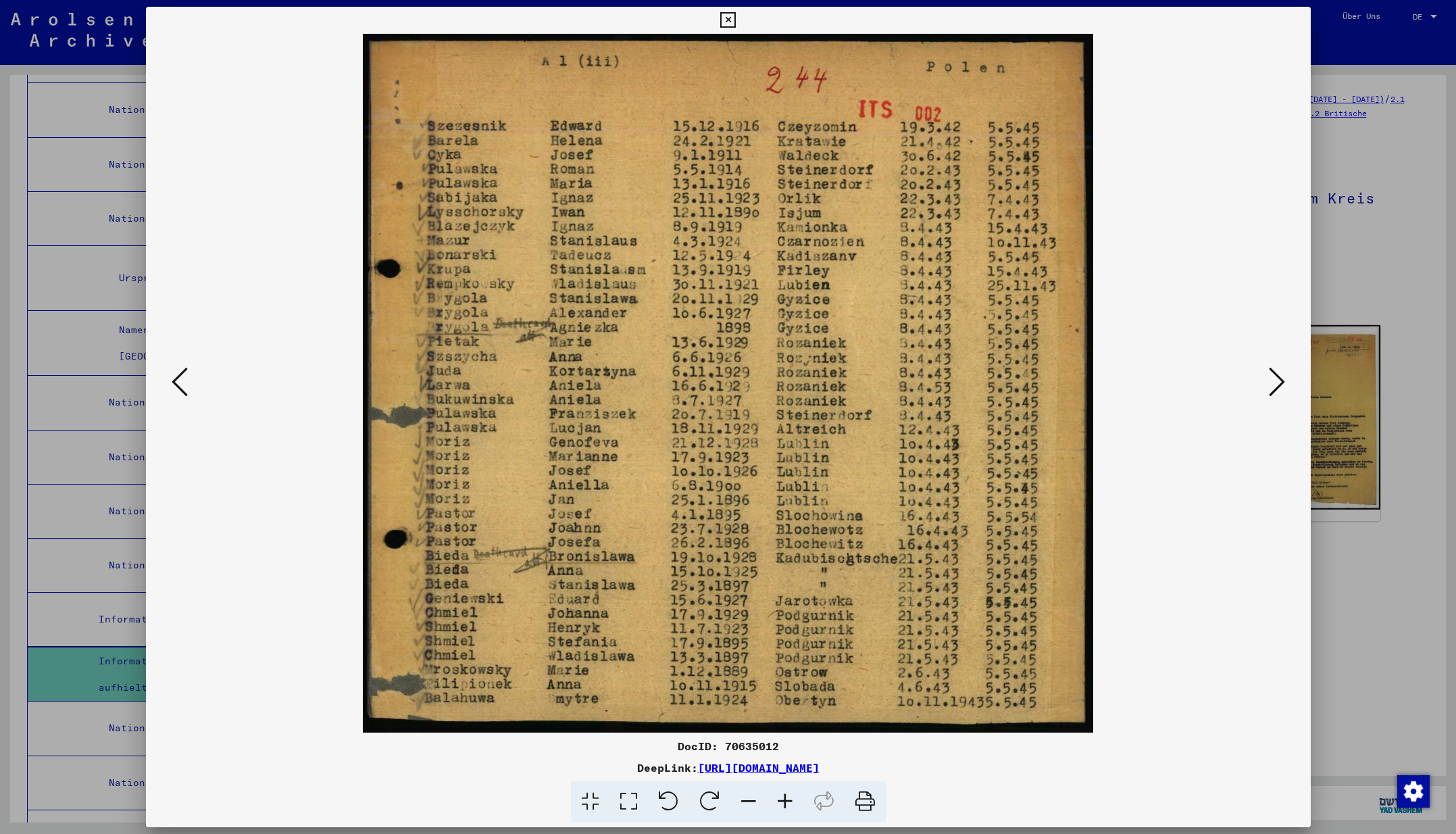
click at [1278, 380] on icon at bounding box center [1277, 381] width 16 height 32
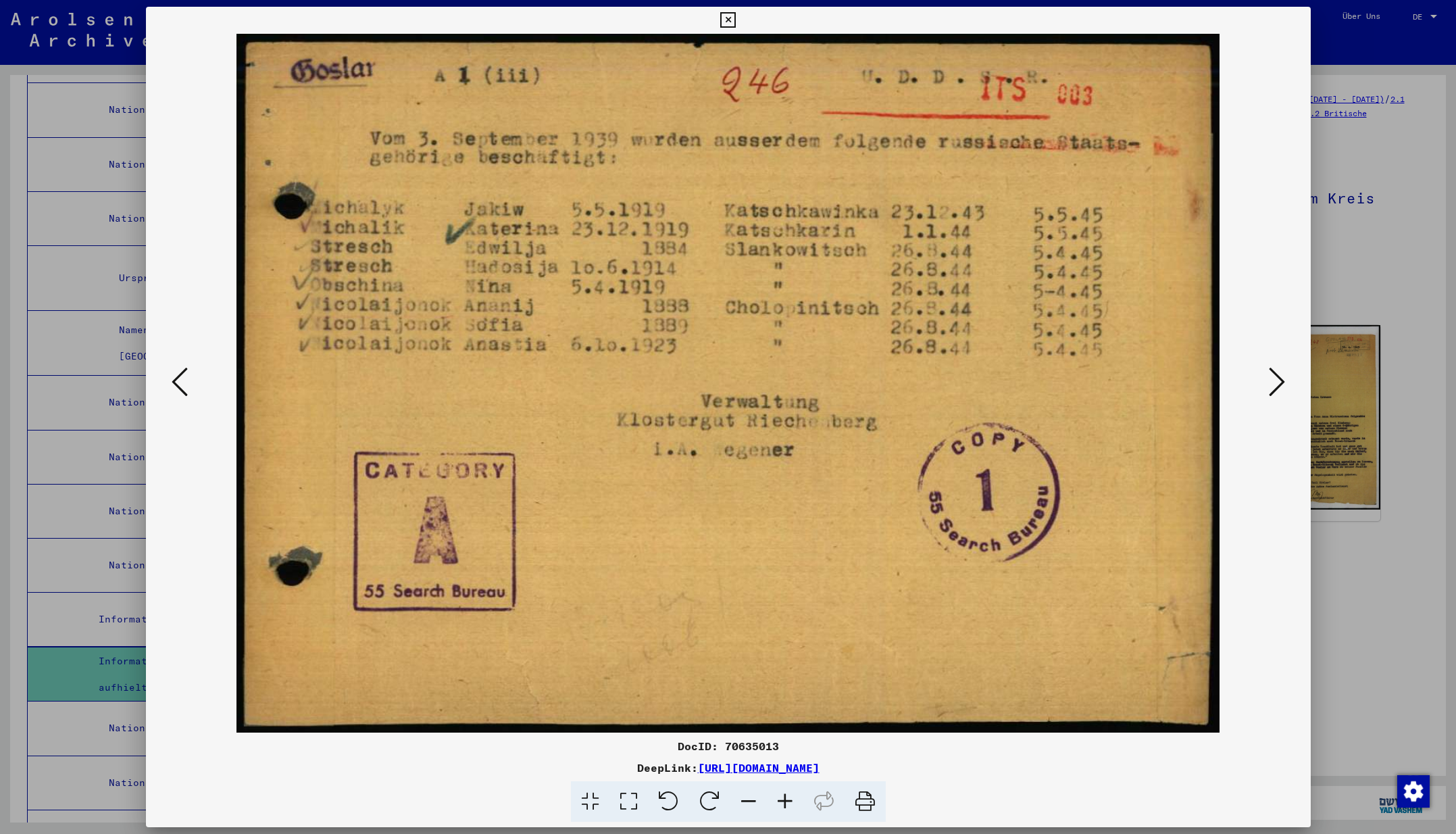
click at [1278, 380] on icon at bounding box center [1277, 381] width 16 height 32
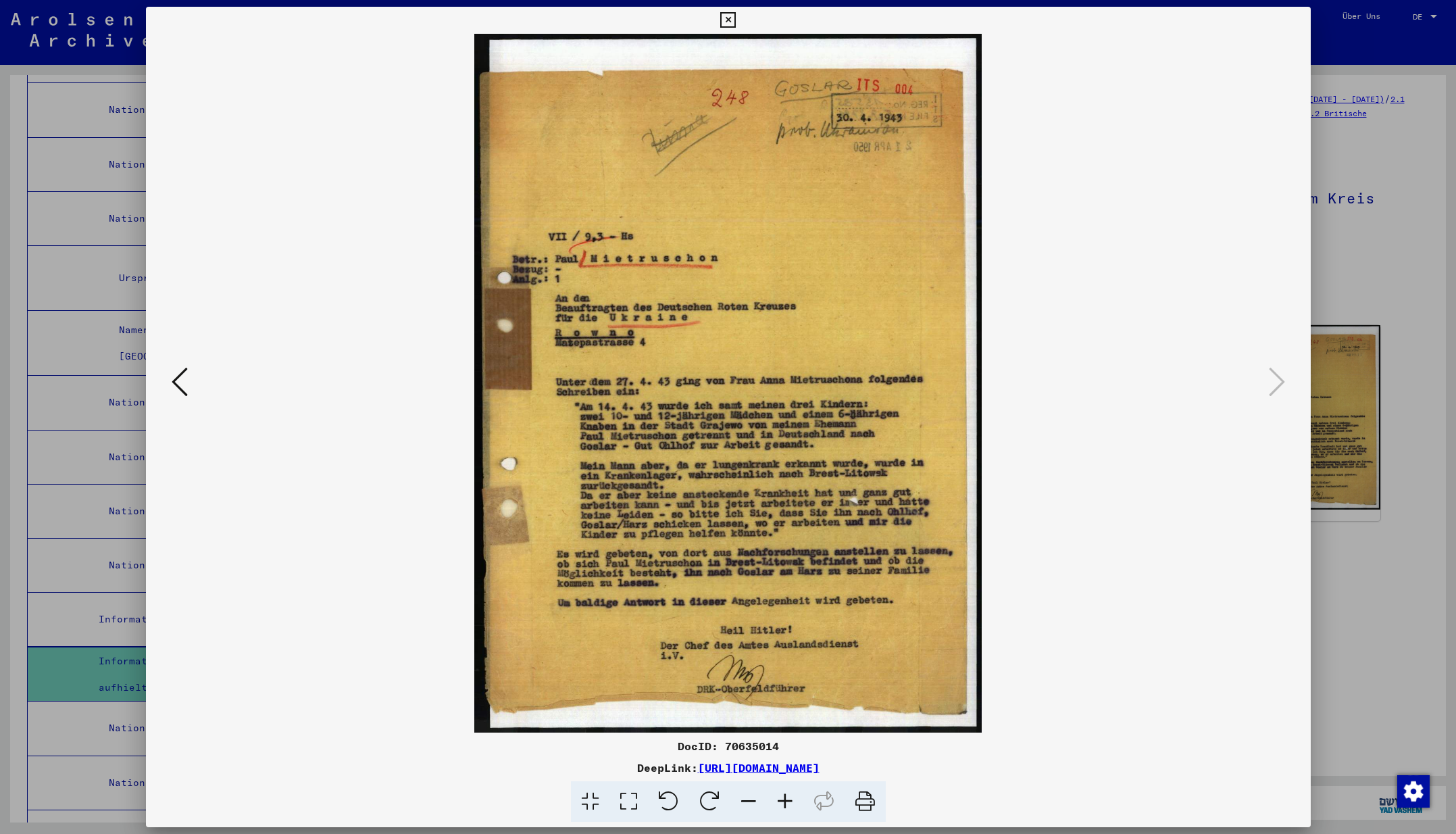
click at [736, 21] on icon at bounding box center [727, 20] width 16 height 16
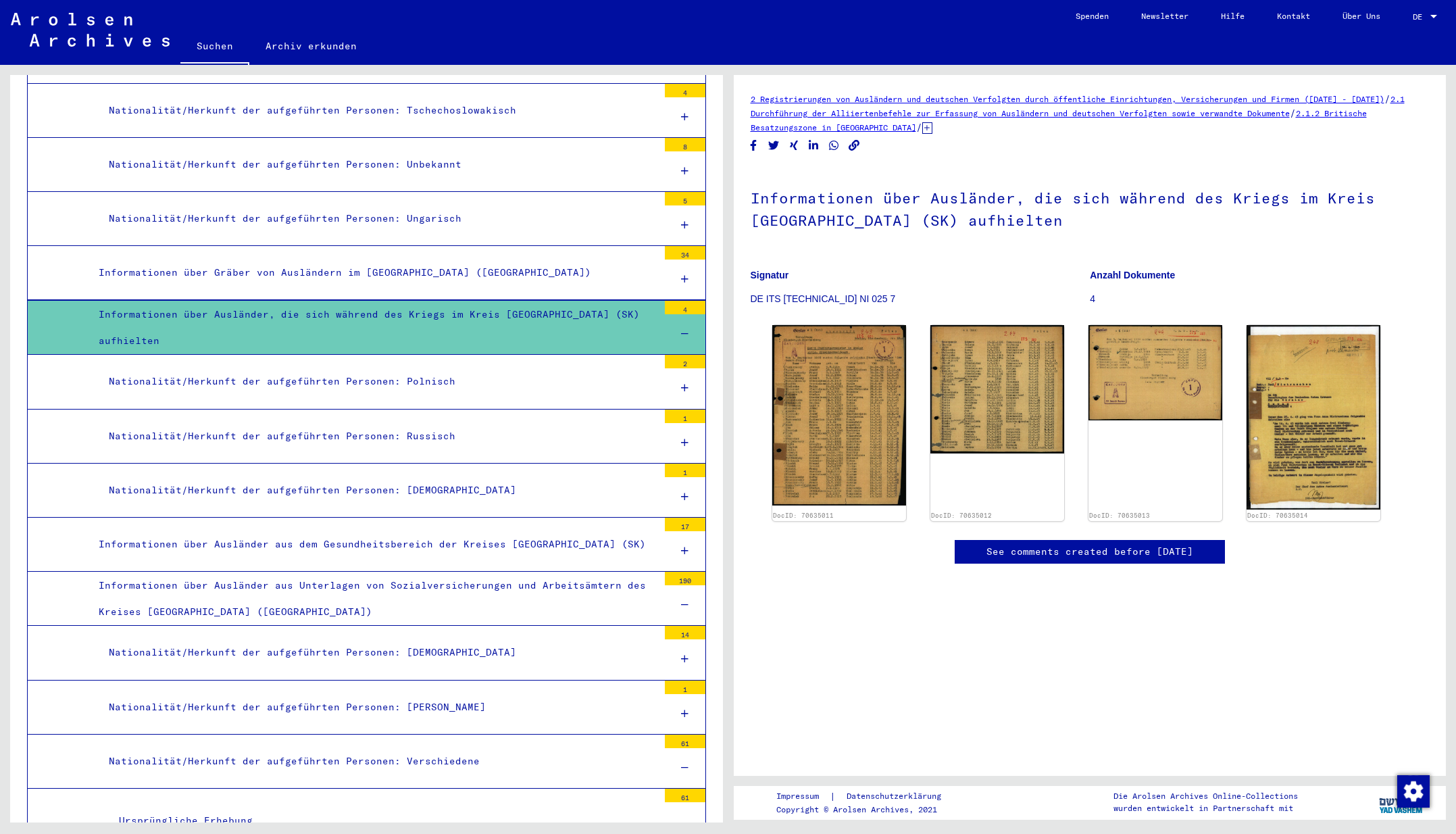
scroll to position [2957, 0]
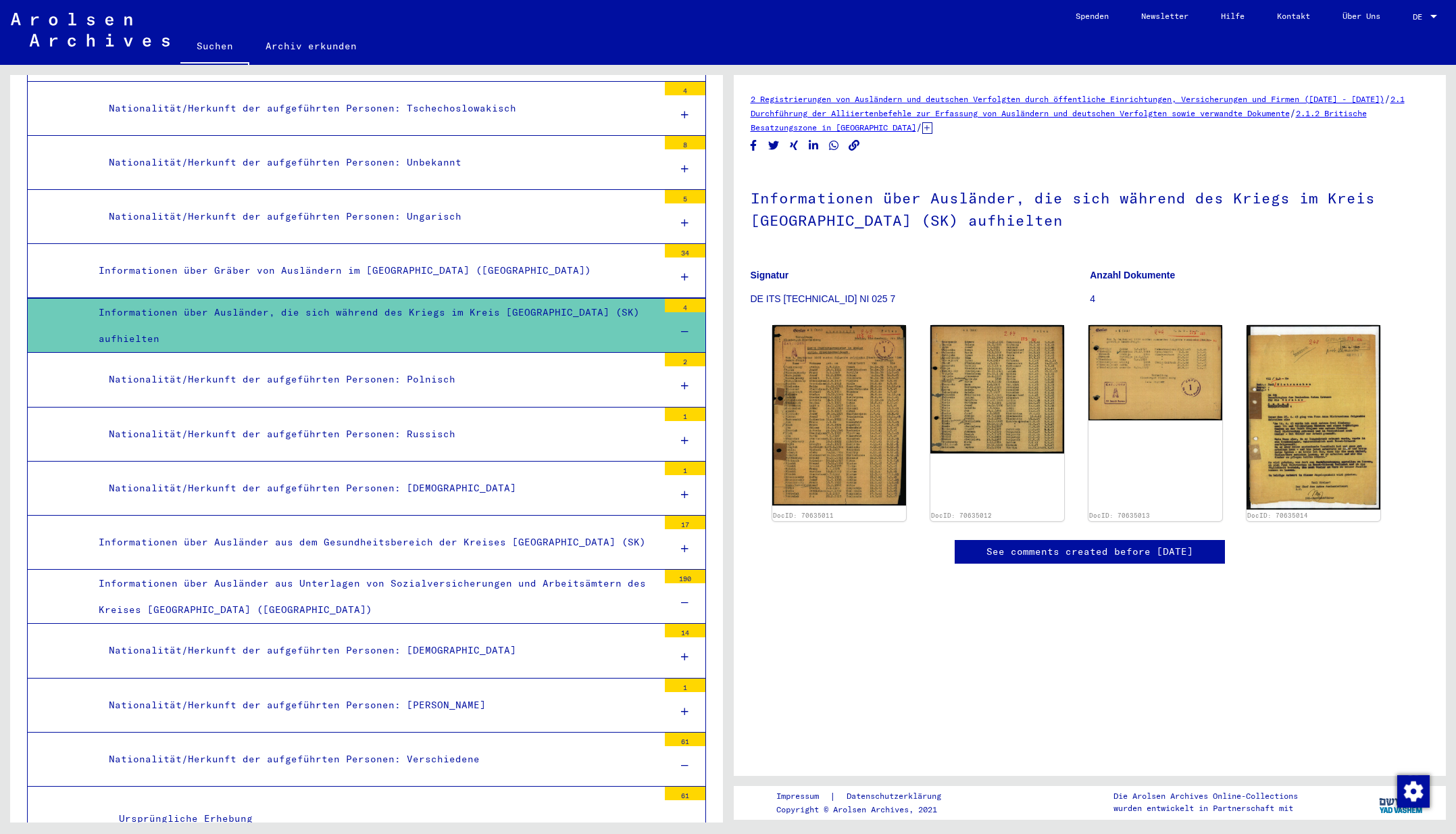
click at [509, 570] on div "Informationen über Ausländer aus Unterlagen von Sozialversicherungen und Arbeit…" at bounding box center [374, 596] width 570 height 53
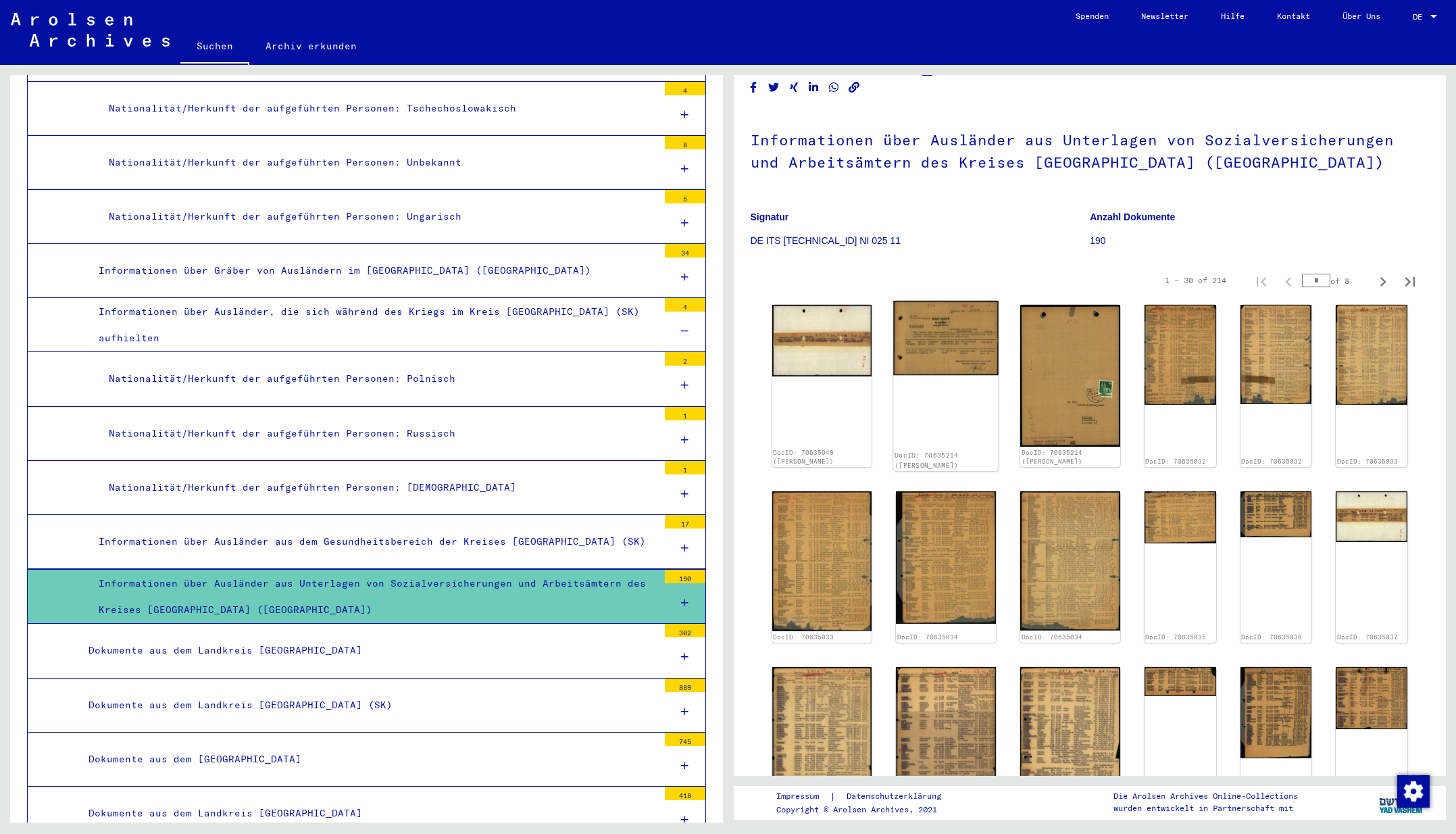
scroll to position [61, 0]
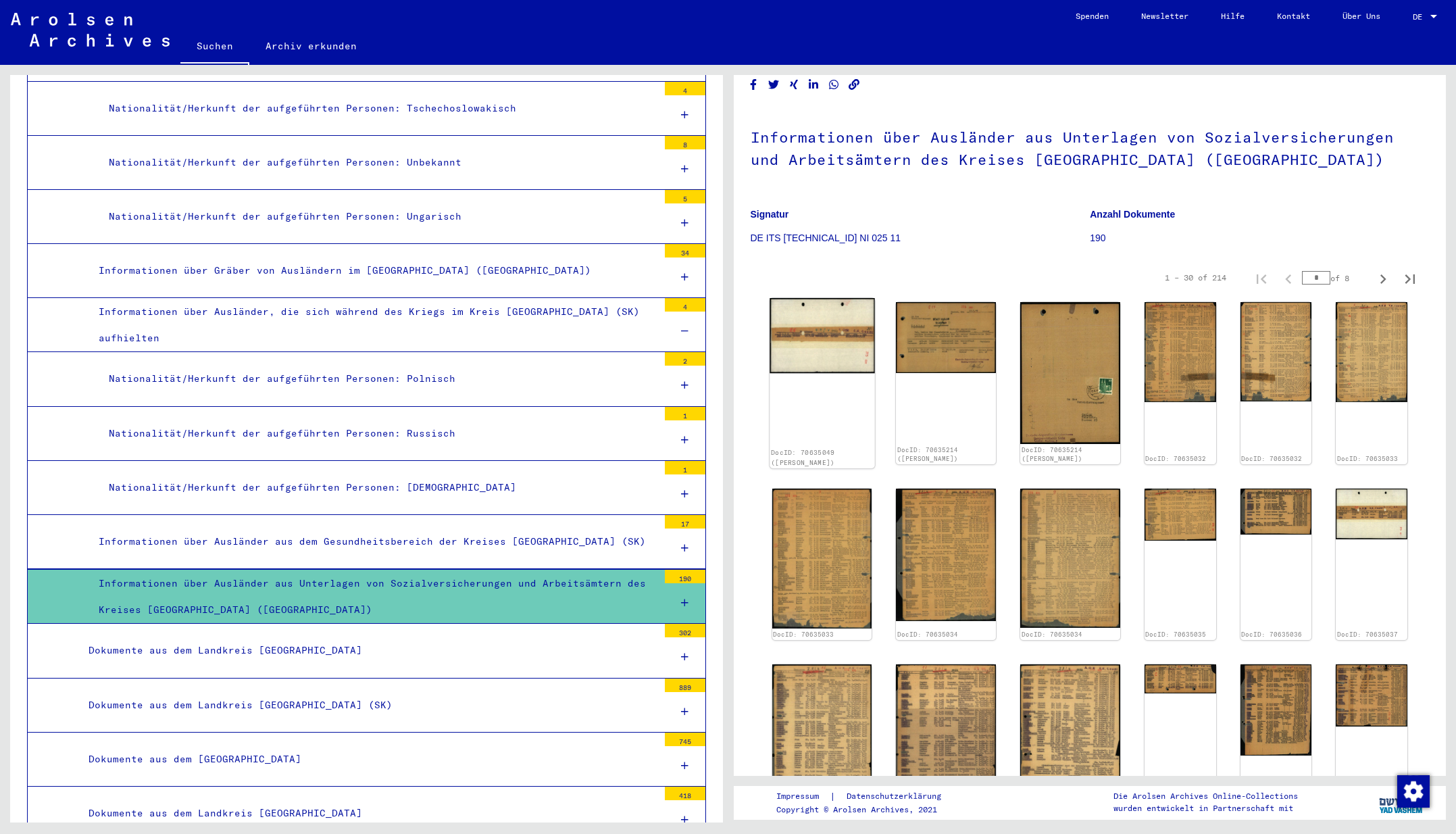
click at [822, 352] on img at bounding box center [822, 335] width 104 height 75
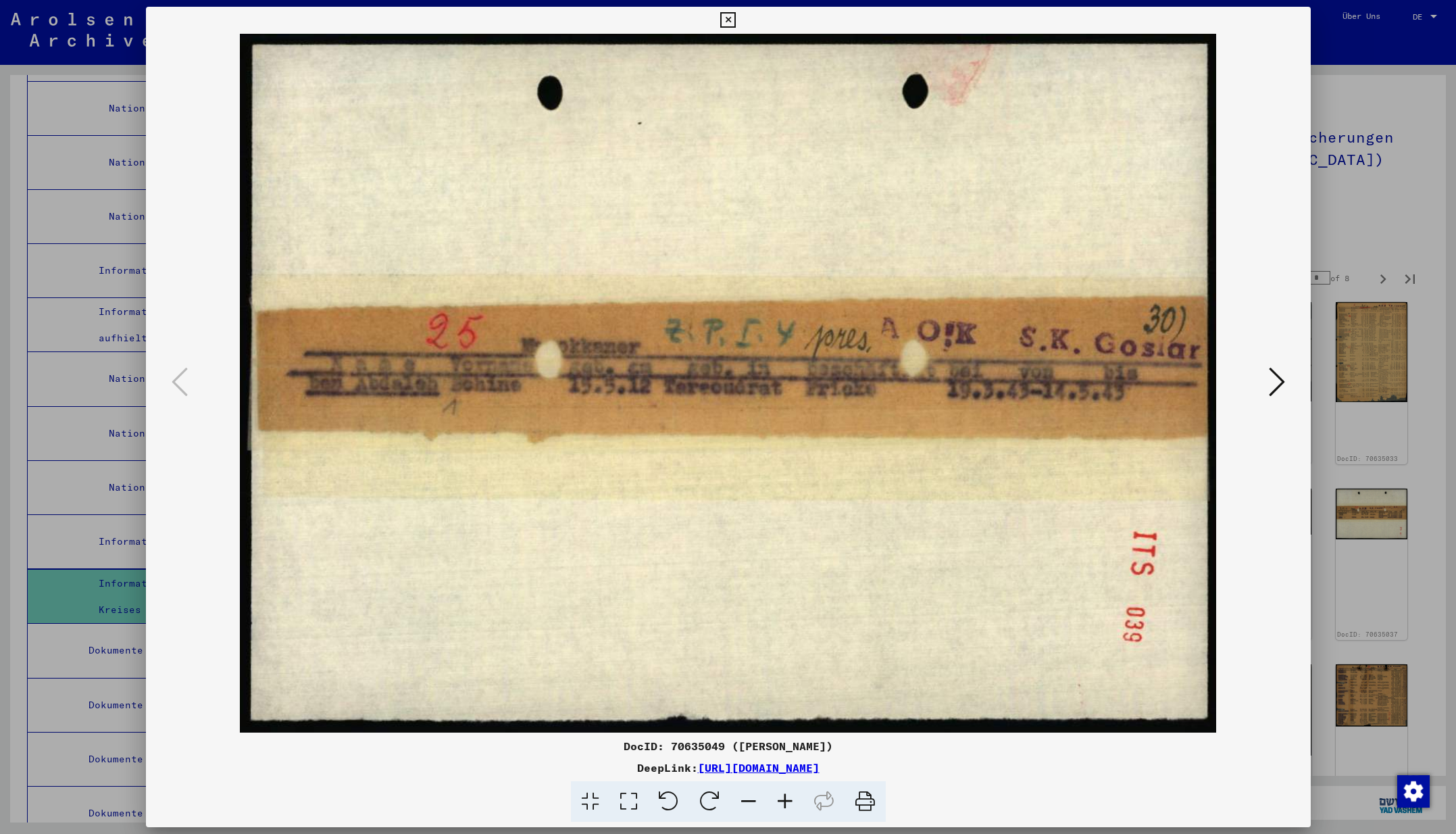
click at [1276, 380] on icon at bounding box center [1277, 381] width 16 height 32
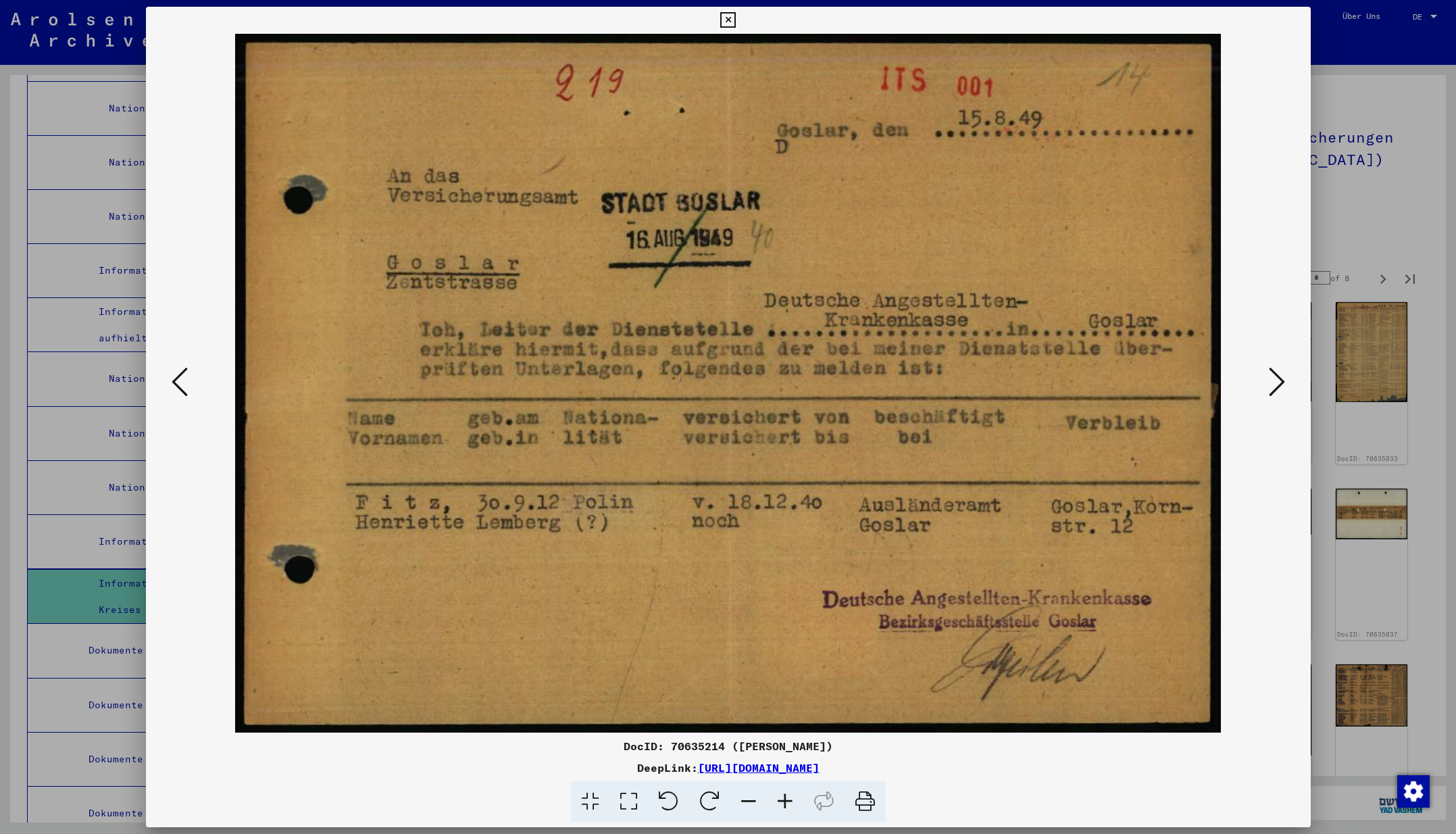
click at [1276, 380] on icon at bounding box center [1277, 381] width 16 height 32
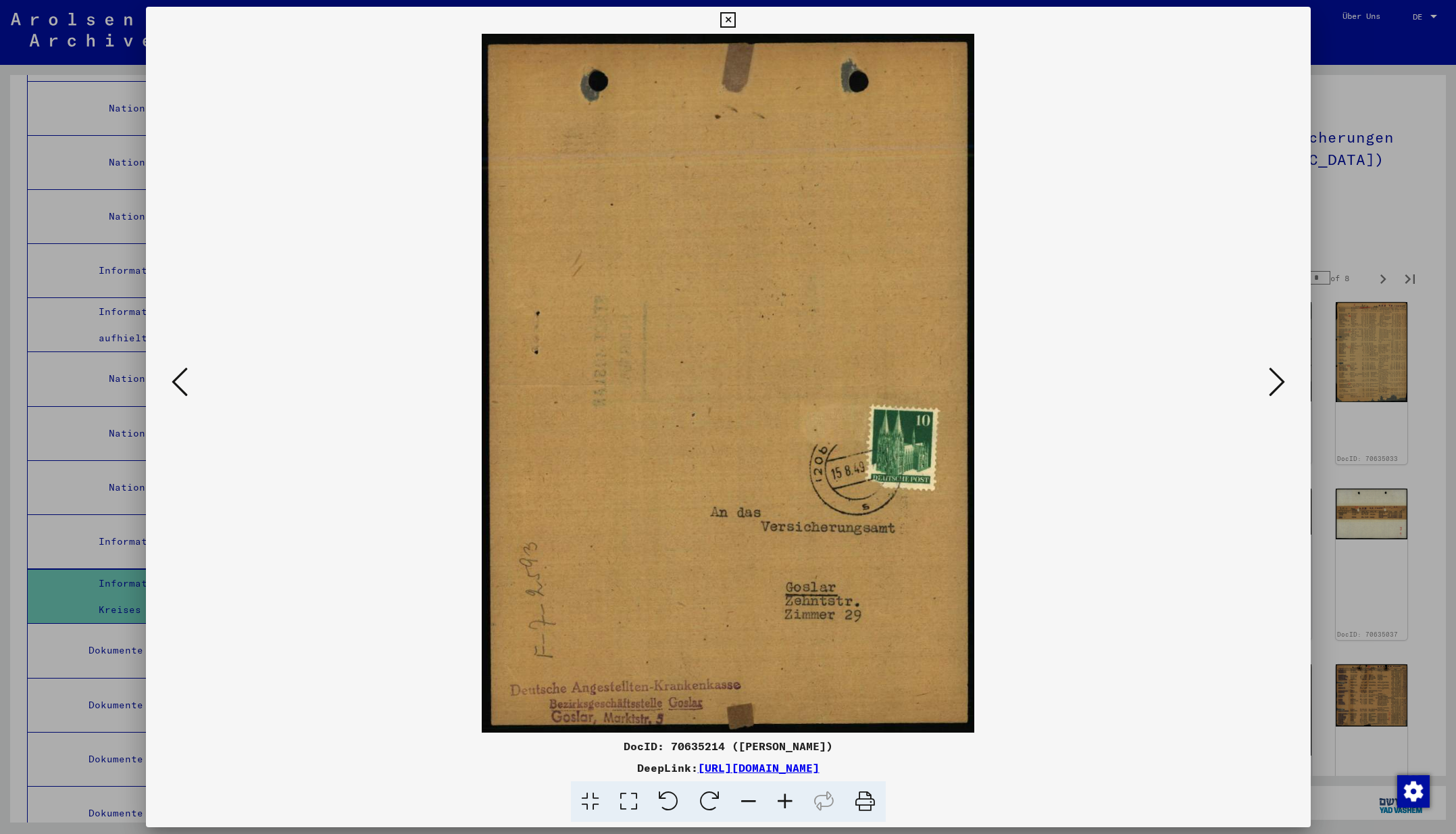
click at [174, 383] on icon at bounding box center [180, 381] width 16 height 32
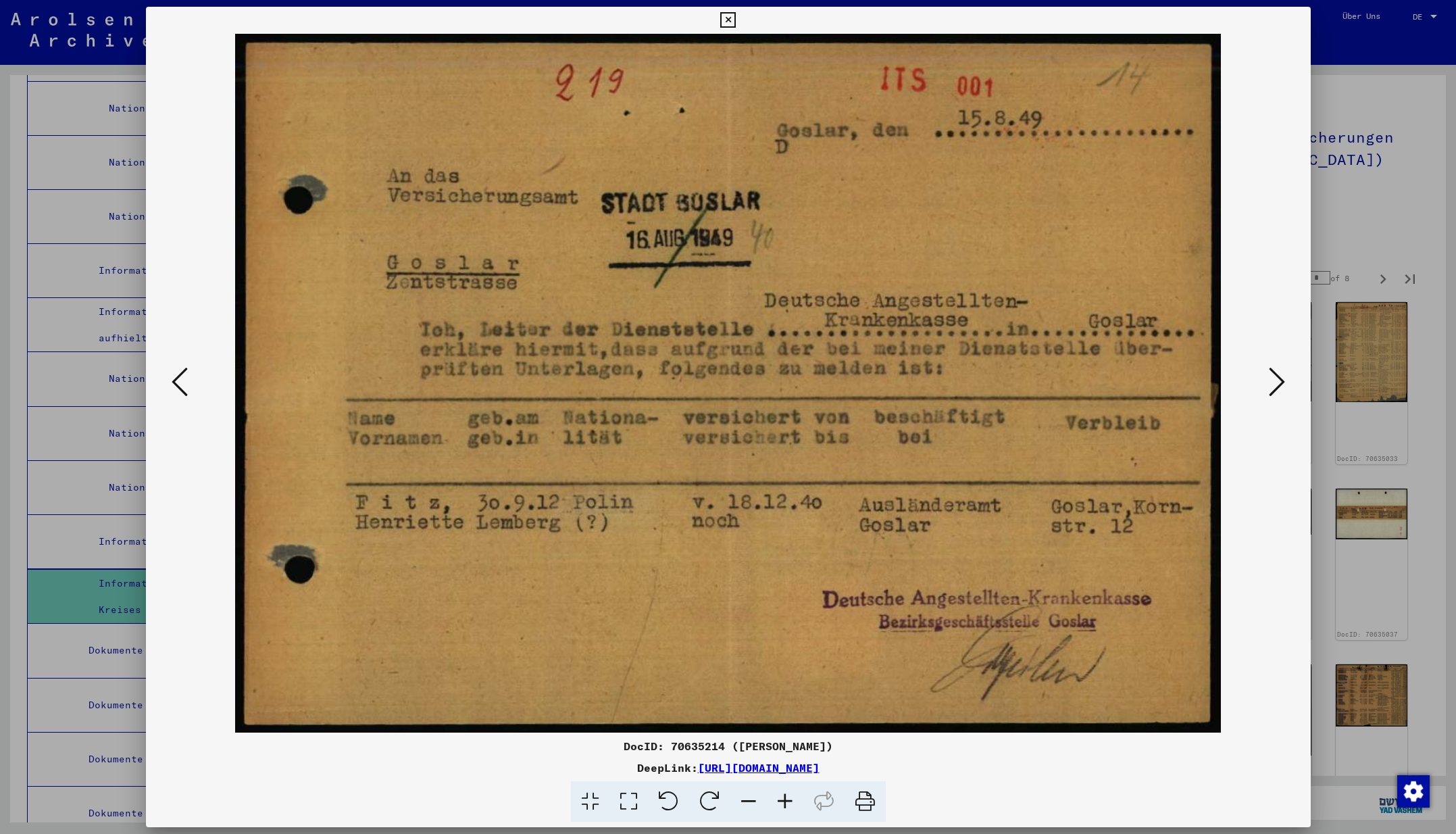
click at [1273, 384] on icon at bounding box center [1277, 381] width 16 height 32
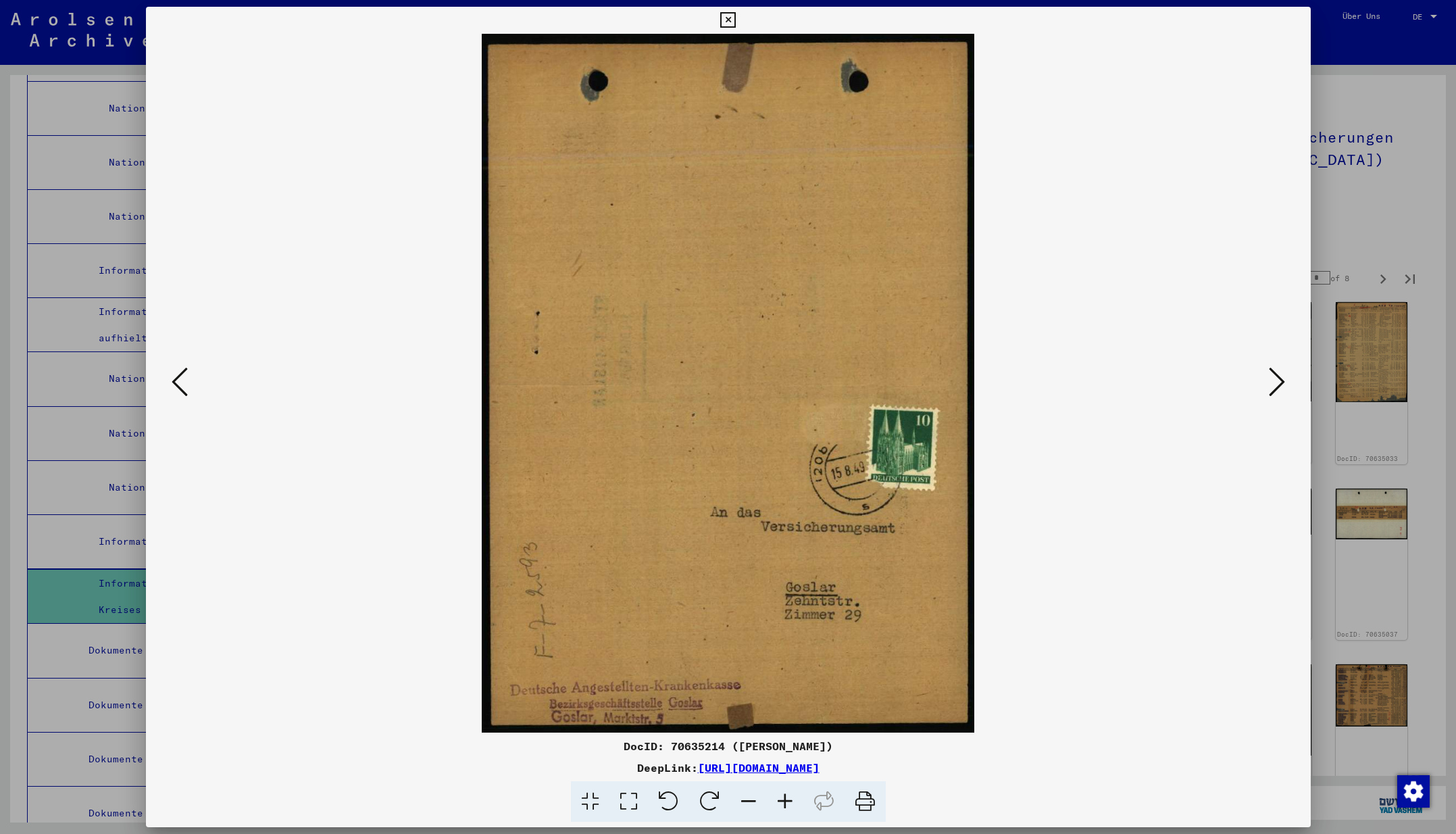
click at [1274, 383] on icon at bounding box center [1277, 381] width 16 height 32
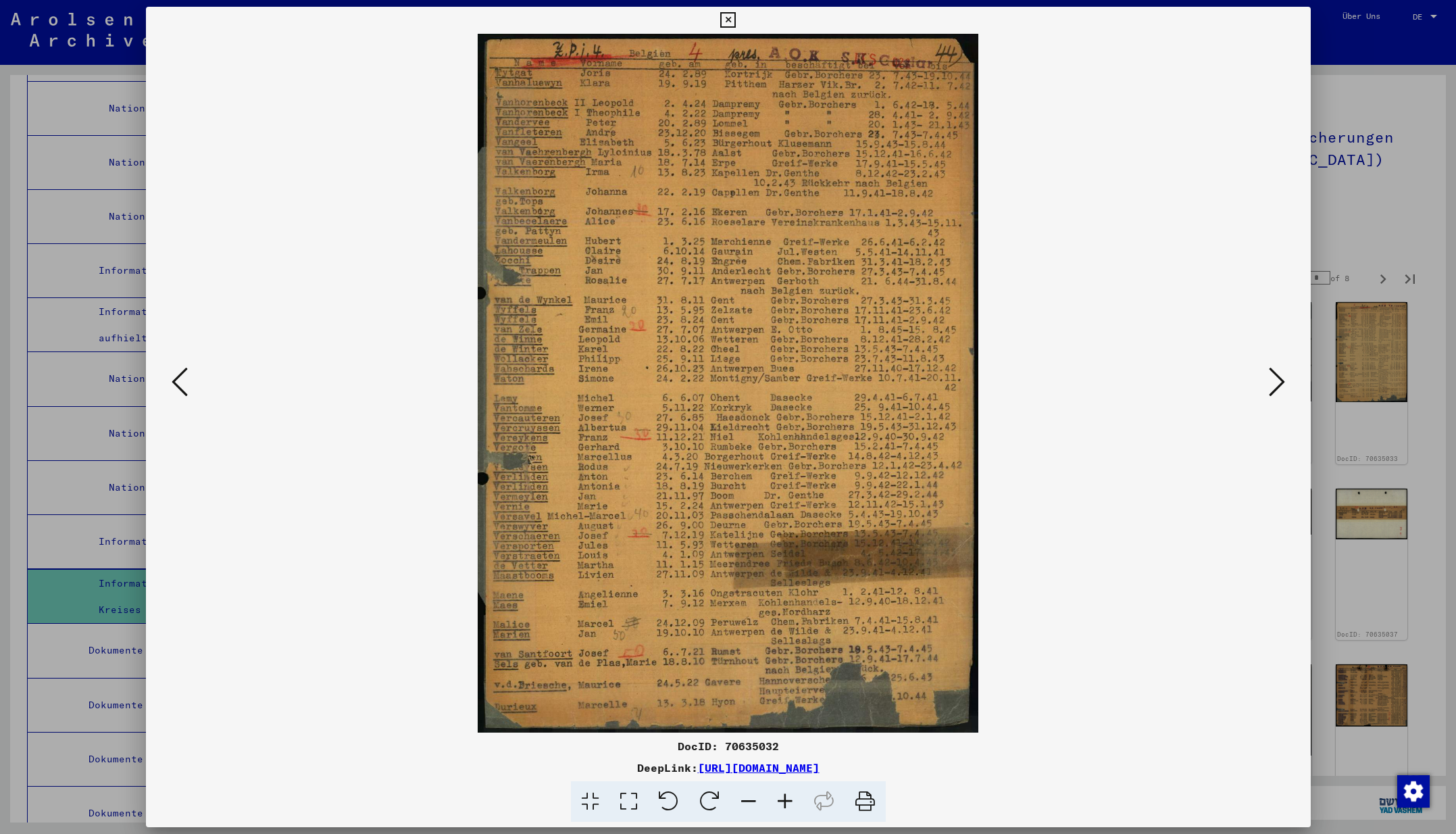
click at [1274, 383] on icon at bounding box center [1277, 381] width 16 height 32
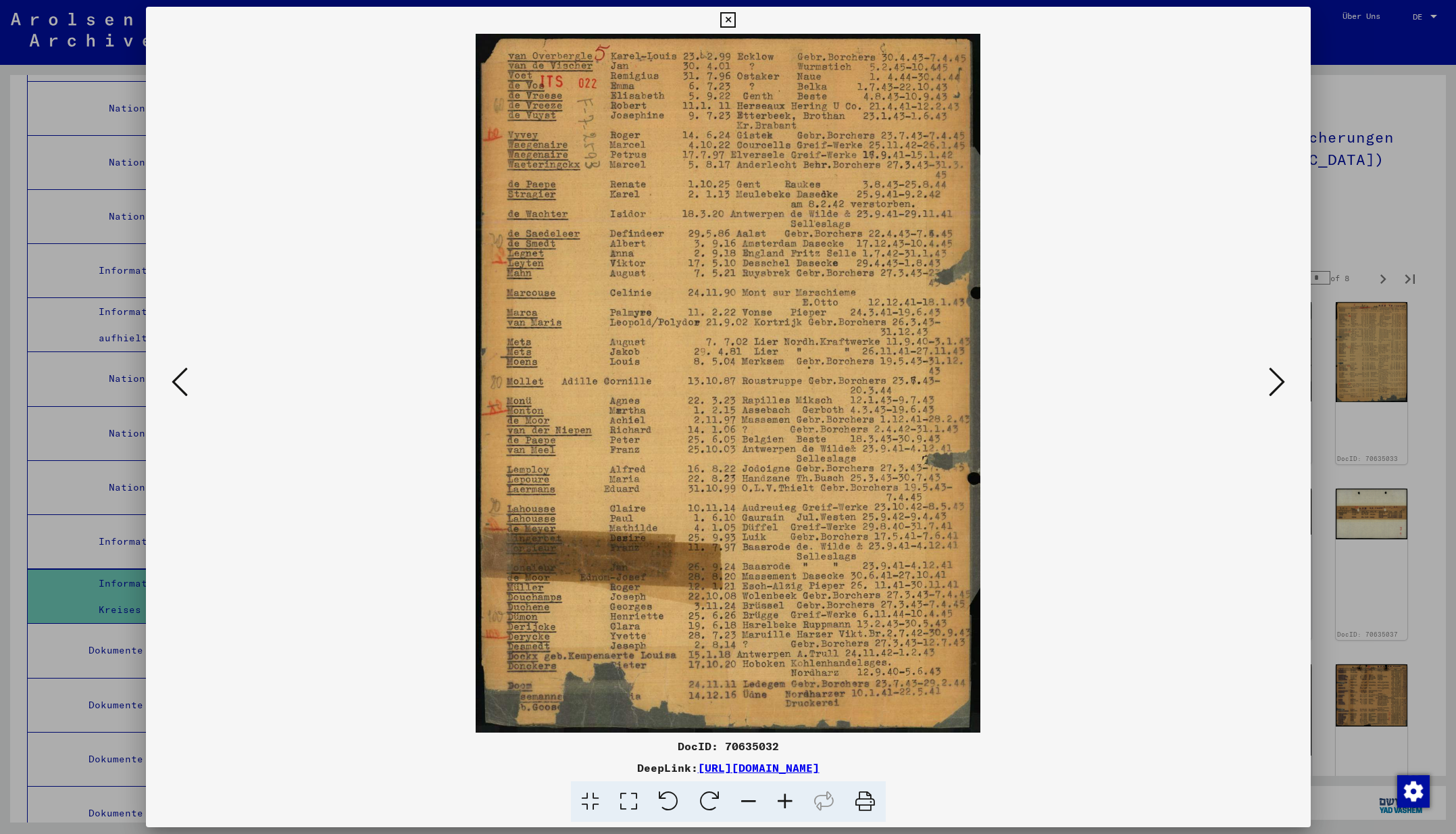
click at [1274, 383] on icon at bounding box center [1277, 381] width 16 height 32
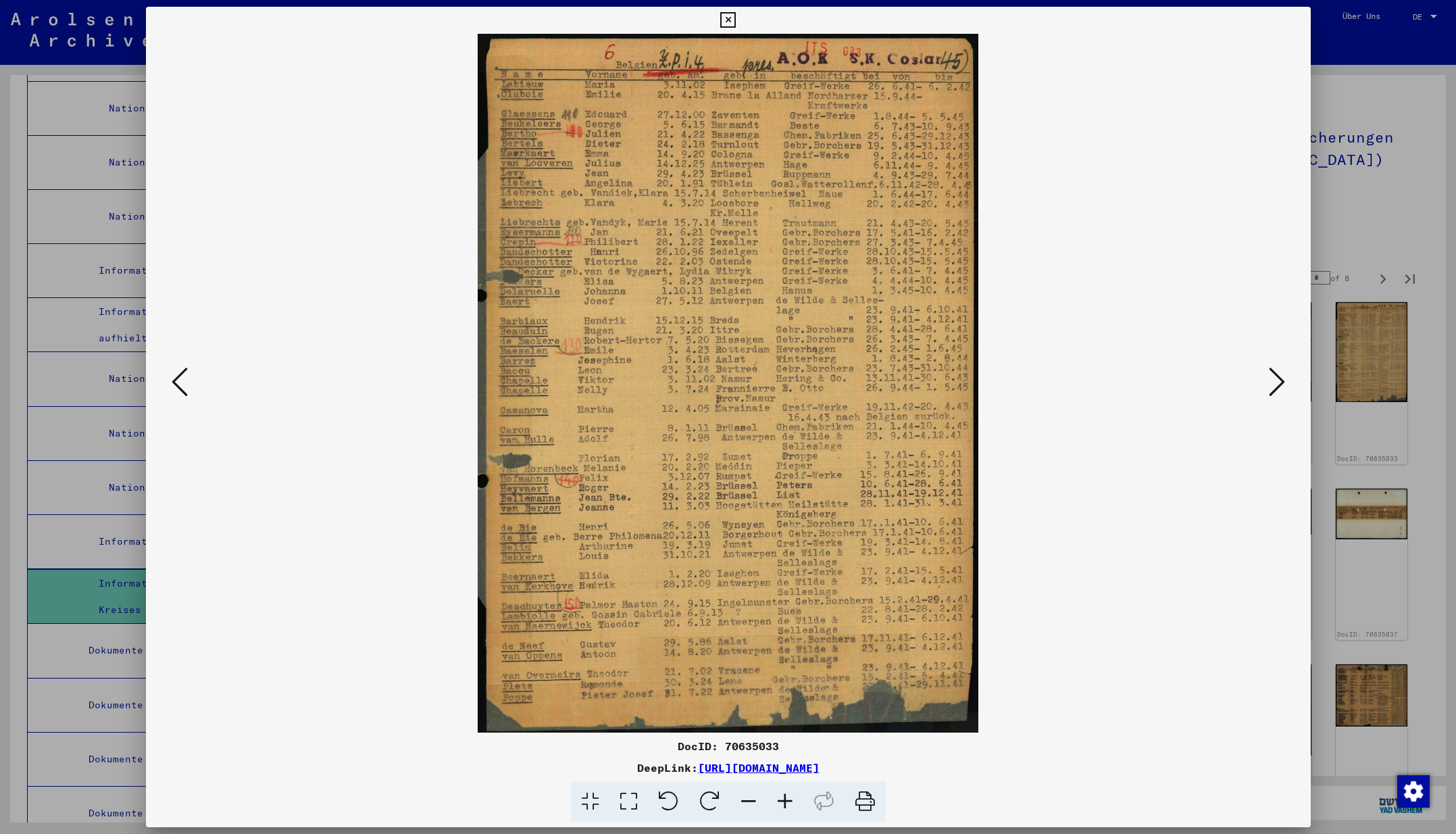
click at [1274, 383] on icon at bounding box center [1277, 381] width 16 height 32
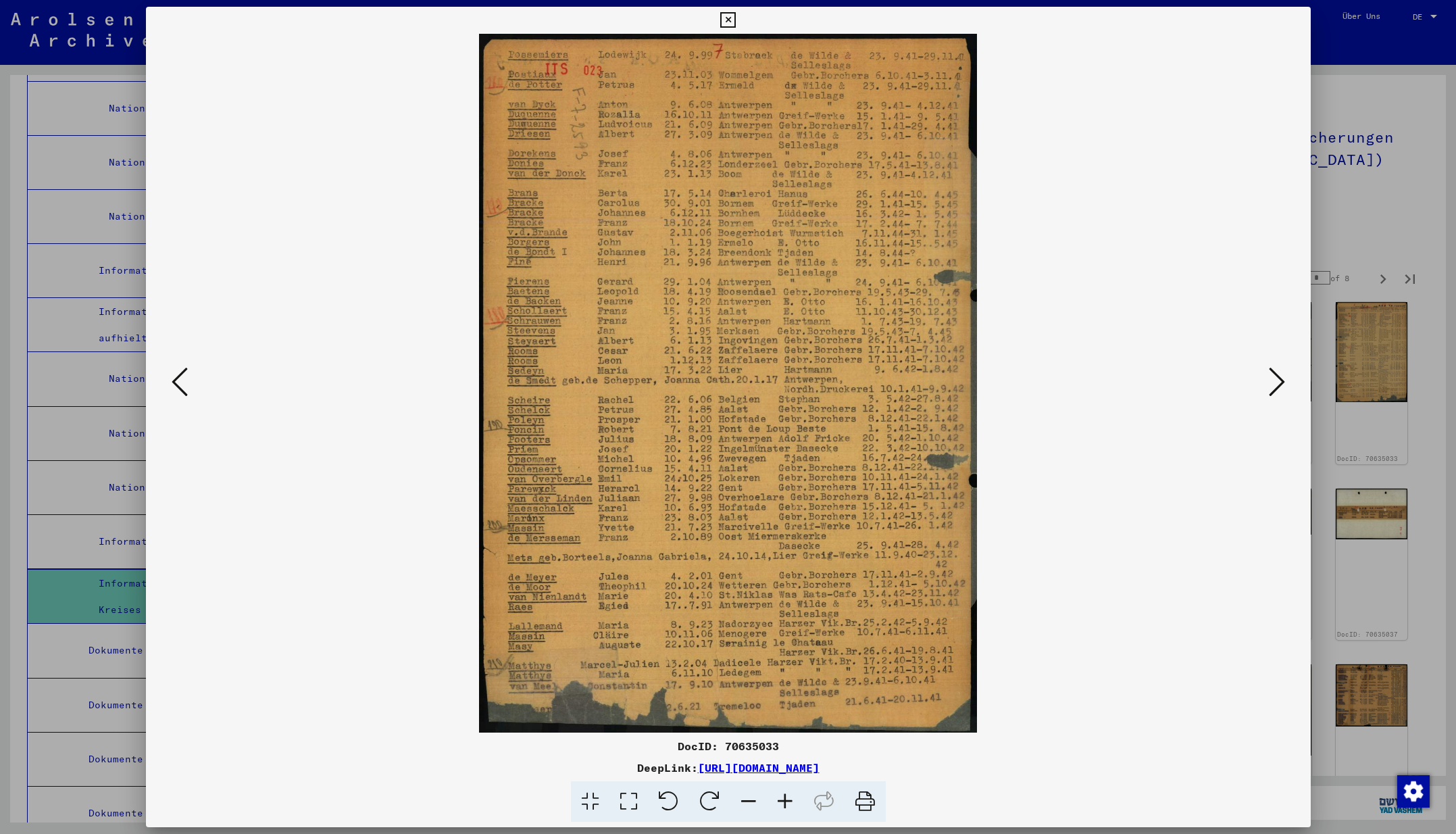
click at [1274, 383] on icon at bounding box center [1277, 381] width 16 height 32
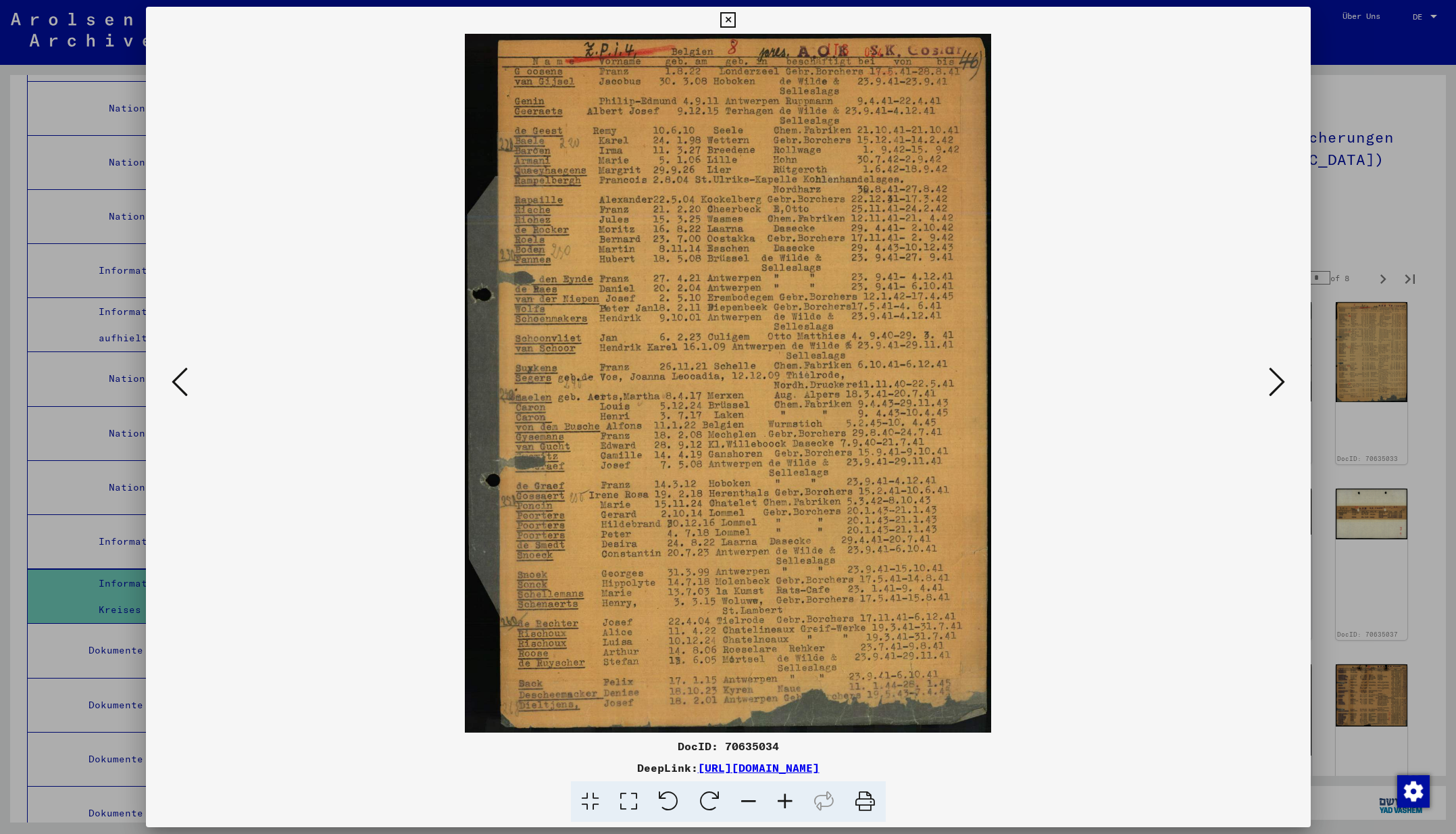
click at [1274, 383] on icon at bounding box center [1277, 381] width 16 height 32
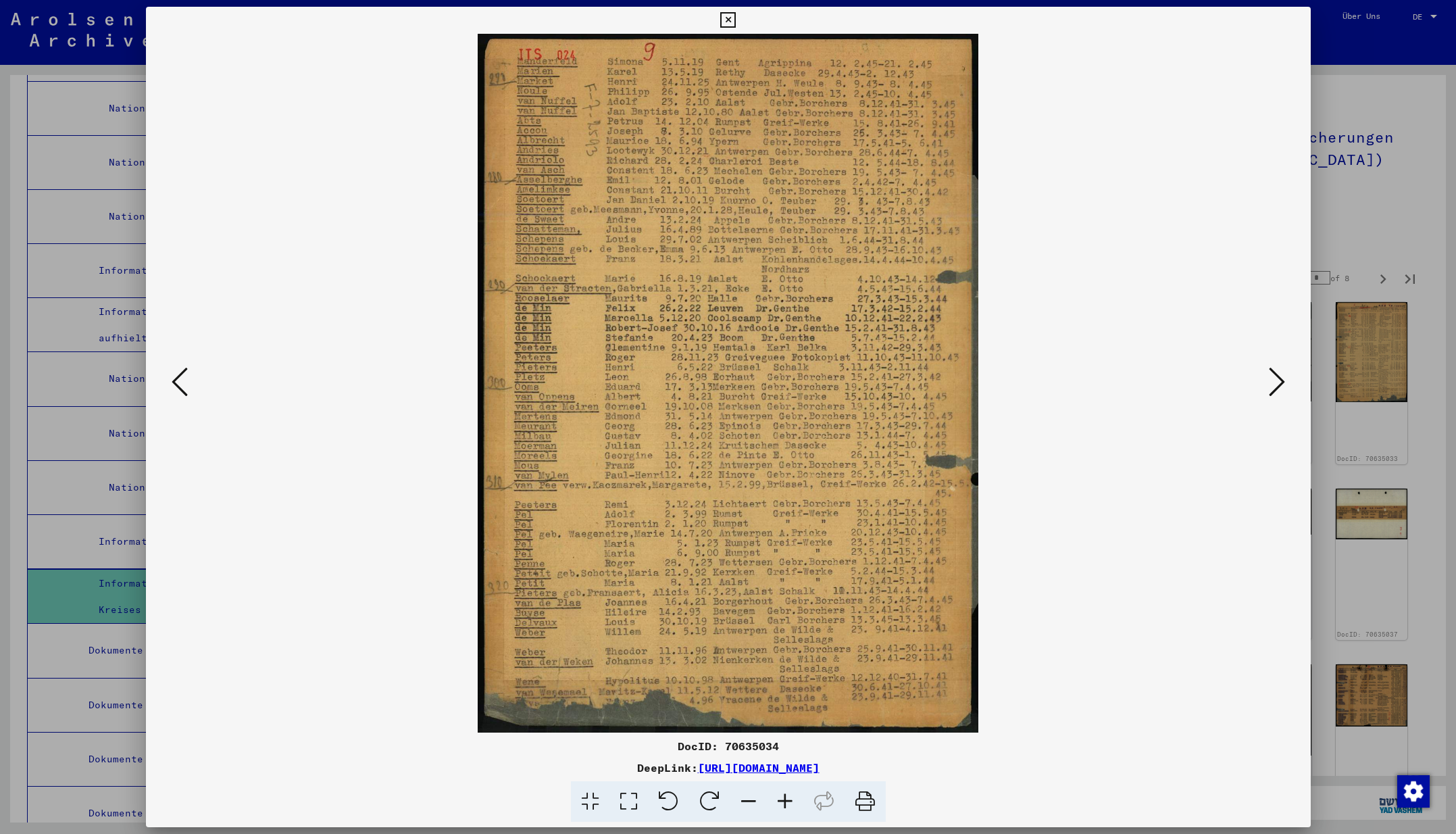
click at [1280, 380] on icon at bounding box center [1277, 381] width 16 height 32
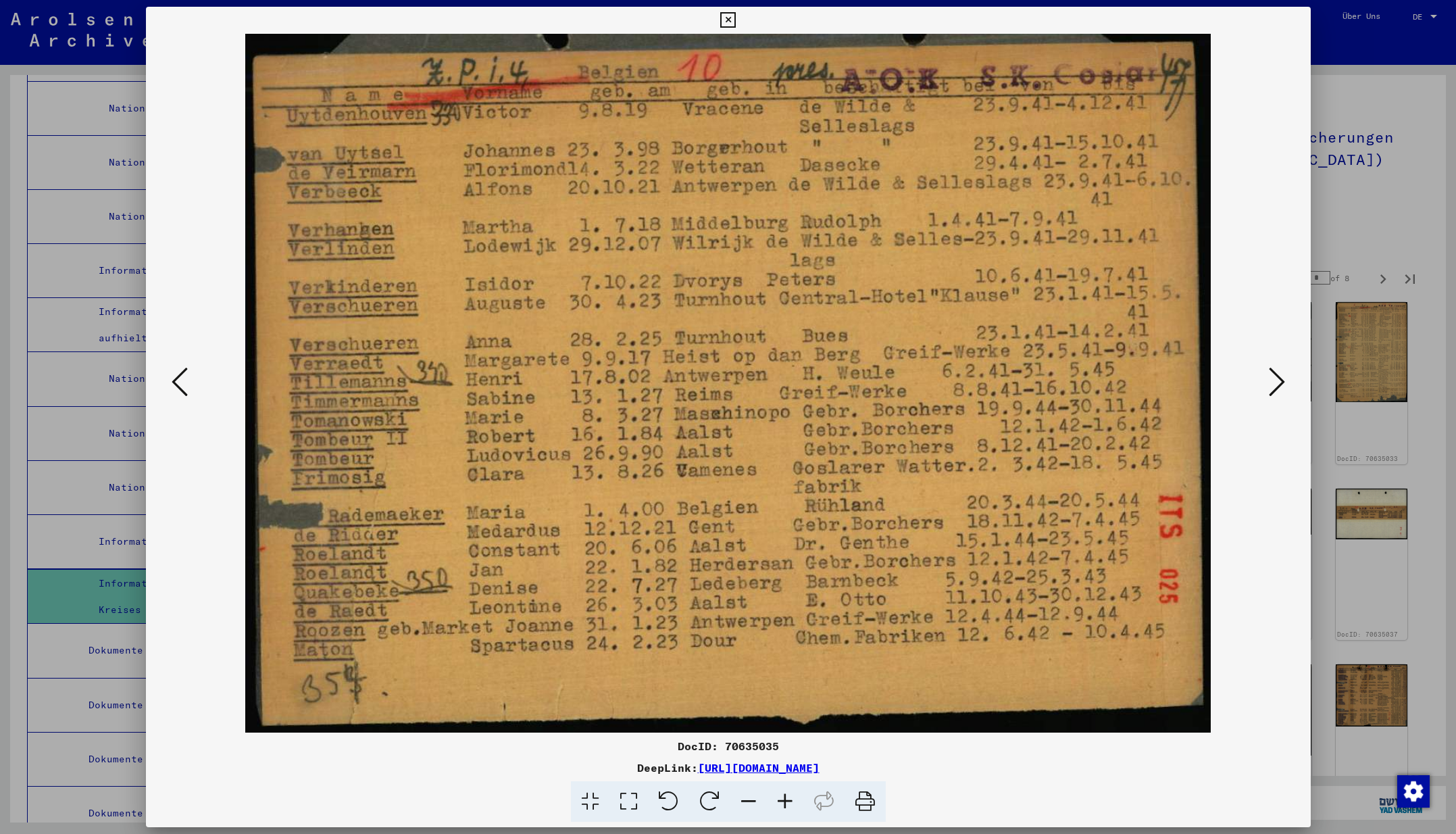
click at [1278, 381] on icon at bounding box center [1277, 381] width 16 height 32
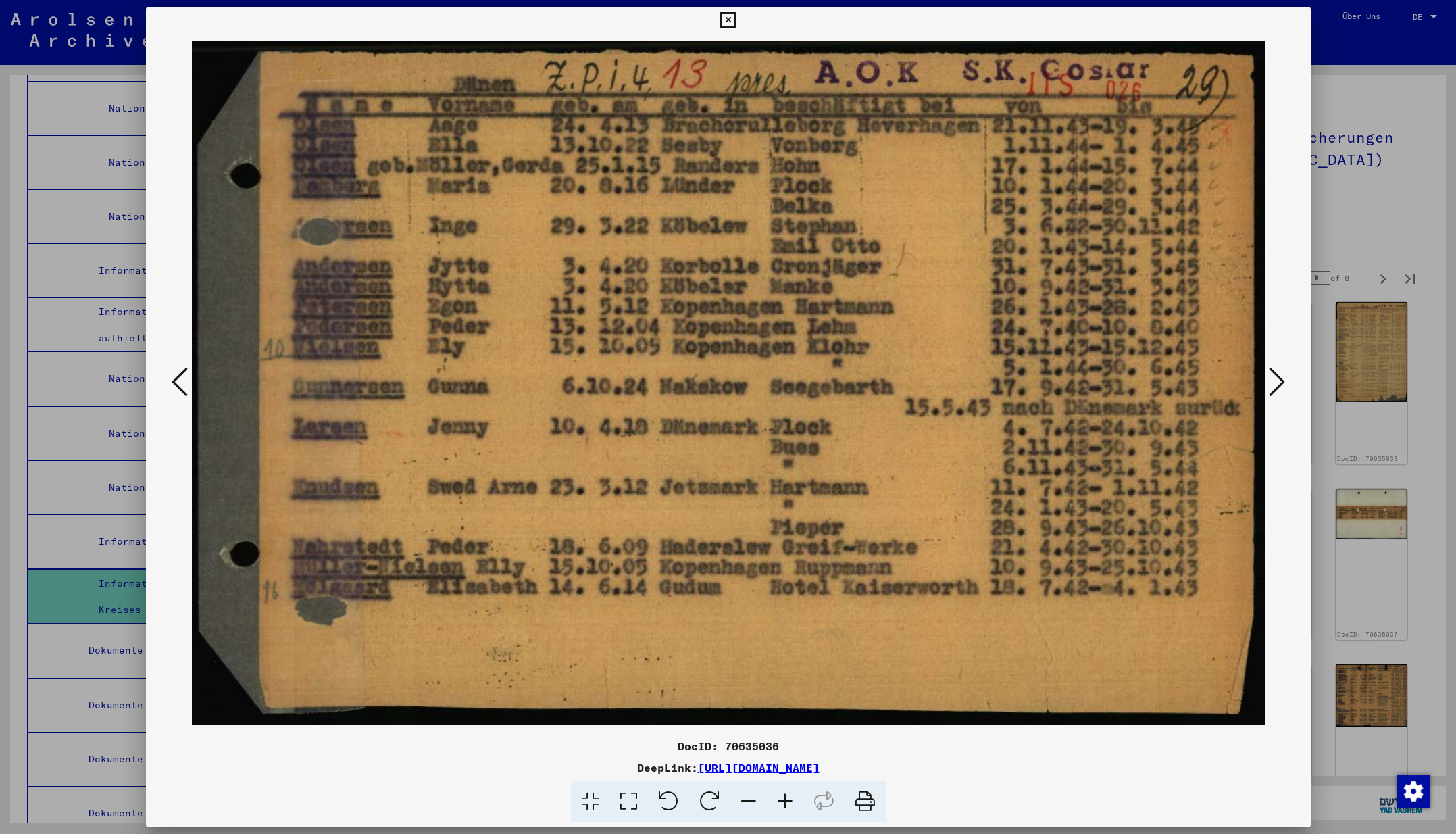
click at [1278, 381] on icon at bounding box center [1277, 381] width 16 height 32
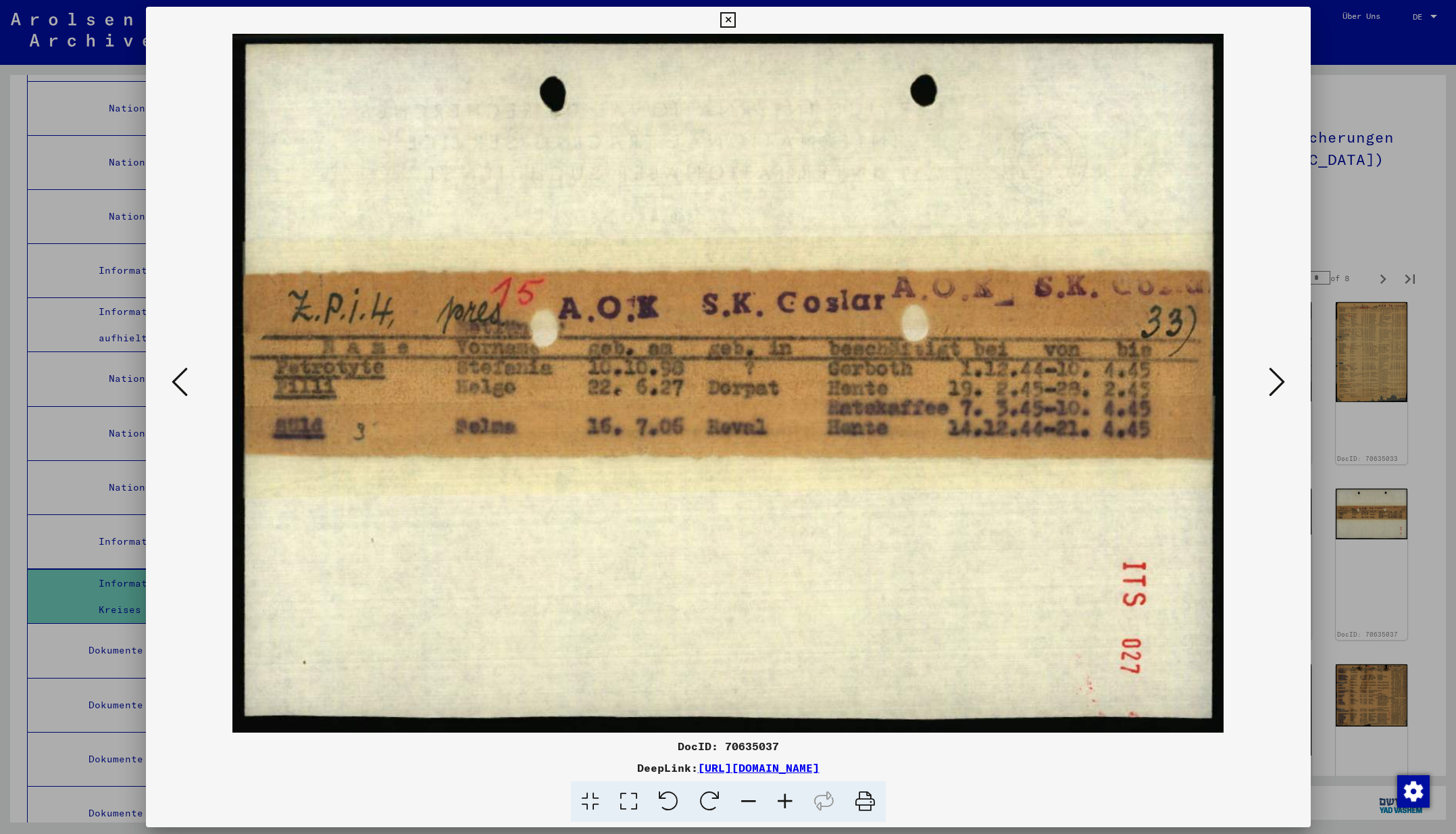
click at [1278, 381] on icon at bounding box center [1277, 381] width 16 height 32
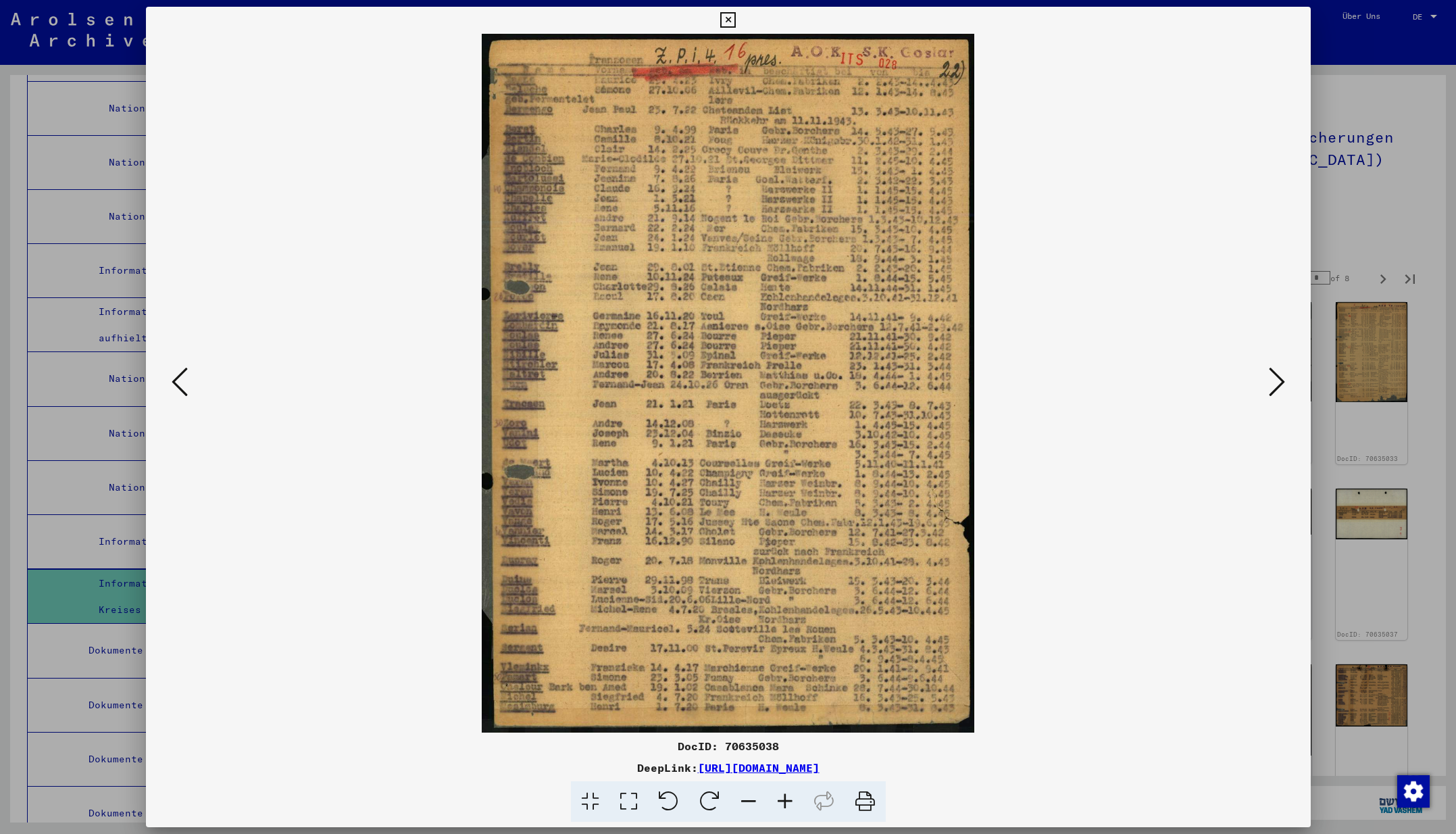
click at [1276, 385] on icon at bounding box center [1277, 381] width 16 height 32
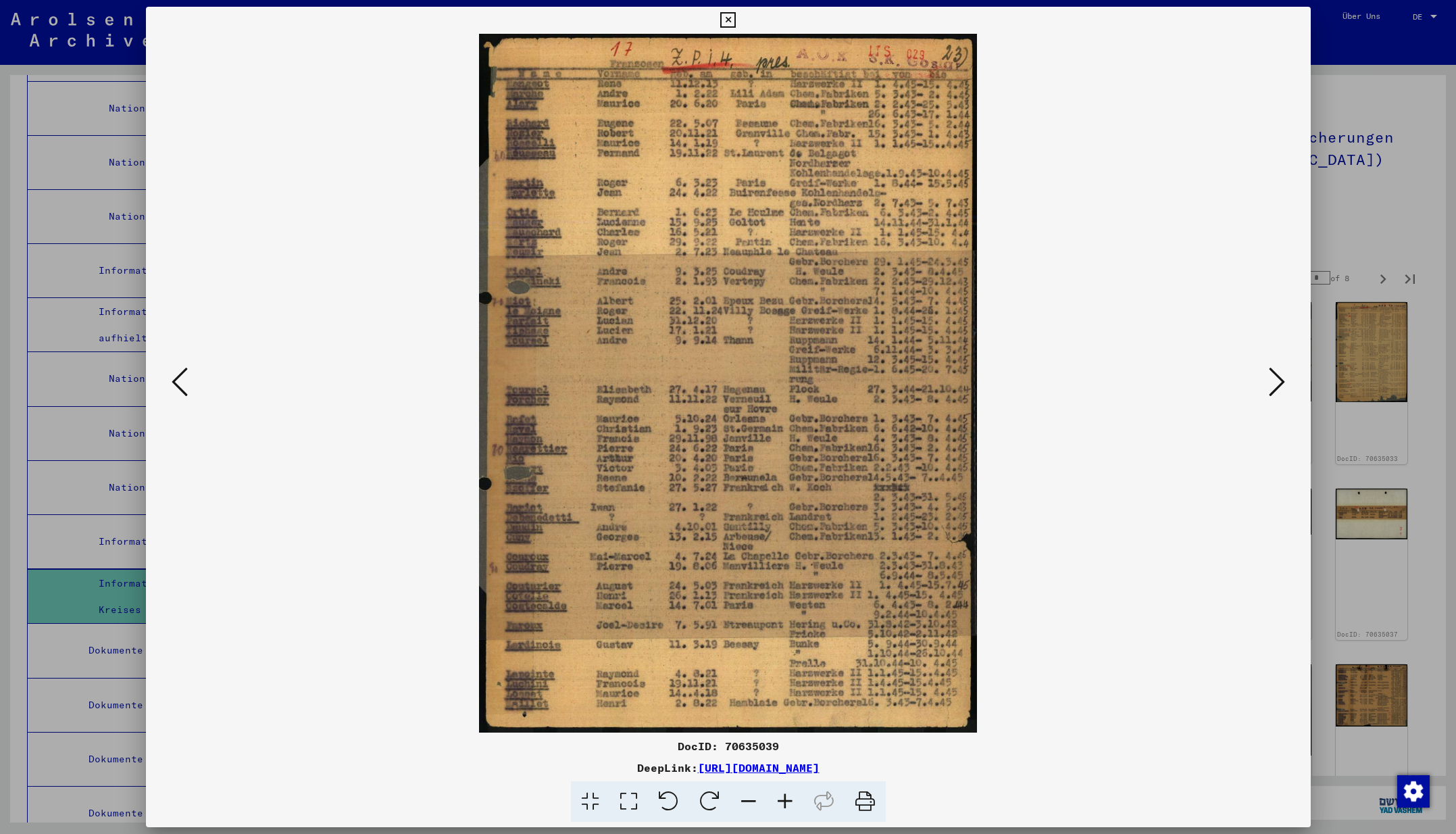
click at [1276, 385] on icon at bounding box center [1277, 381] width 16 height 32
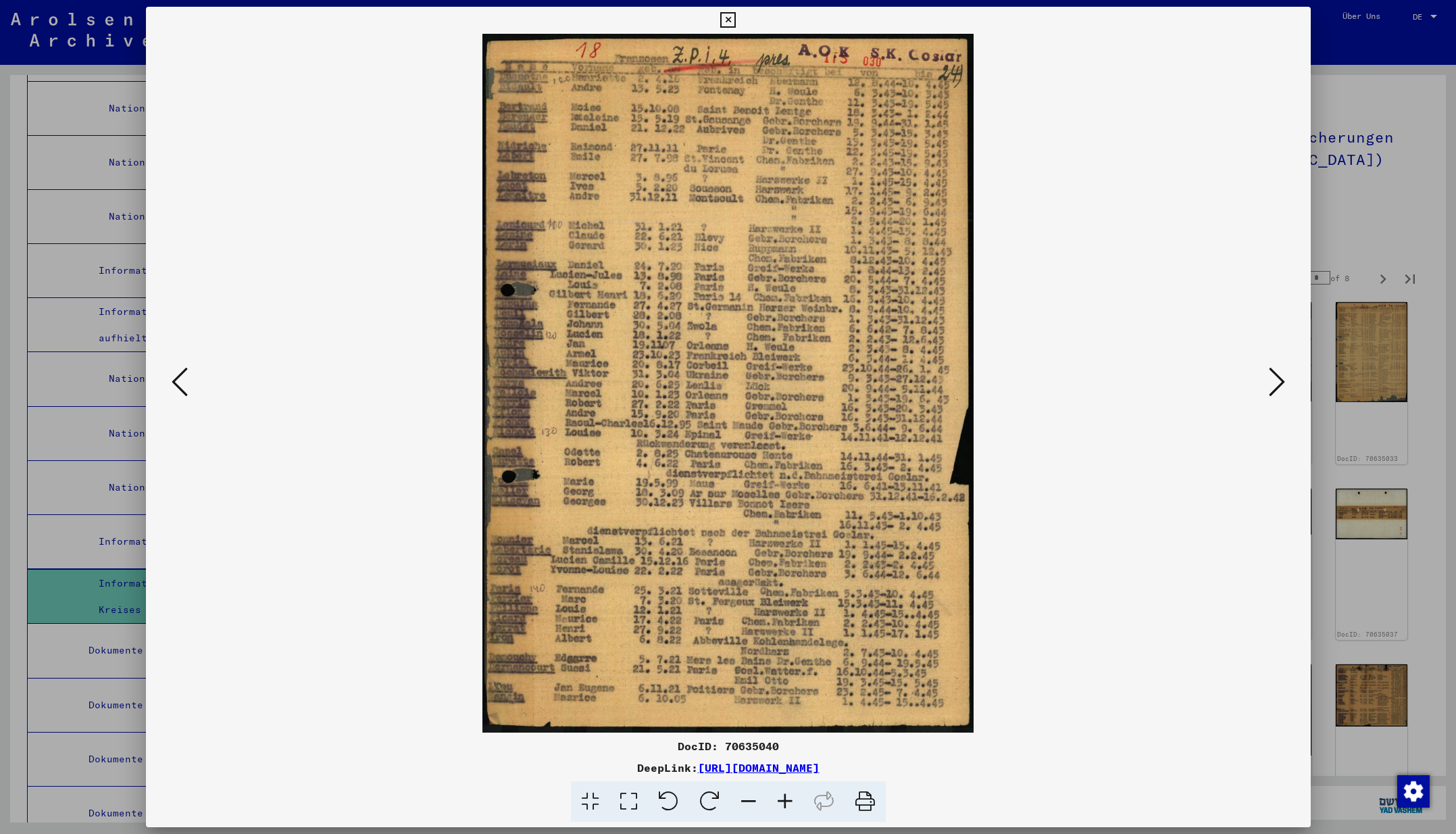
click at [1276, 385] on icon at bounding box center [1277, 381] width 16 height 32
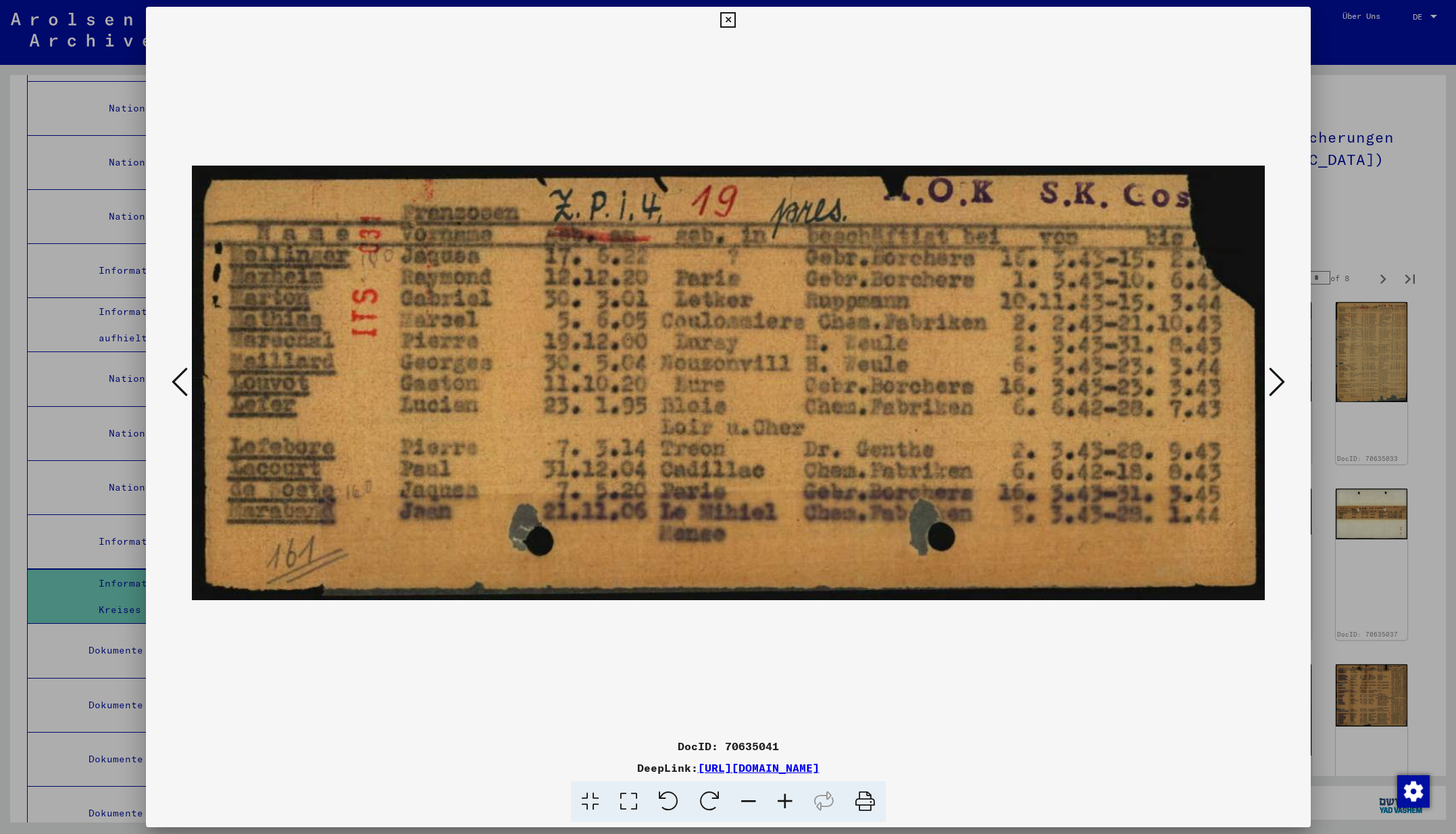
click at [1276, 385] on icon at bounding box center [1277, 381] width 16 height 32
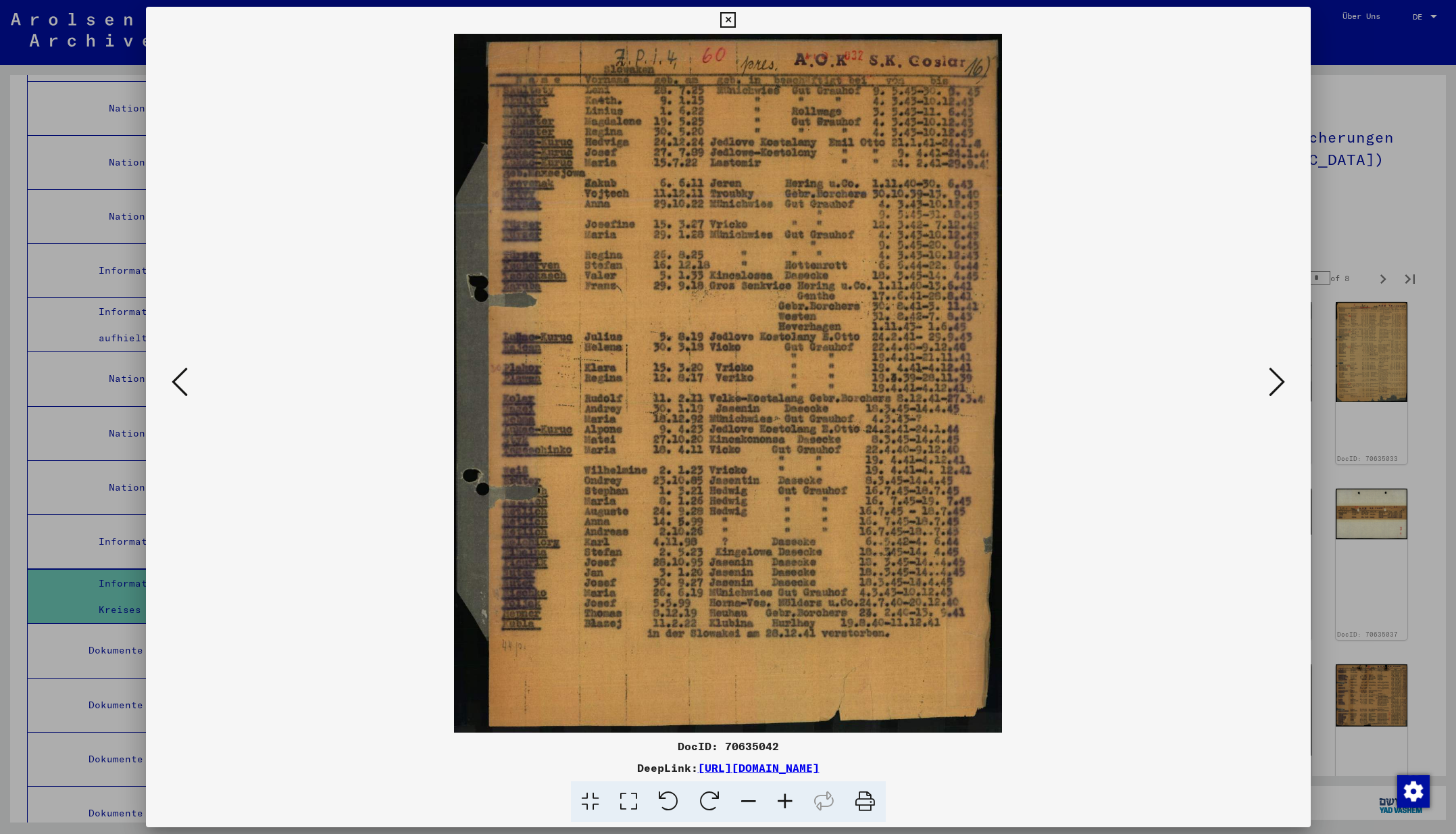
click at [1276, 385] on icon at bounding box center [1277, 381] width 16 height 32
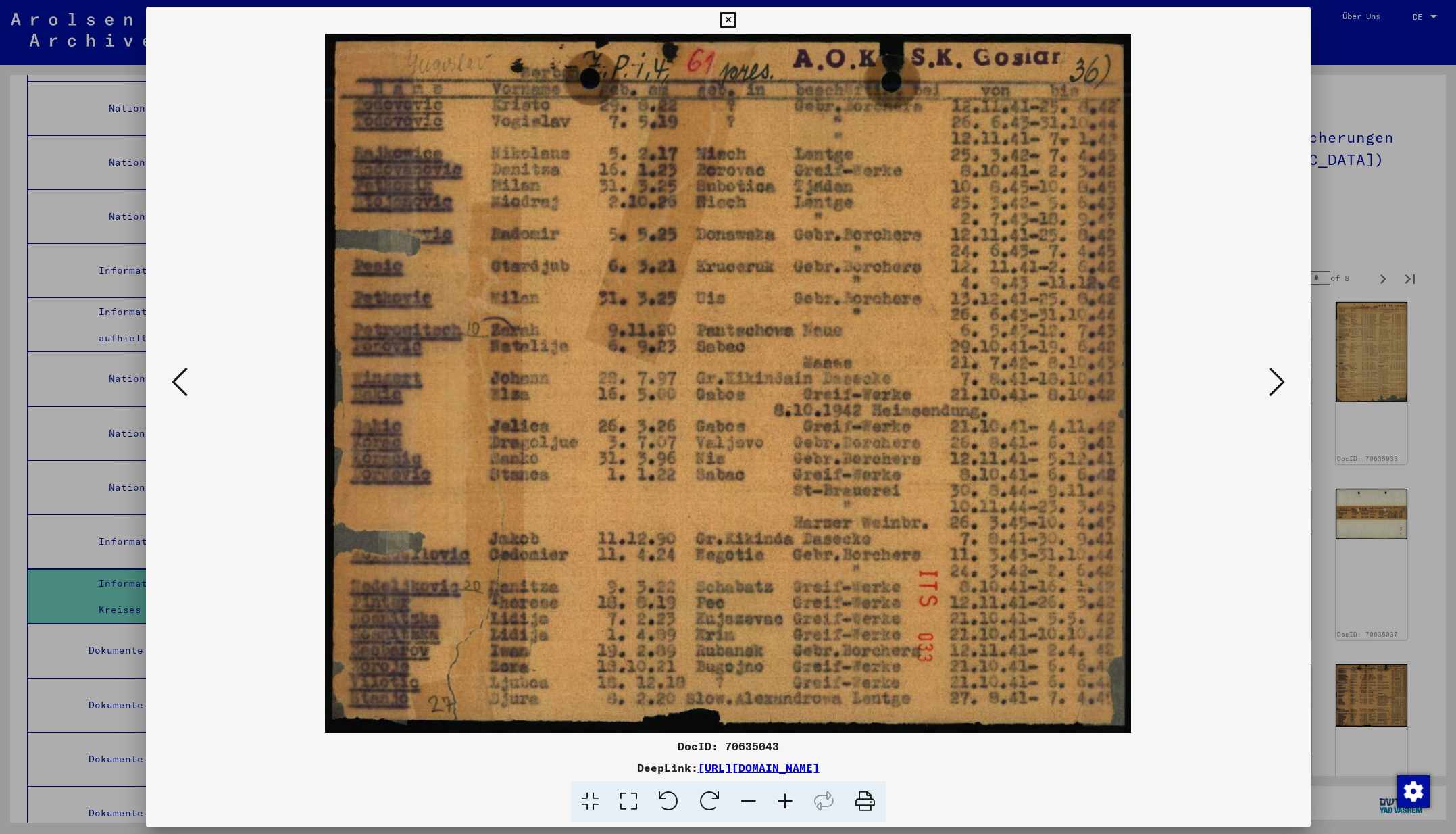
click at [1276, 385] on icon at bounding box center [1277, 381] width 16 height 32
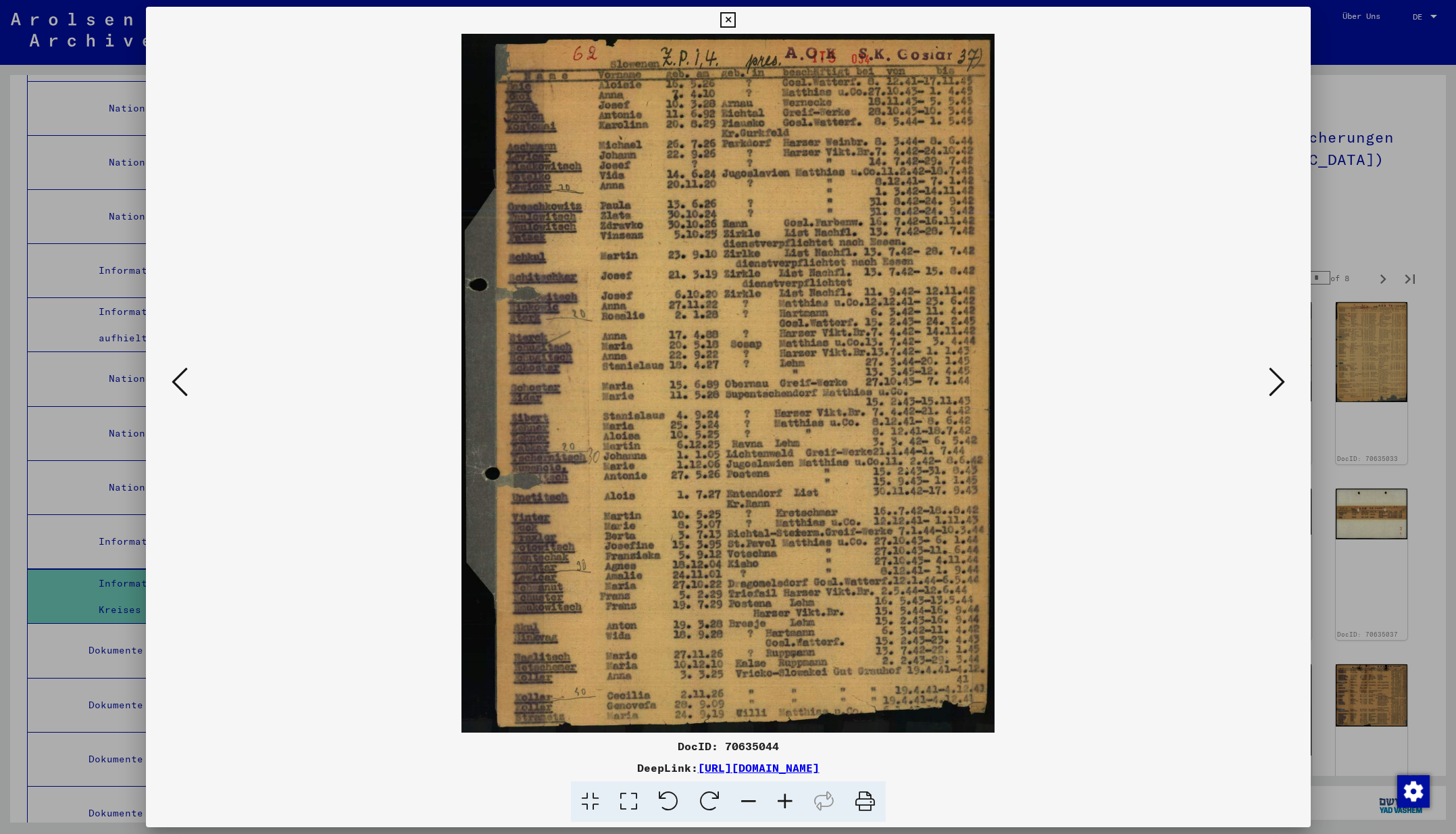
click at [1276, 385] on icon at bounding box center [1277, 381] width 16 height 32
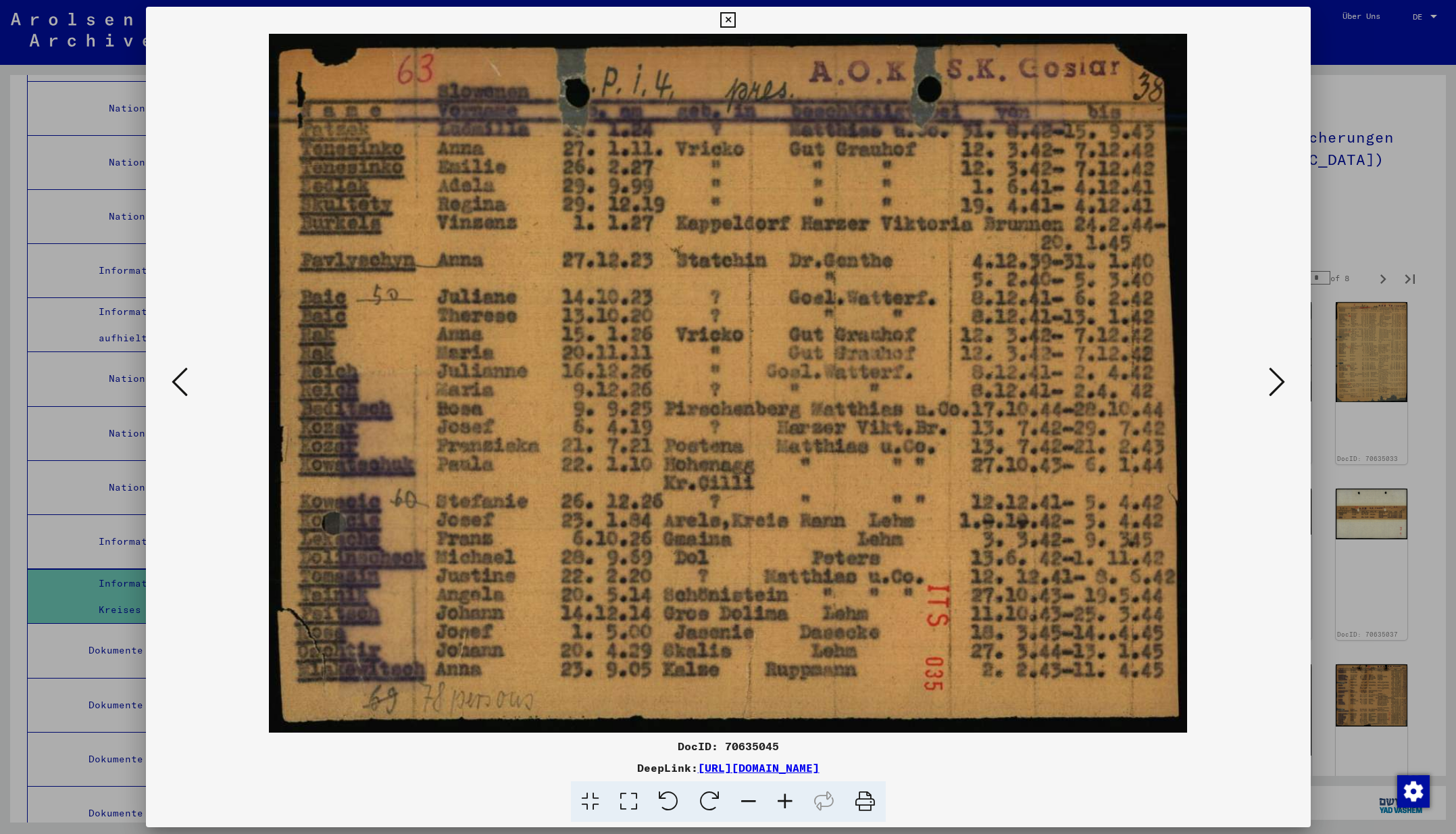
click at [1276, 385] on icon at bounding box center [1277, 381] width 16 height 32
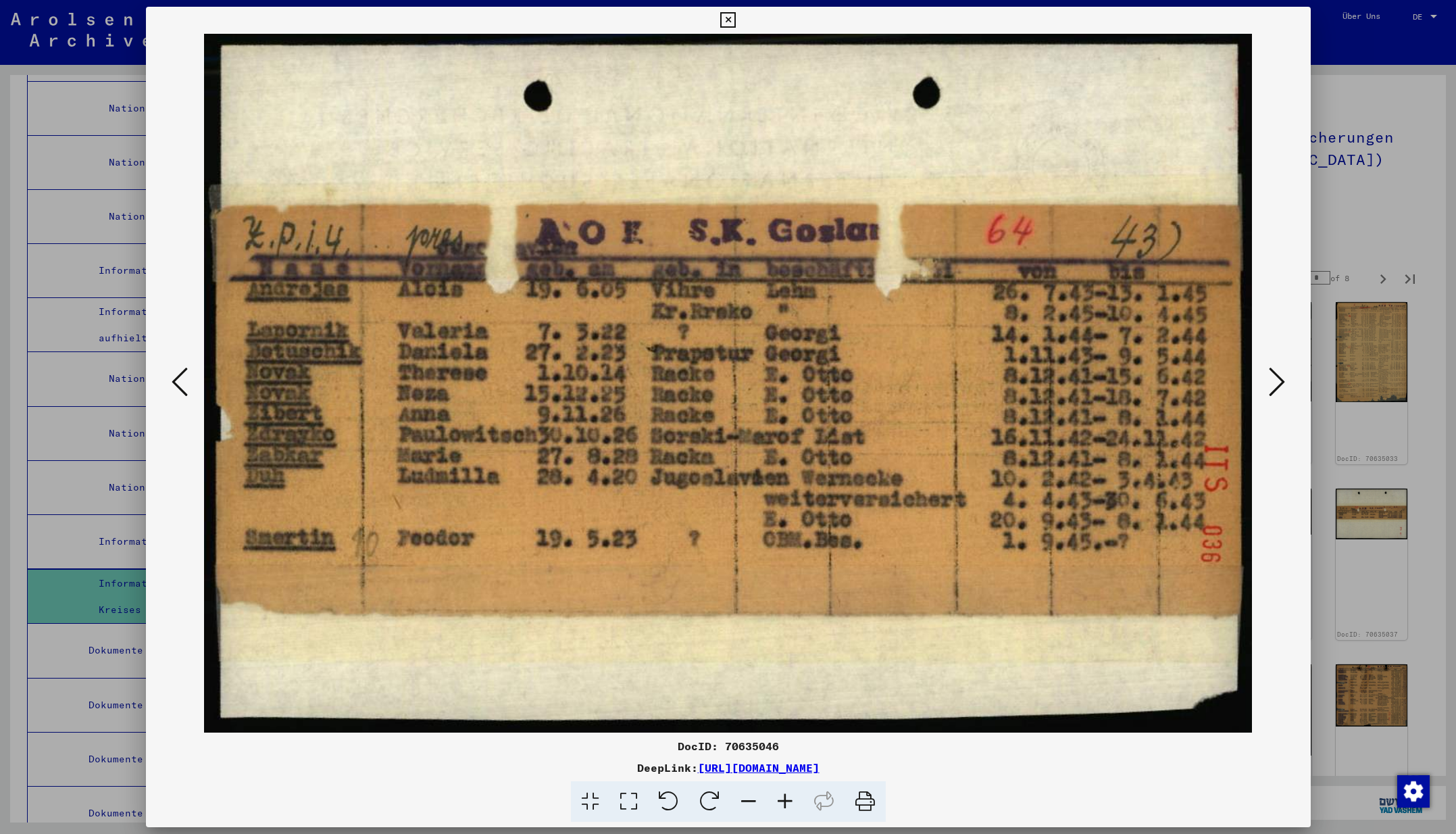
click at [1276, 385] on icon at bounding box center [1277, 381] width 16 height 32
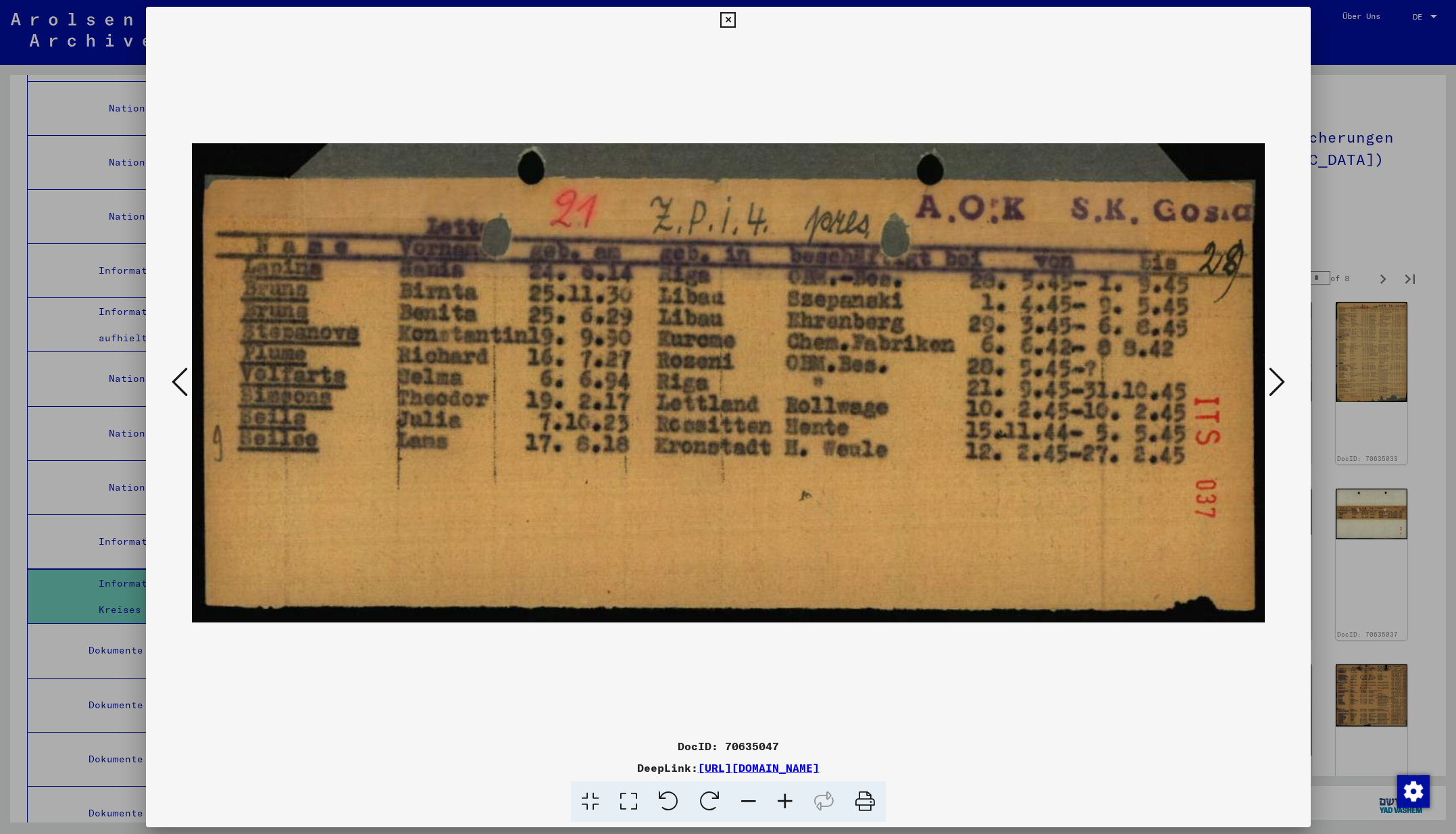
click at [1276, 385] on icon at bounding box center [1277, 381] width 16 height 32
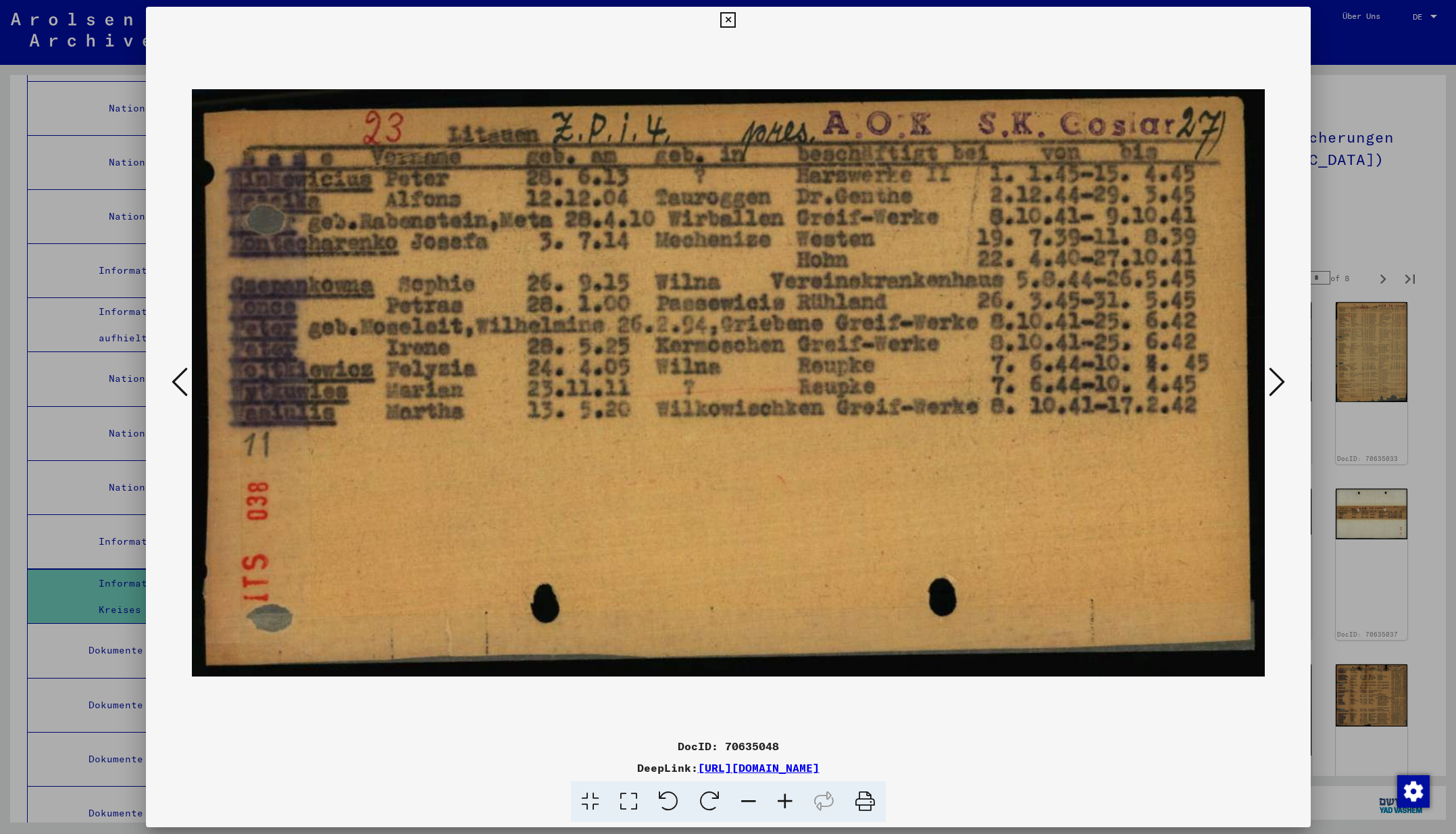
click at [1276, 385] on icon at bounding box center [1277, 381] width 16 height 32
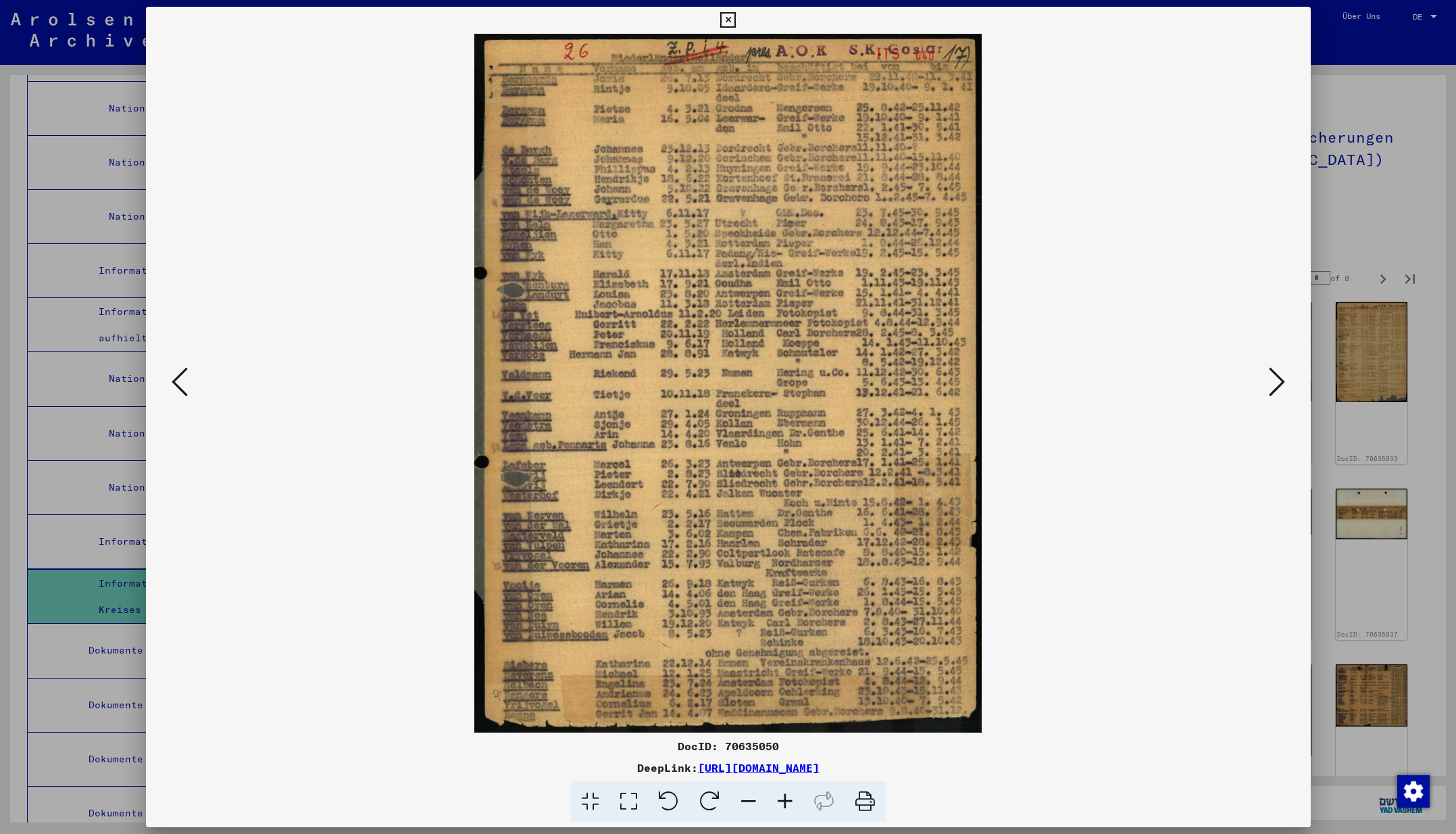
click at [1276, 385] on icon at bounding box center [1277, 381] width 16 height 32
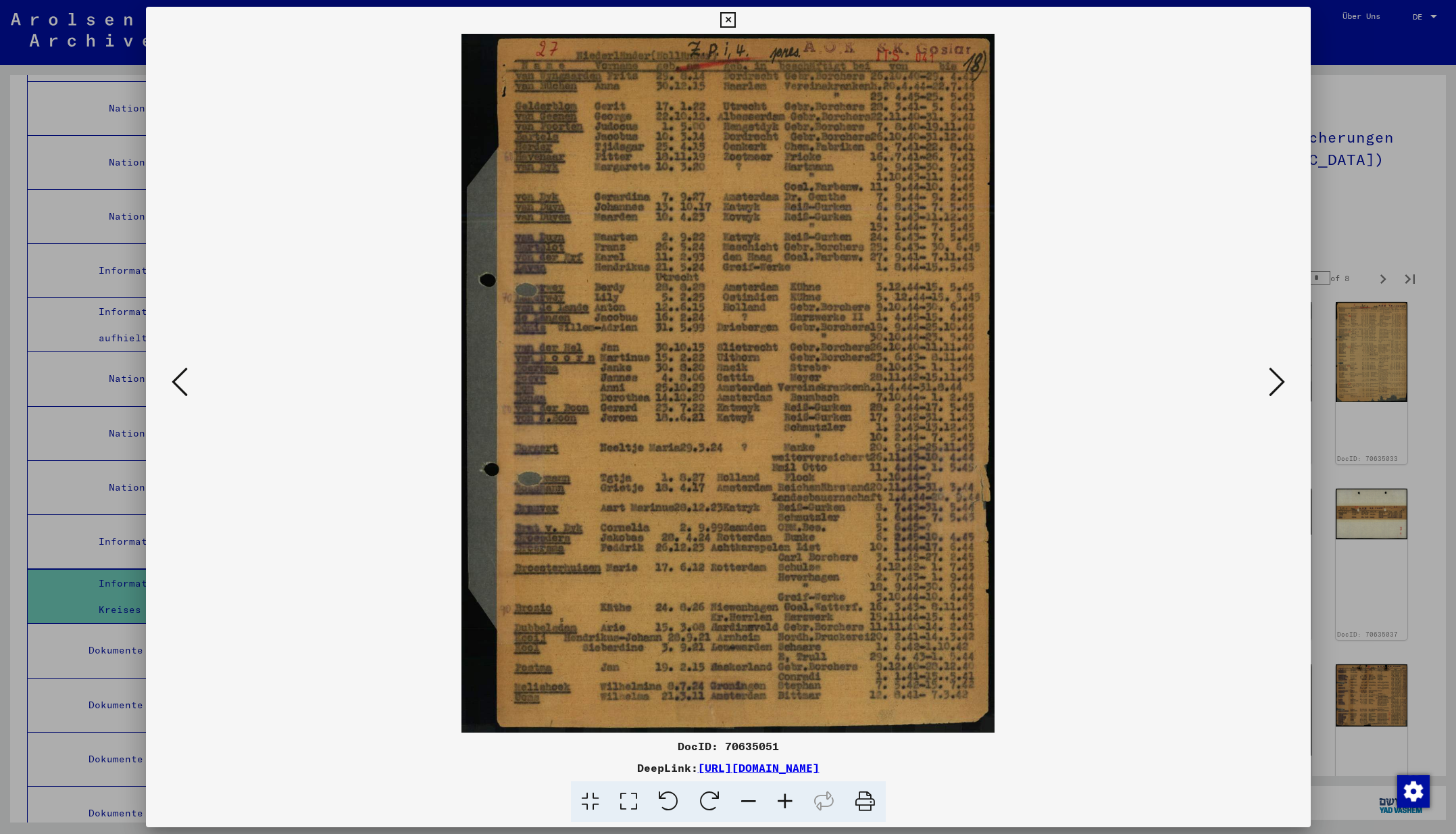
click at [1276, 385] on icon at bounding box center [1277, 381] width 16 height 32
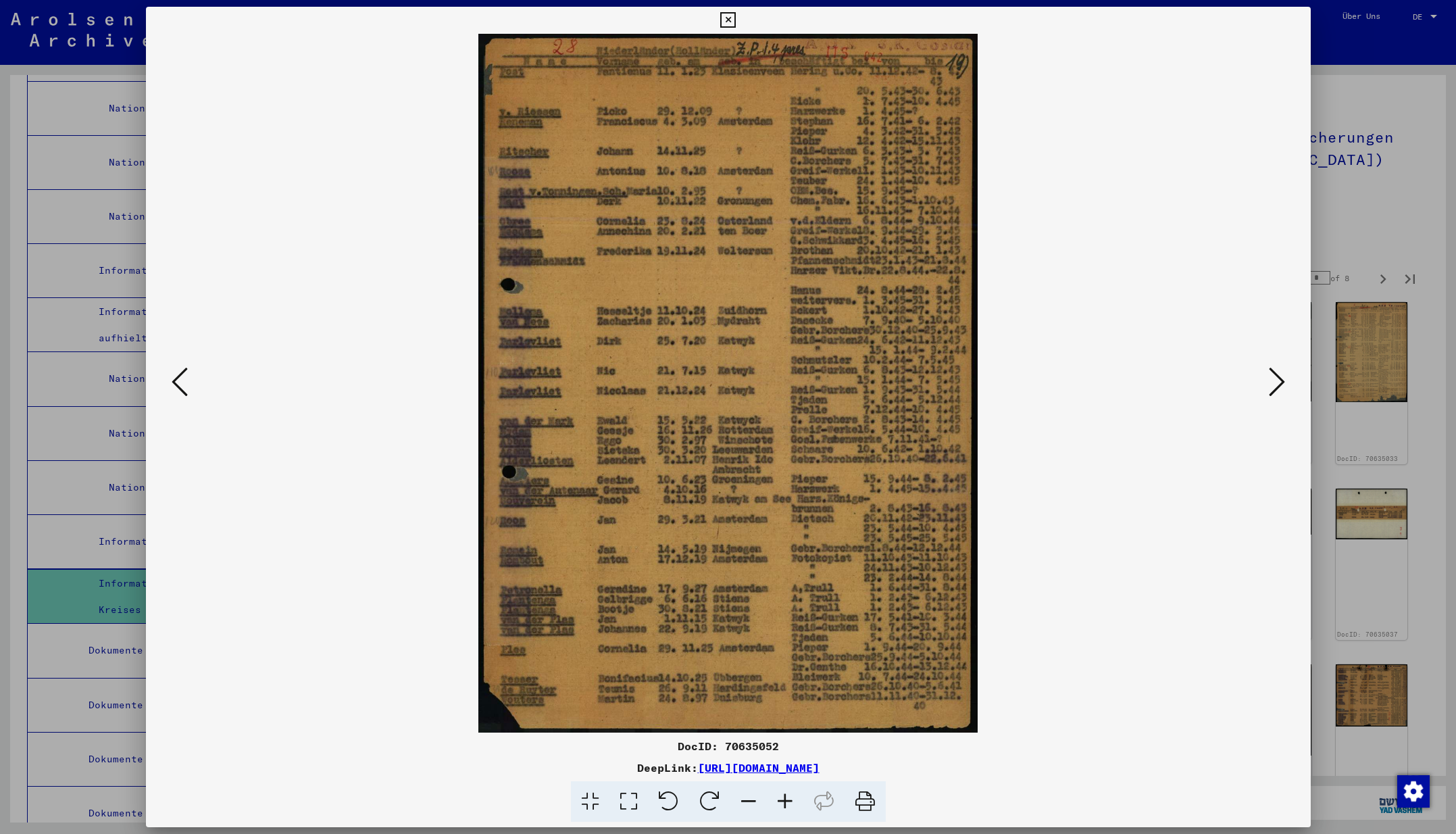
click at [1276, 385] on icon at bounding box center [1277, 381] width 16 height 32
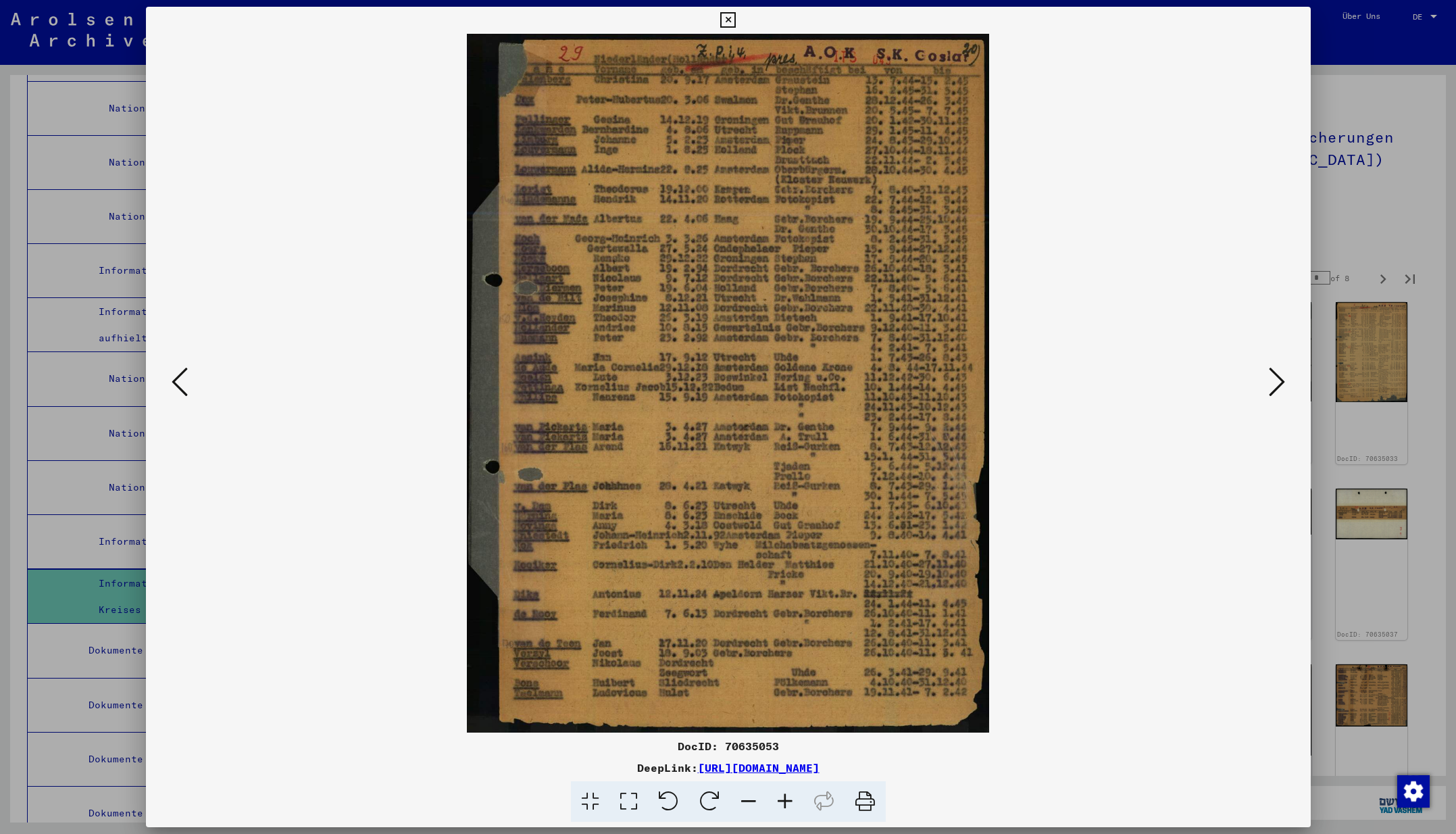
click at [1276, 385] on icon at bounding box center [1277, 381] width 16 height 32
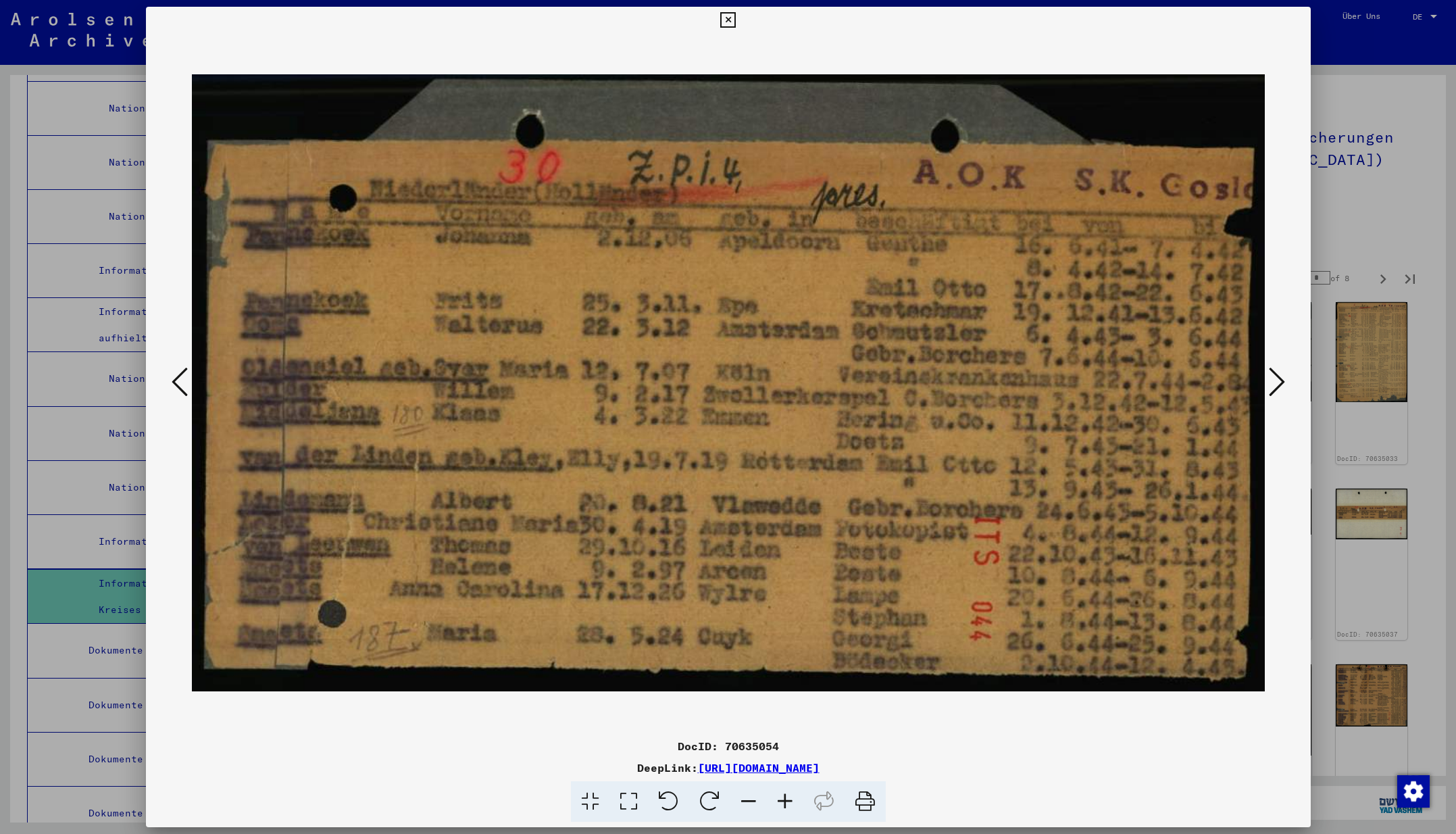
click at [1276, 385] on icon at bounding box center [1277, 381] width 16 height 32
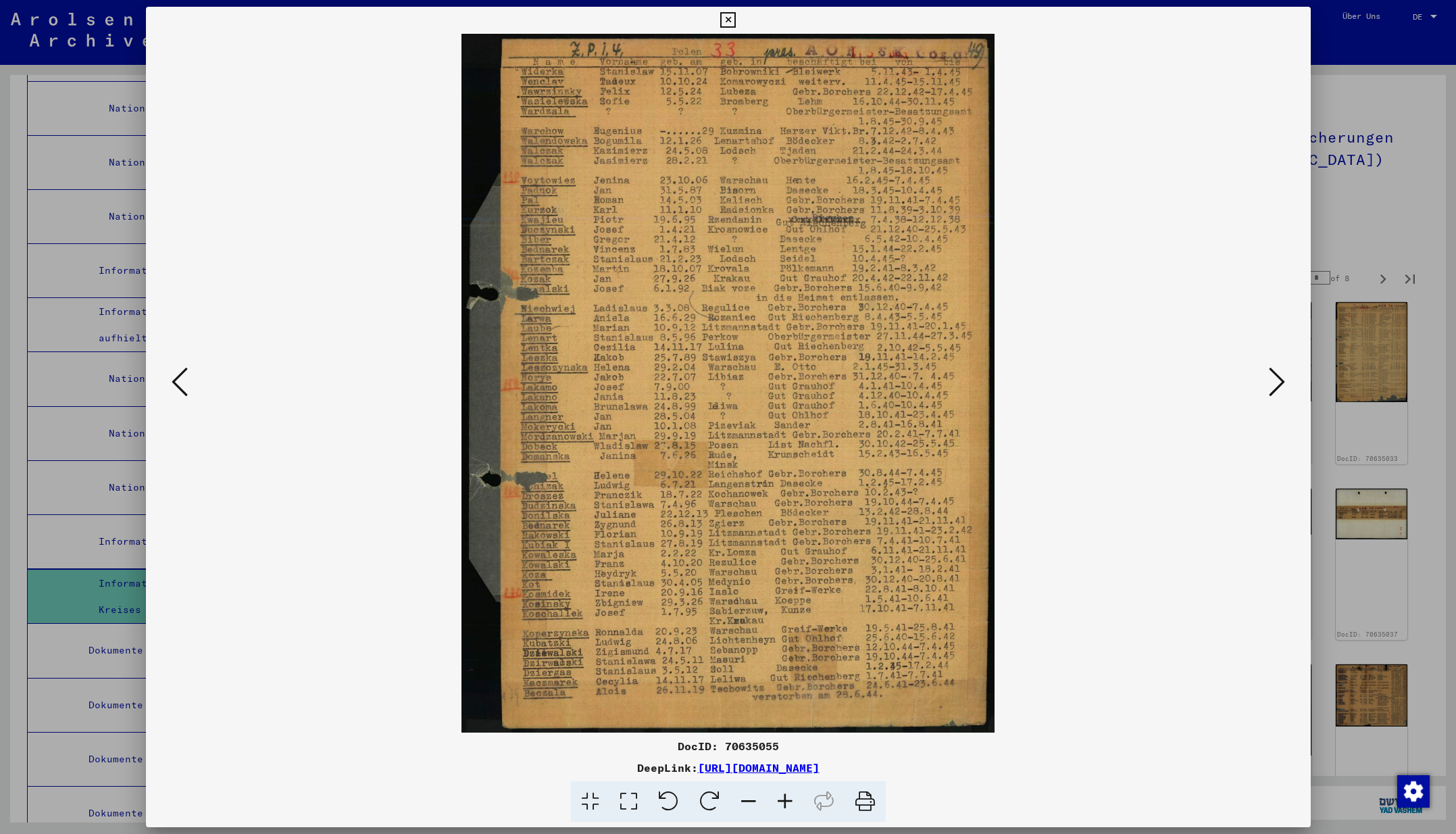
click at [1276, 385] on icon at bounding box center [1277, 381] width 16 height 32
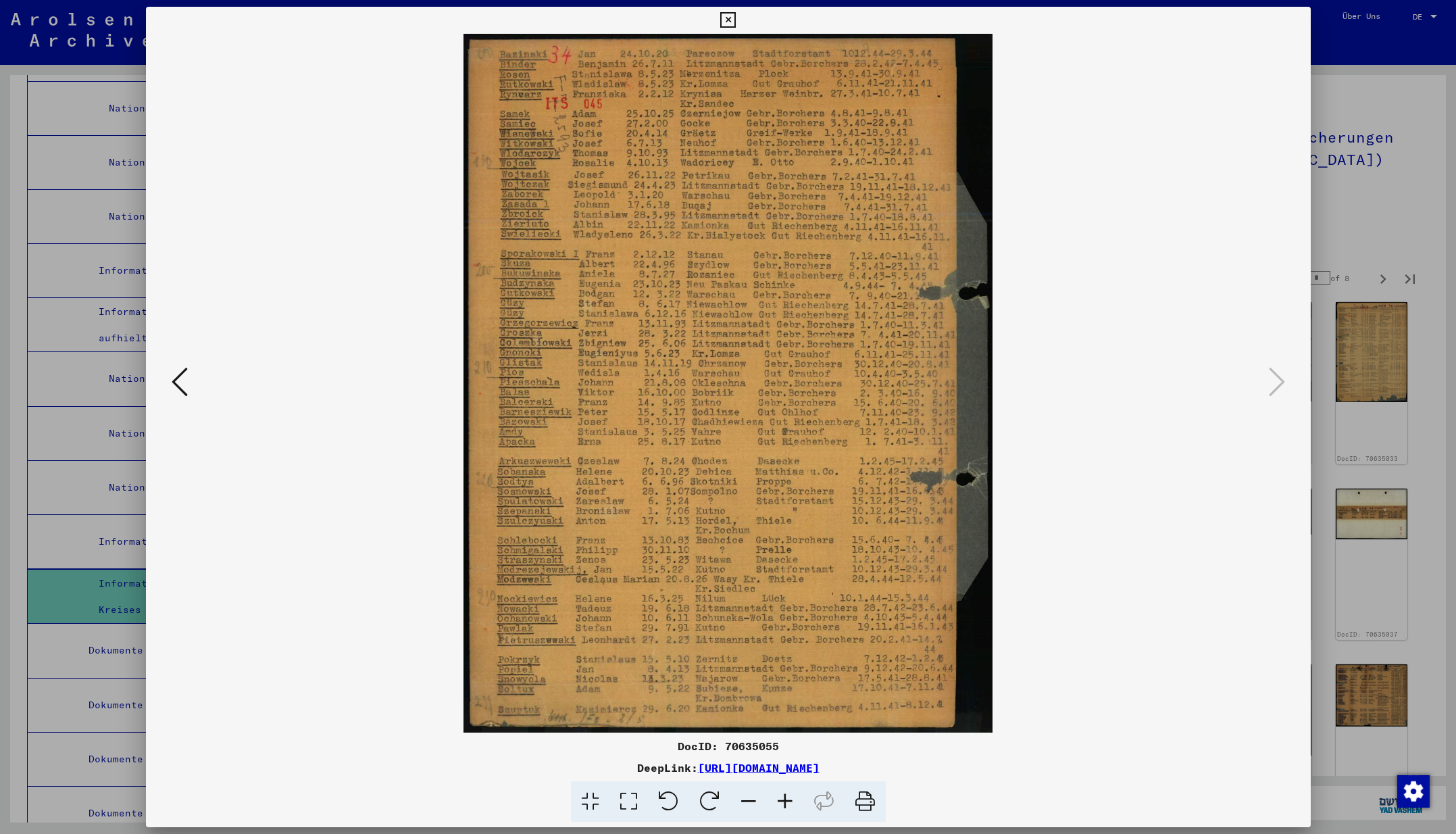
click at [736, 17] on icon at bounding box center [727, 20] width 16 height 16
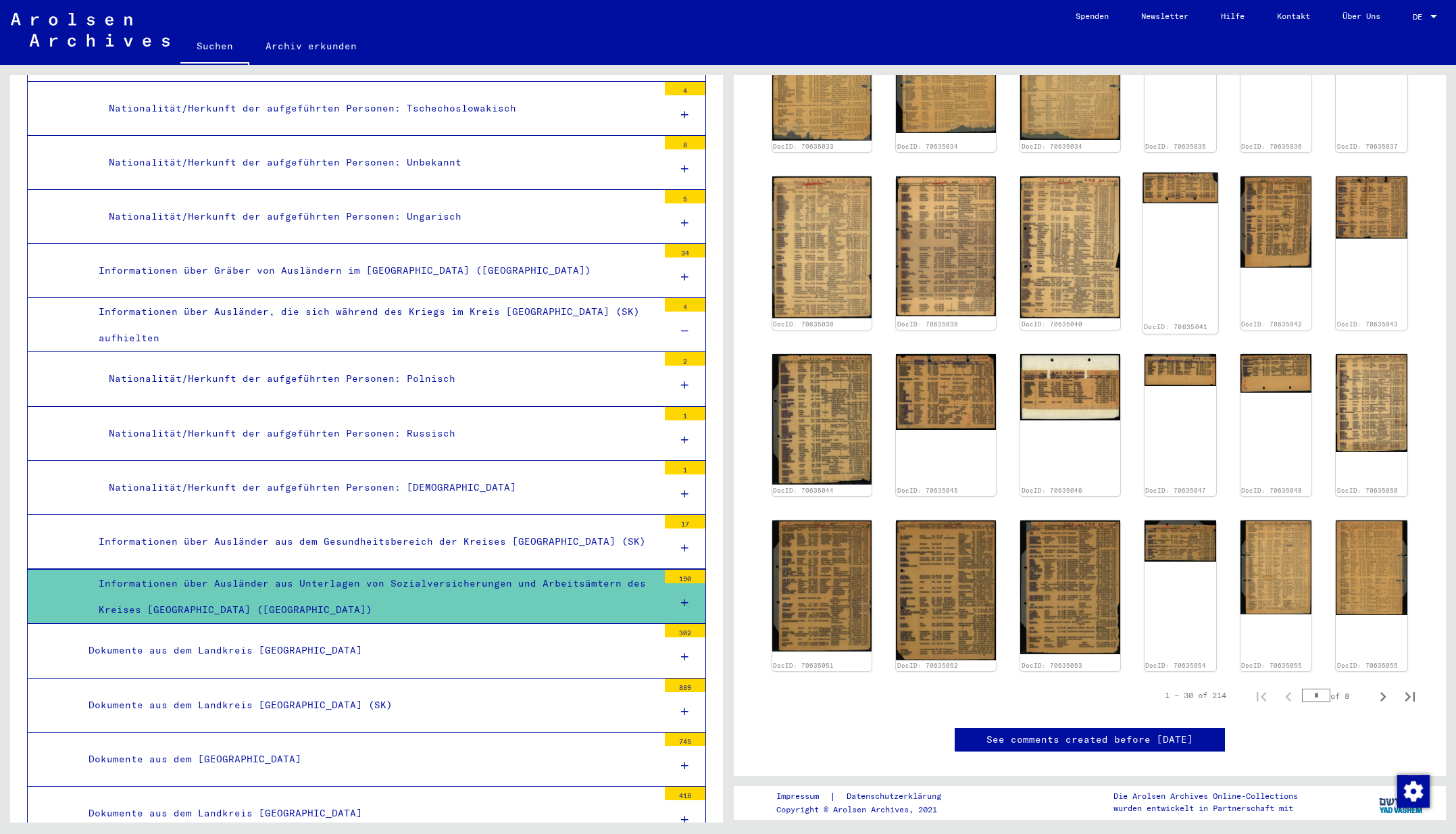
scroll to position [568, 0]
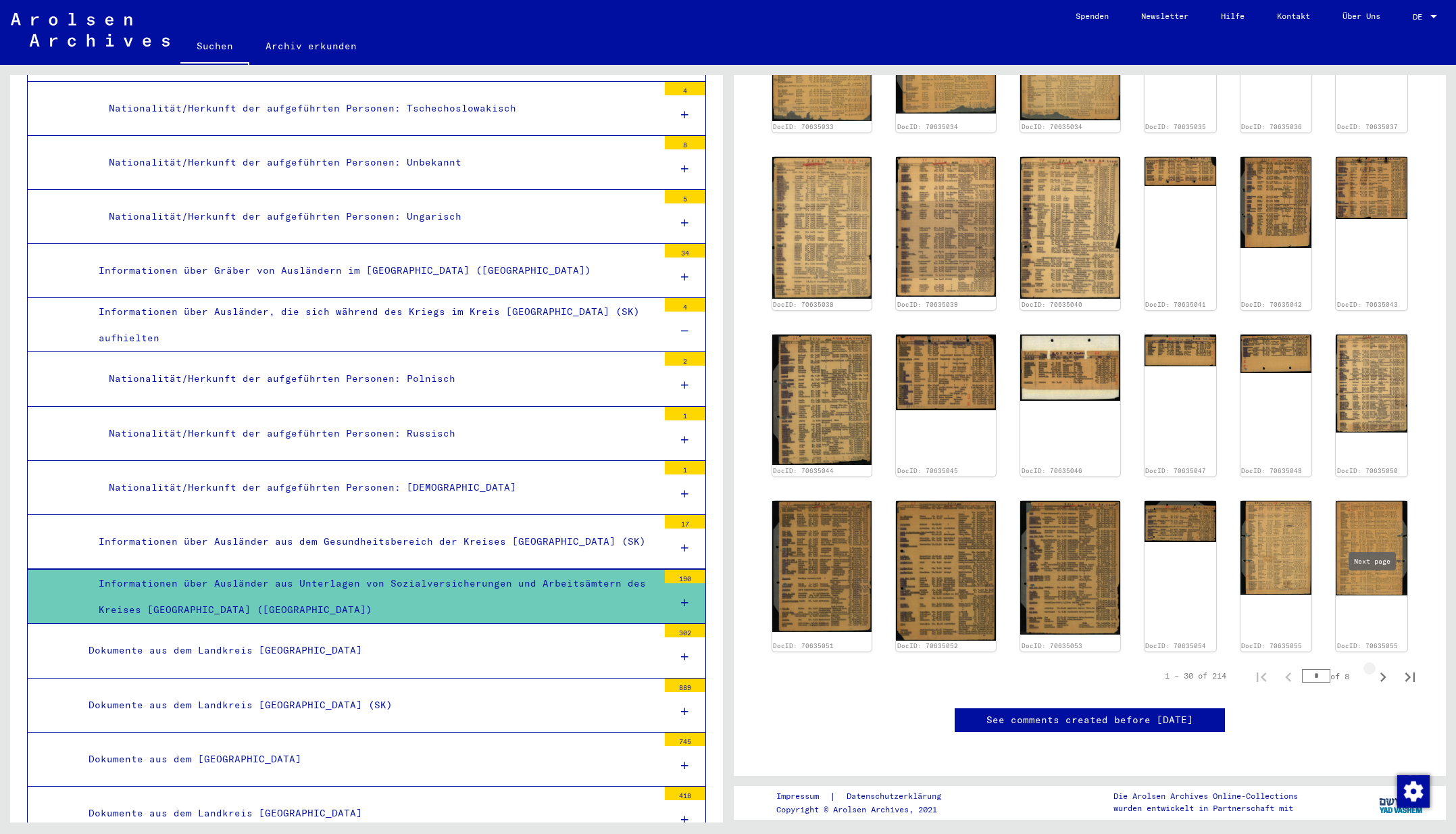
click at [1373, 667] on icon "Next page" at bounding box center [1383, 677] width 19 height 19
type input "*"
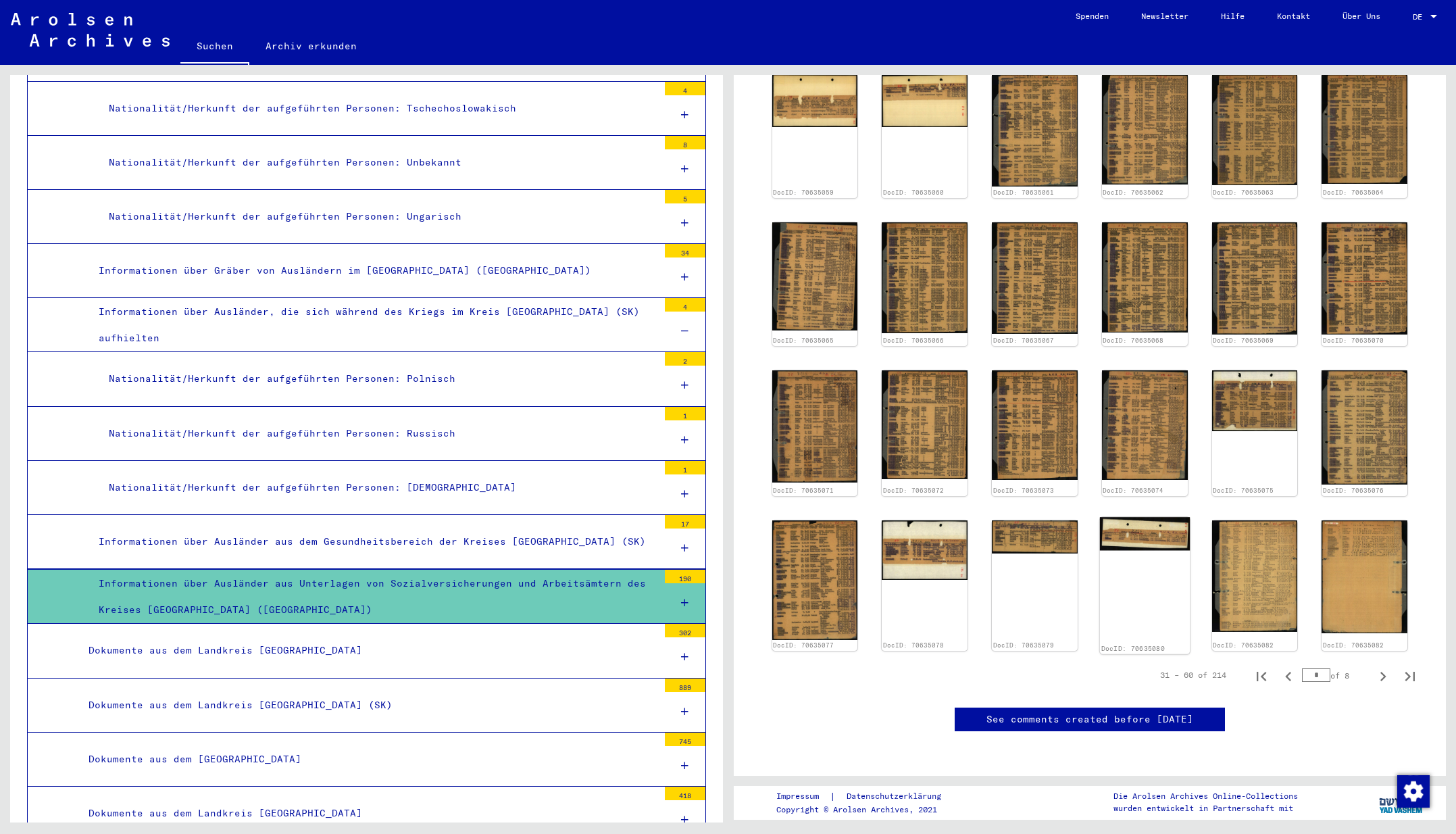
scroll to position [495, 0]
click at [1373, 667] on icon "Next page" at bounding box center [1383, 676] width 19 height 19
type input "*"
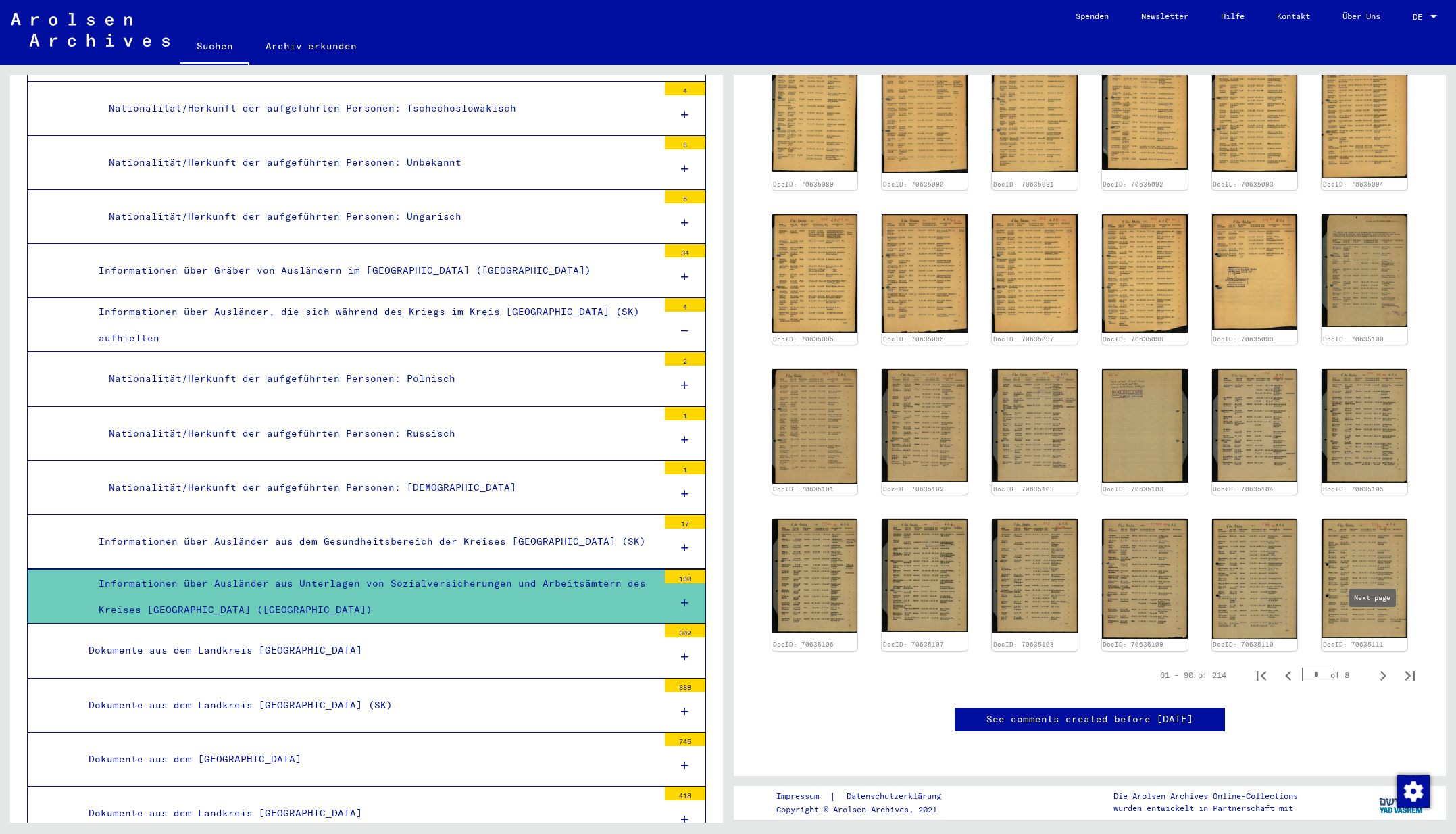
click at [1374, 666] on icon "Next page" at bounding box center [1383, 676] width 19 height 19
type input "*"
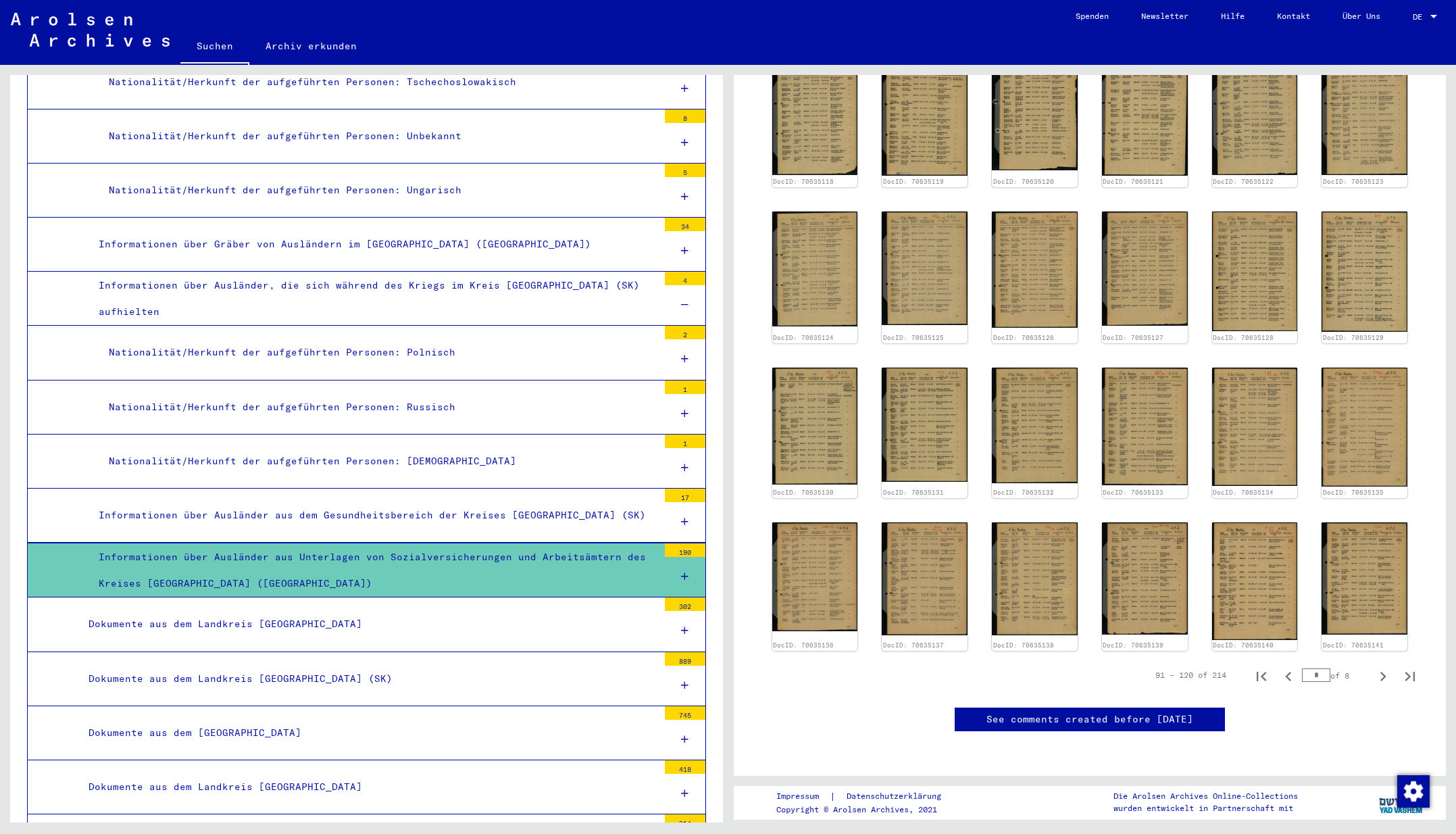
scroll to position [2986, 0]
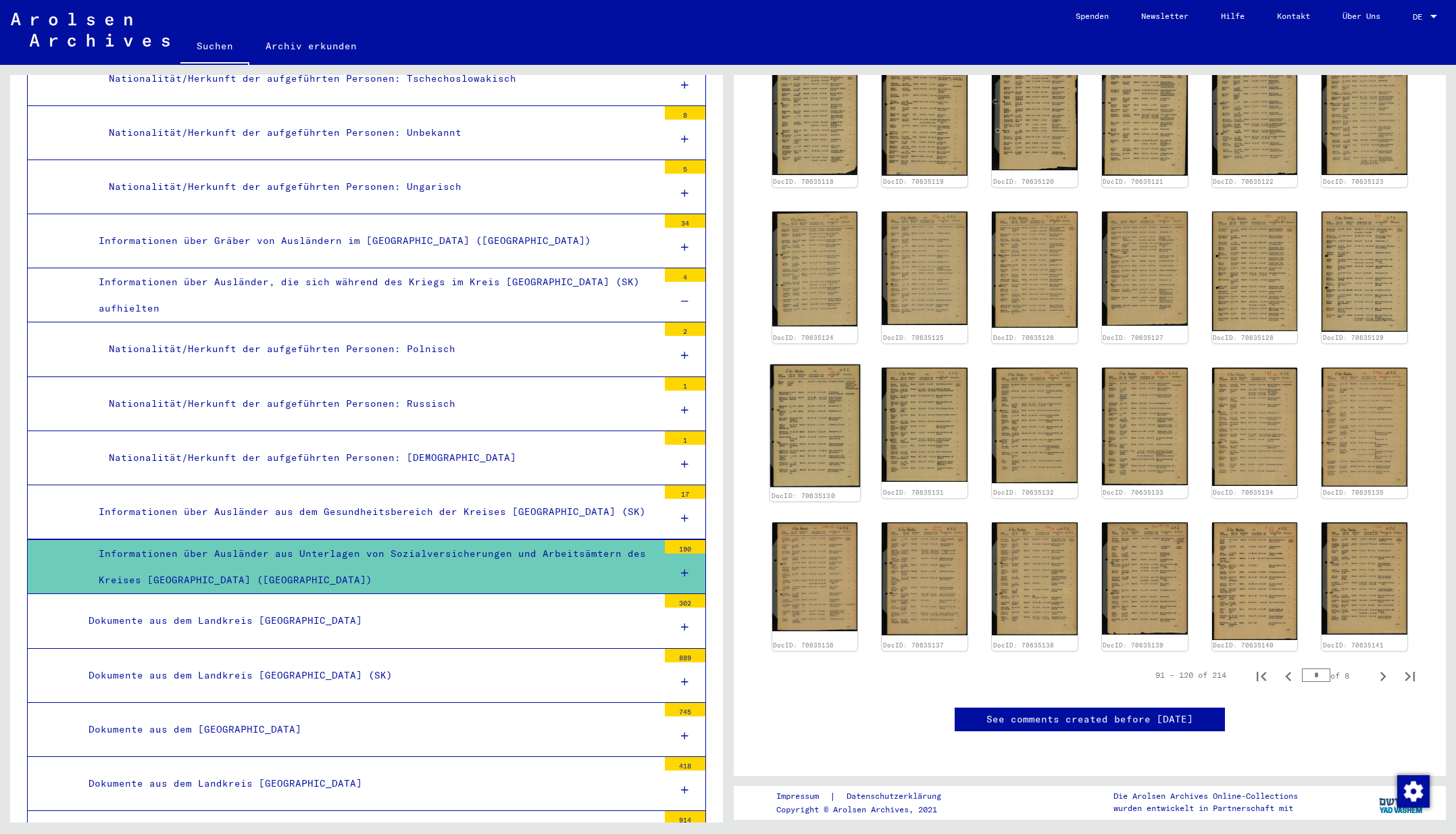
click at [839, 382] on img at bounding box center [815, 426] width 90 height 123
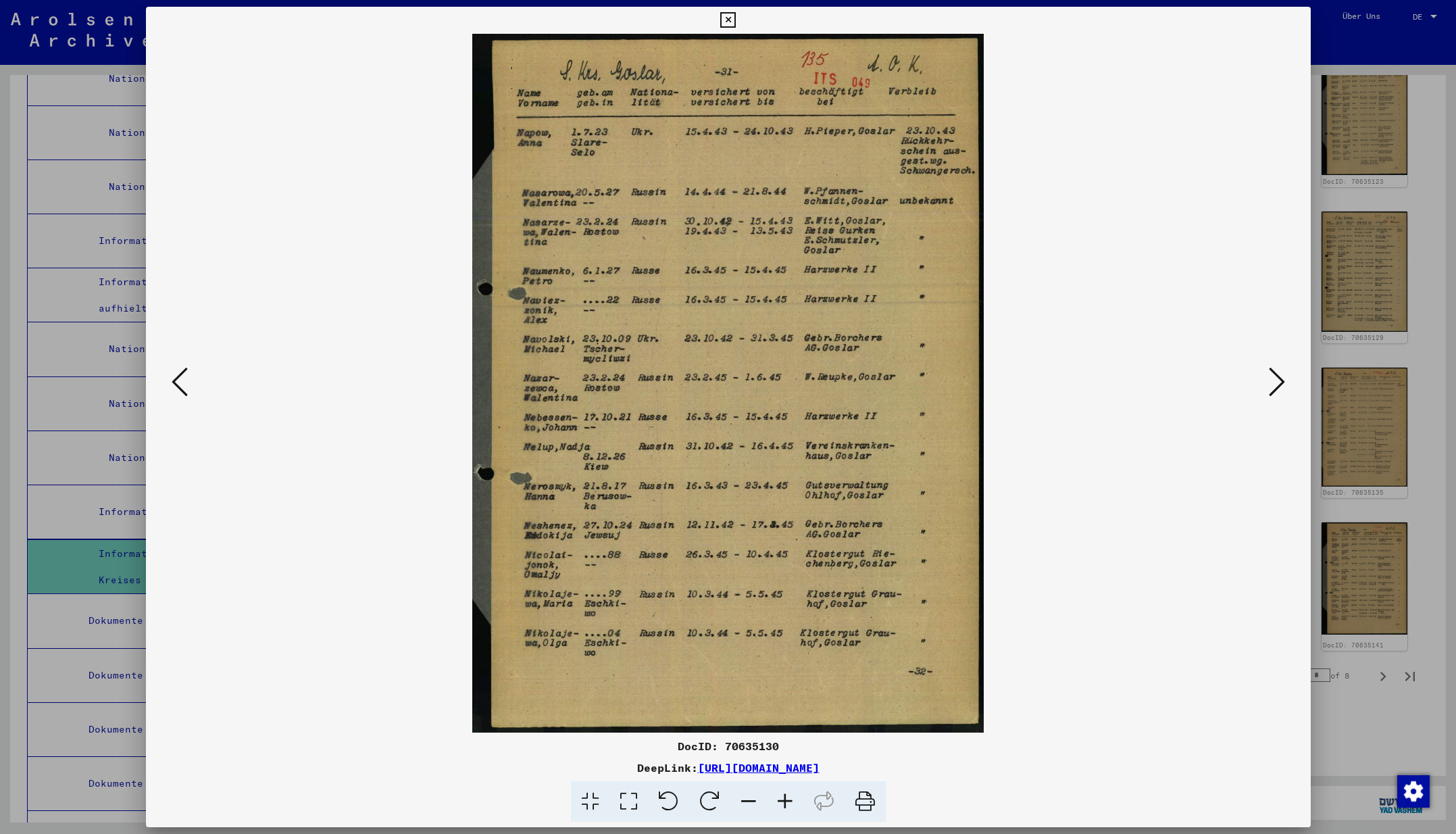
click at [1280, 384] on icon at bounding box center [1277, 381] width 16 height 32
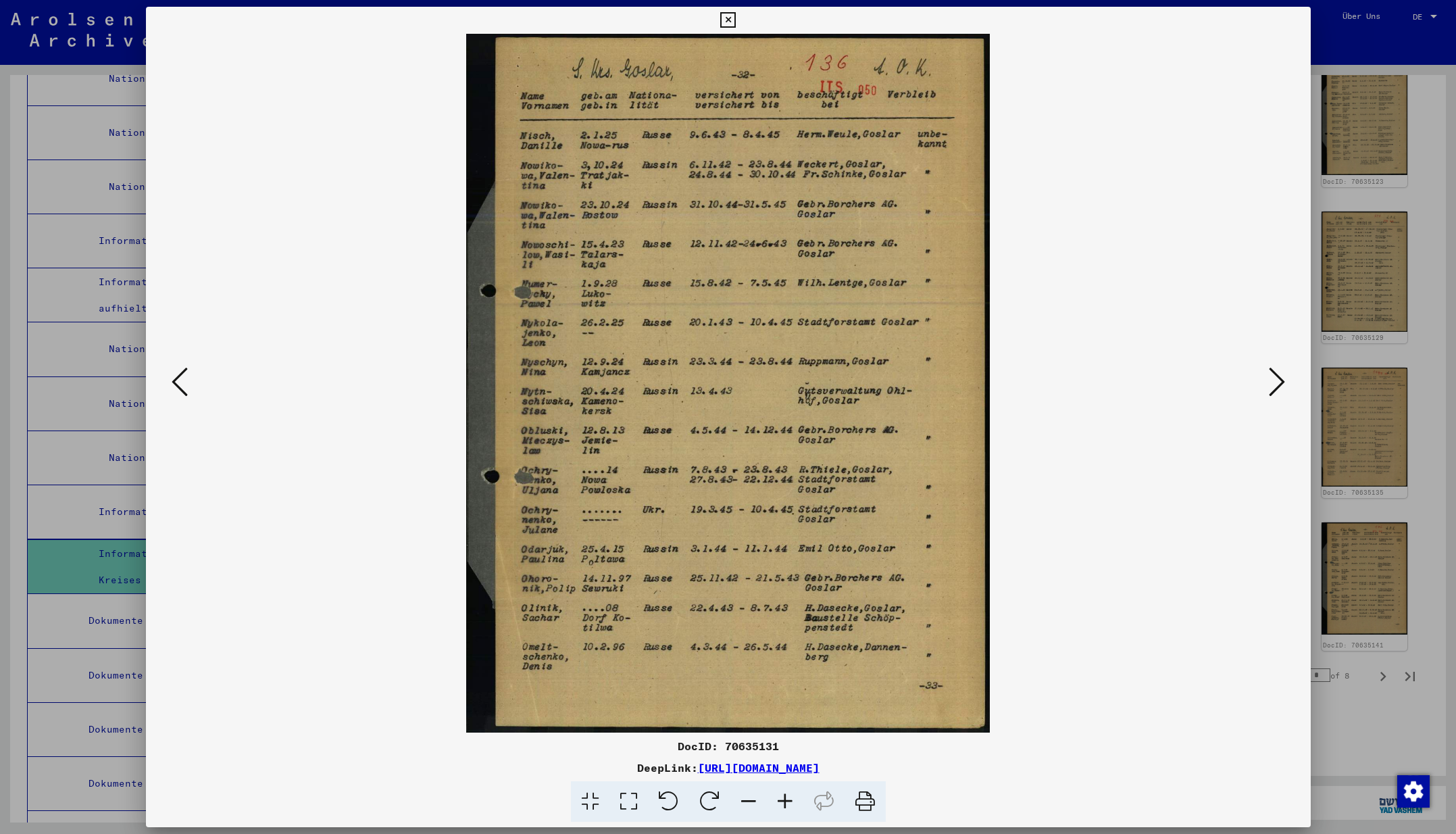
click at [1280, 384] on icon at bounding box center [1277, 381] width 16 height 32
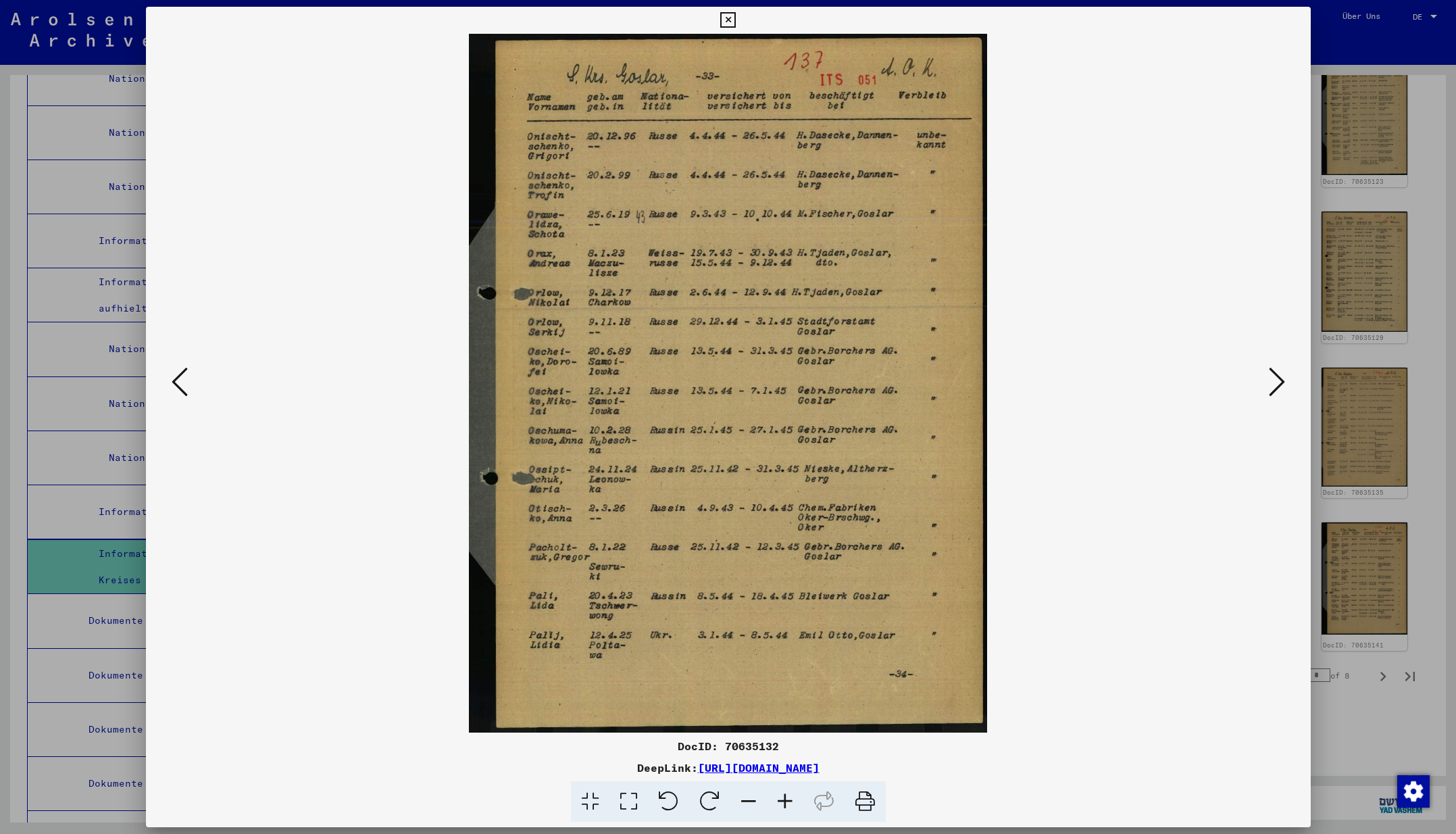
click at [1286, 385] on button at bounding box center [1277, 383] width 25 height 38
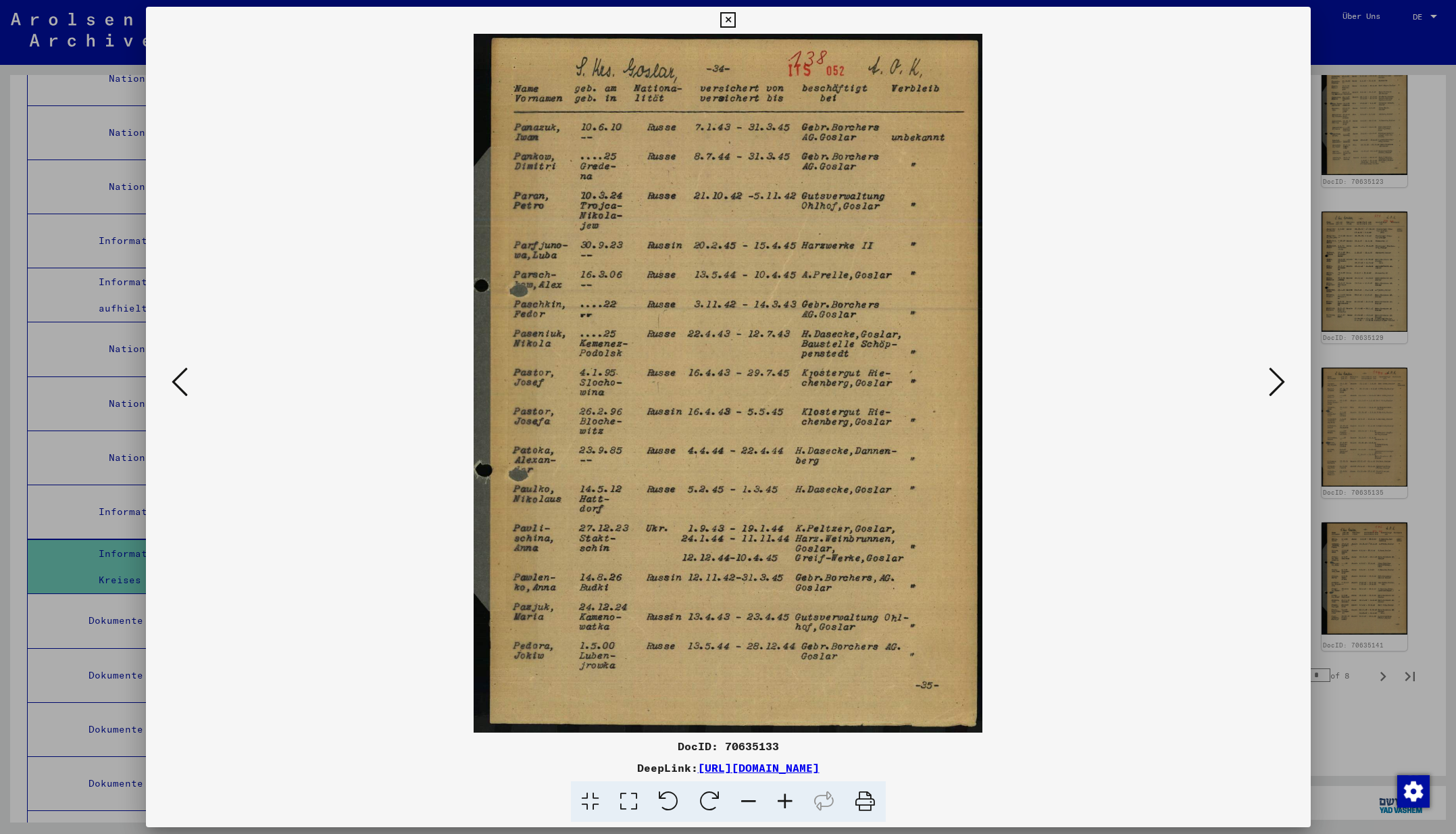
click at [1278, 383] on icon at bounding box center [1277, 381] width 16 height 32
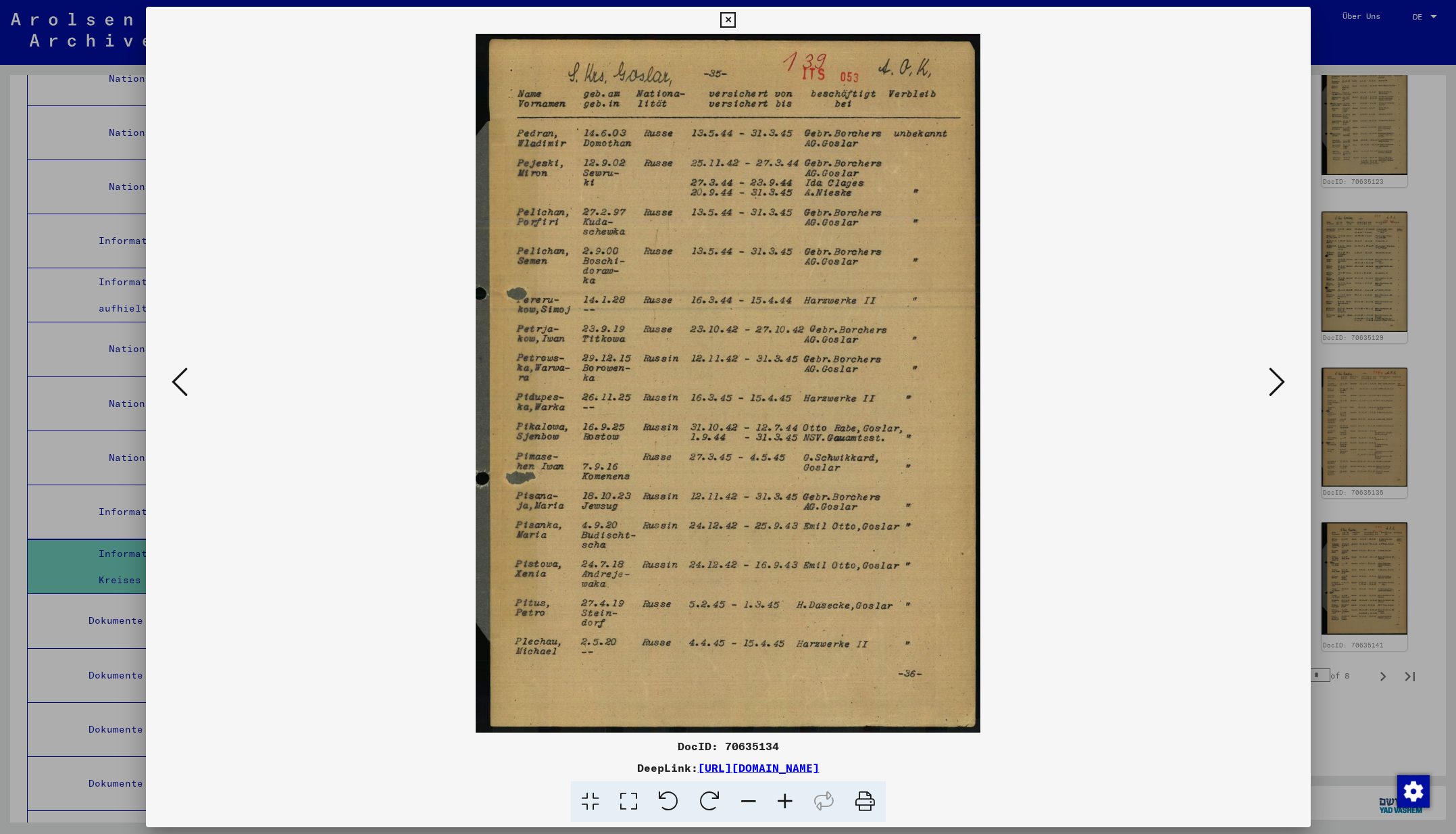
click at [1278, 383] on icon at bounding box center [1277, 381] width 16 height 32
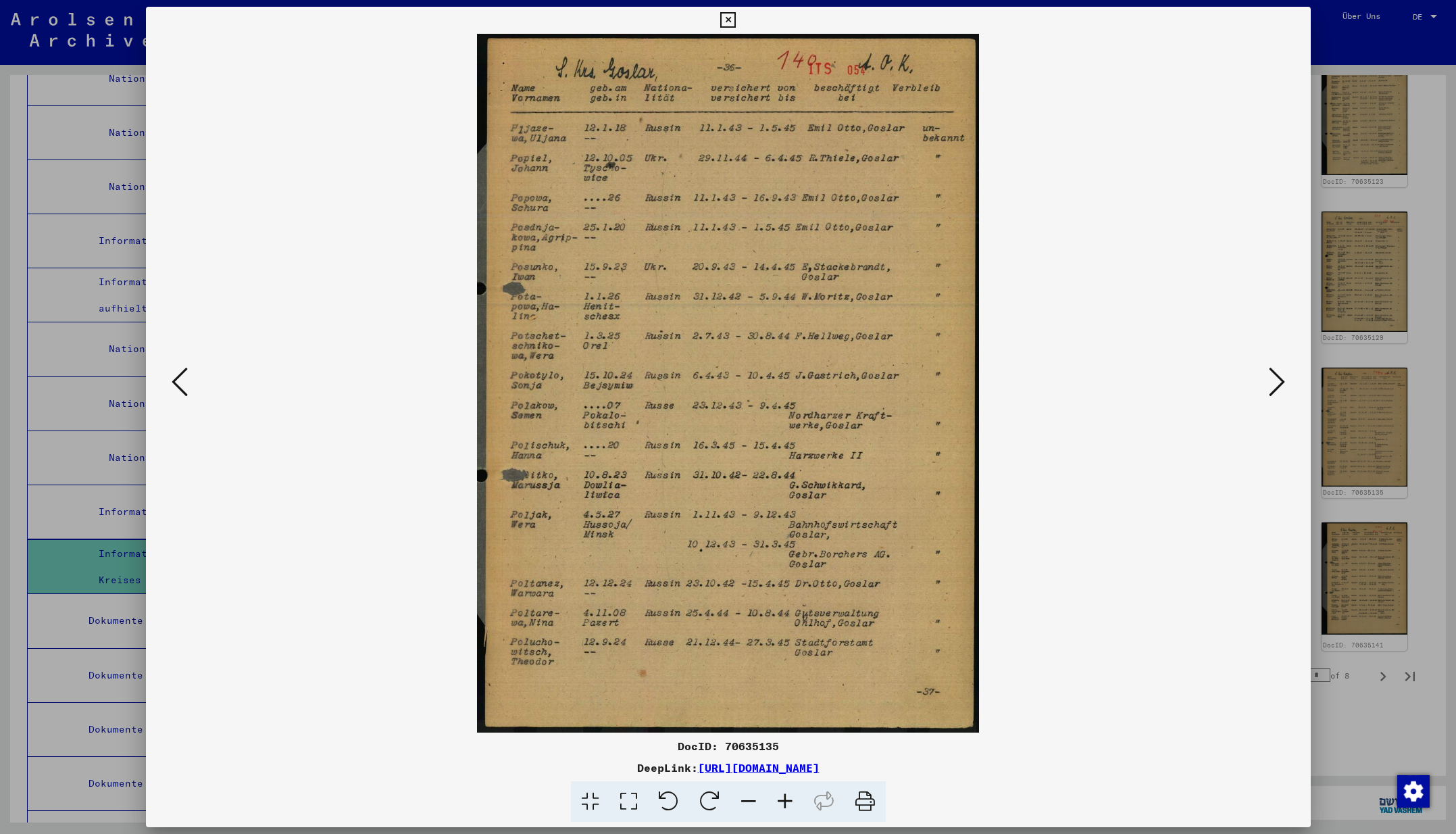
click at [1278, 383] on icon at bounding box center [1277, 381] width 16 height 32
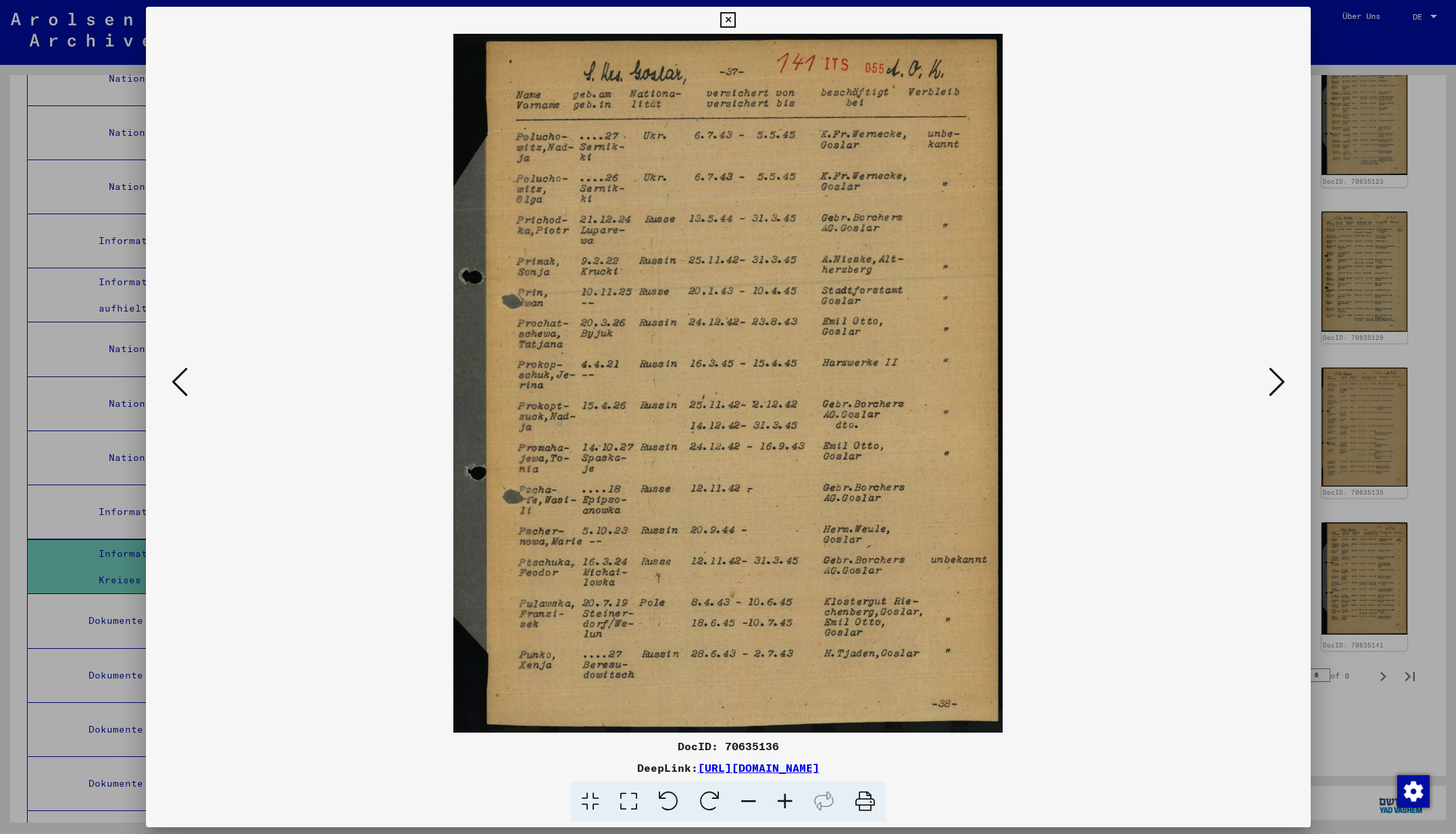
click at [1278, 383] on icon at bounding box center [1277, 381] width 16 height 32
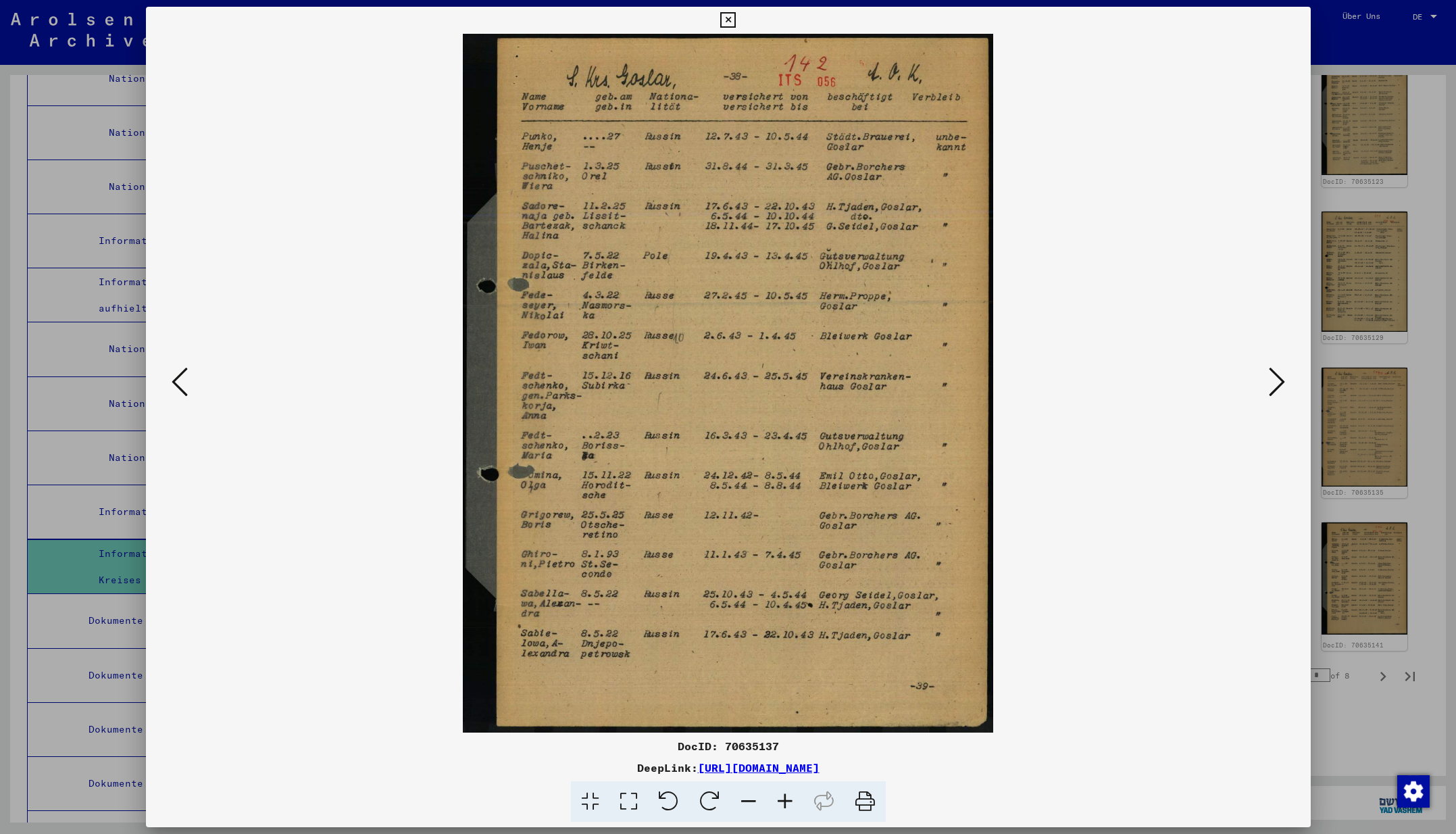
click at [1278, 383] on icon at bounding box center [1277, 381] width 16 height 32
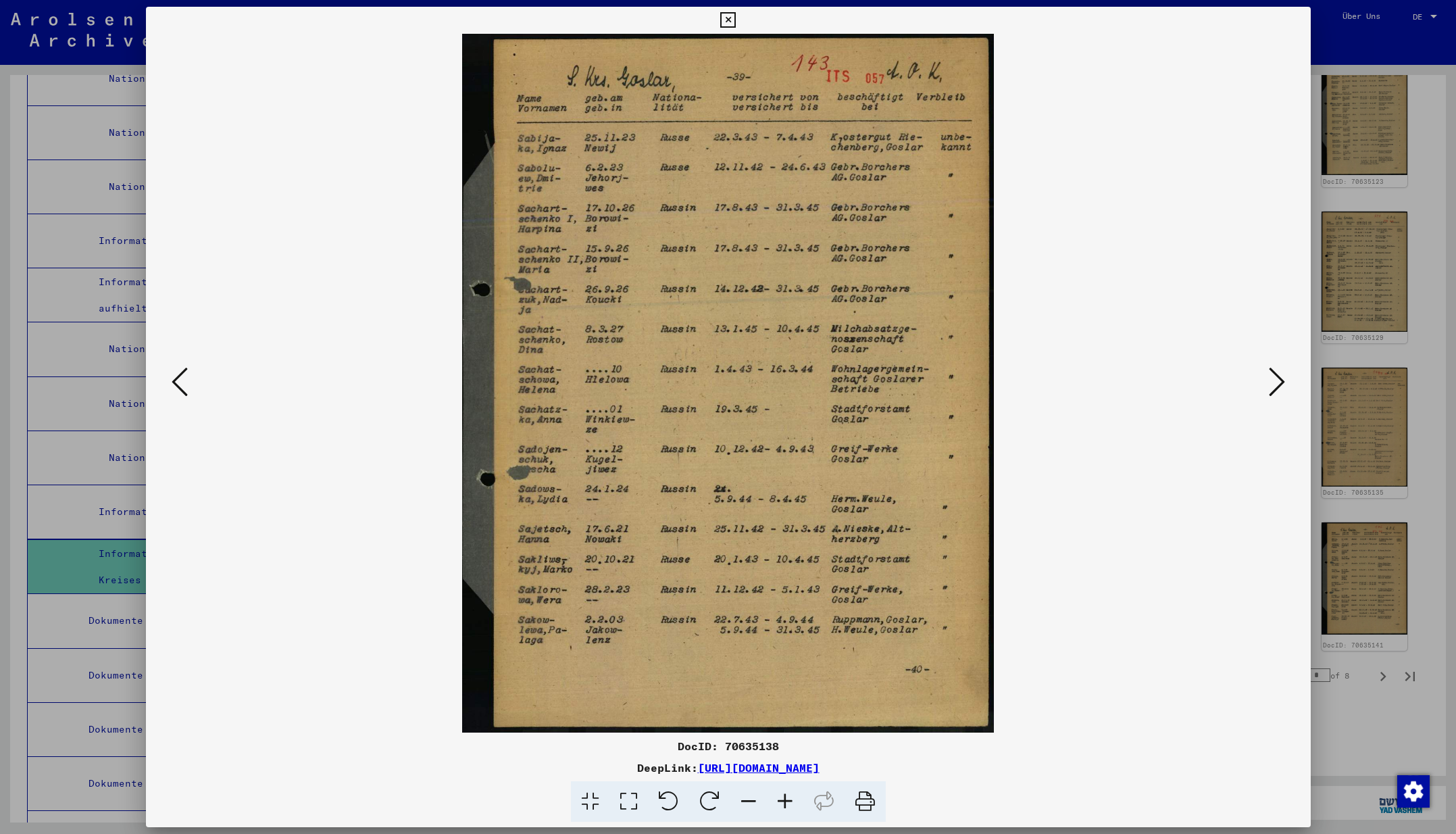
click at [1278, 383] on icon at bounding box center [1277, 381] width 16 height 32
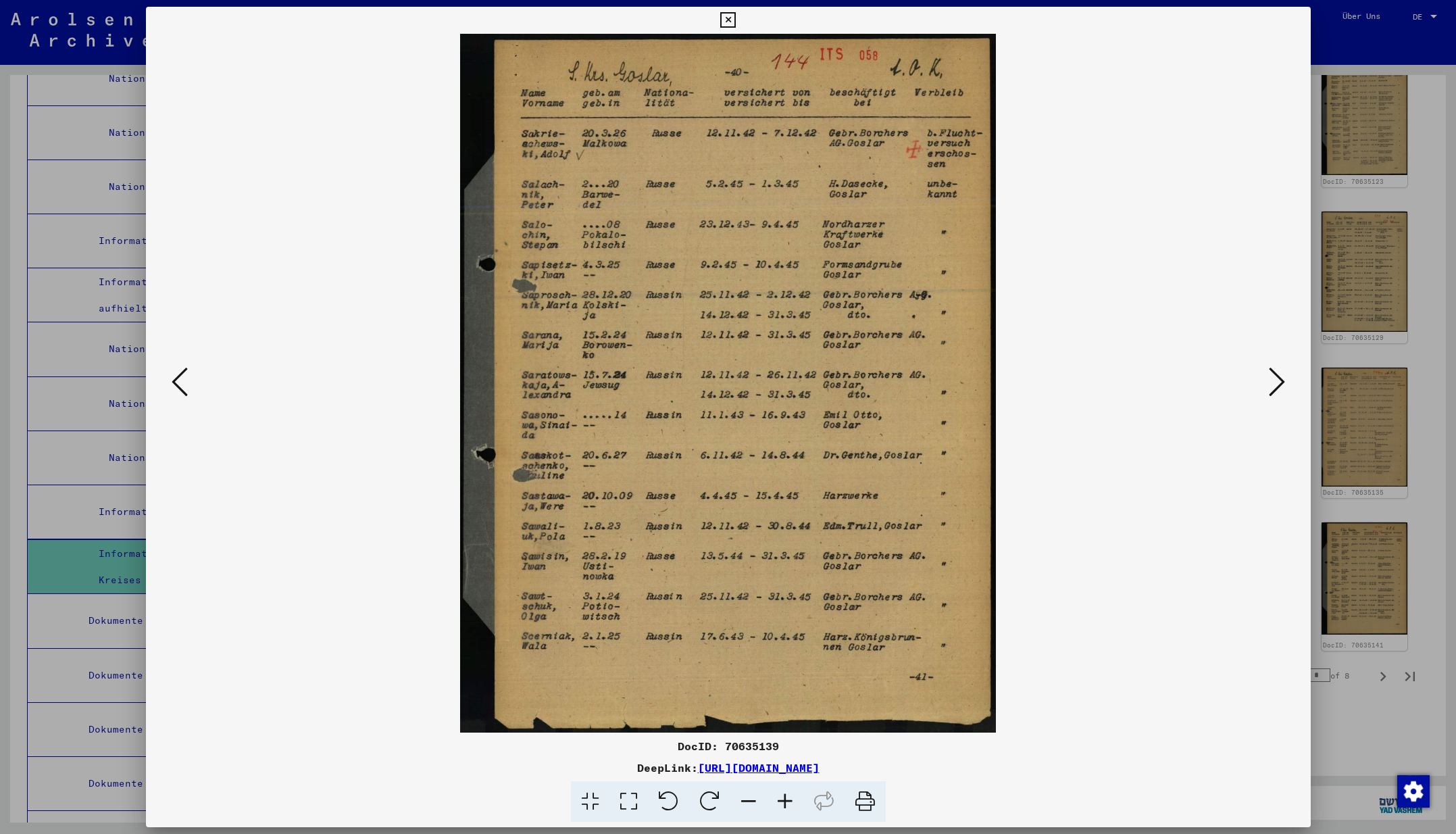
click at [1278, 380] on icon at bounding box center [1277, 381] width 16 height 32
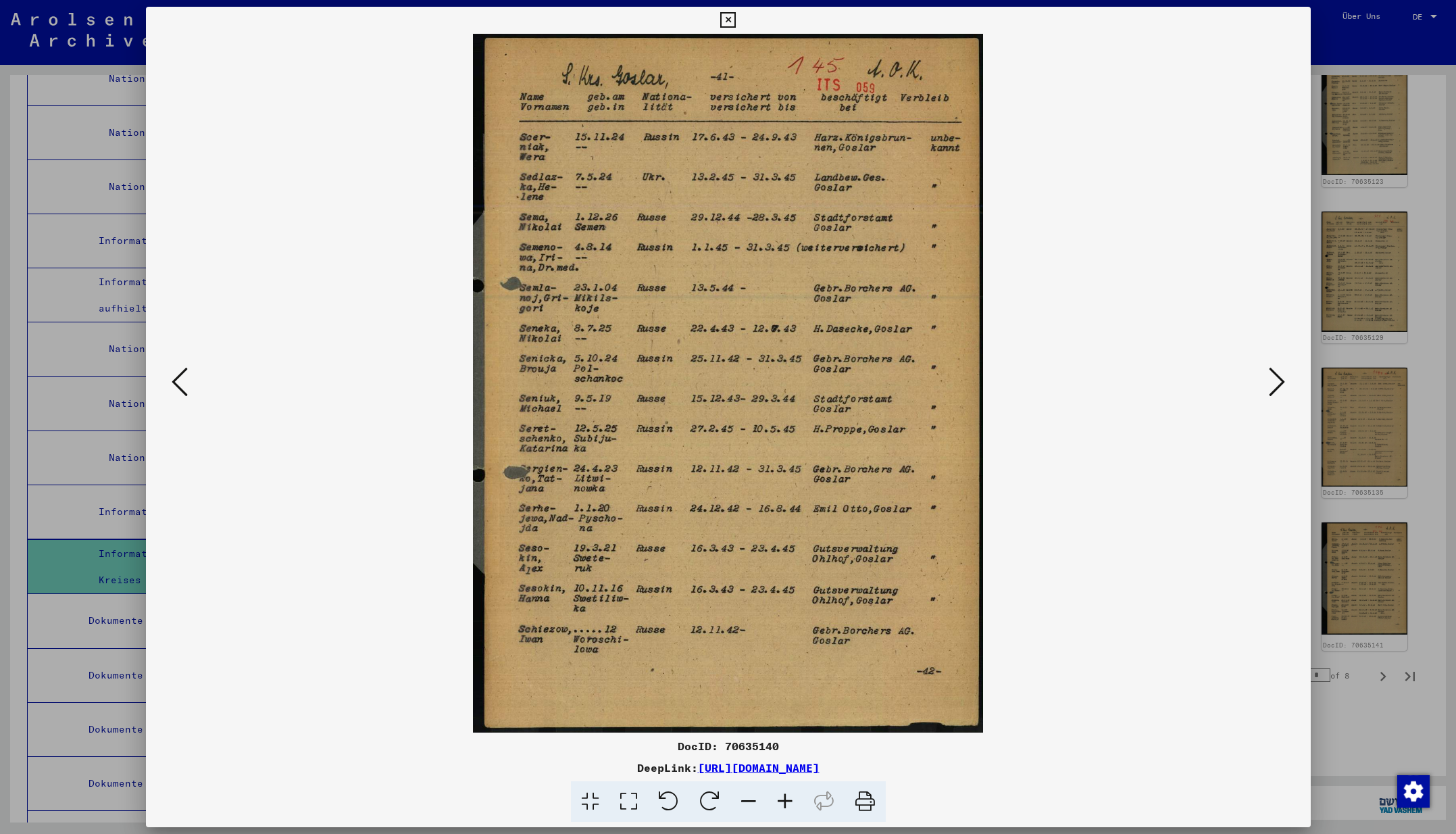
click at [1278, 380] on icon at bounding box center [1277, 381] width 16 height 32
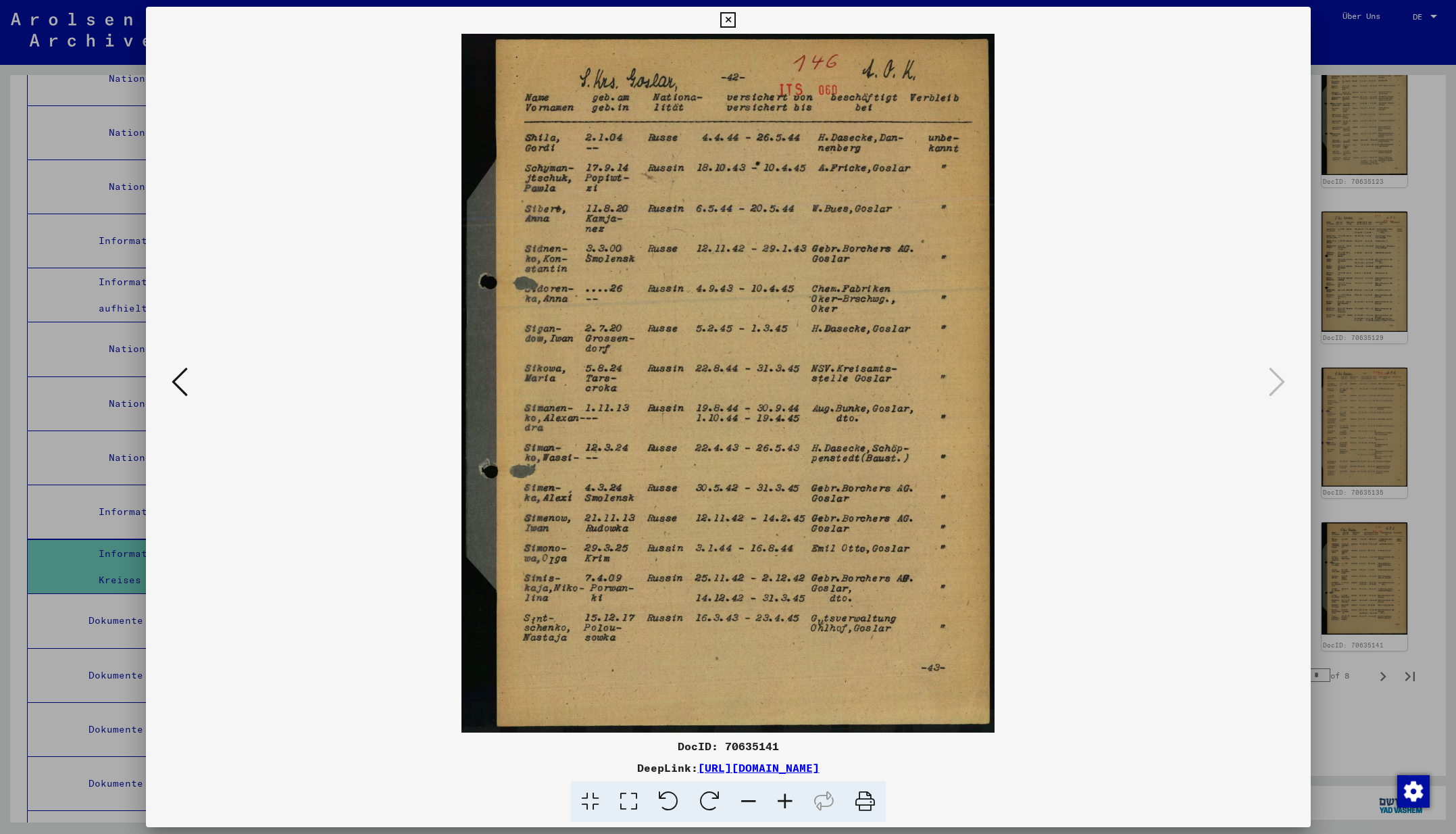
click at [736, 17] on icon at bounding box center [727, 20] width 16 height 16
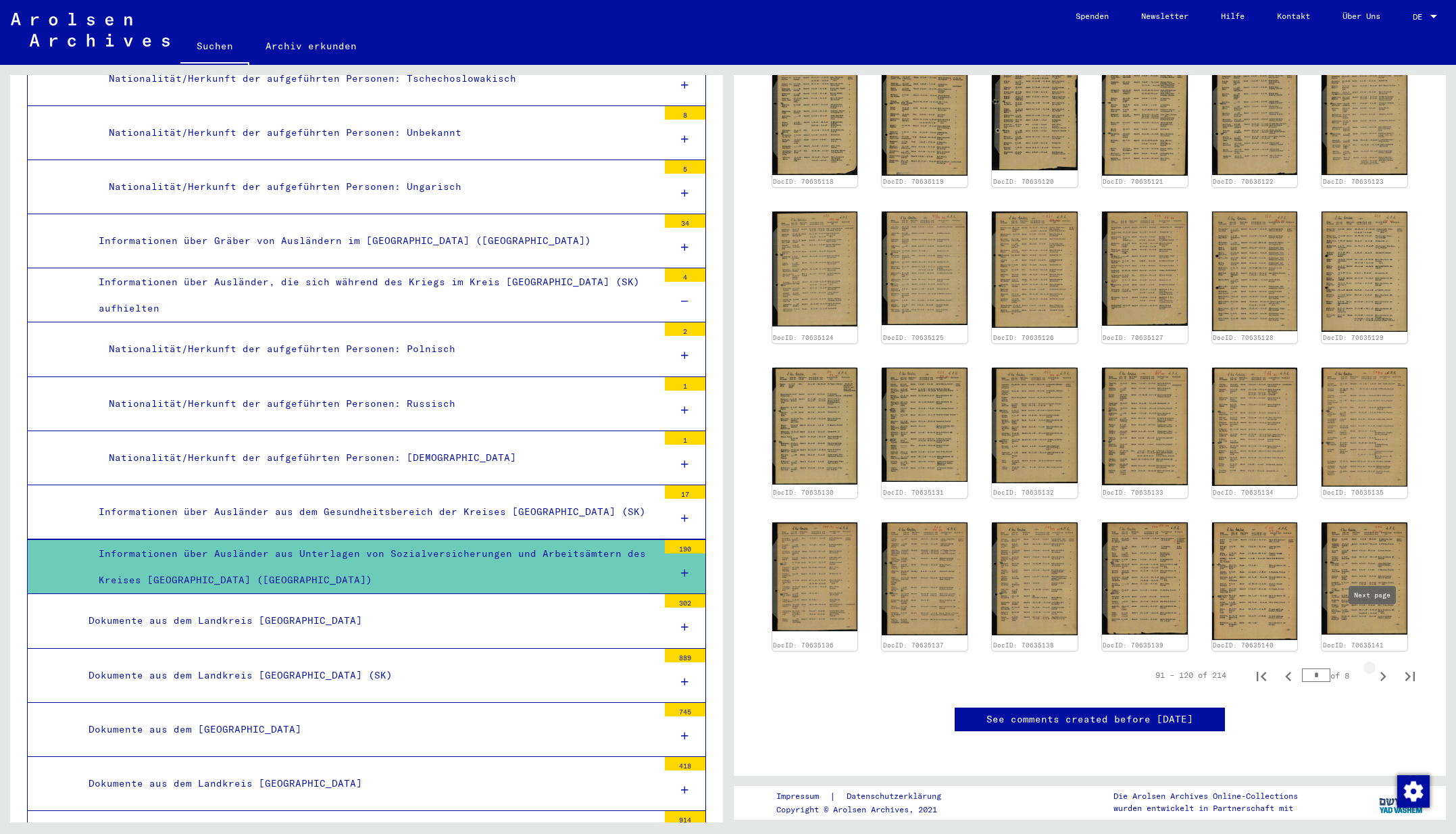
click at [1373, 667] on icon "Next page" at bounding box center [1383, 676] width 19 height 19
type input "*"
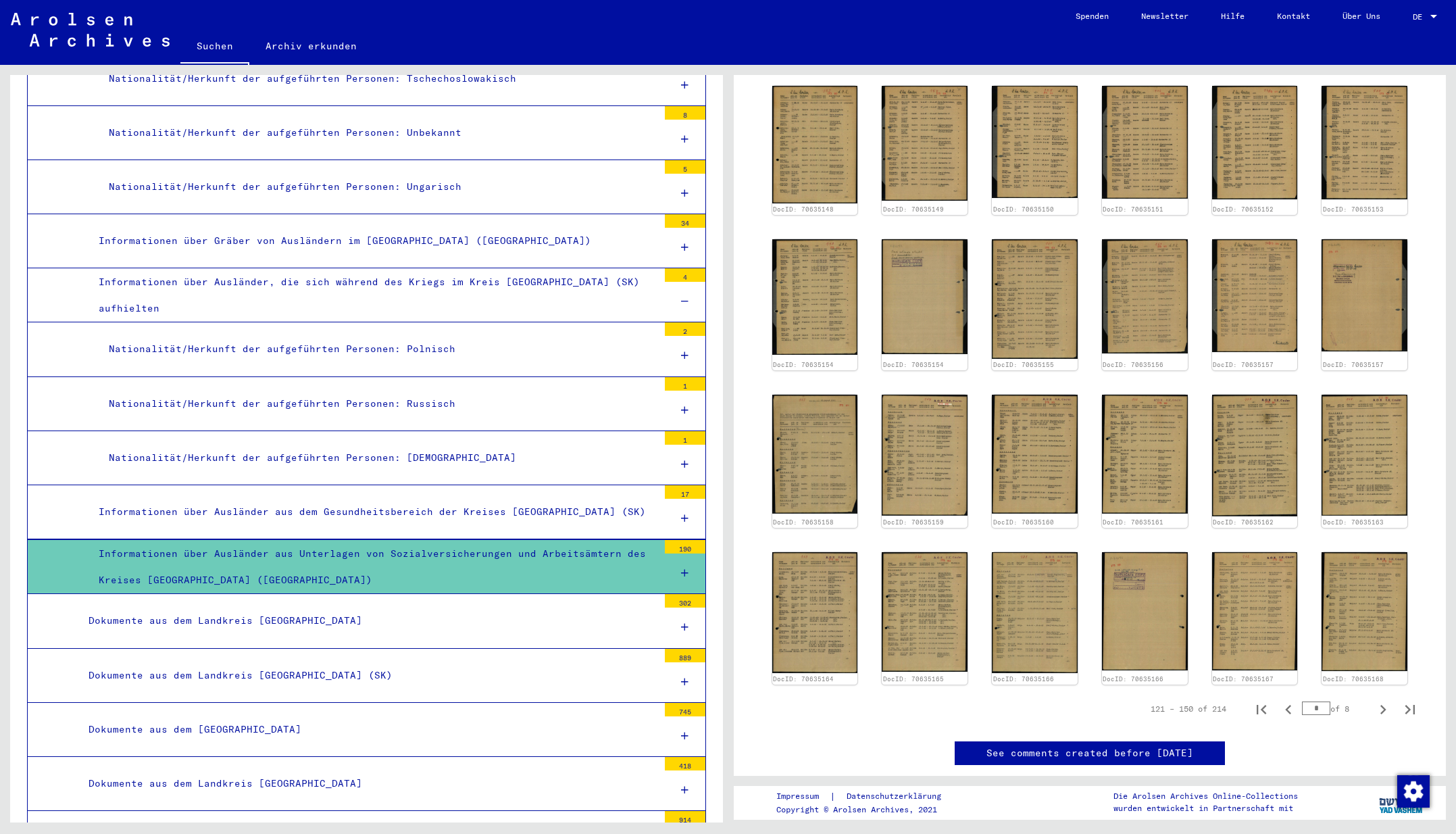
scroll to position [420, 0]
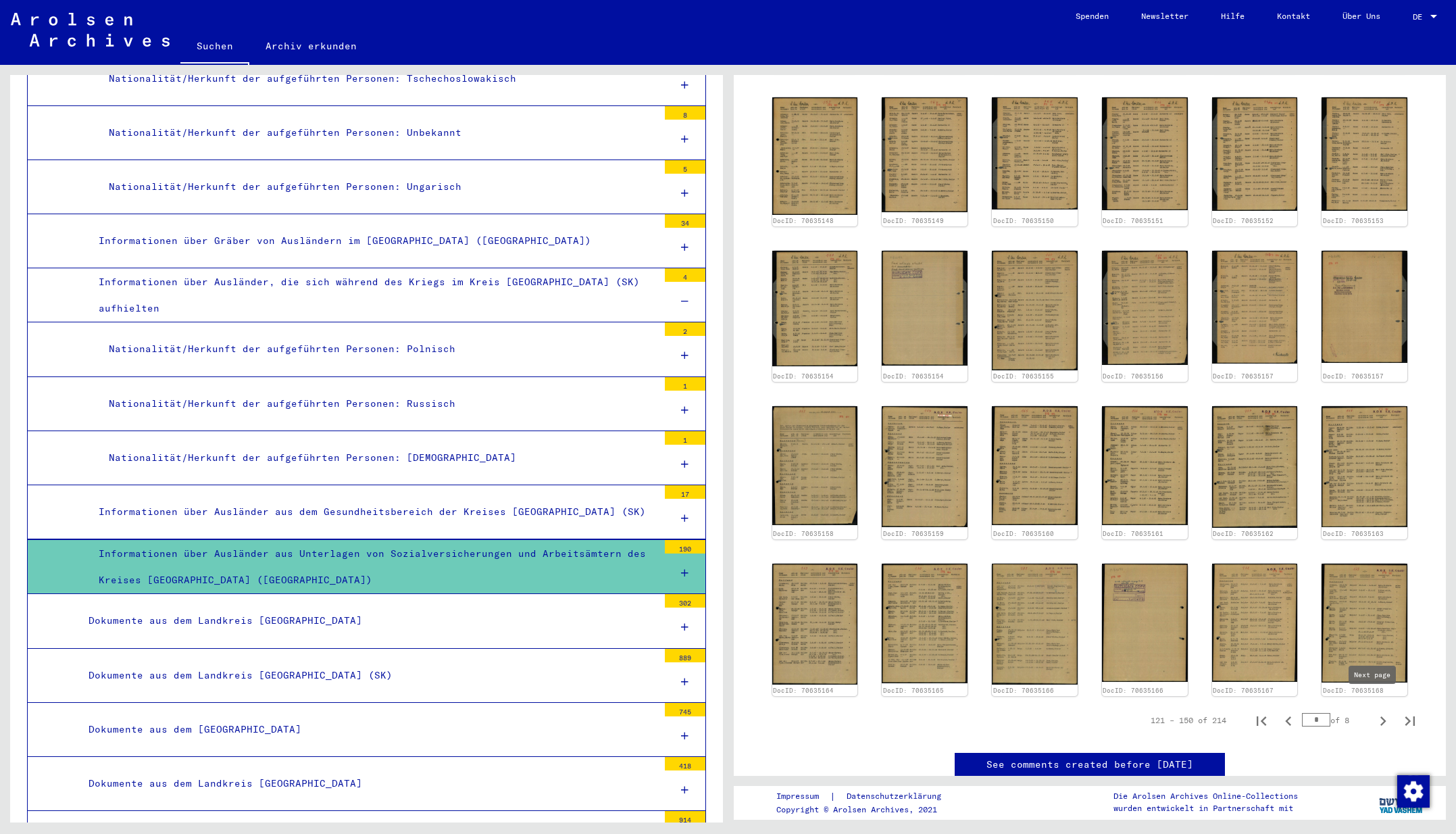
click at [1373, 712] on icon "Next page" at bounding box center [1383, 721] width 19 height 19
type input "*"
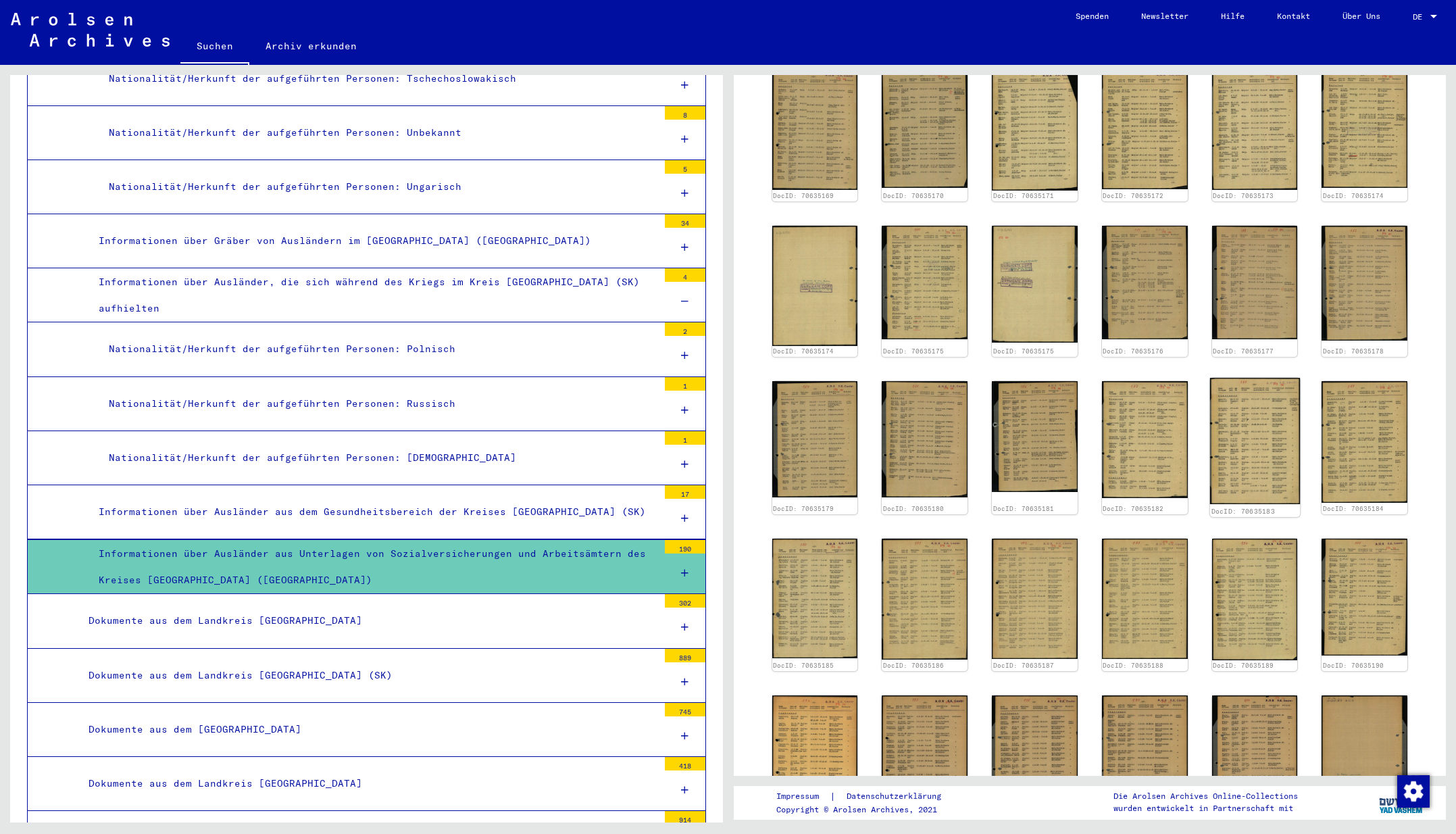
scroll to position [0, 0]
click at [1011, 607] on img at bounding box center [1035, 598] width 90 height 127
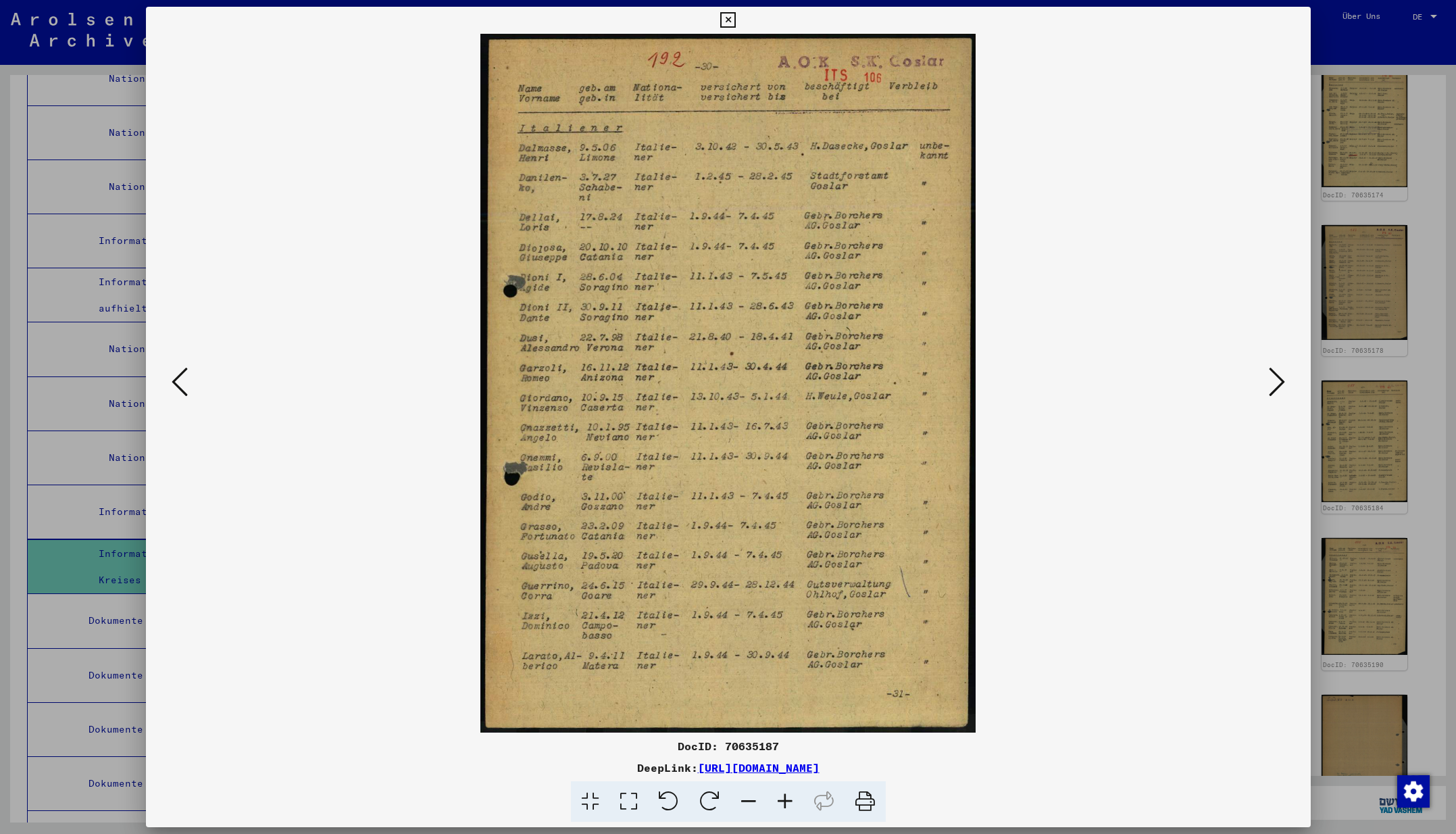
click at [1274, 383] on icon at bounding box center [1277, 381] width 16 height 32
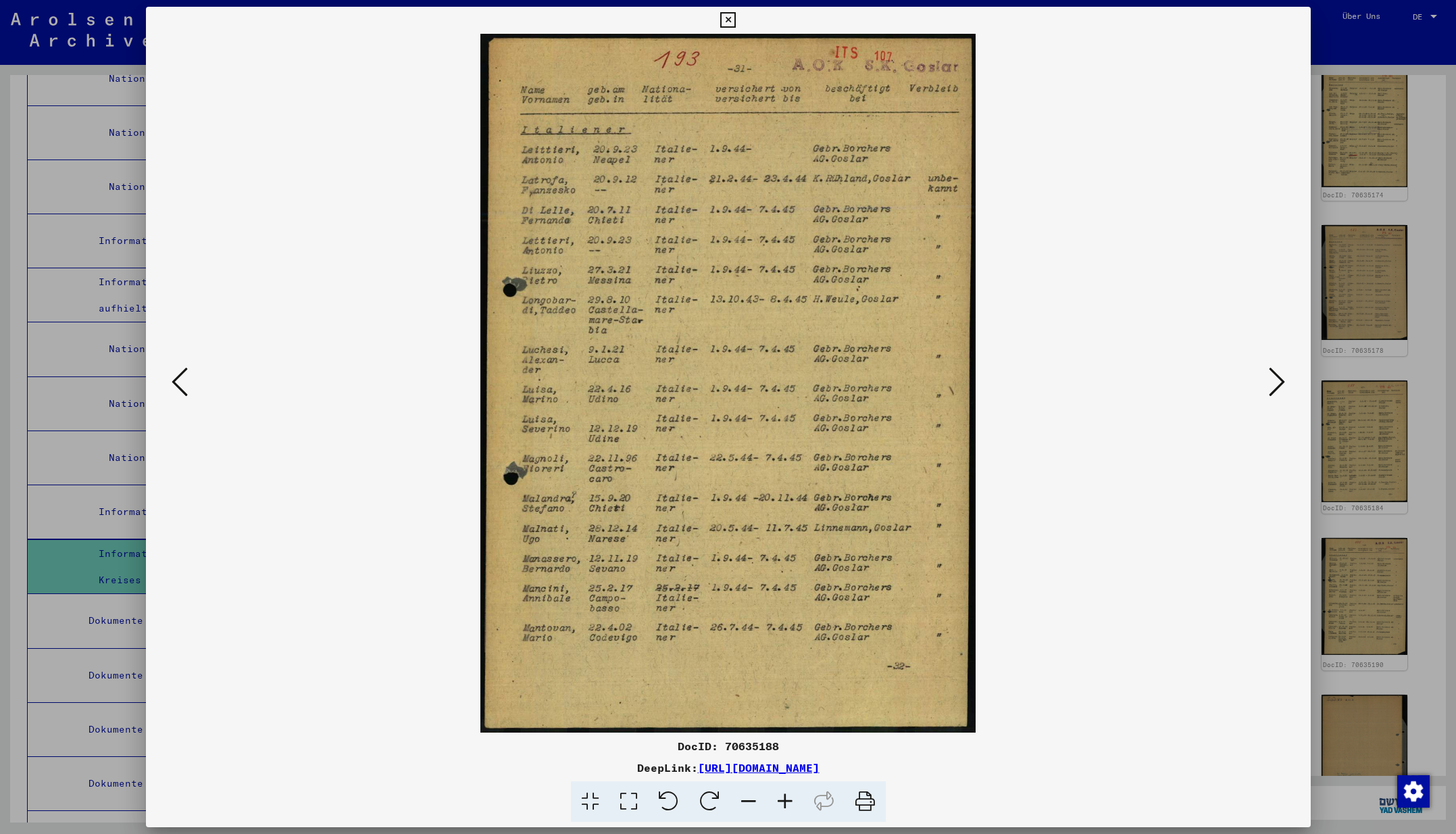
click at [1274, 383] on icon at bounding box center [1277, 381] width 16 height 32
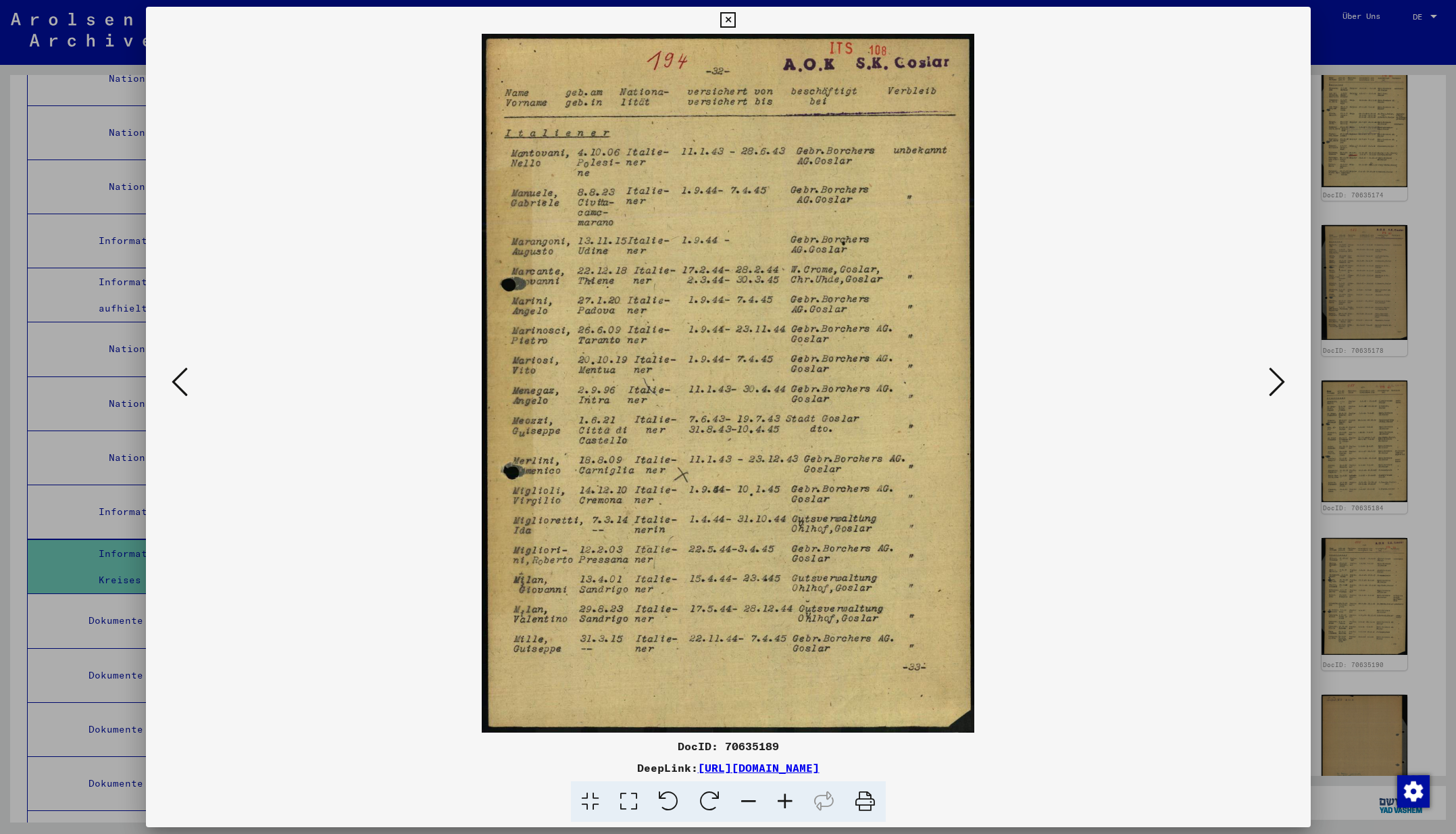
click at [1274, 383] on icon at bounding box center [1277, 381] width 16 height 32
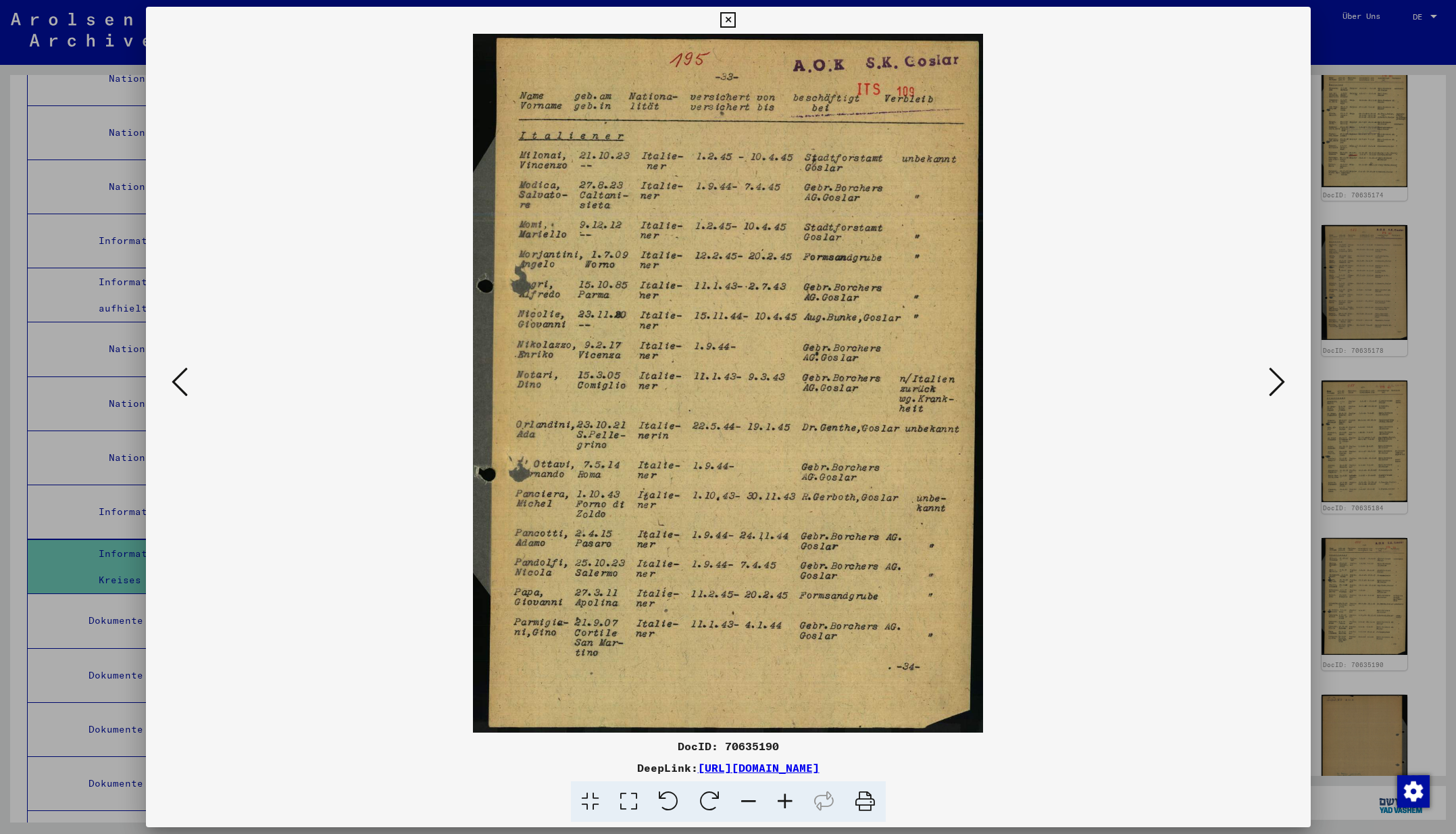
click at [1274, 383] on icon at bounding box center [1277, 381] width 16 height 32
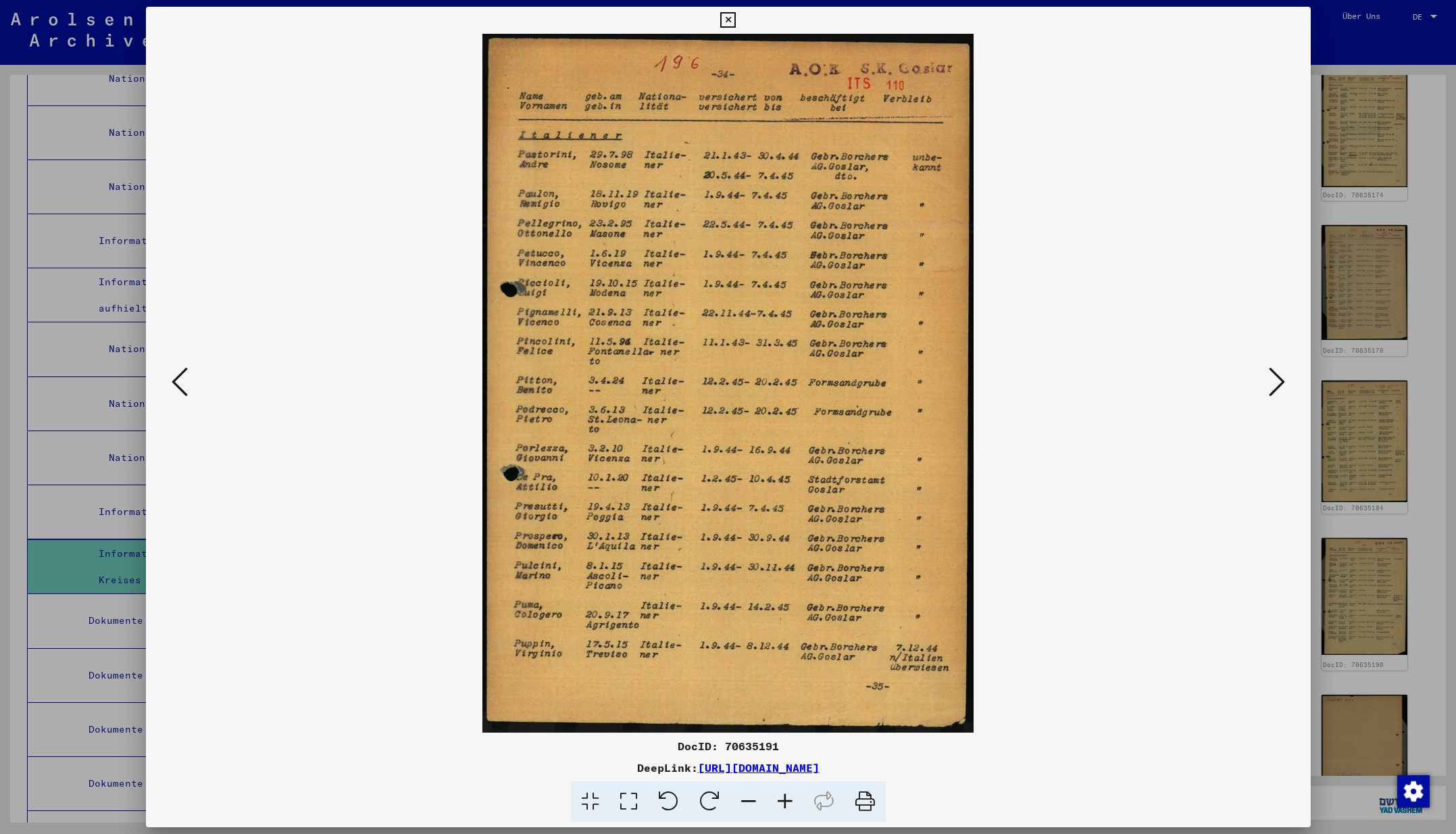
click at [1274, 383] on icon at bounding box center [1277, 381] width 16 height 32
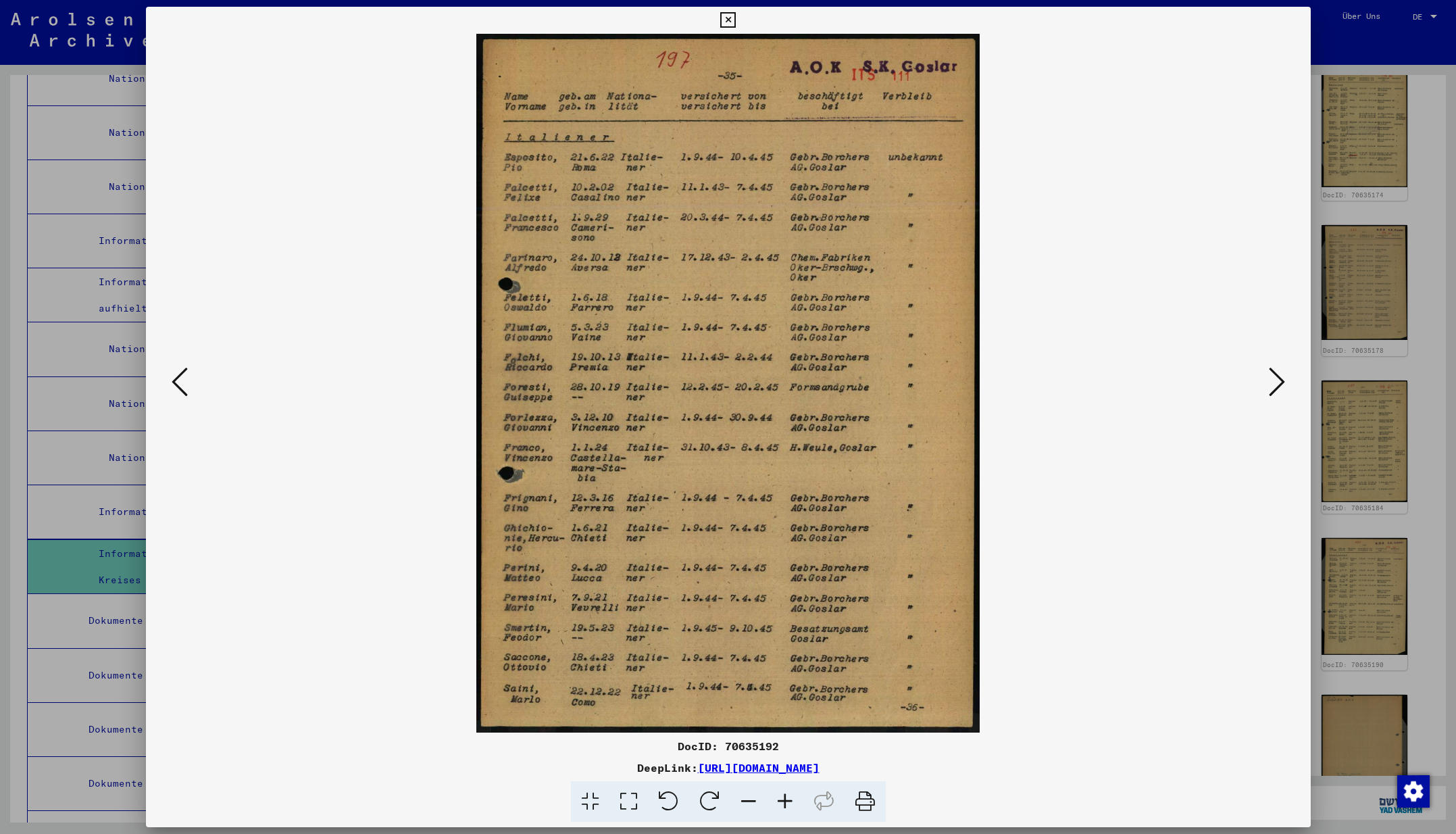
click at [1276, 380] on icon at bounding box center [1277, 381] width 16 height 32
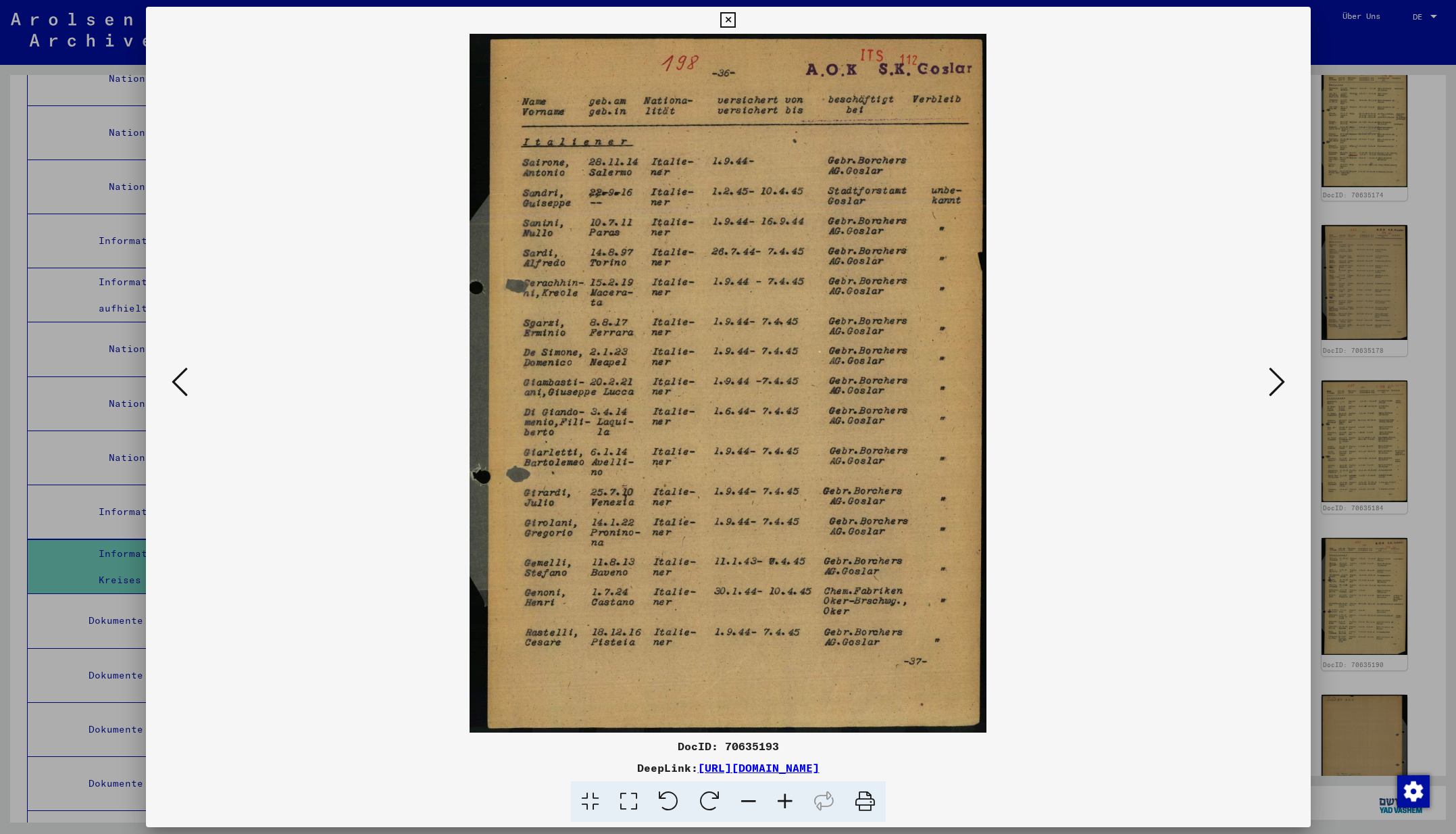
click at [1276, 380] on icon at bounding box center [1277, 381] width 16 height 32
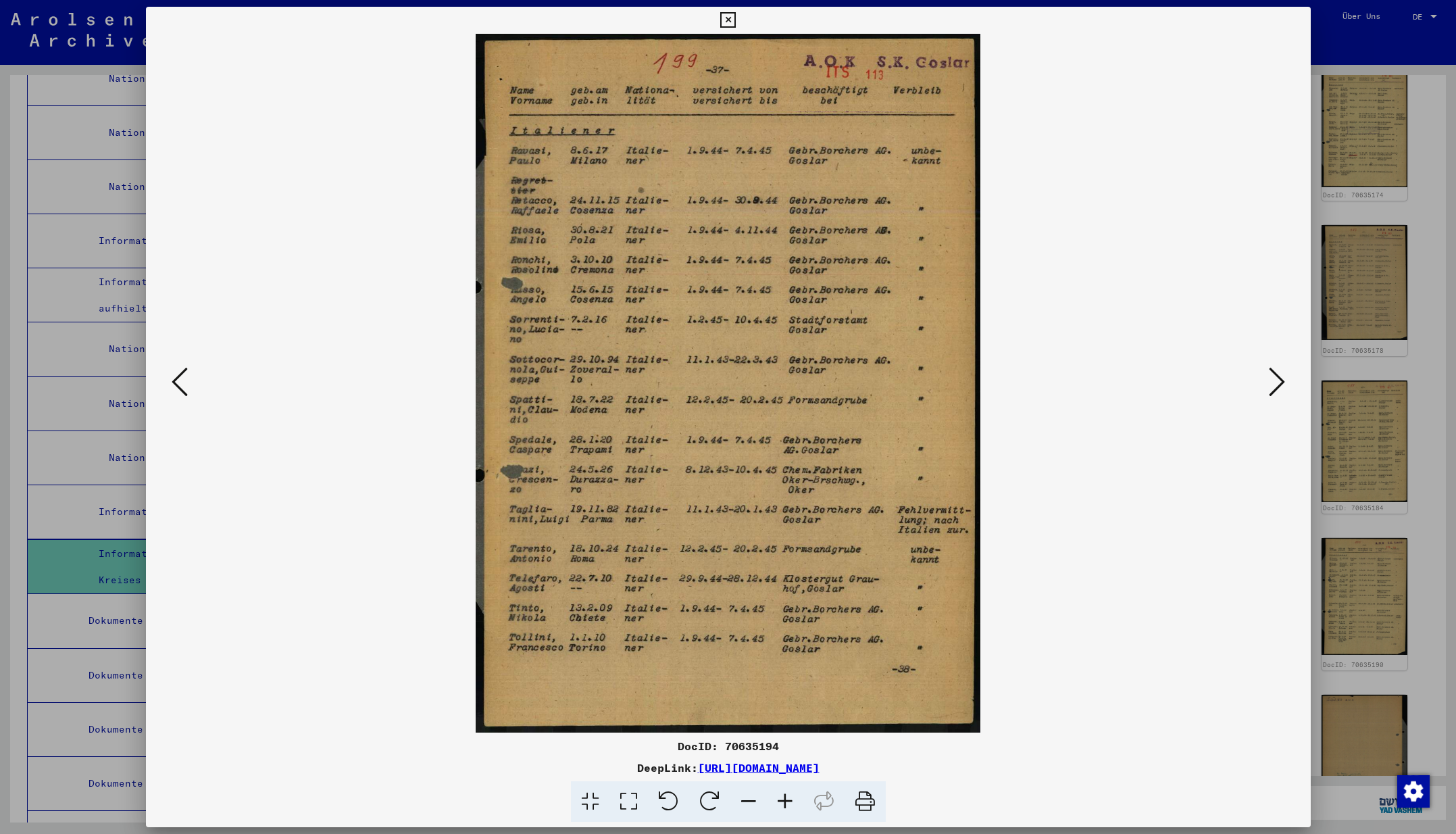
click at [1274, 380] on icon at bounding box center [1277, 381] width 16 height 32
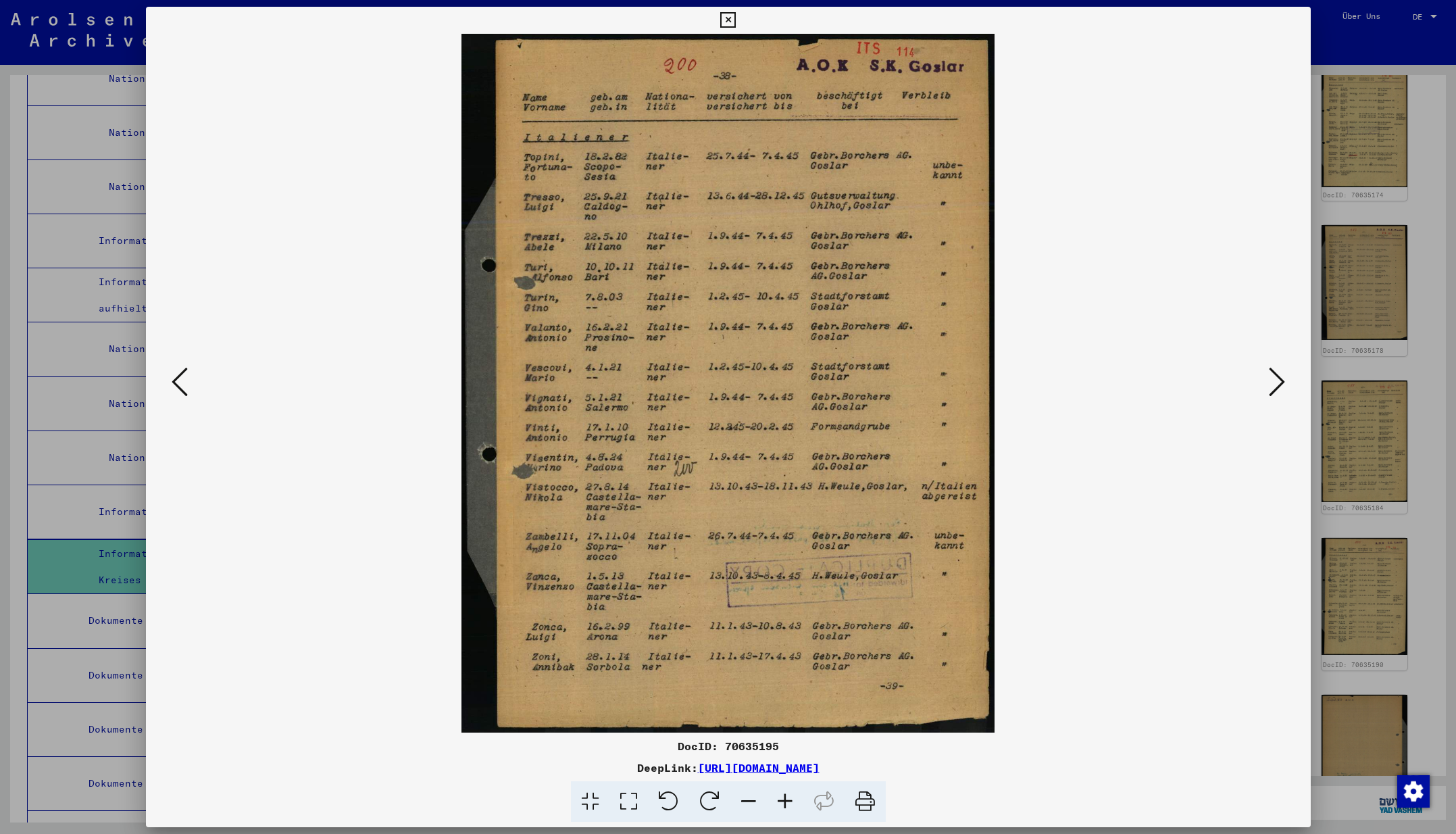
click at [1274, 384] on icon at bounding box center [1277, 381] width 16 height 32
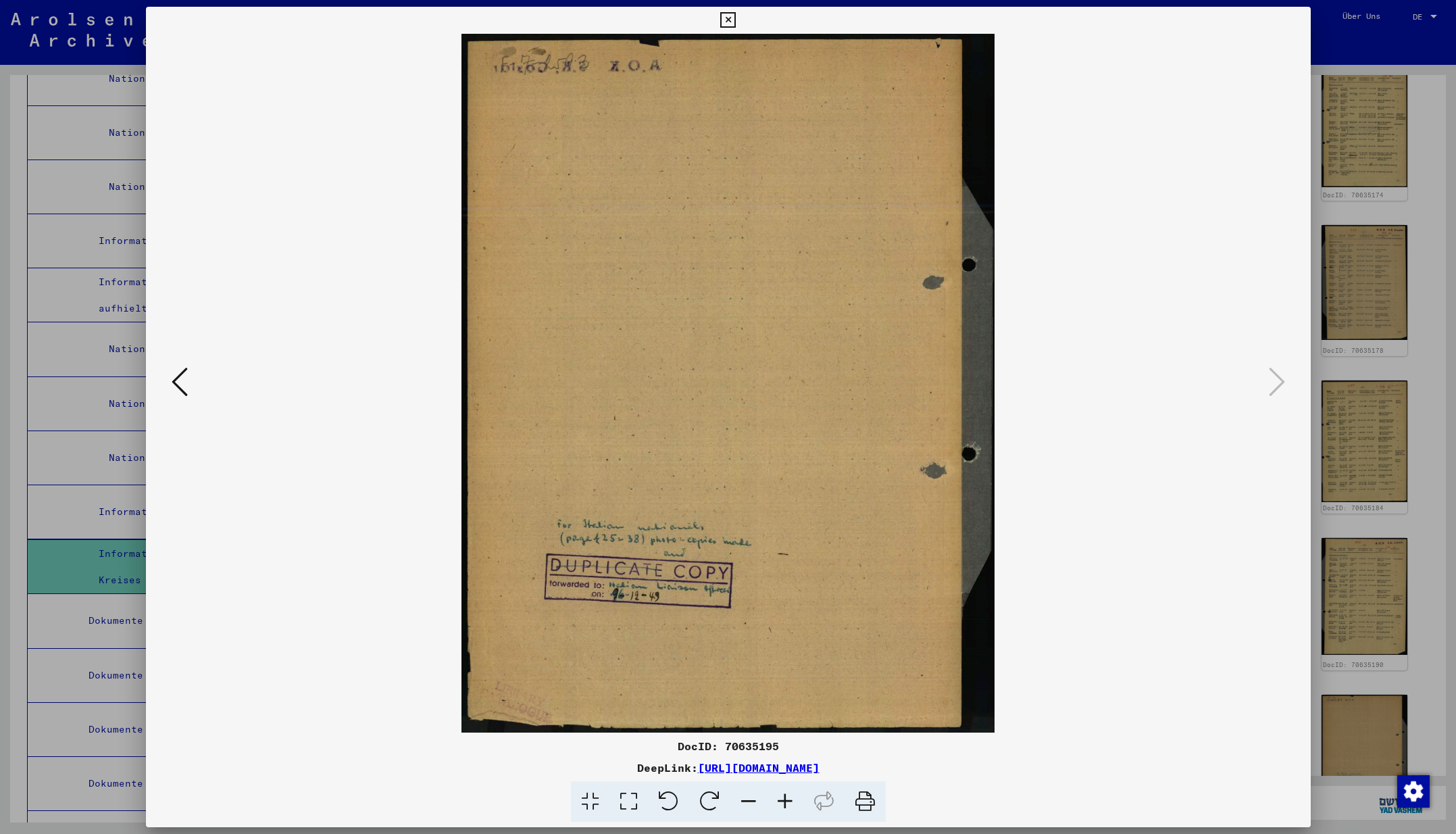
click at [736, 18] on icon at bounding box center [727, 20] width 16 height 16
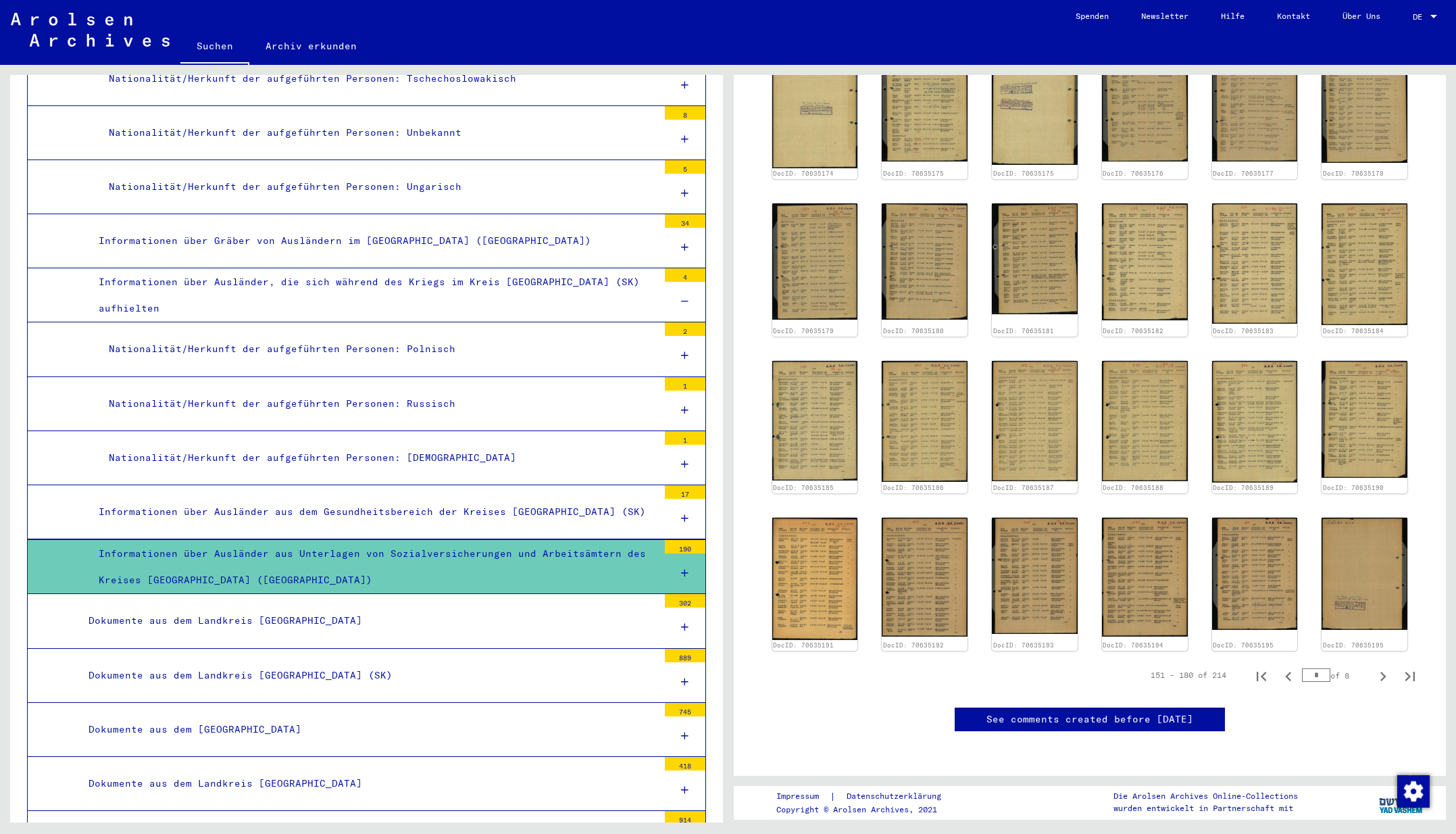
scroll to position [585, 0]
click at [1380, 671] on icon "Next page" at bounding box center [1383, 676] width 6 height 10
type input "*"
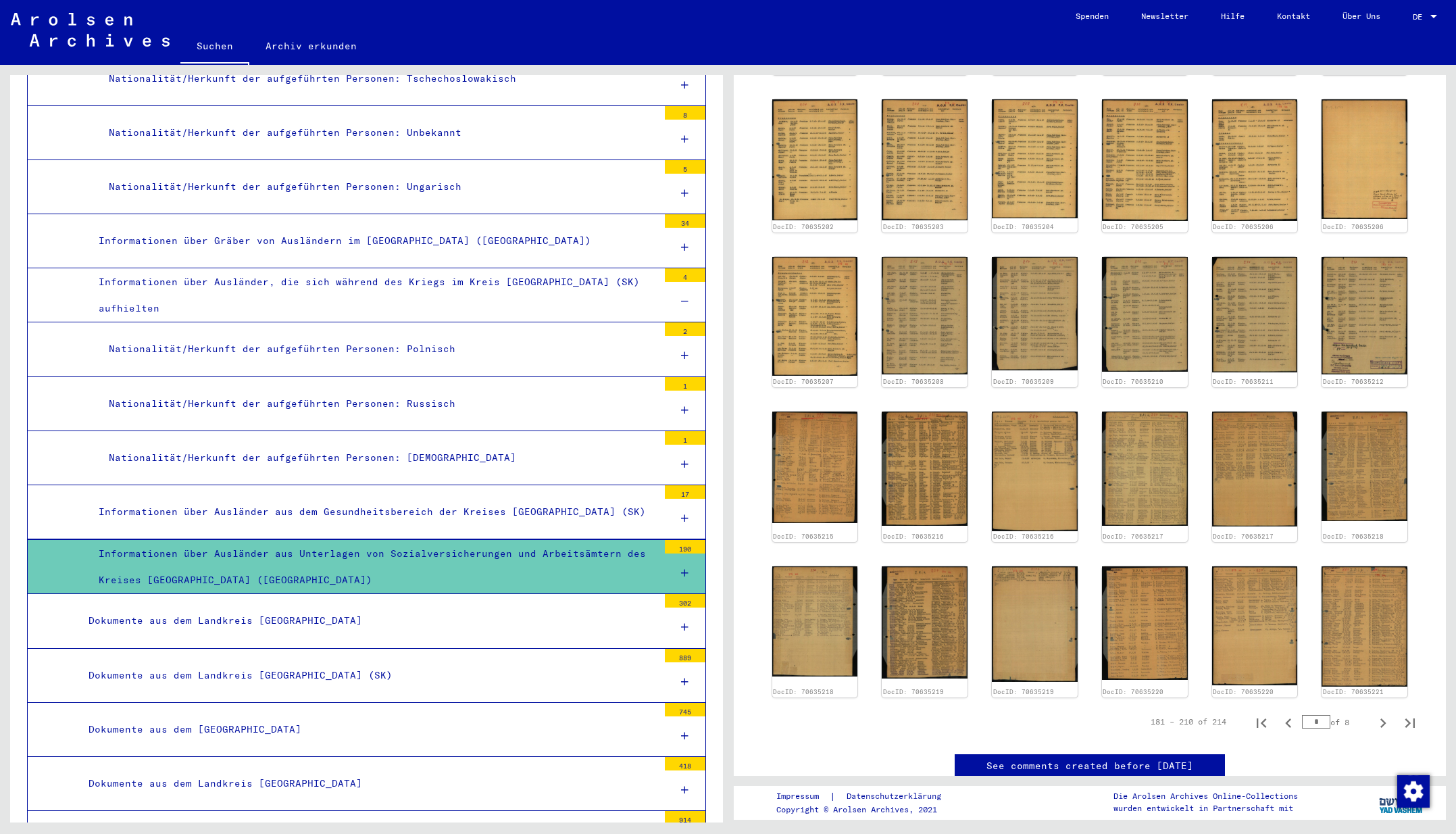
scroll to position [420, 0]
click at [940, 477] on img at bounding box center [925, 468] width 90 height 120
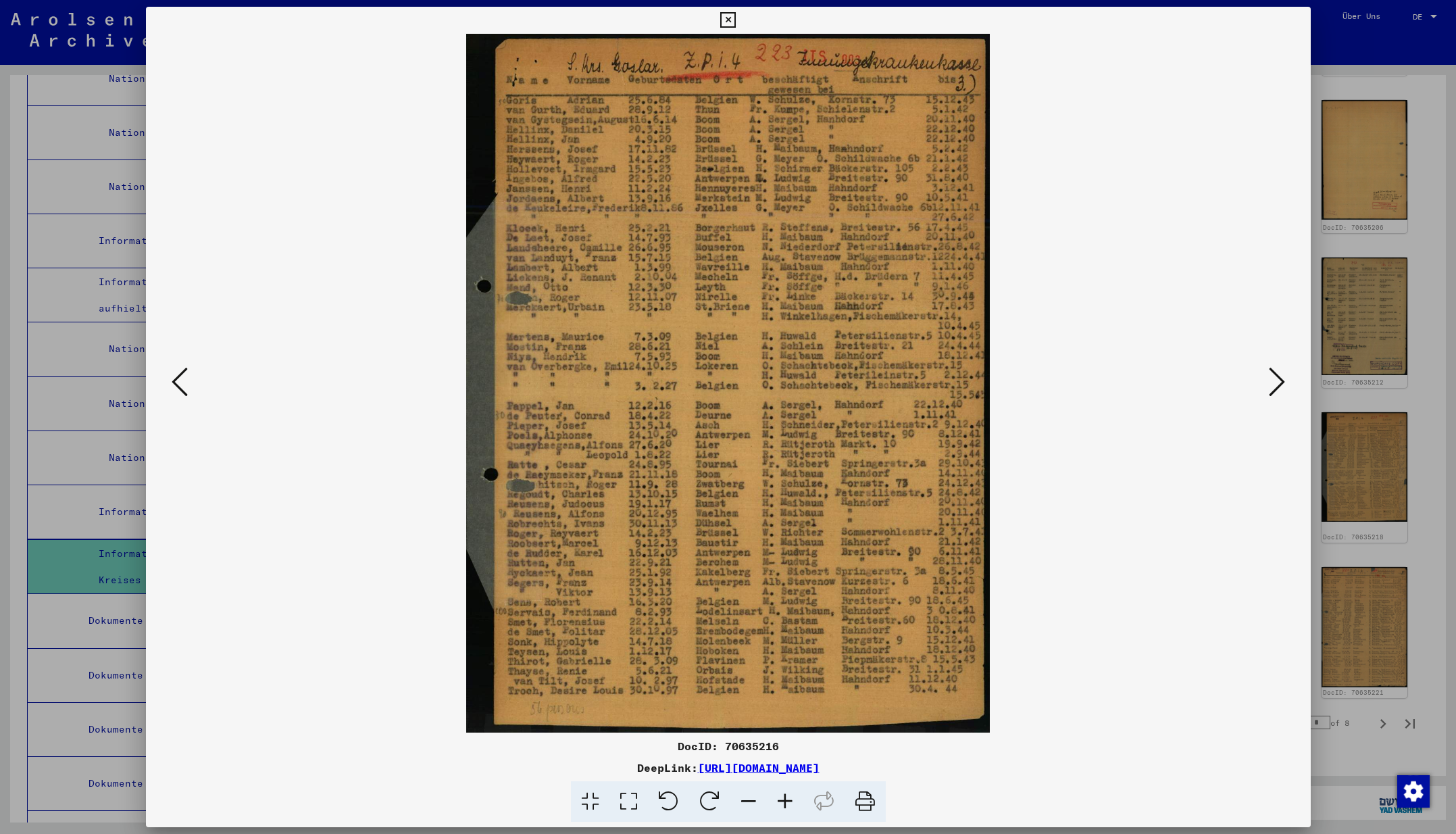
click at [1276, 383] on icon at bounding box center [1277, 381] width 16 height 32
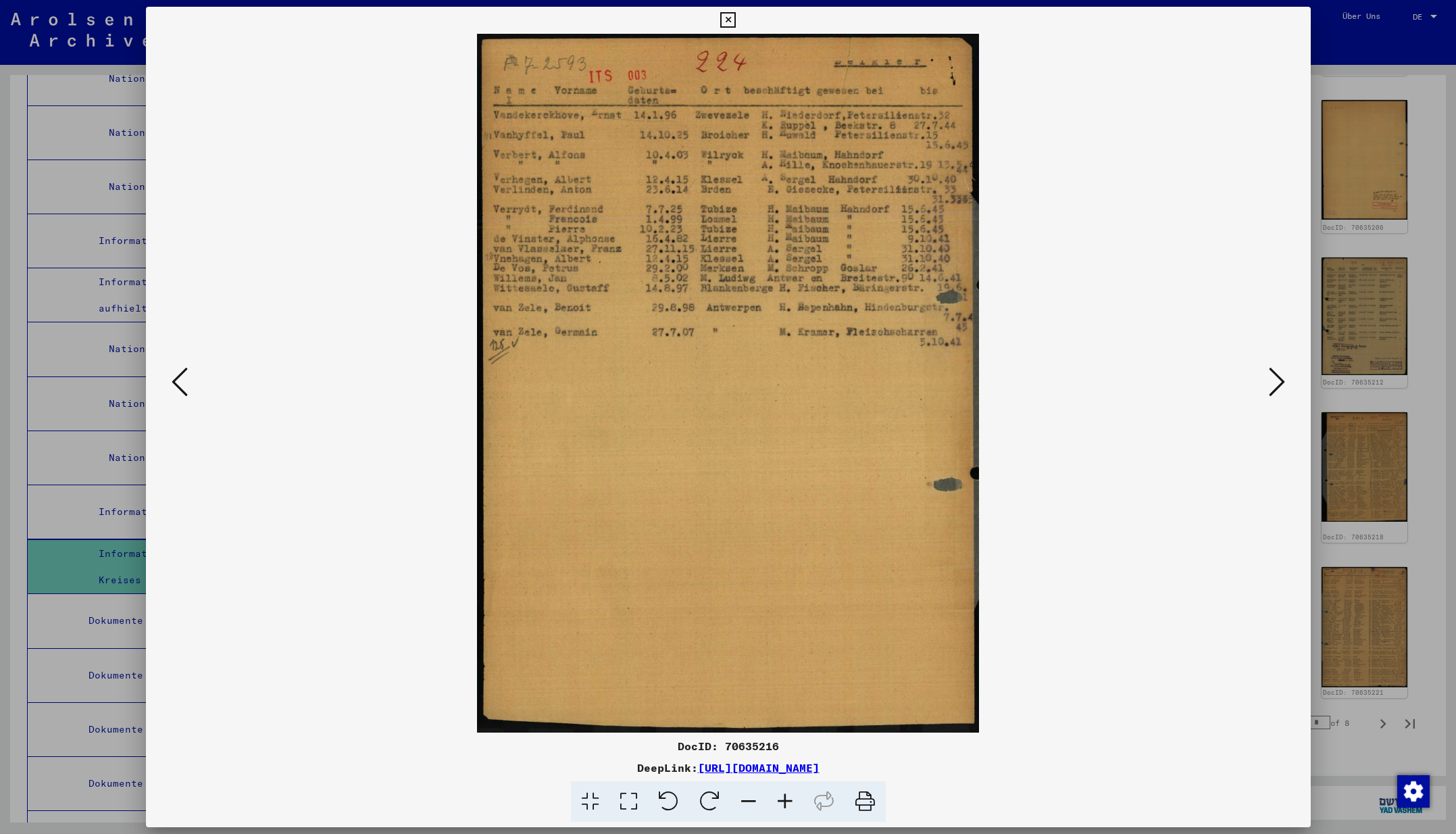
click at [1279, 385] on icon at bounding box center [1277, 381] width 16 height 32
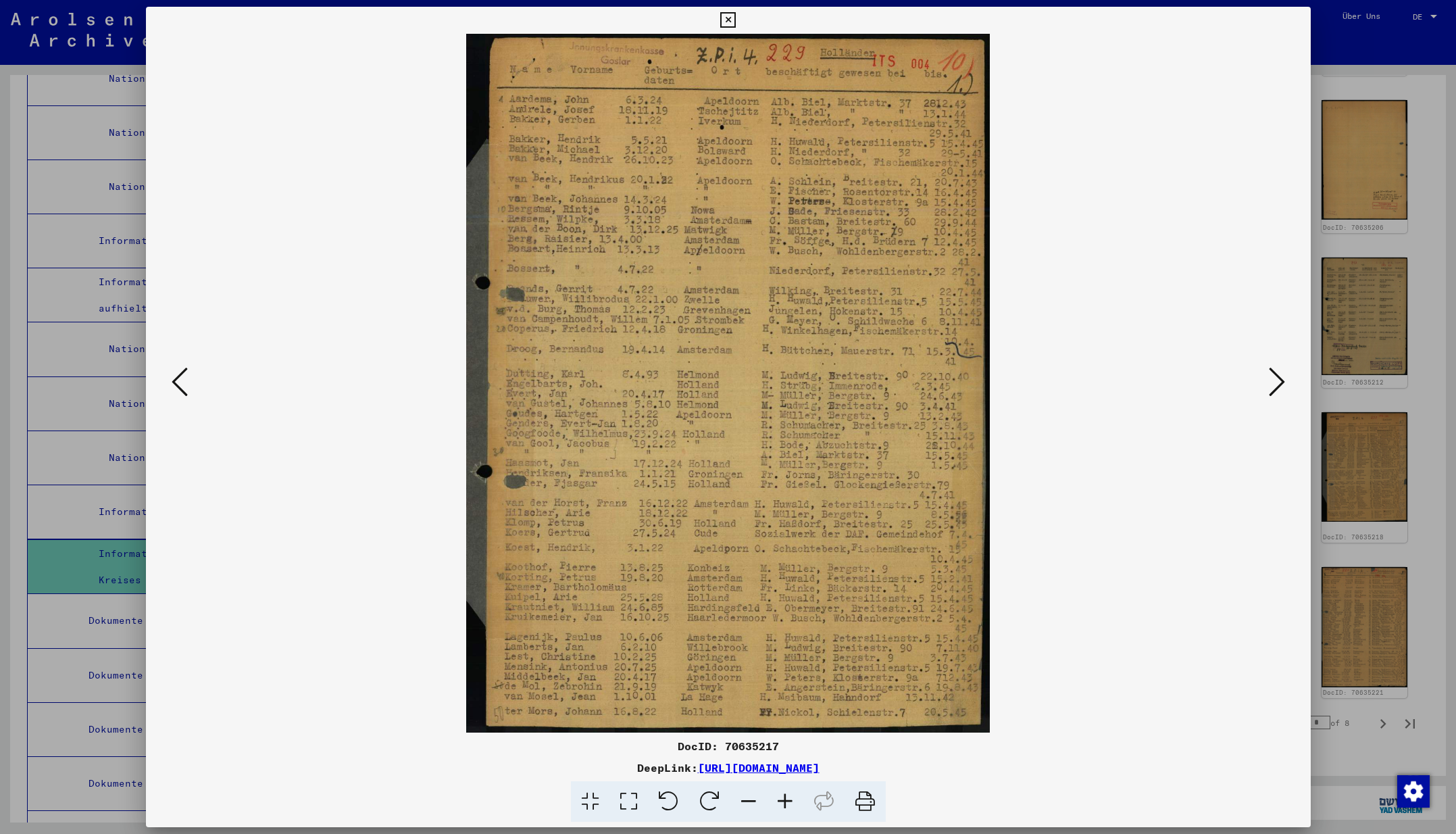
click at [1279, 385] on icon at bounding box center [1277, 381] width 16 height 32
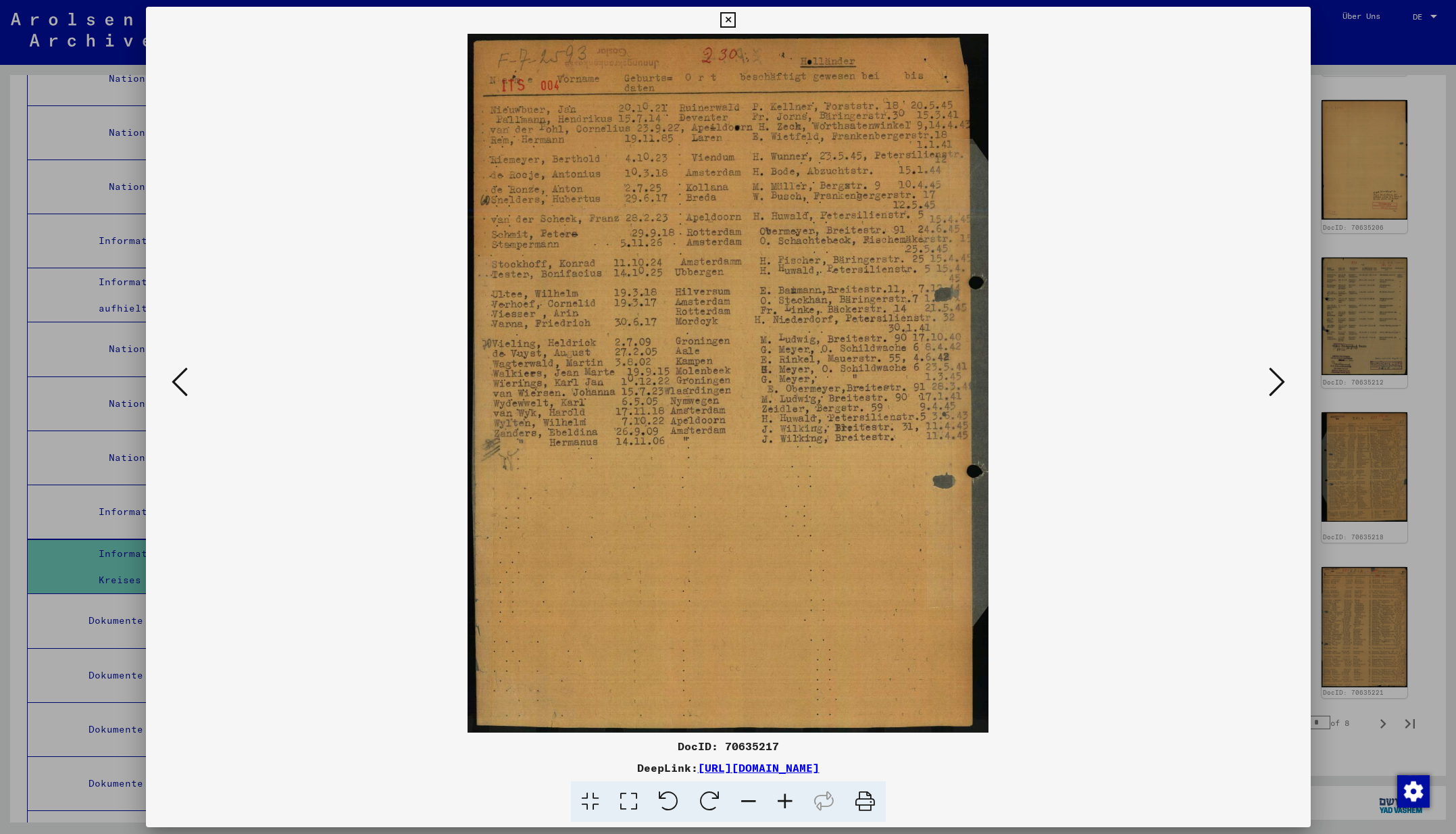
drag, startPoint x: 1298, startPoint y: 17, endPoint x: 1287, endPoint y: 46, distance: 31.0
click at [736, 17] on icon at bounding box center [727, 20] width 16 height 16
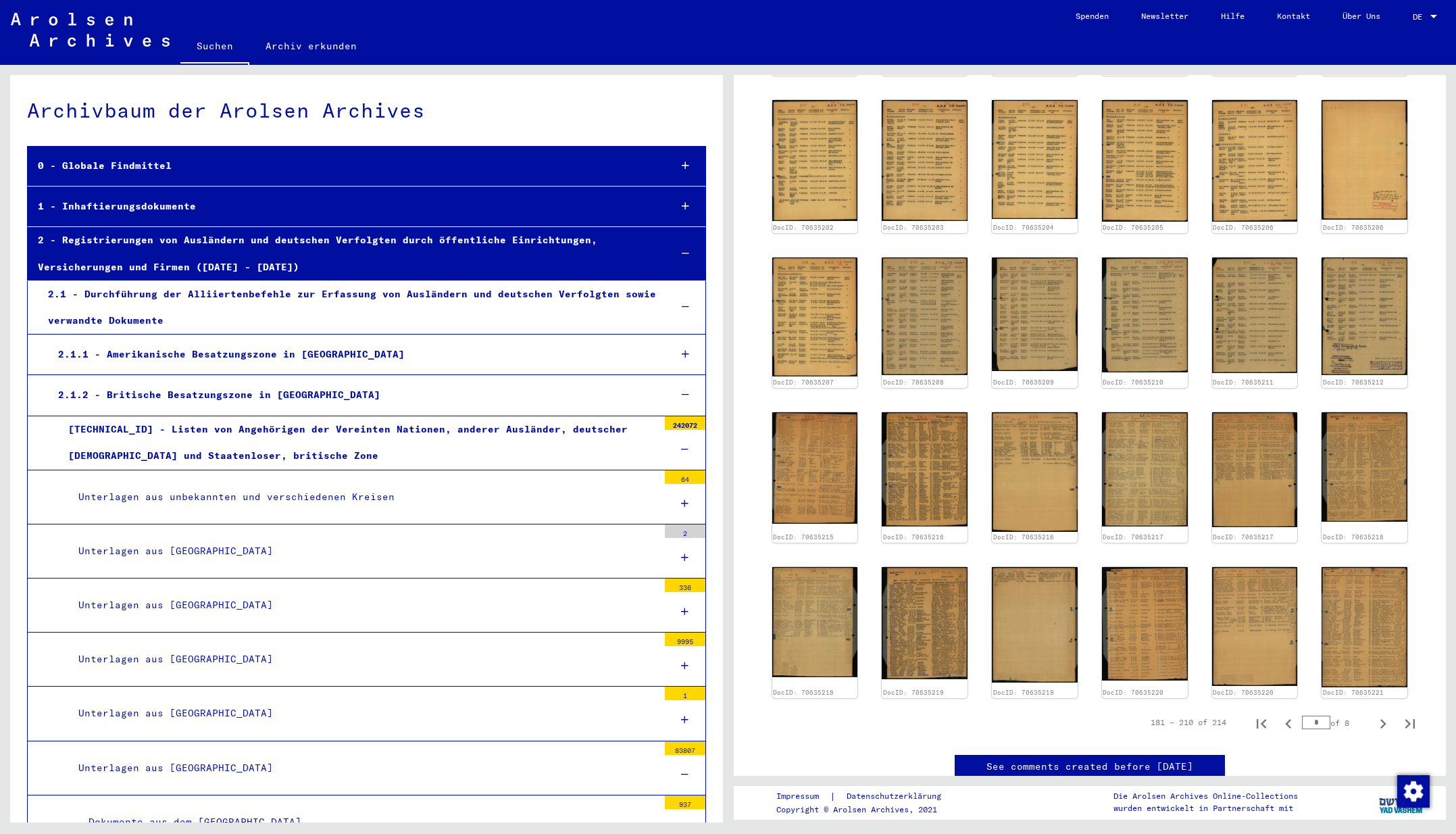
scroll to position [0, 0]
click at [159, 206] on div "1 - Inhaftierungsdokumente" at bounding box center [344, 206] width 631 height 27
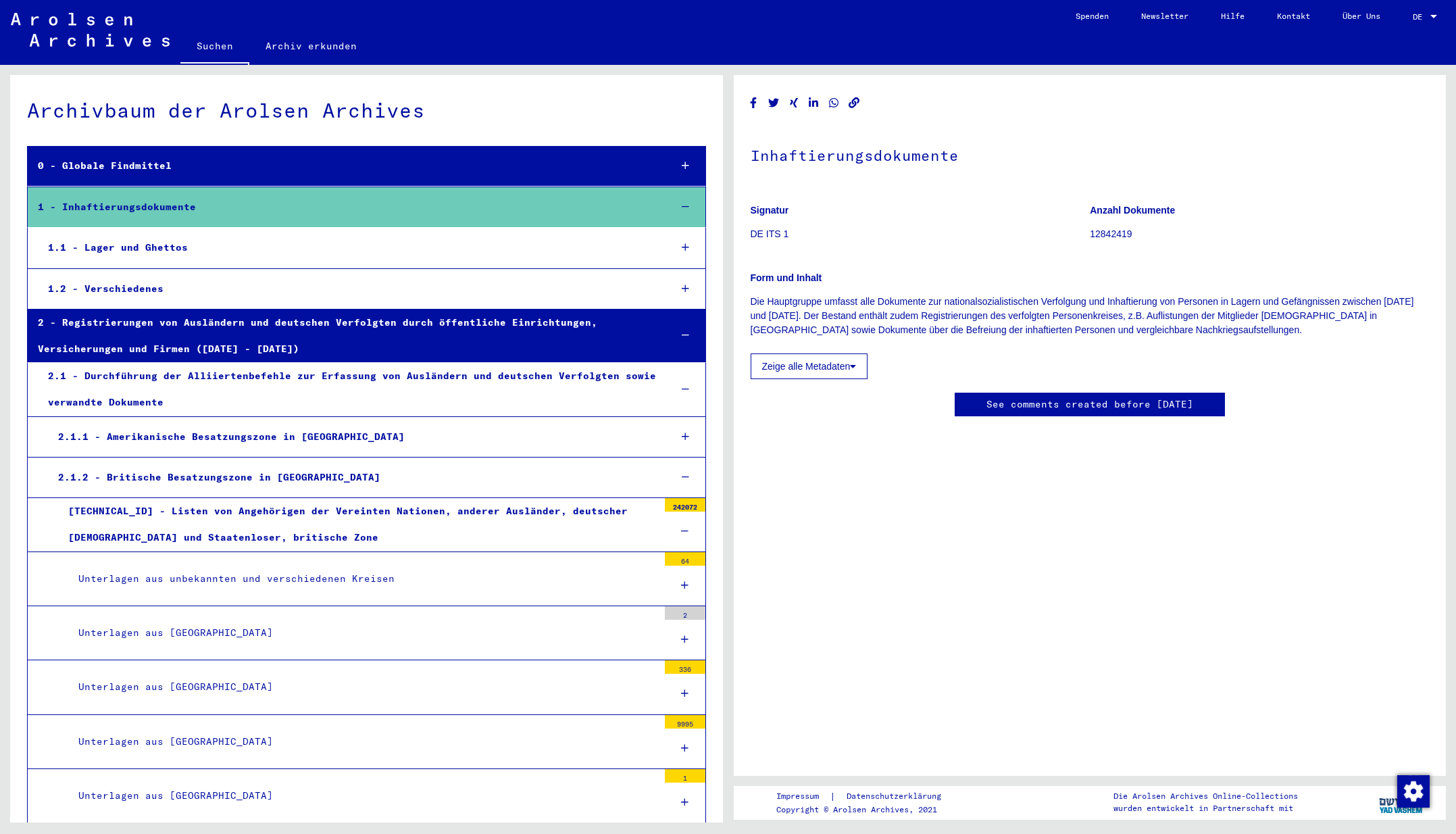
click at [156, 245] on div "1.1 - Lager und Ghettos" at bounding box center [348, 247] width 621 height 27
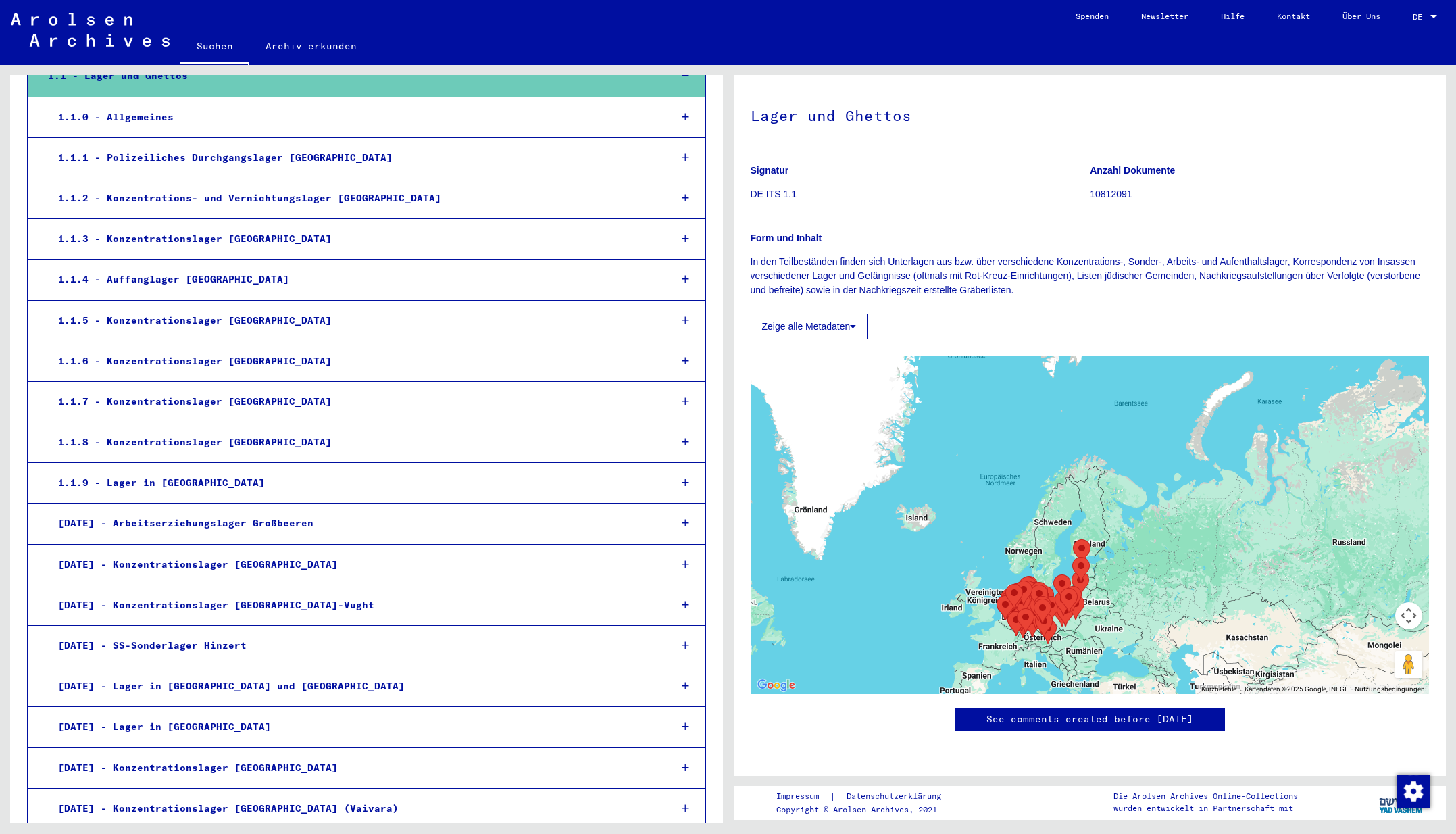
scroll to position [203, 0]
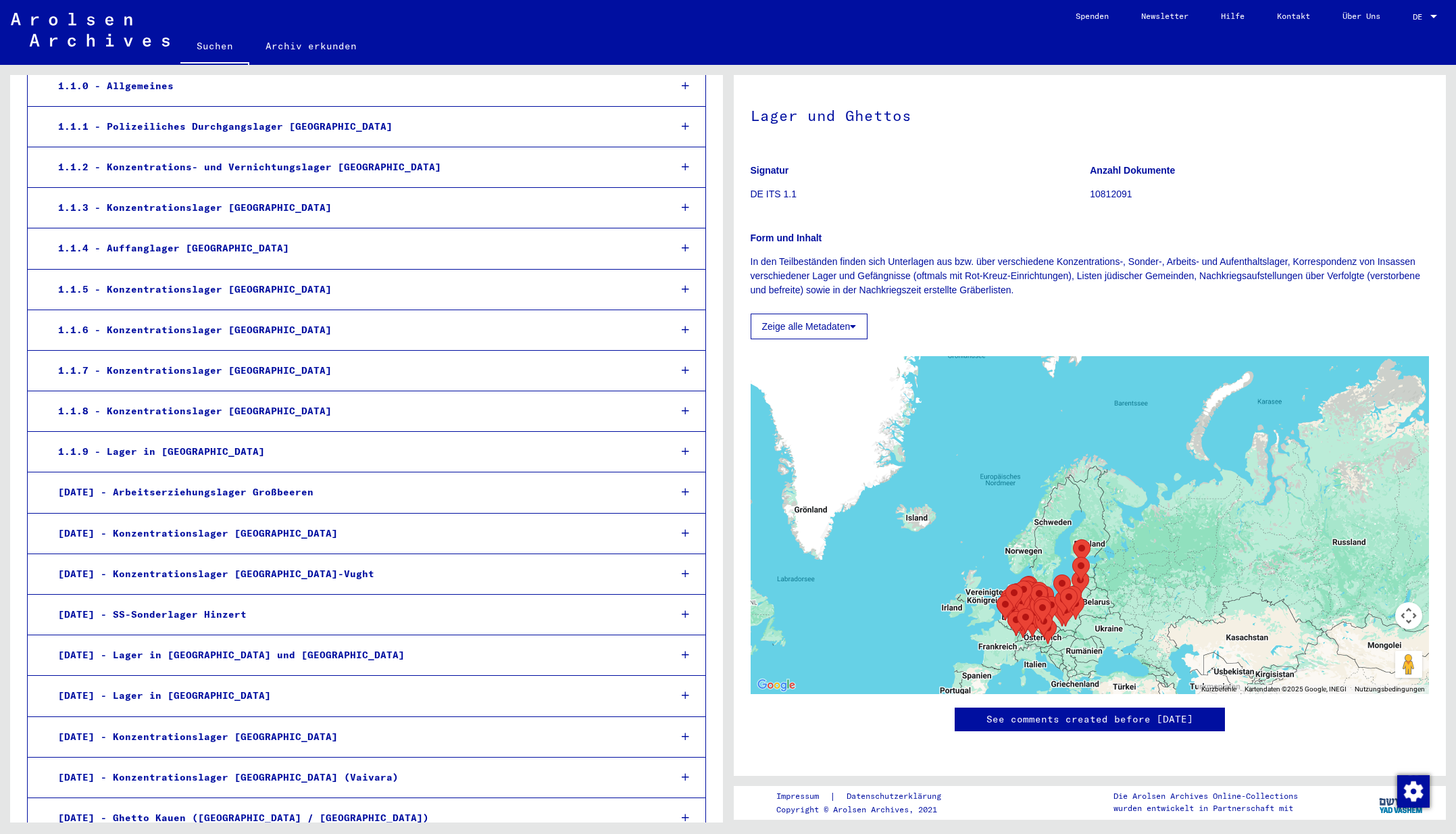
click at [272, 527] on div "[DATE] - Konzentrationslager [GEOGRAPHIC_DATA]" at bounding box center [353, 533] width 611 height 27
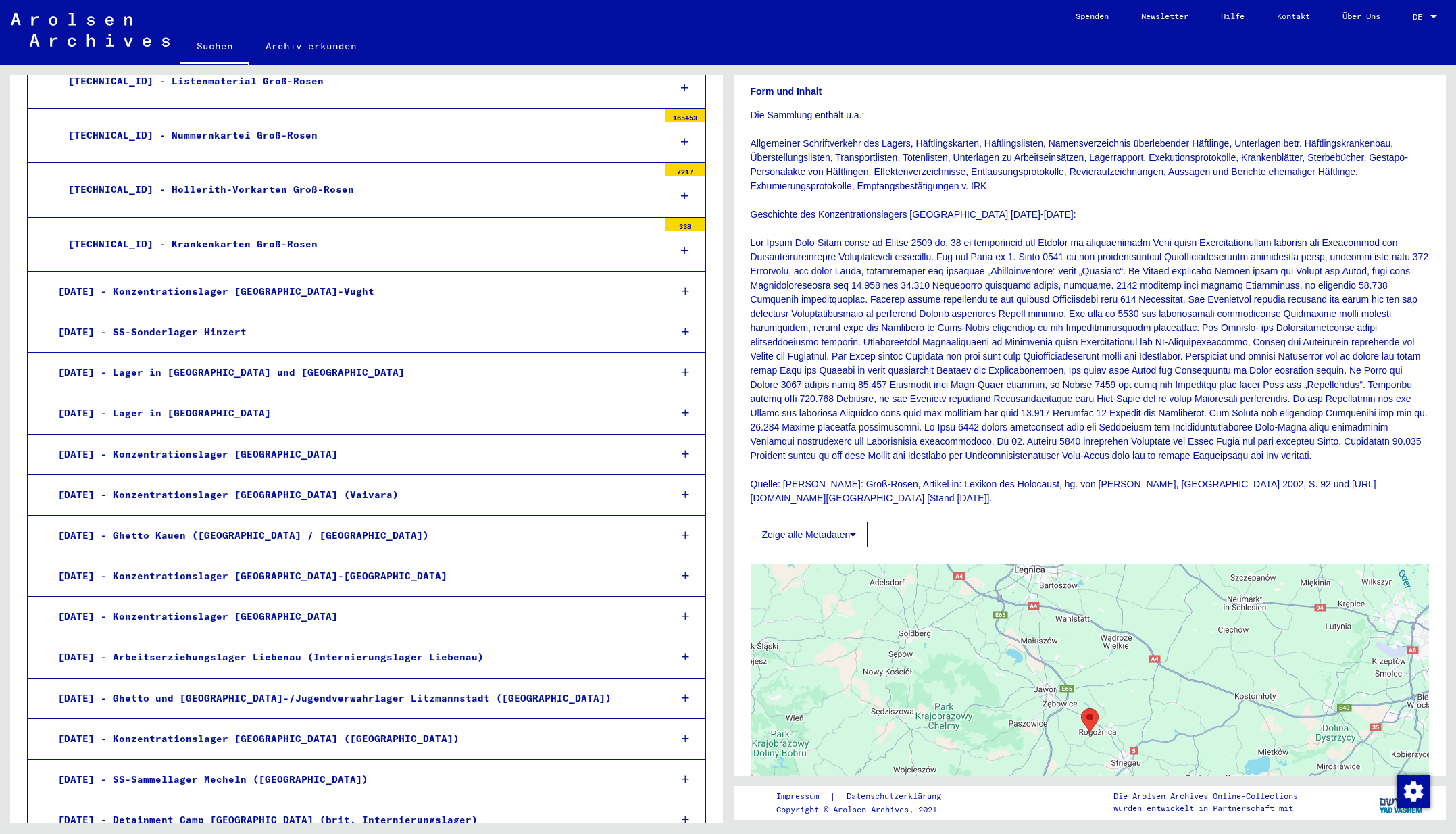
scroll to position [764, 0]
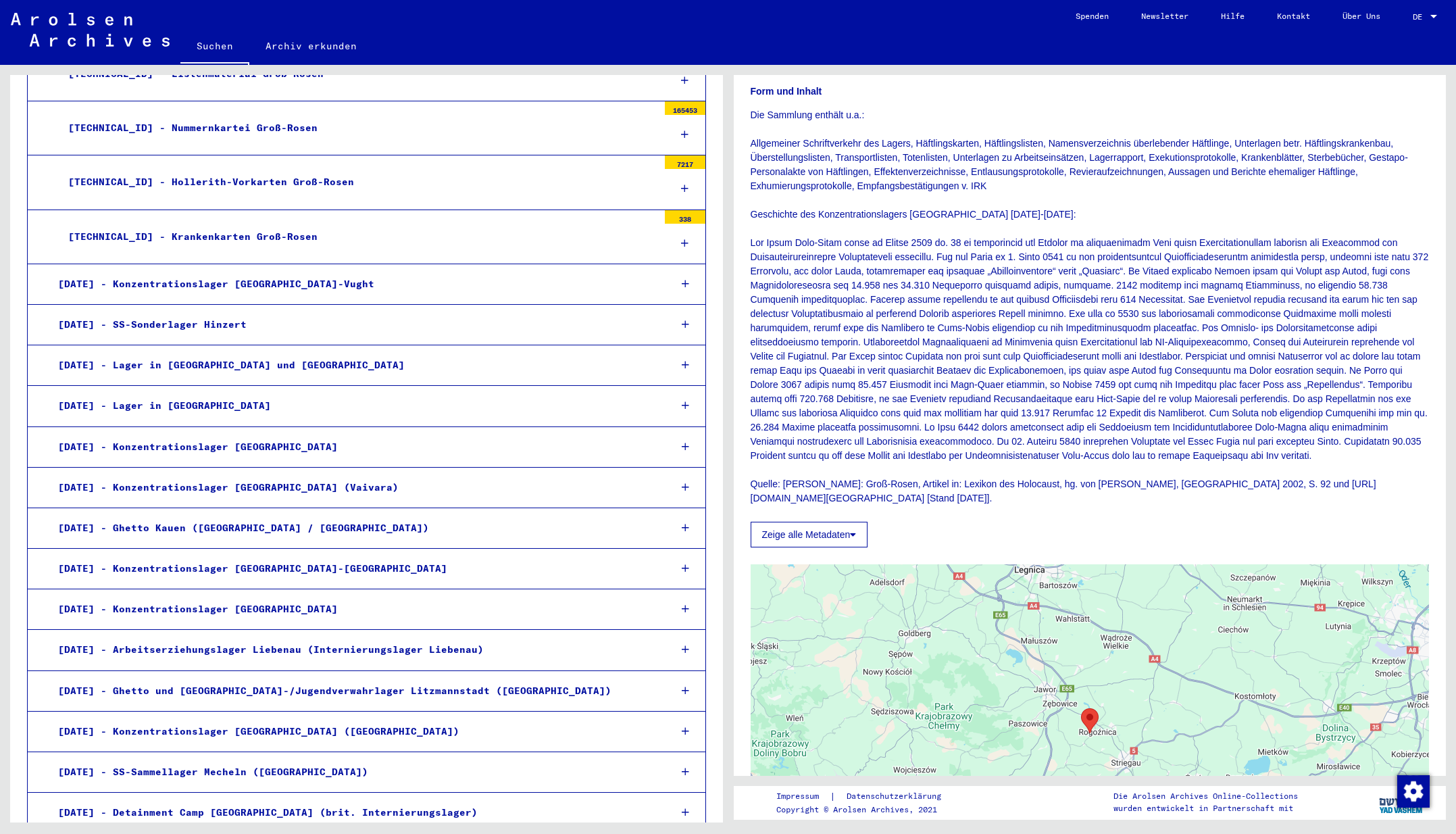
click at [268, 557] on div "[DATE] - Konzentrationslager [GEOGRAPHIC_DATA]-[GEOGRAPHIC_DATA]" at bounding box center [353, 568] width 611 height 27
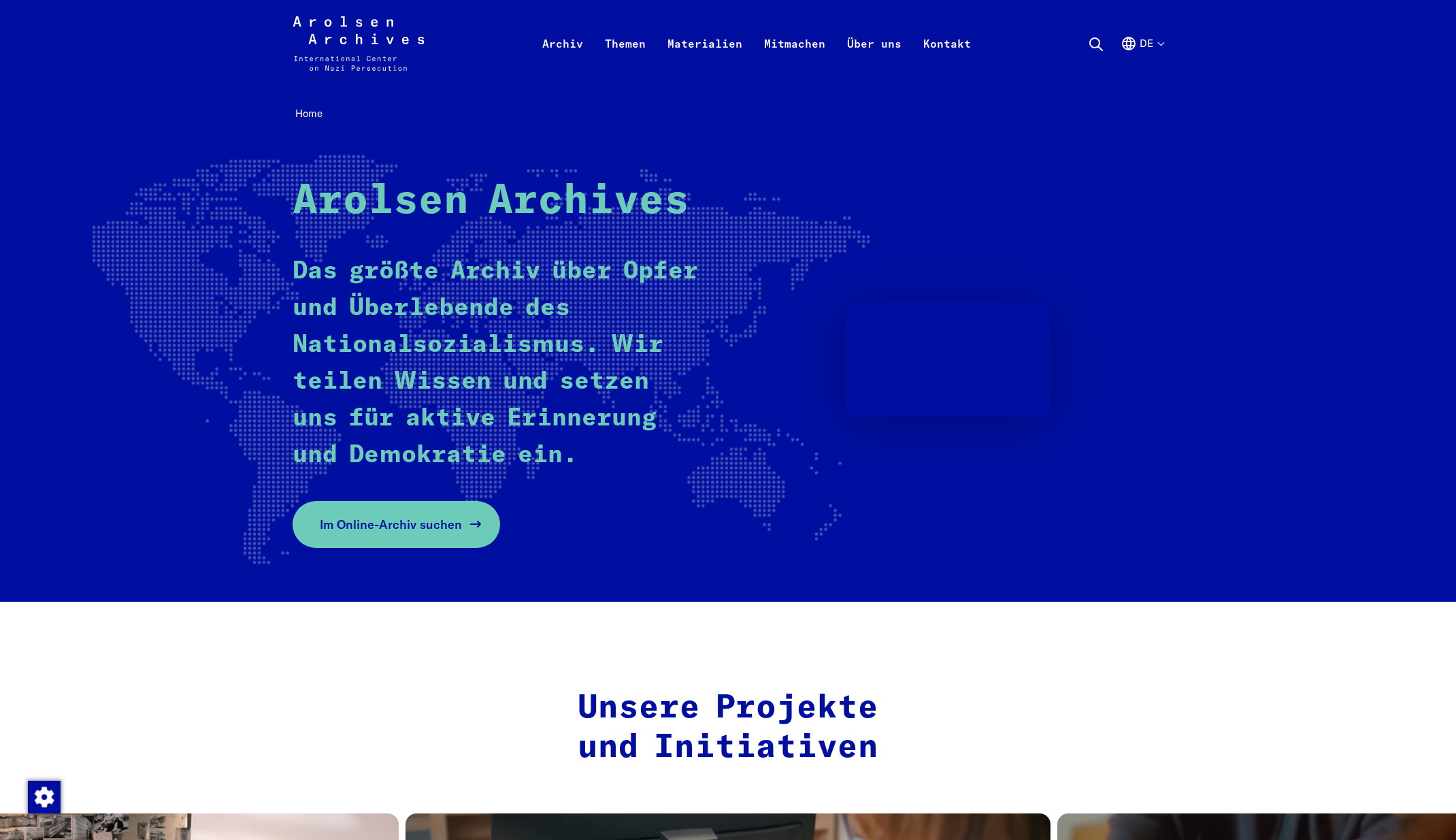
click at [447, 526] on span "Im Online-Archiv suchen" at bounding box center [391, 524] width 142 height 19
